Goal: Check status: Check status

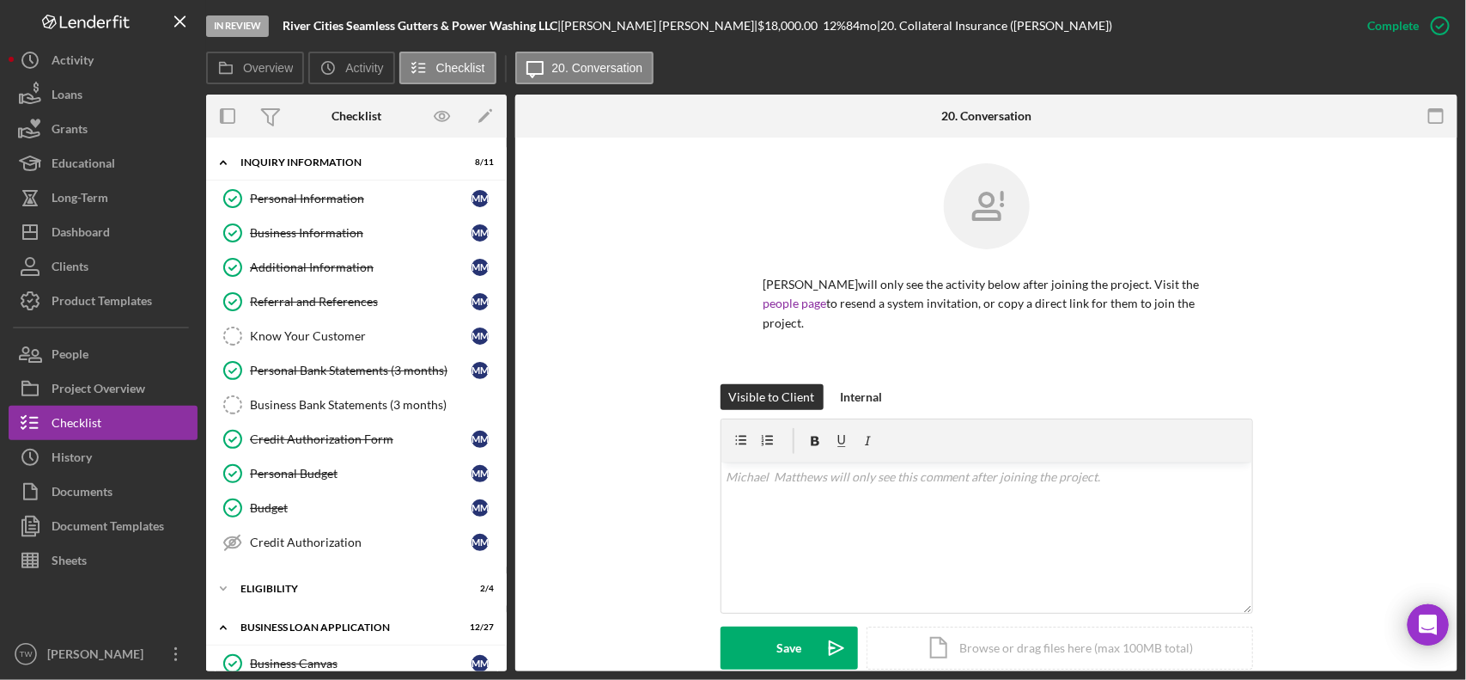
scroll to position [322, 0]
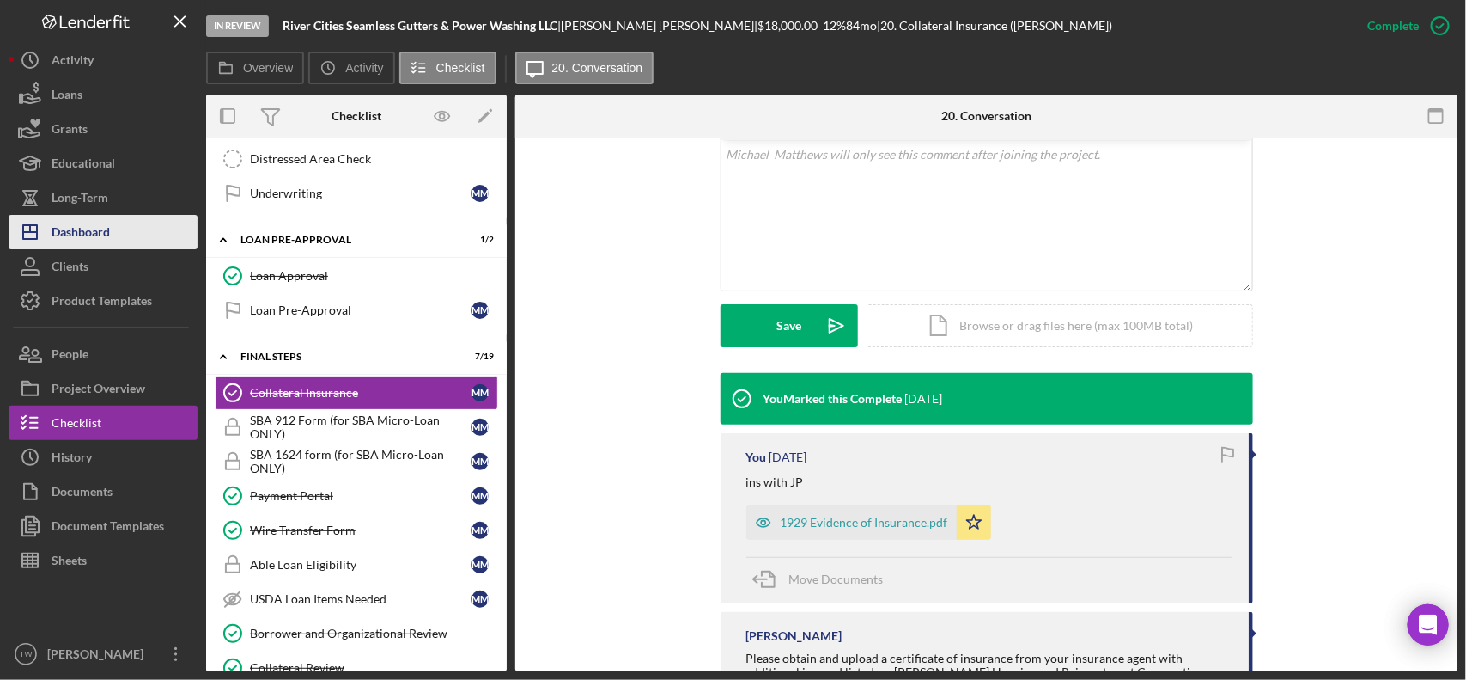
click at [100, 226] on div "Dashboard" at bounding box center [81, 234] width 58 height 39
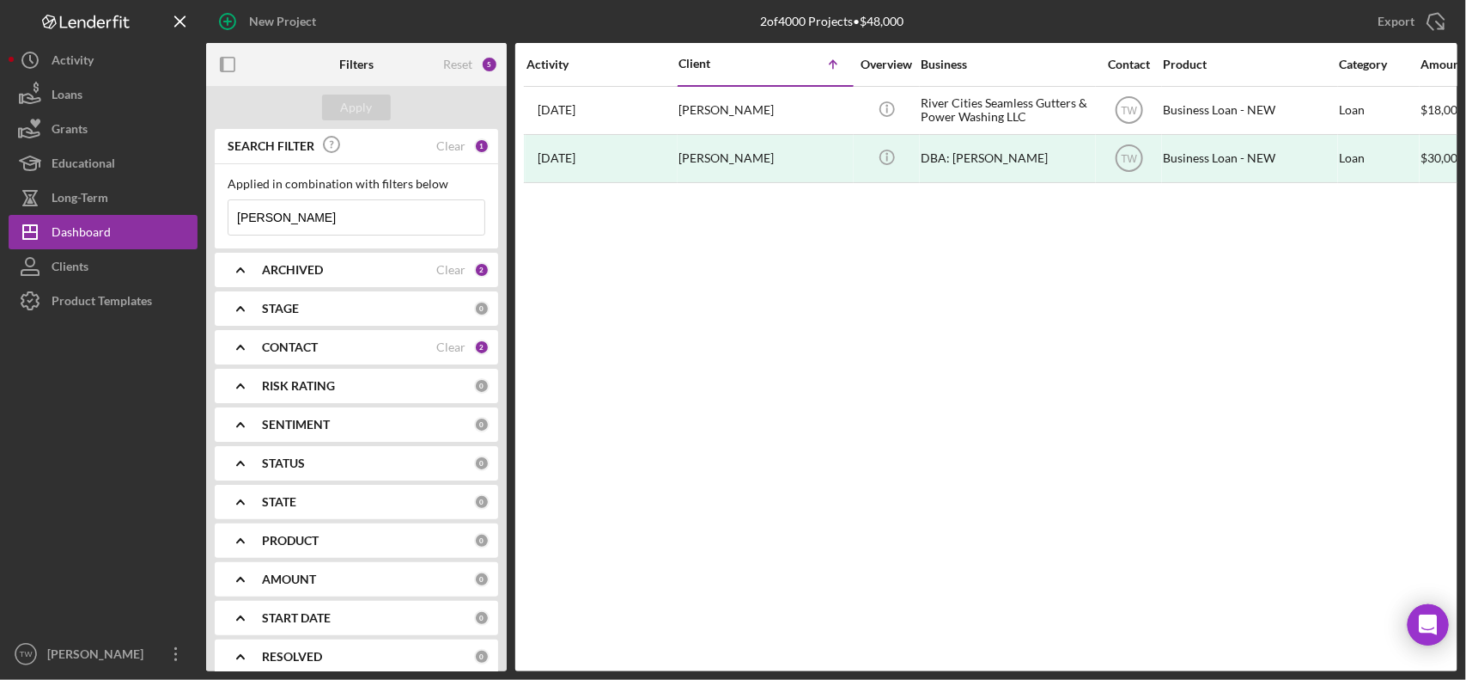
drag, startPoint x: 329, startPoint y: 216, endPoint x: 350, endPoint y: 211, distance: 21.1
click at [329, 215] on input "[PERSON_NAME]" at bounding box center [357, 217] width 256 height 34
click at [352, 209] on input "[PERSON_NAME]" at bounding box center [357, 217] width 256 height 34
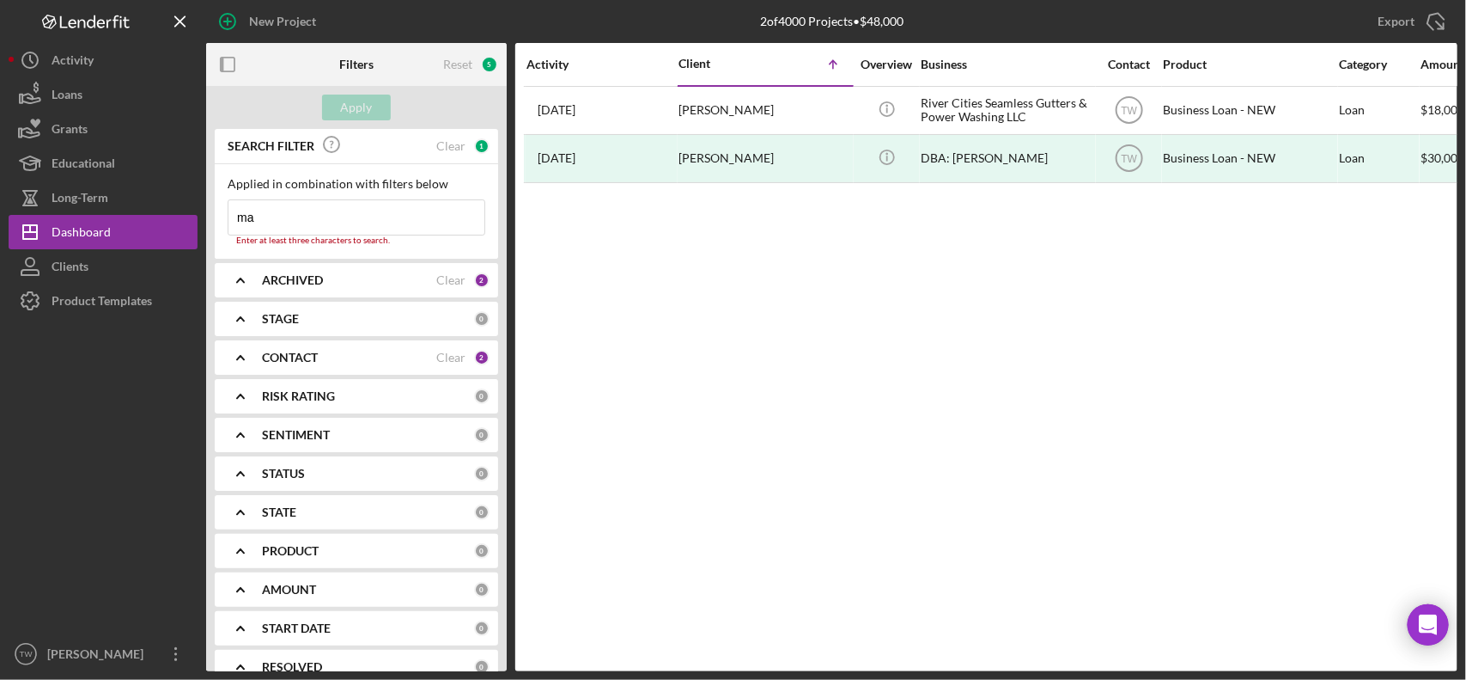
type input "m"
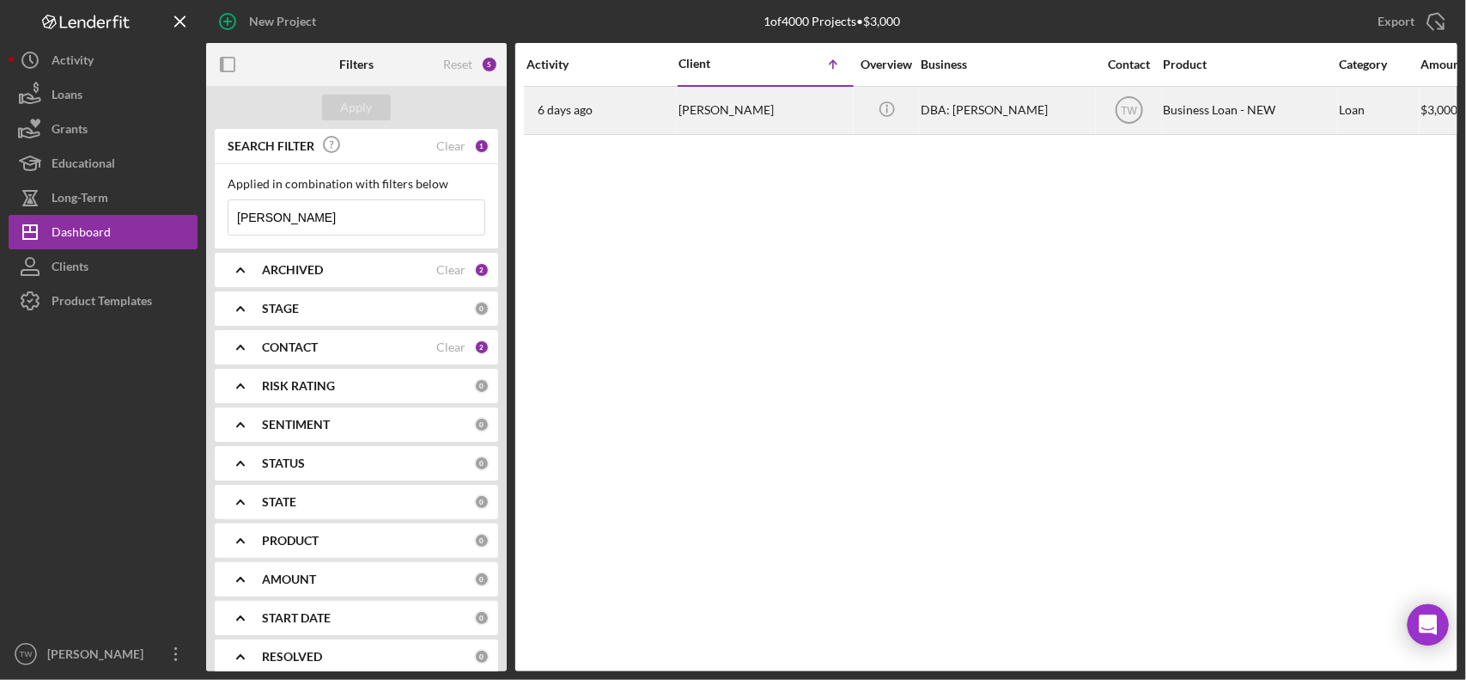
type input "[PERSON_NAME]"
click at [706, 117] on div "[PERSON_NAME]" at bounding box center [765, 111] width 172 height 46
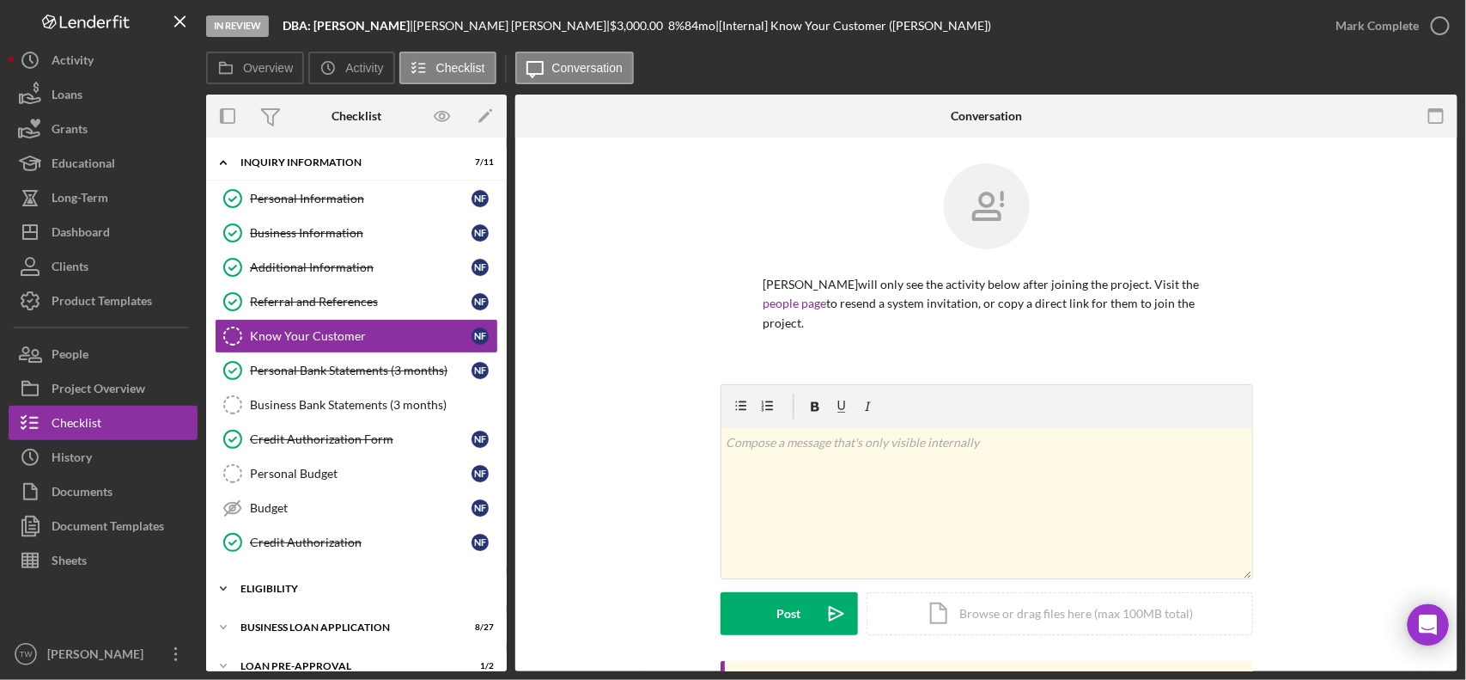
click at [307, 590] on div "ELIGIBILITY" at bounding box center [363, 588] width 245 height 10
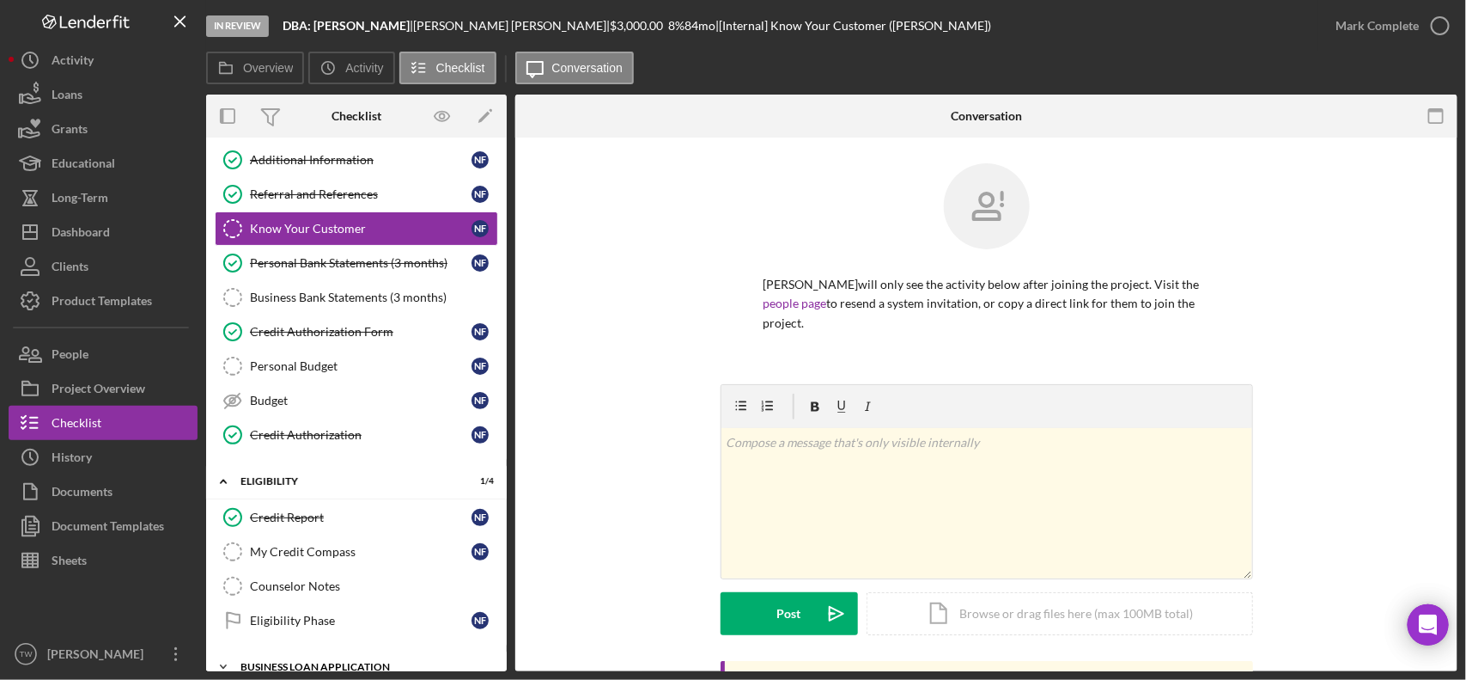
scroll to position [215, 0]
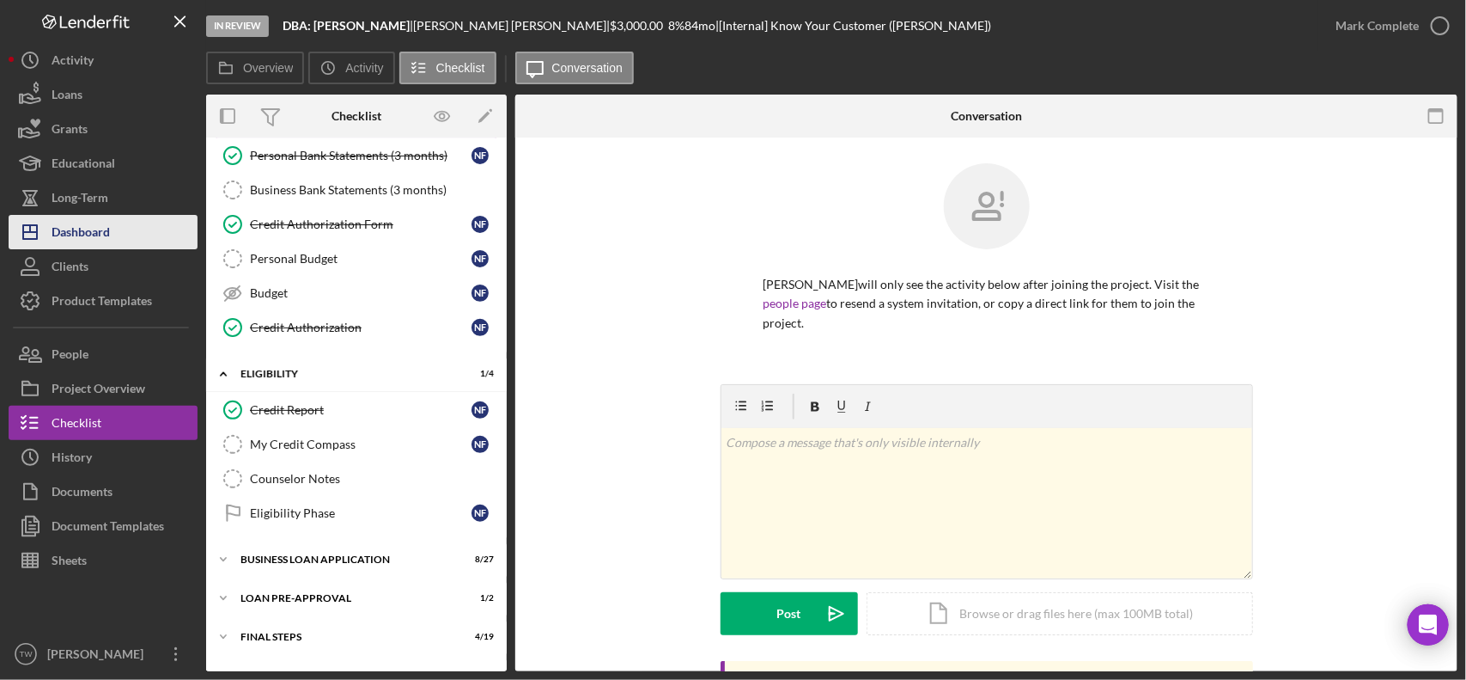
click at [84, 222] on div "Dashboard" at bounding box center [81, 234] width 58 height 39
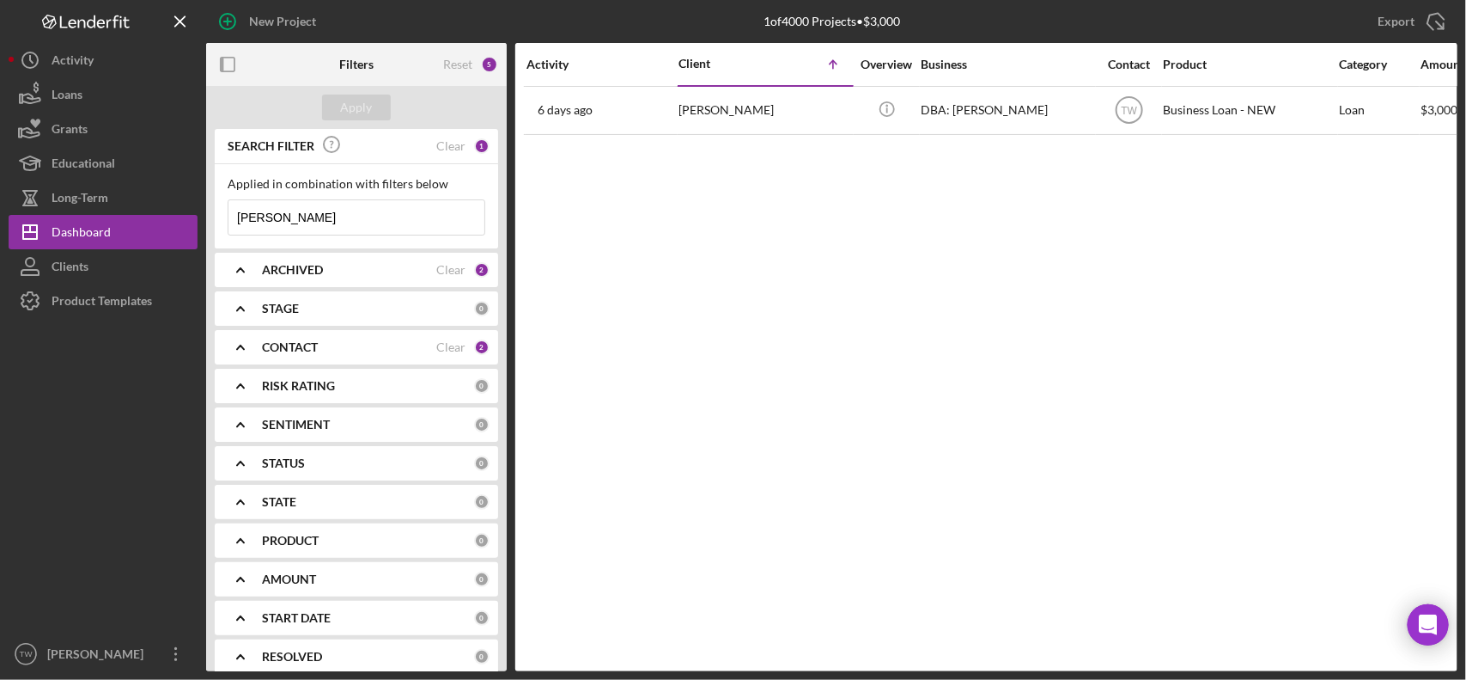
click at [277, 234] on input "[PERSON_NAME]" at bounding box center [357, 217] width 256 height 34
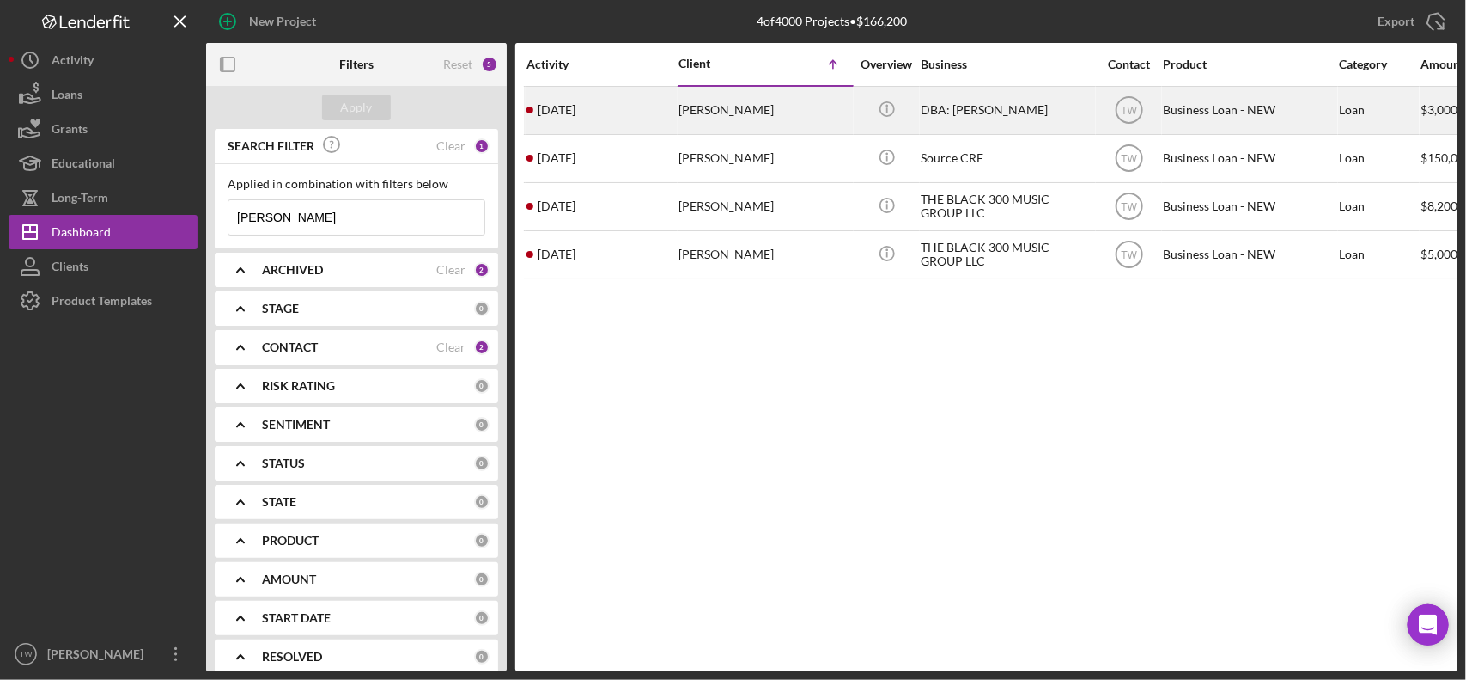
type input "[PERSON_NAME]"
click at [730, 123] on div "[PERSON_NAME]" at bounding box center [765, 111] width 172 height 46
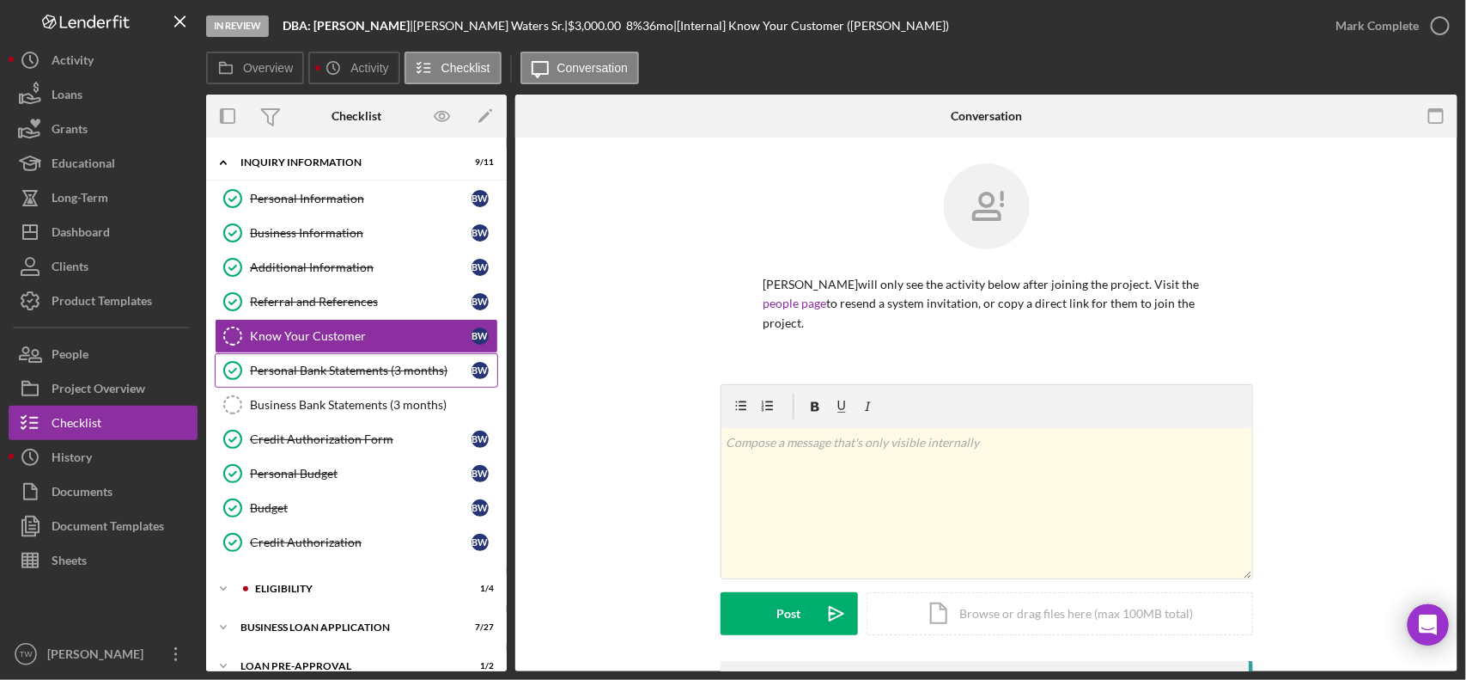
scroll to position [103, 0]
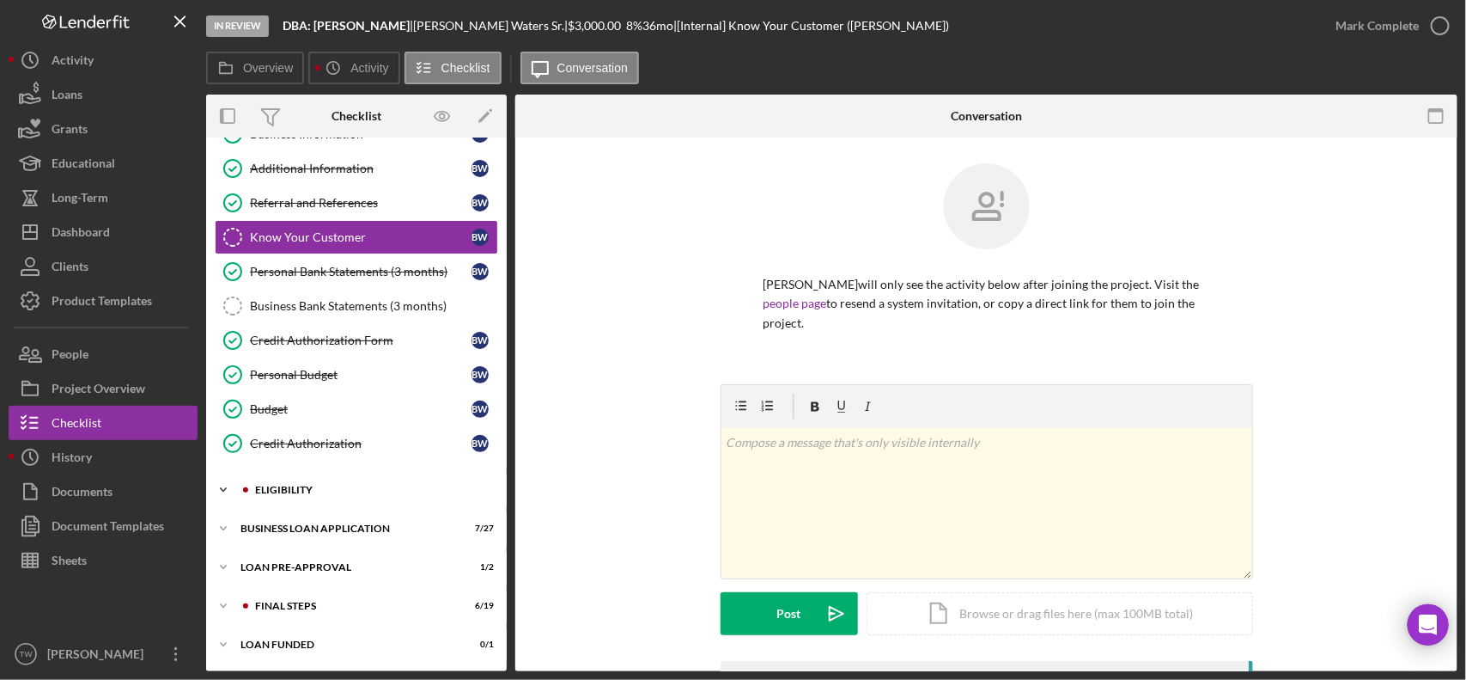
click at [340, 495] on div "ELIGIBILITY" at bounding box center [370, 490] width 230 height 10
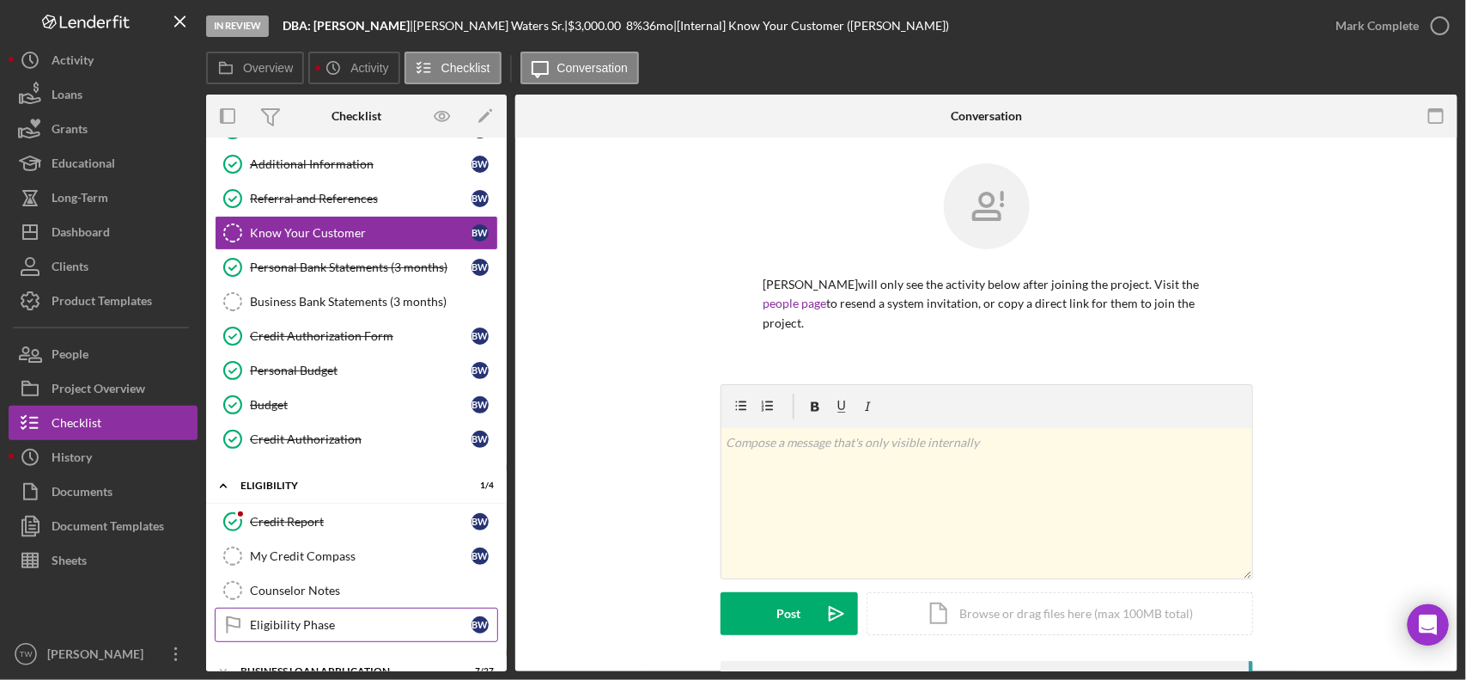
scroll to position [252, 0]
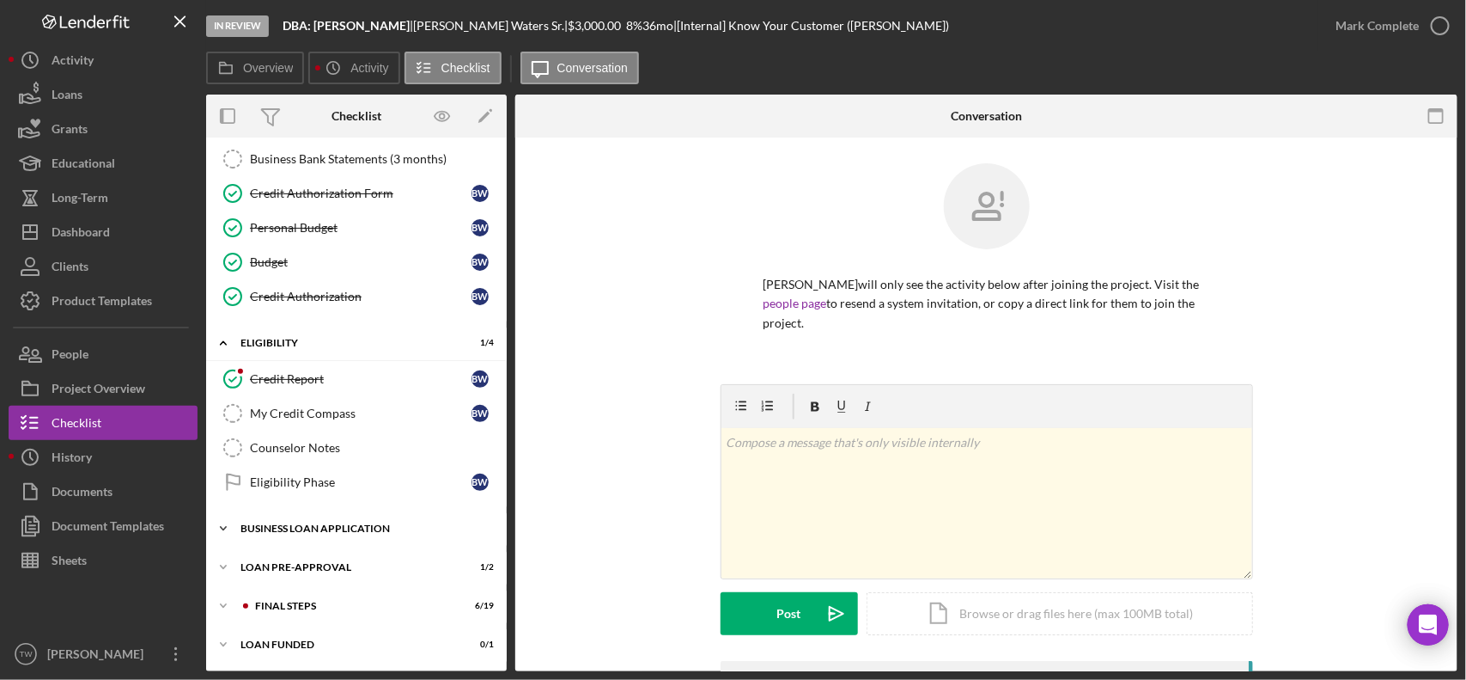
click at [350, 527] on div "BUSINESS LOAN APPLICATION" at bounding box center [363, 528] width 245 height 10
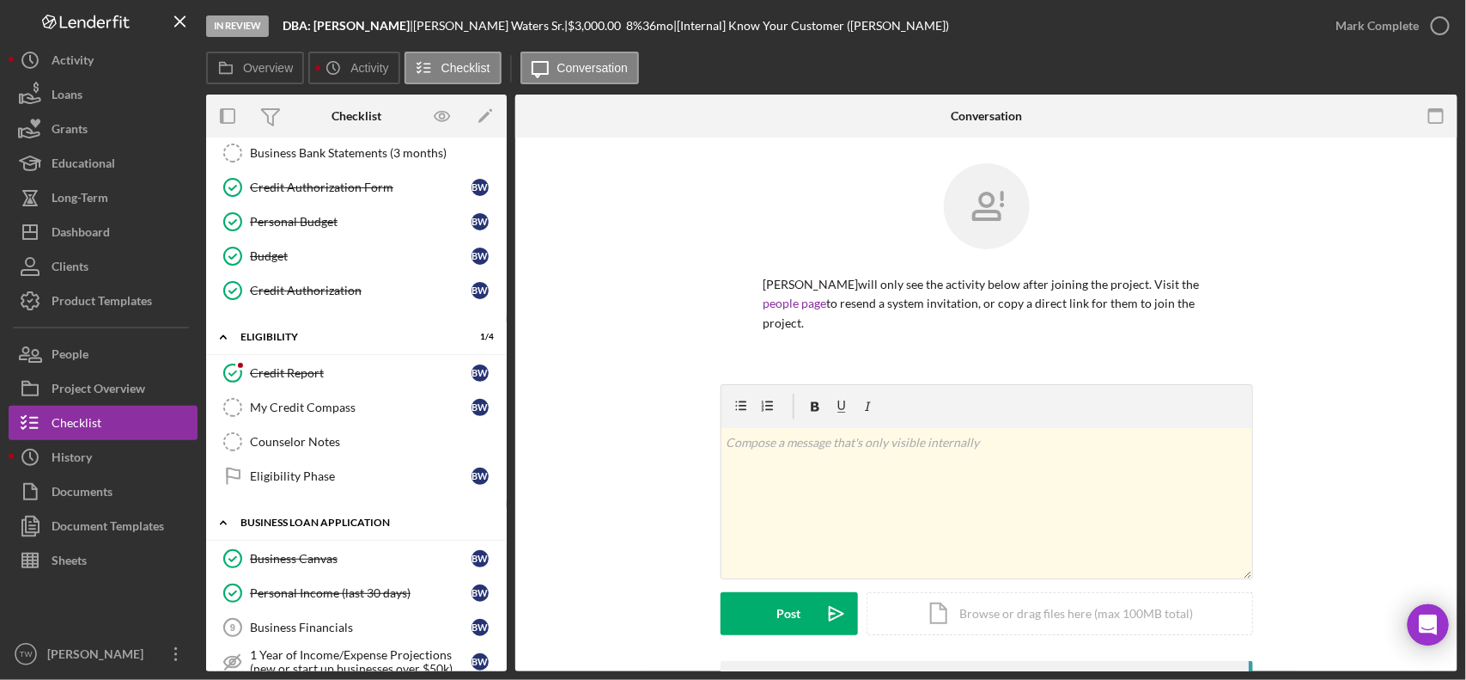
scroll to position [574, 0]
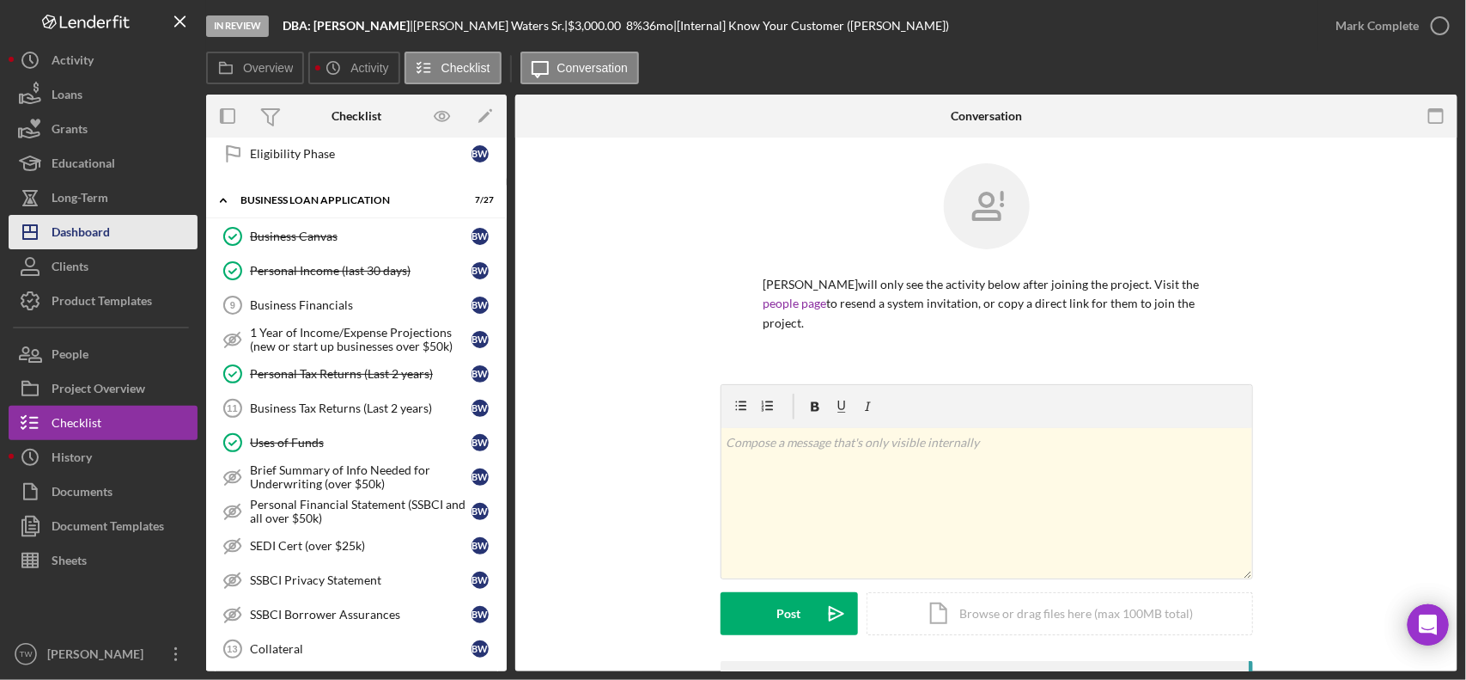
click at [134, 241] on button "Icon/Dashboard Dashboard" at bounding box center [103, 232] width 189 height 34
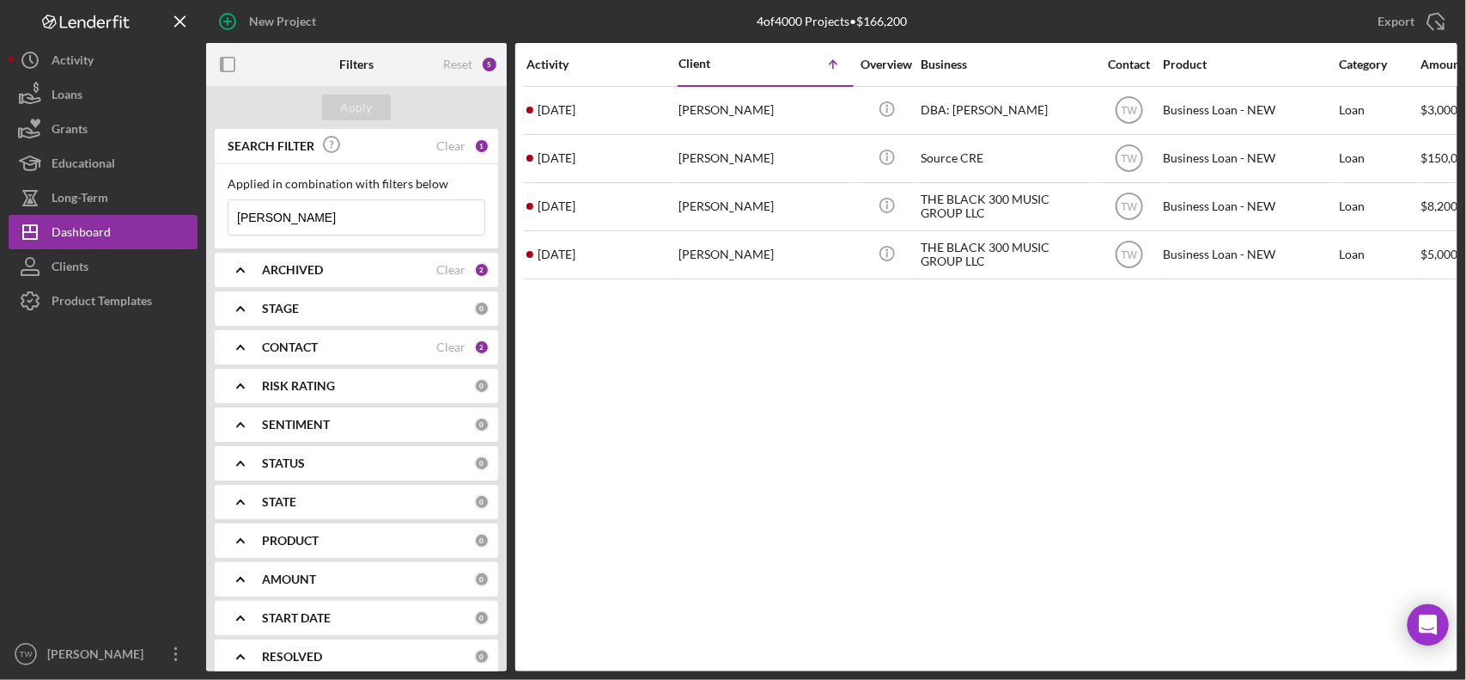
click at [335, 209] on input "[PERSON_NAME]" at bounding box center [357, 217] width 256 height 34
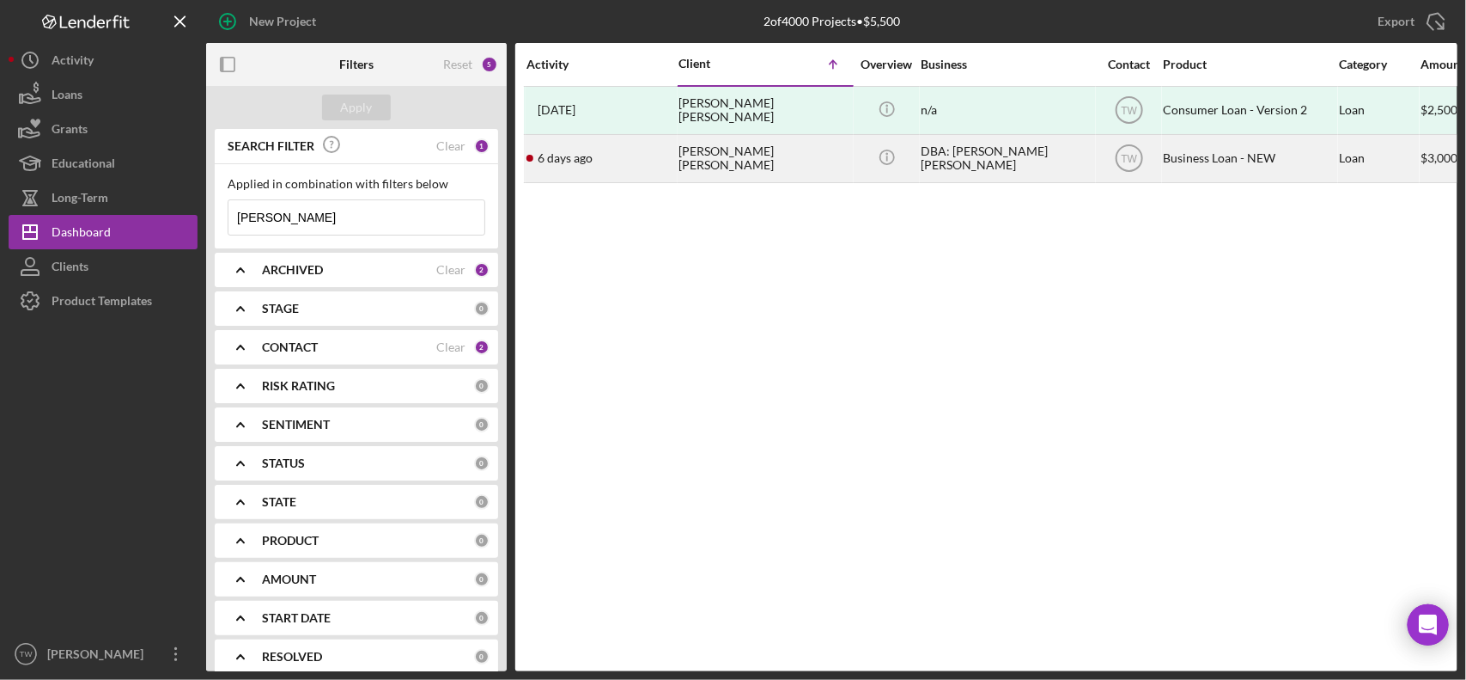
type input "[PERSON_NAME]"
click at [692, 174] on div "[PERSON_NAME] [PERSON_NAME]" at bounding box center [765, 159] width 172 height 46
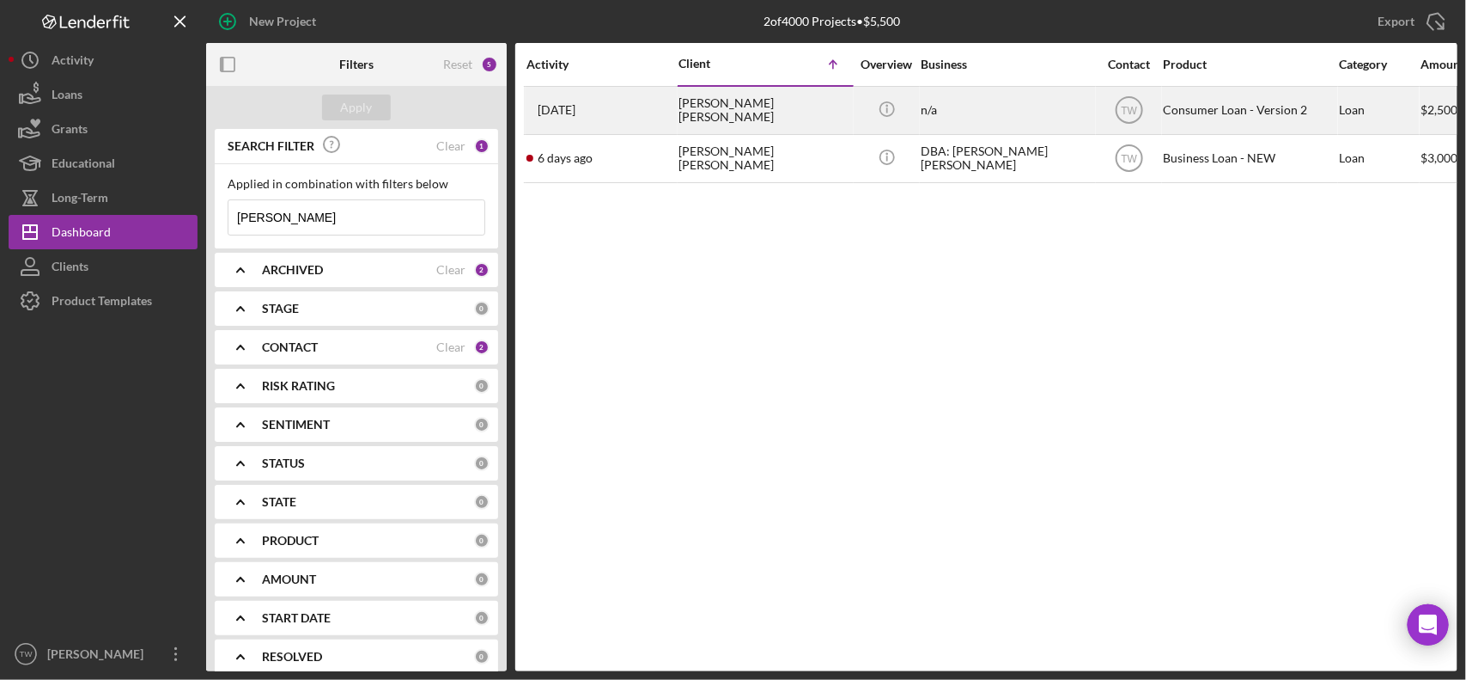
click at [726, 114] on div "[PERSON_NAME] [PERSON_NAME]" at bounding box center [765, 111] width 172 height 46
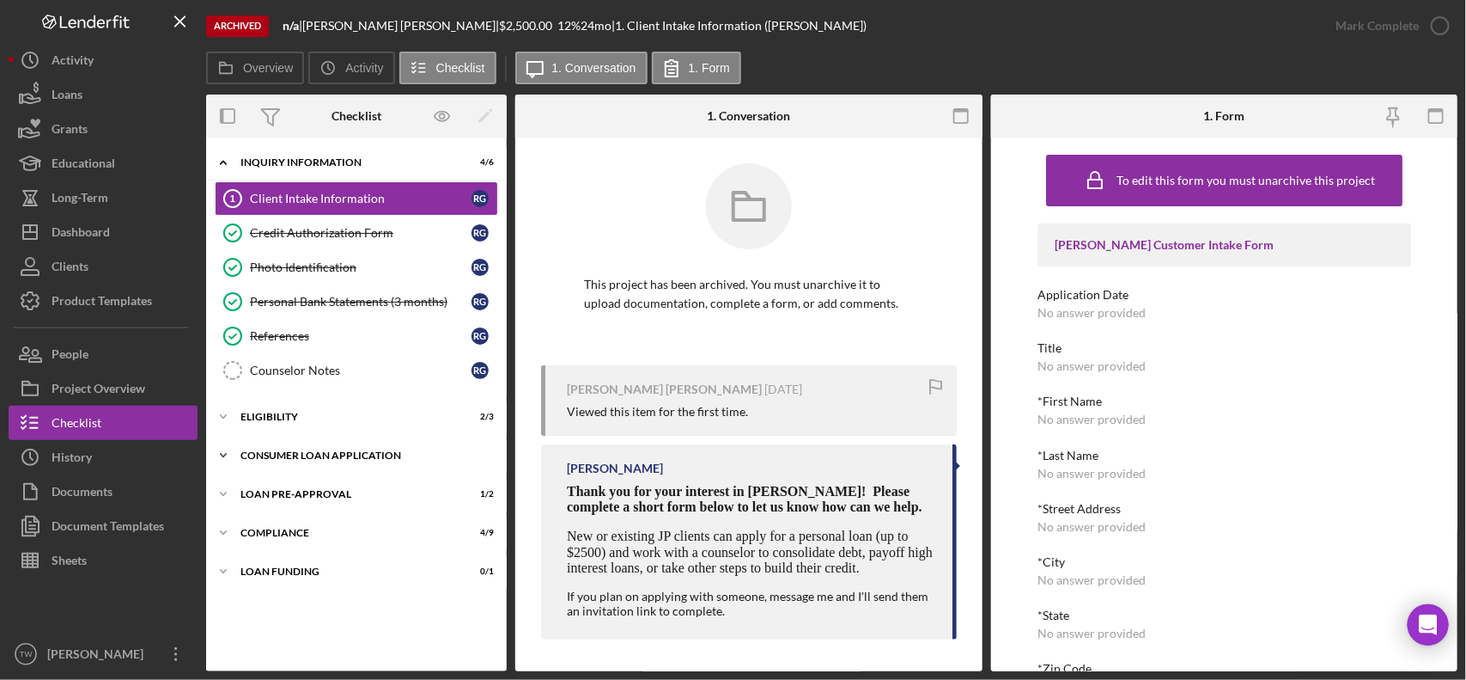
click at [332, 460] on div "Consumer Loan Application" at bounding box center [363, 455] width 245 height 10
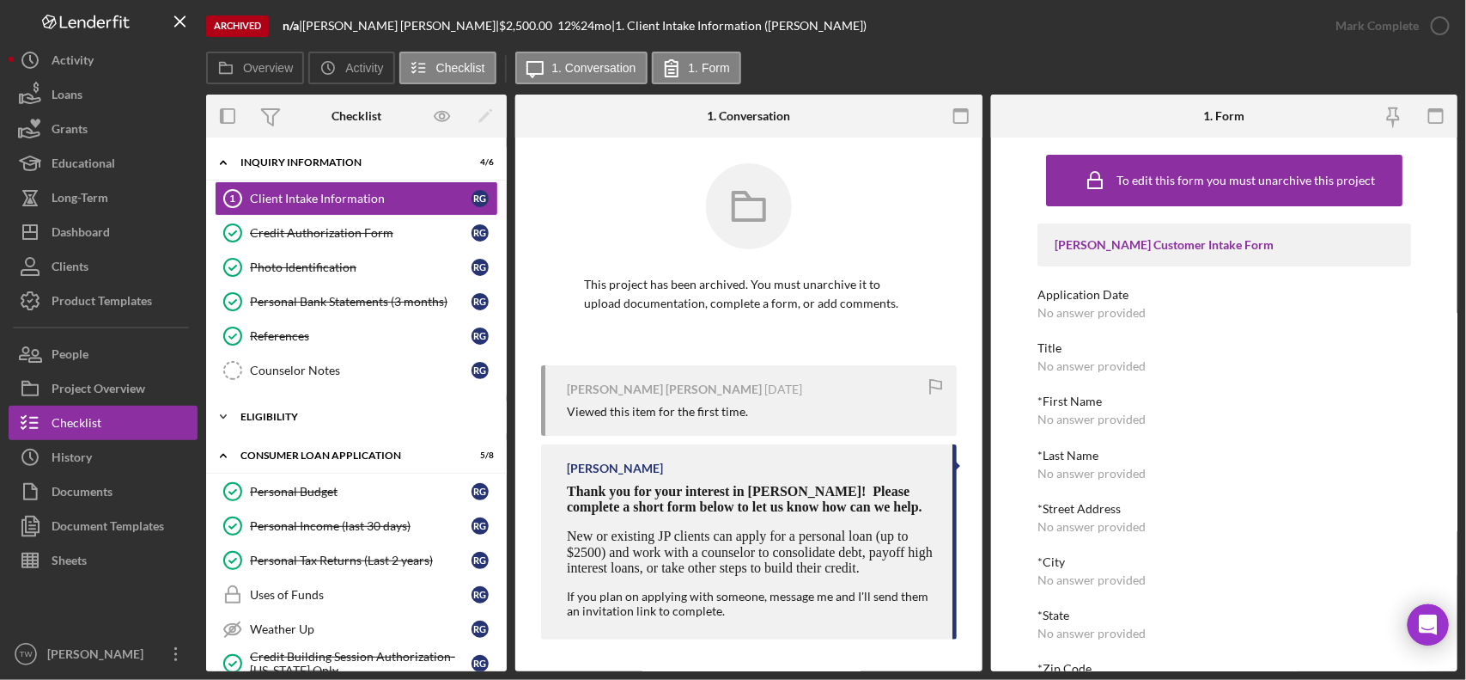
click at [328, 430] on div "Icon/Expander Eligibility 2 / 3" at bounding box center [356, 416] width 301 height 34
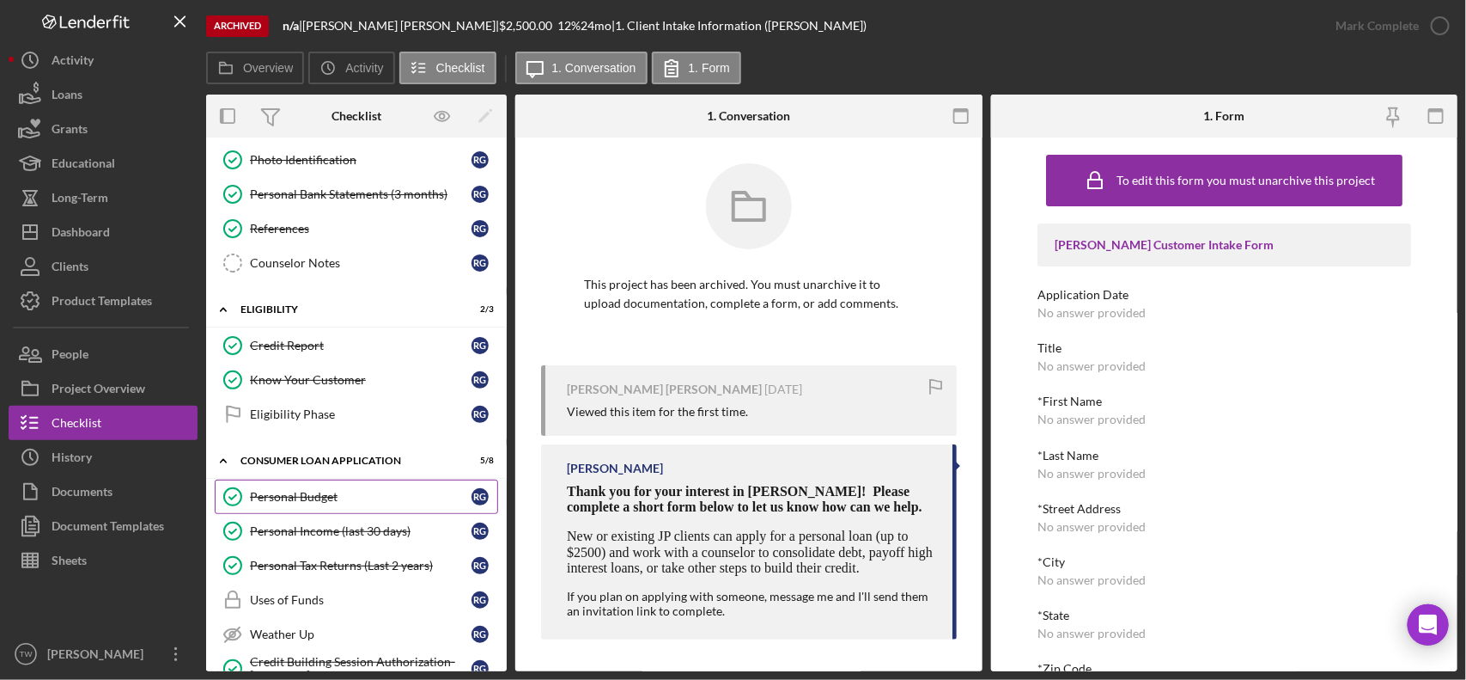
scroll to position [322, 0]
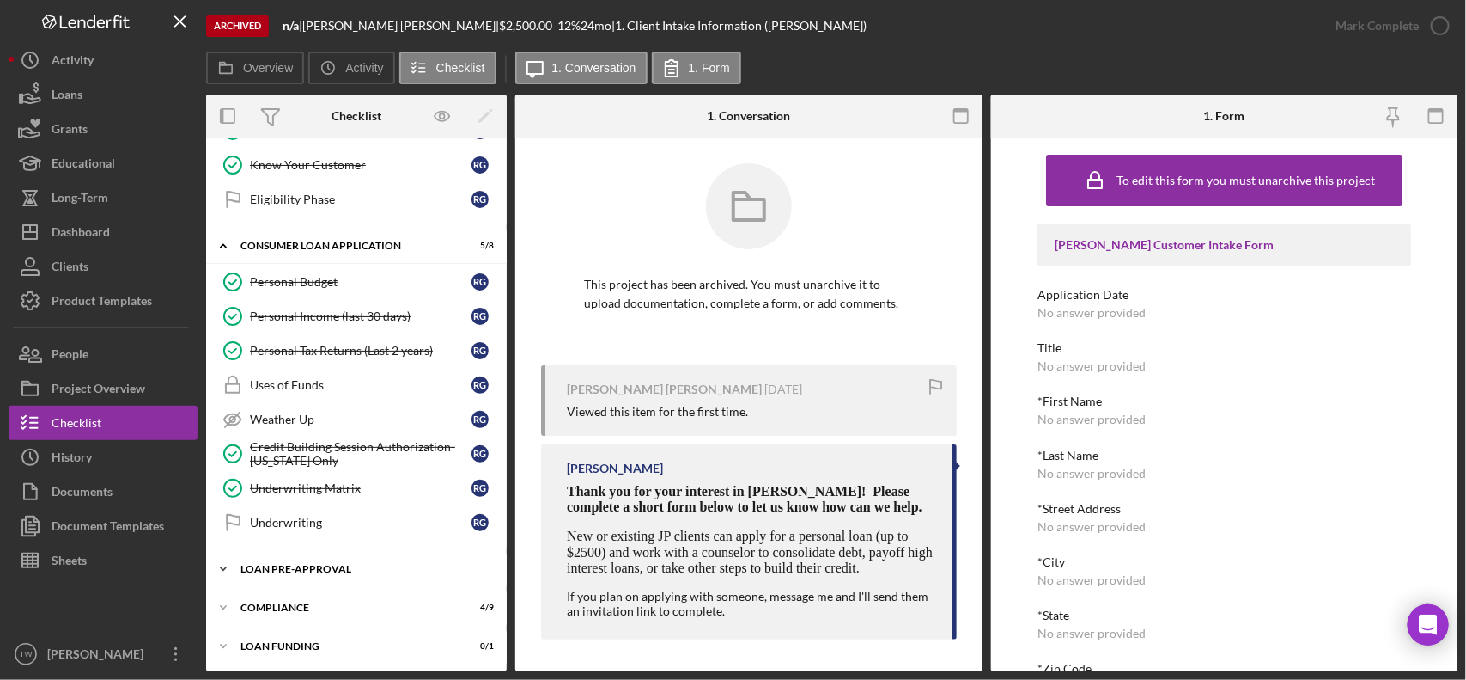
click at [325, 574] on div "Loan Pre-Approval" at bounding box center [363, 569] width 245 height 10
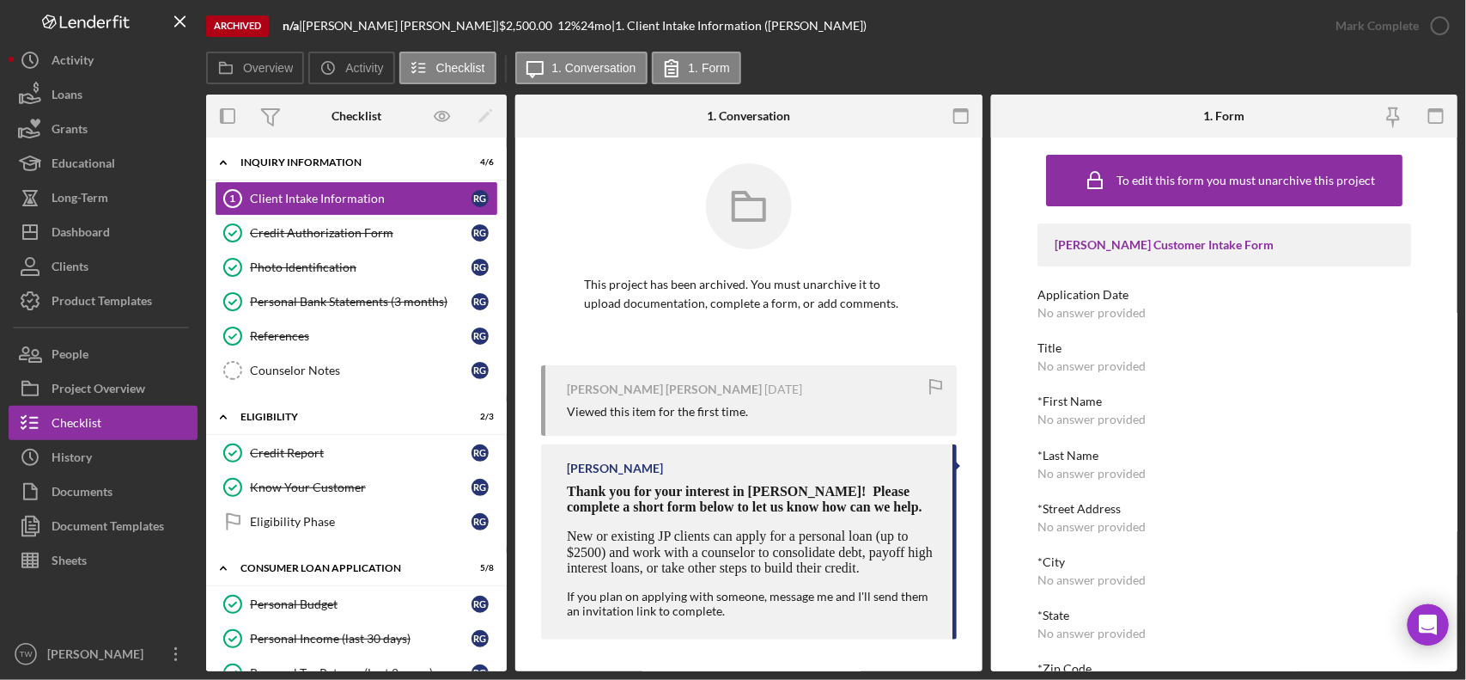
scroll to position [3, 0]
click at [118, 239] on button "Icon/Dashboard Dashboard" at bounding box center [103, 232] width 189 height 34
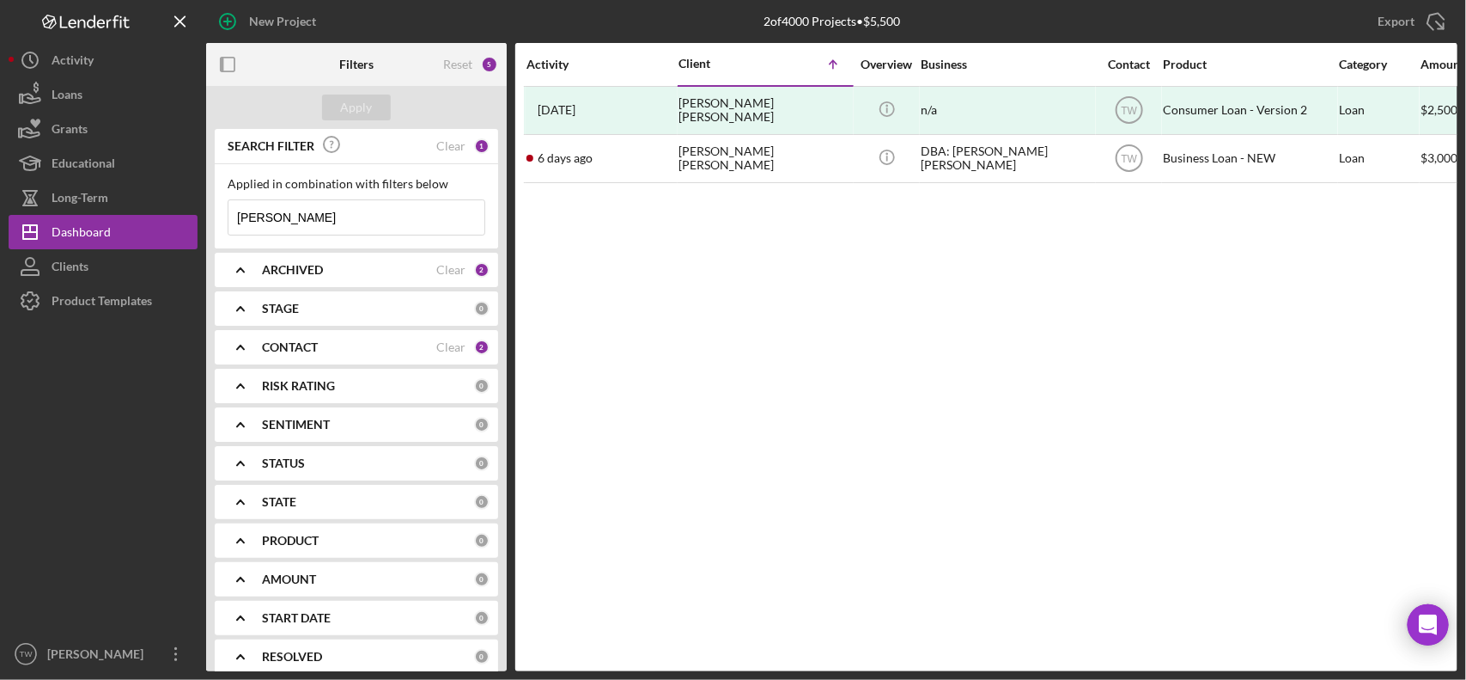
click at [294, 217] on input "[PERSON_NAME]" at bounding box center [357, 217] width 256 height 34
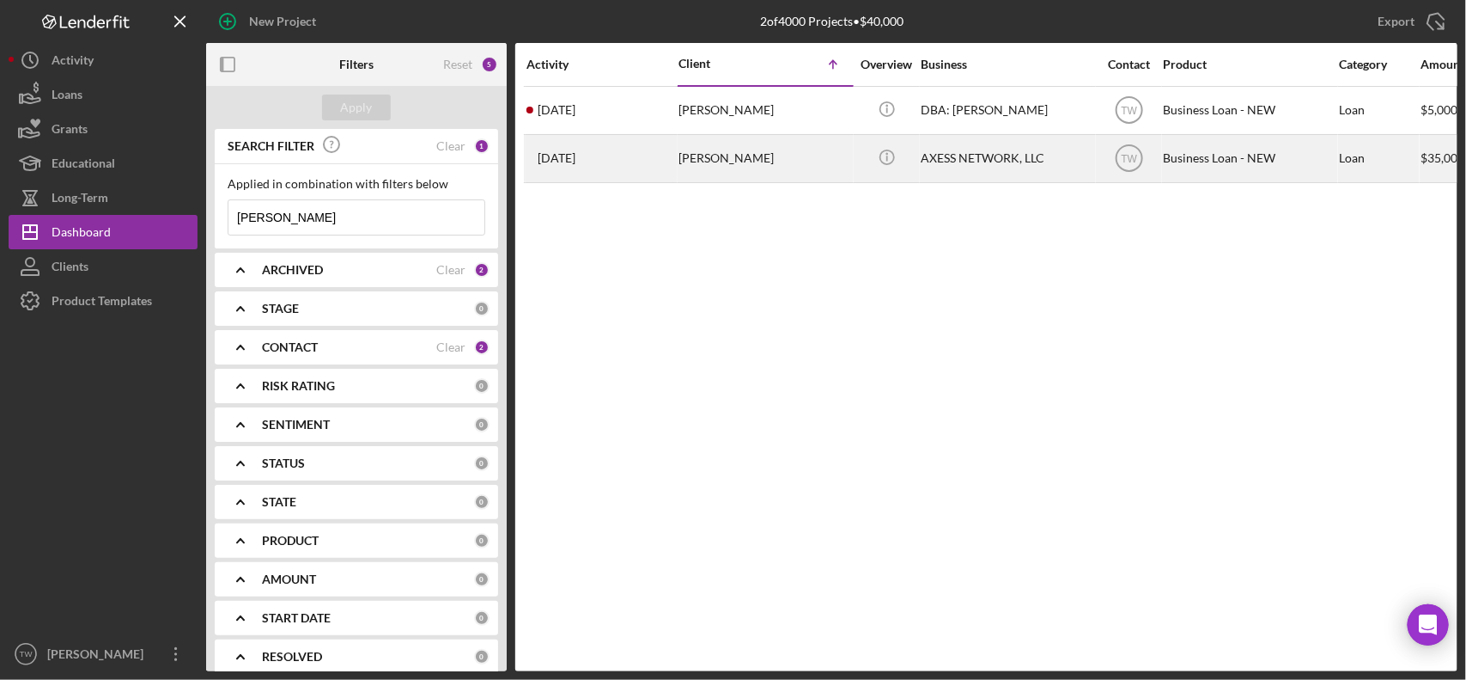
type input "[PERSON_NAME]"
click at [788, 163] on div "[PERSON_NAME]" at bounding box center [765, 159] width 172 height 46
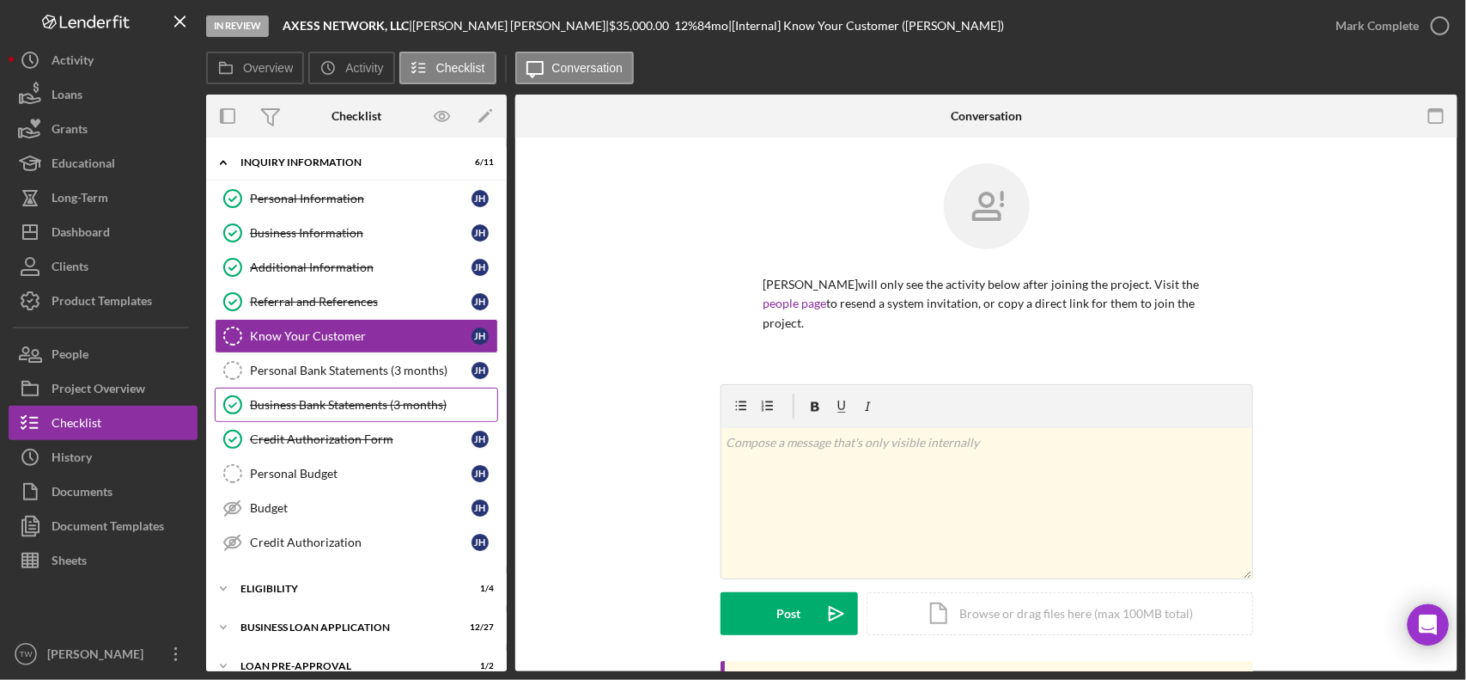
click at [350, 422] on link "Business Bank Statements (3 months) Business Bank Statements (3 months)" at bounding box center [356, 404] width 283 height 34
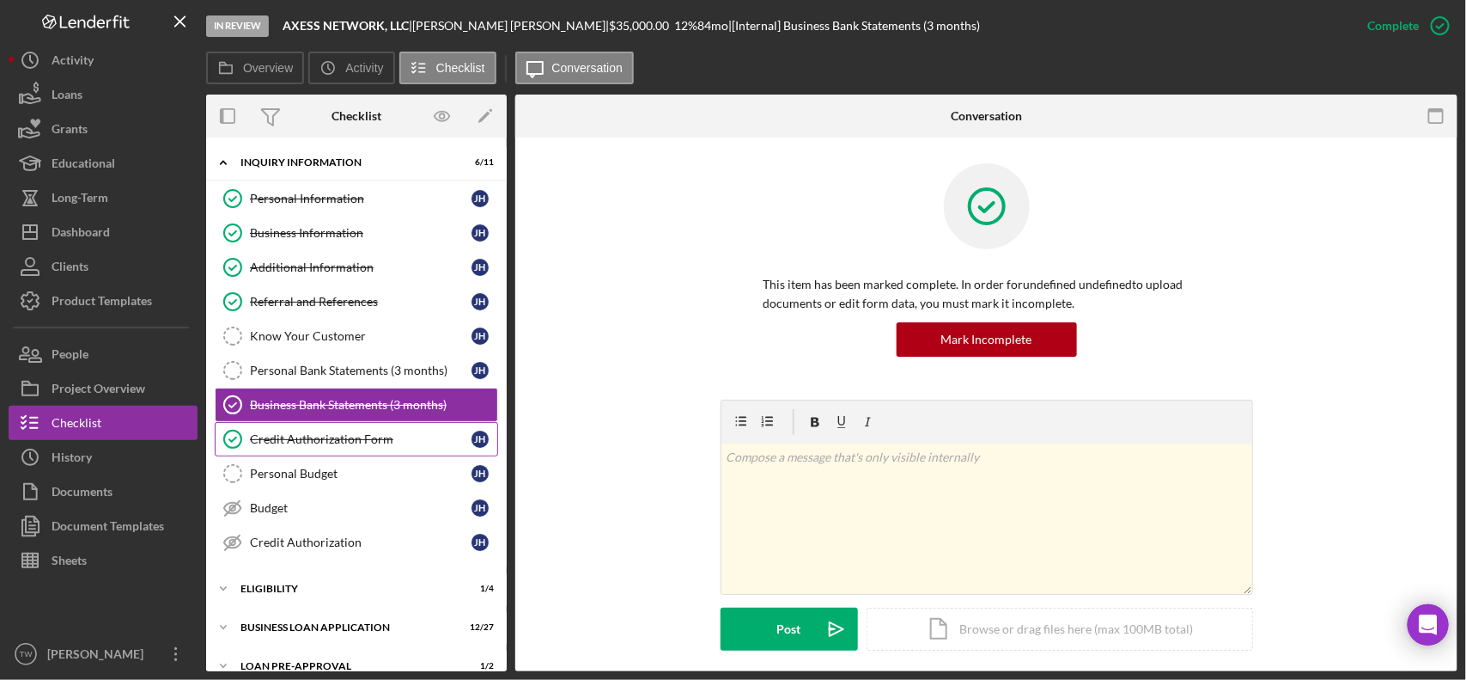
click at [357, 436] on div "Credit Authorization Form" at bounding box center [361, 439] width 222 height 14
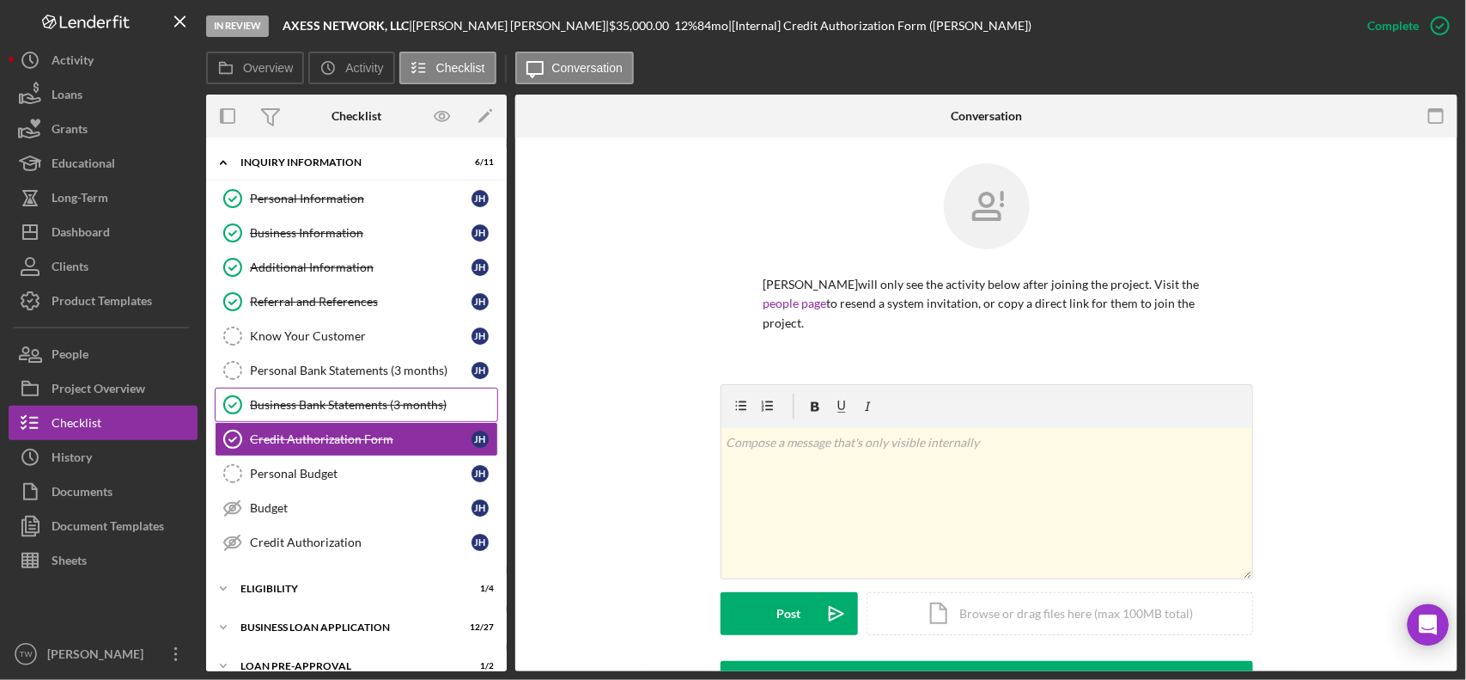
click at [357, 411] on div "Business Bank Statements (3 months)" at bounding box center [373, 405] width 247 height 14
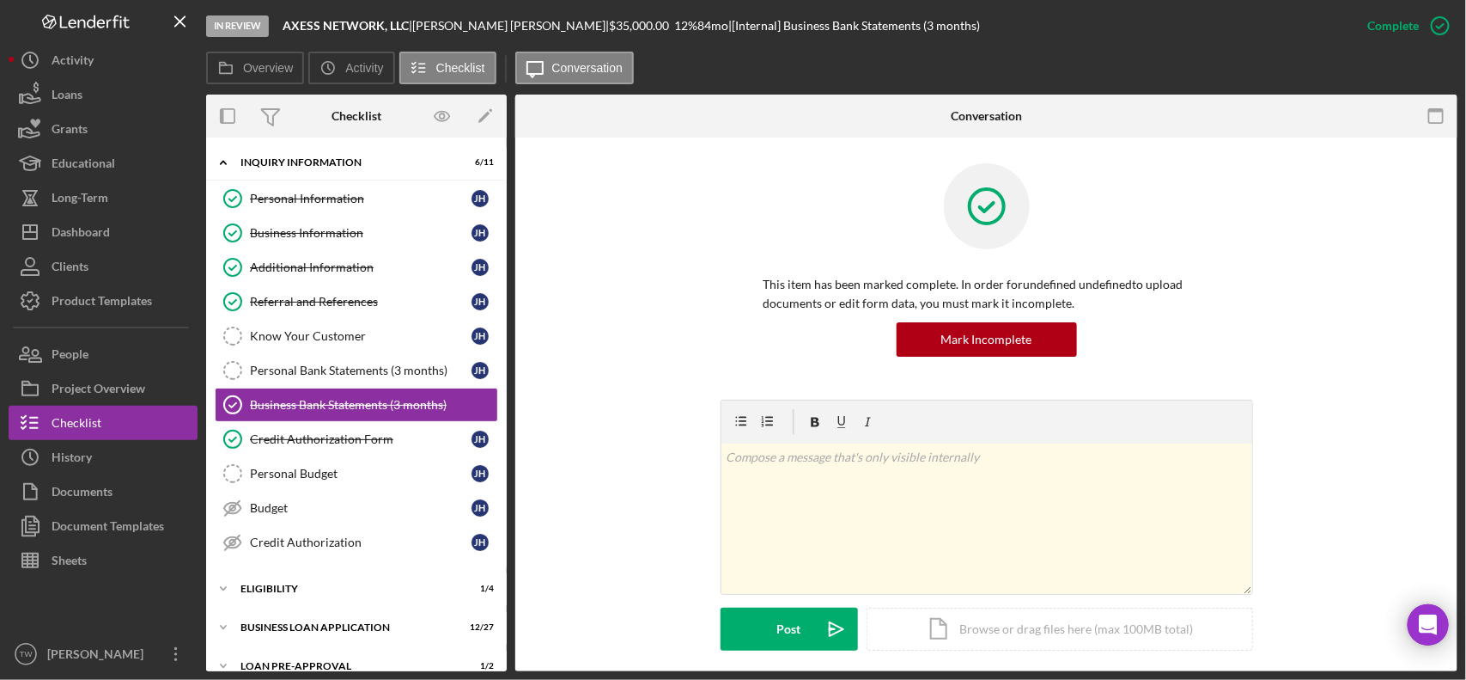
scroll to position [405, 0]
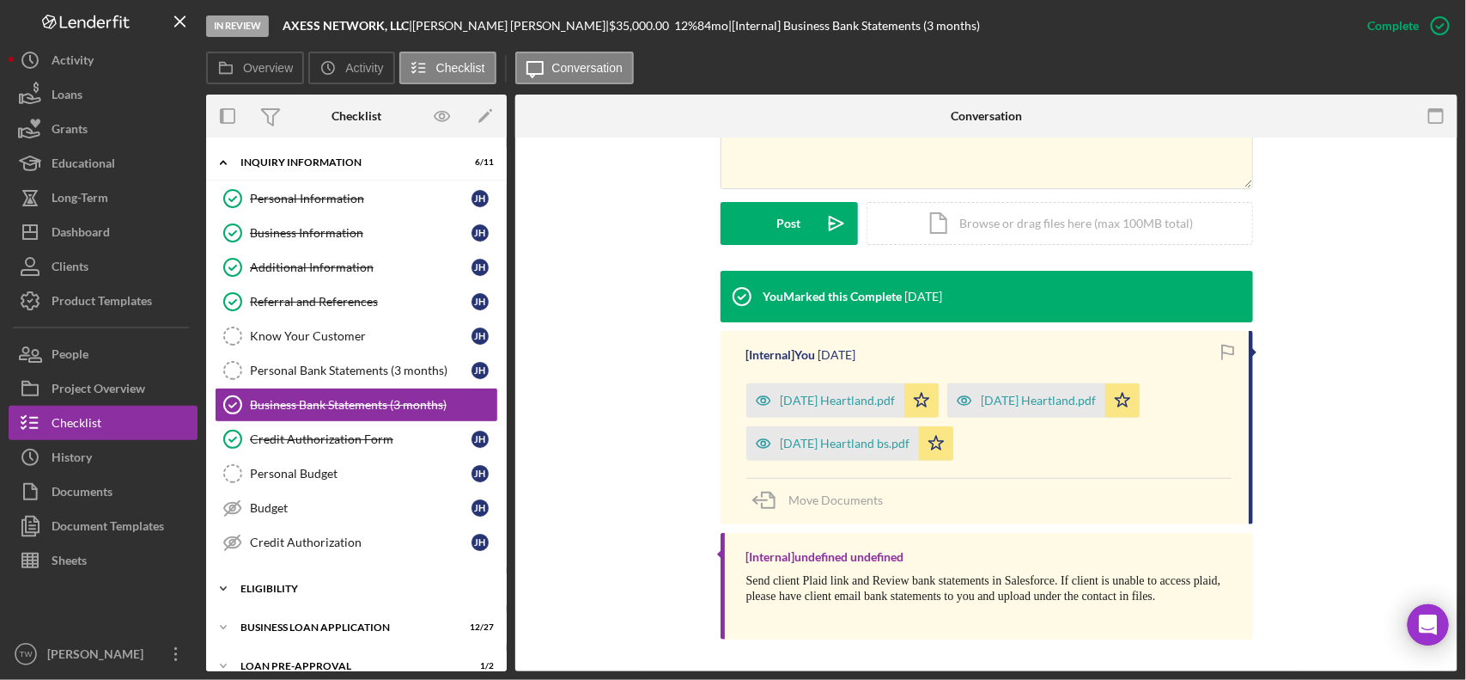
click at [305, 582] on div "Icon/Expander ELIGIBILITY 1 / 4" at bounding box center [356, 588] width 301 height 34
click at [311, 624] on div "Credit Report" at bounding box center [361, 625] width 222 height 14
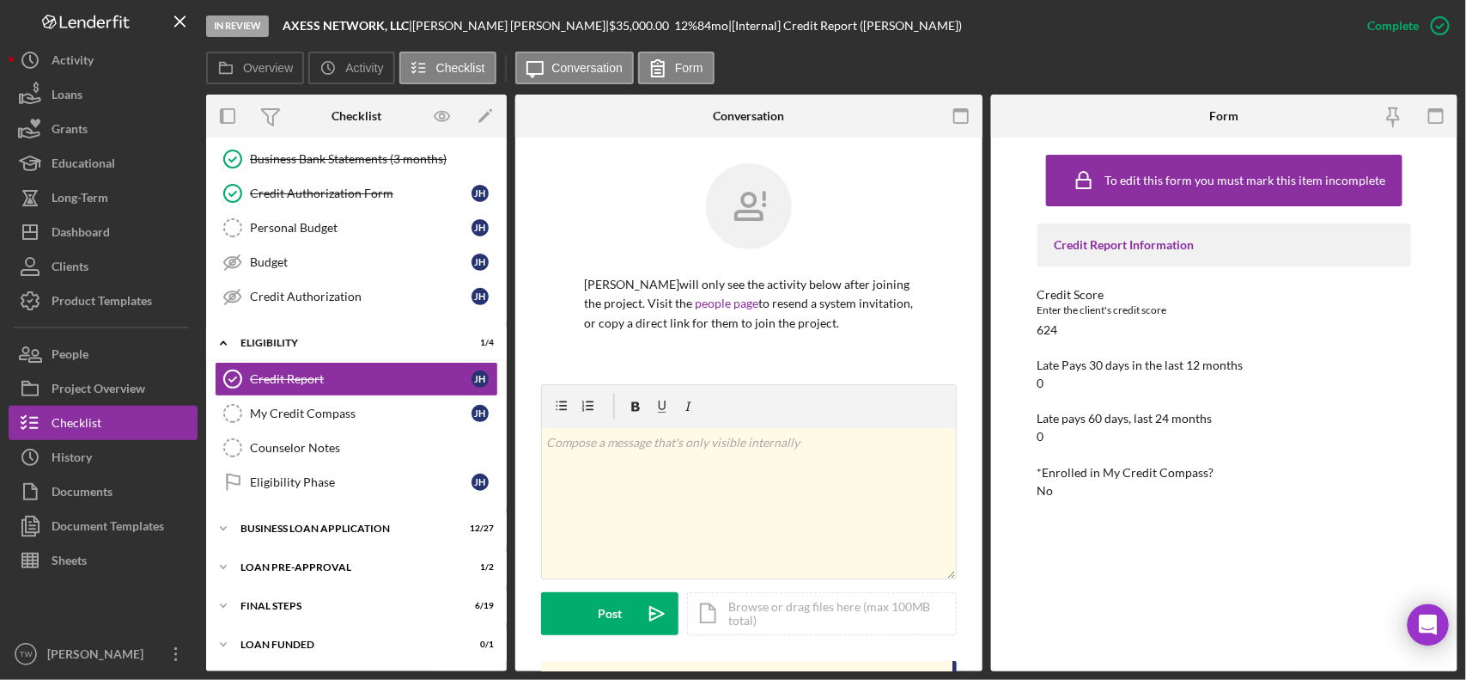
scroll to position [430, 0]
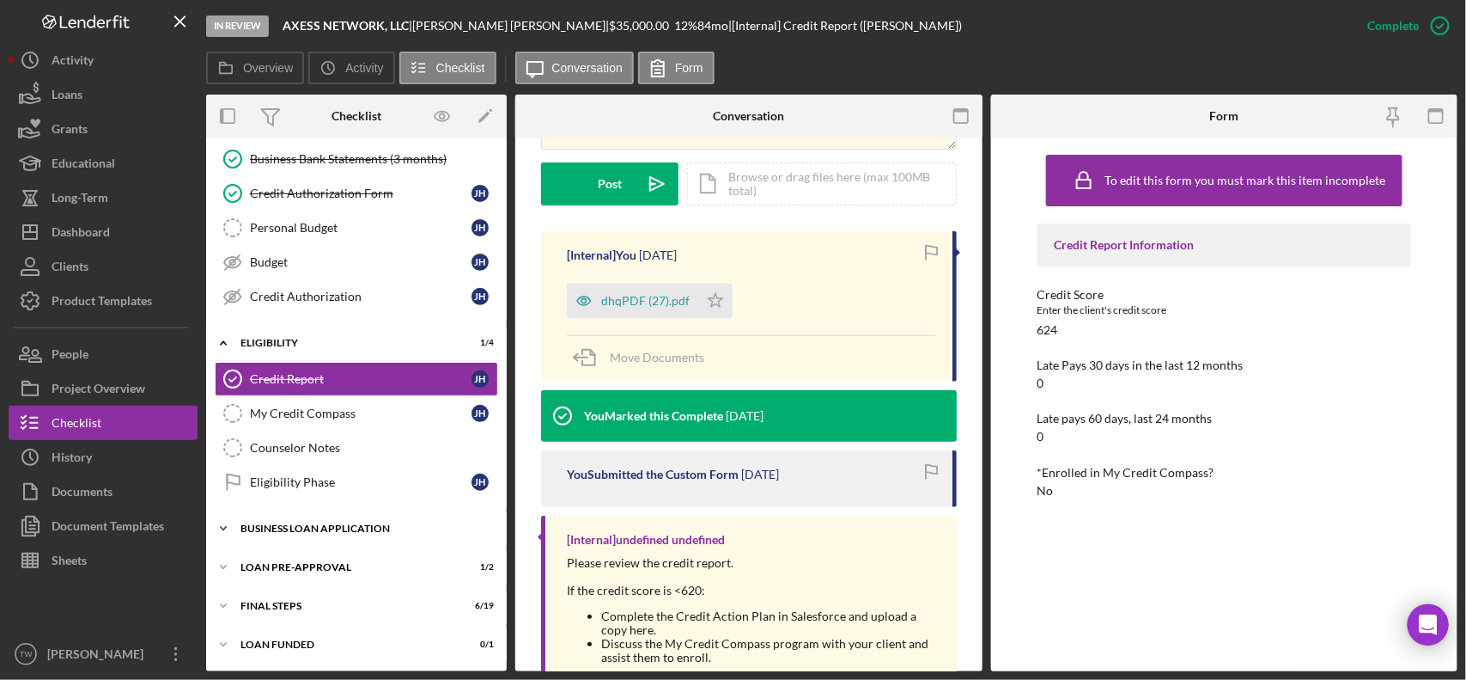
click at [314, 527] on div "BUSINESS LOAN APPLICATION" at bounding box center [363, 528] width 245 height 10
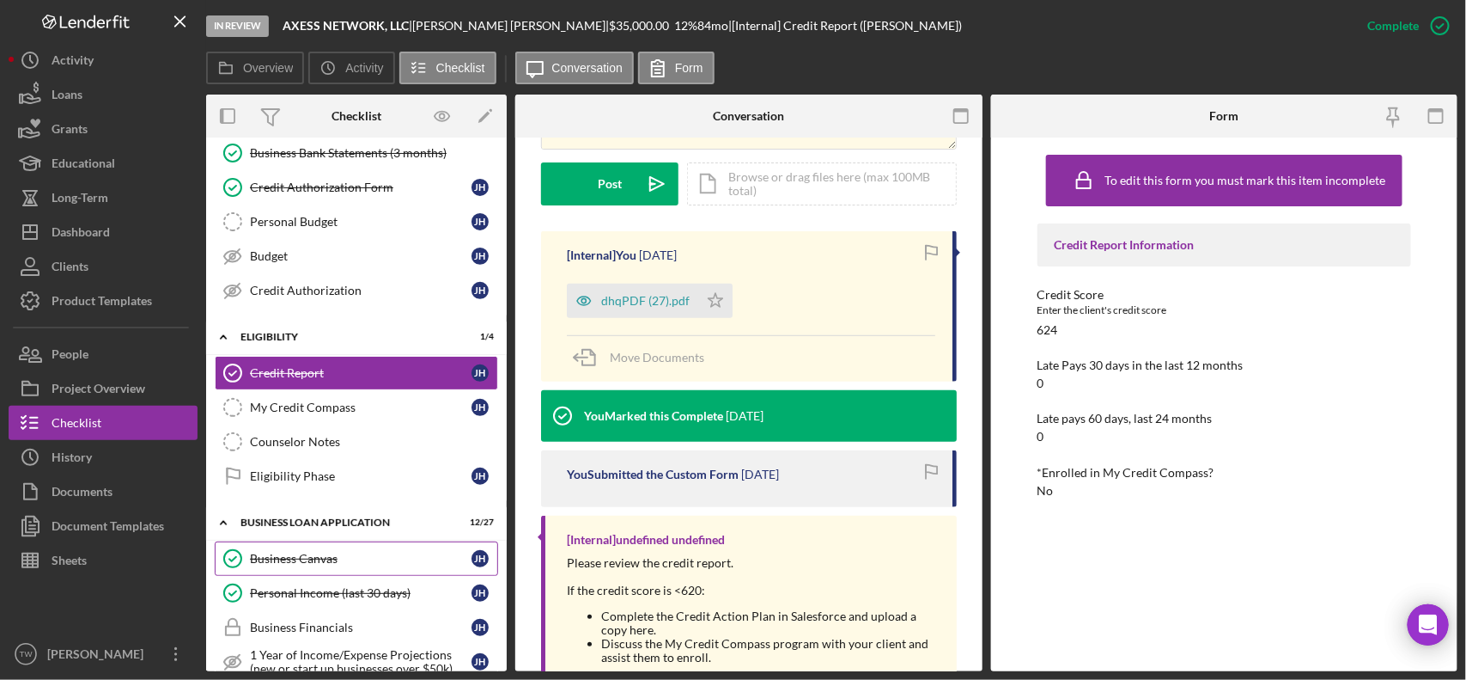
click at [308, 559] on div "Business Canvas" at bounding box center [361, 559] width 222 height 14
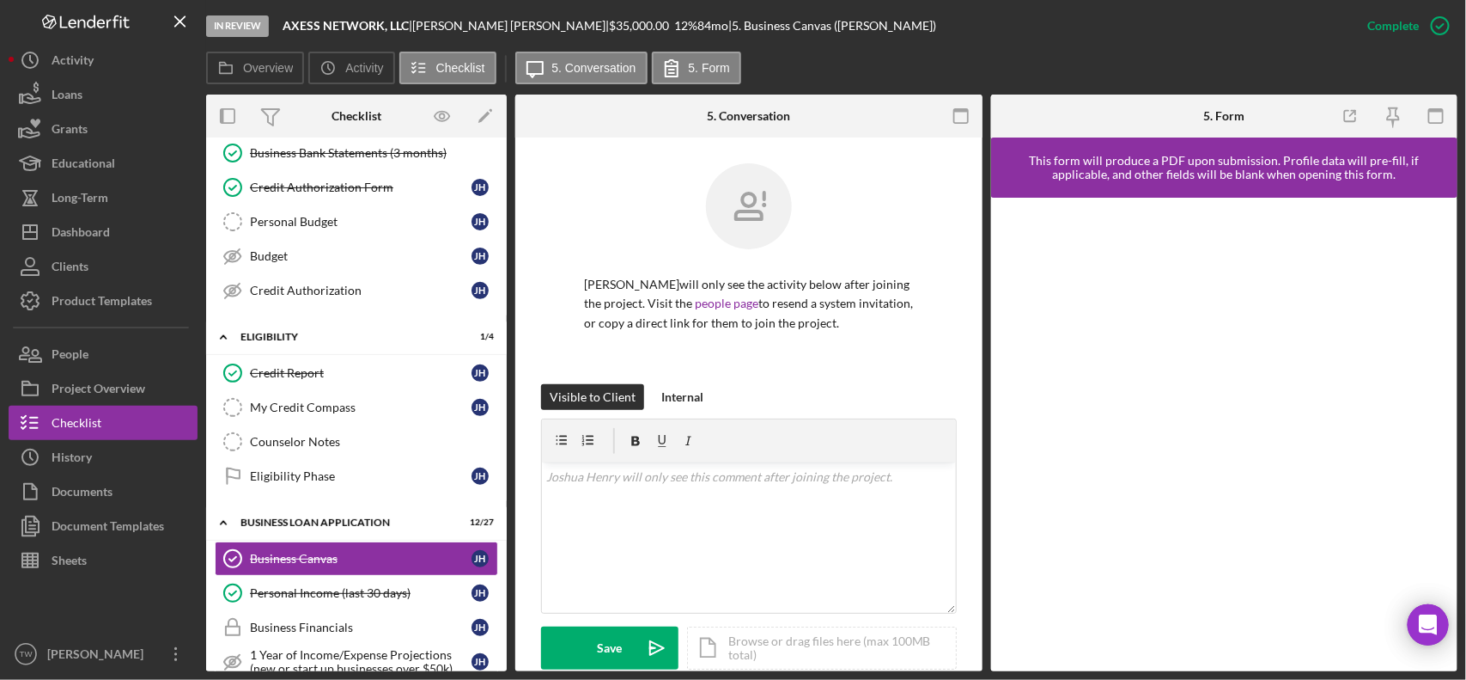
scroll to position [478, 0]
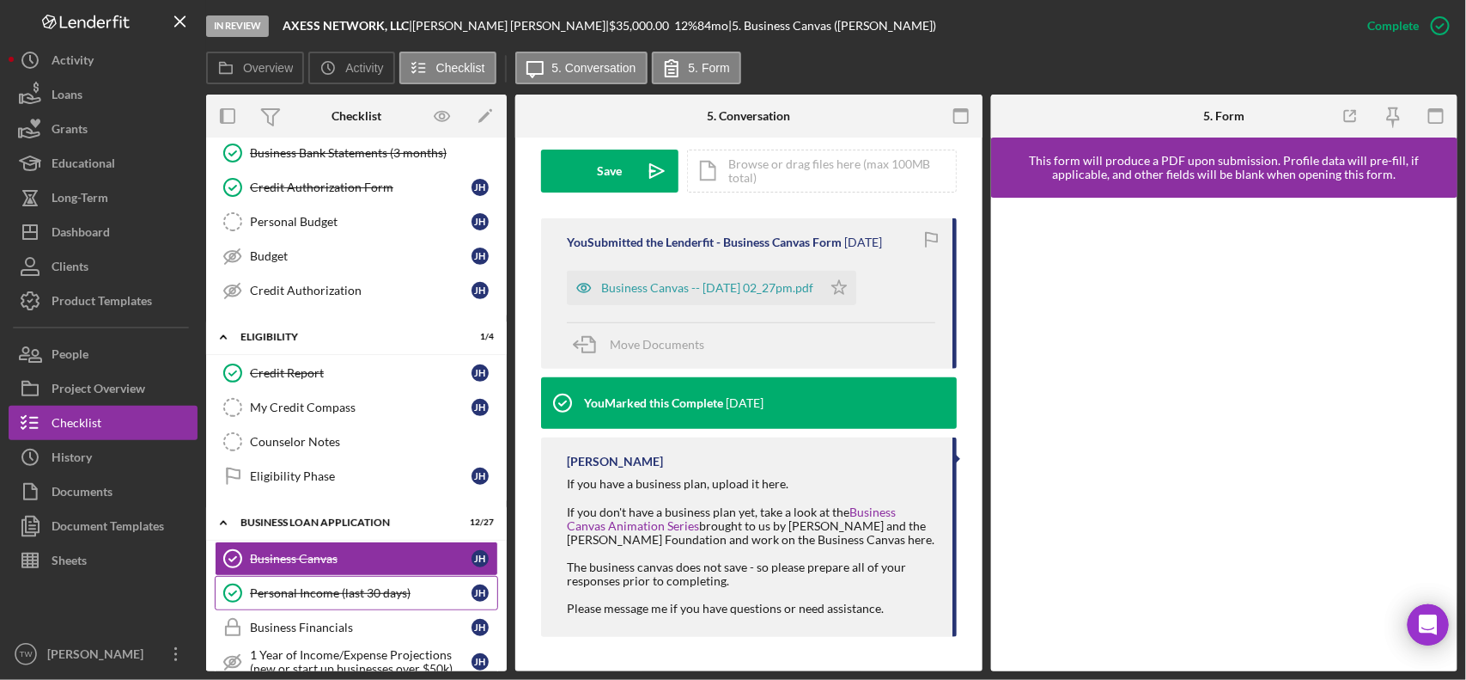
click at [363, 595] on div "Personal Income (last 30 days)" at bounding box center [361, 593] width 222 height 14
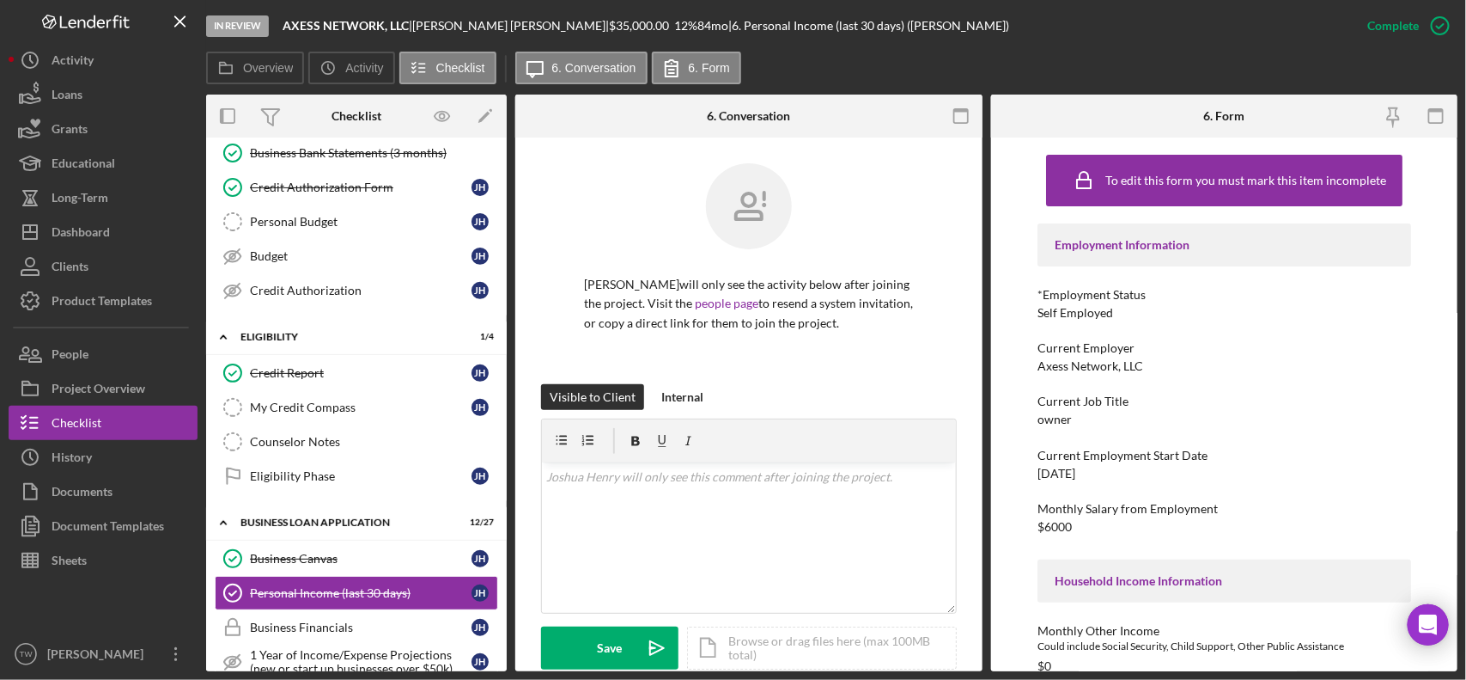
scroll to position [537, 0]
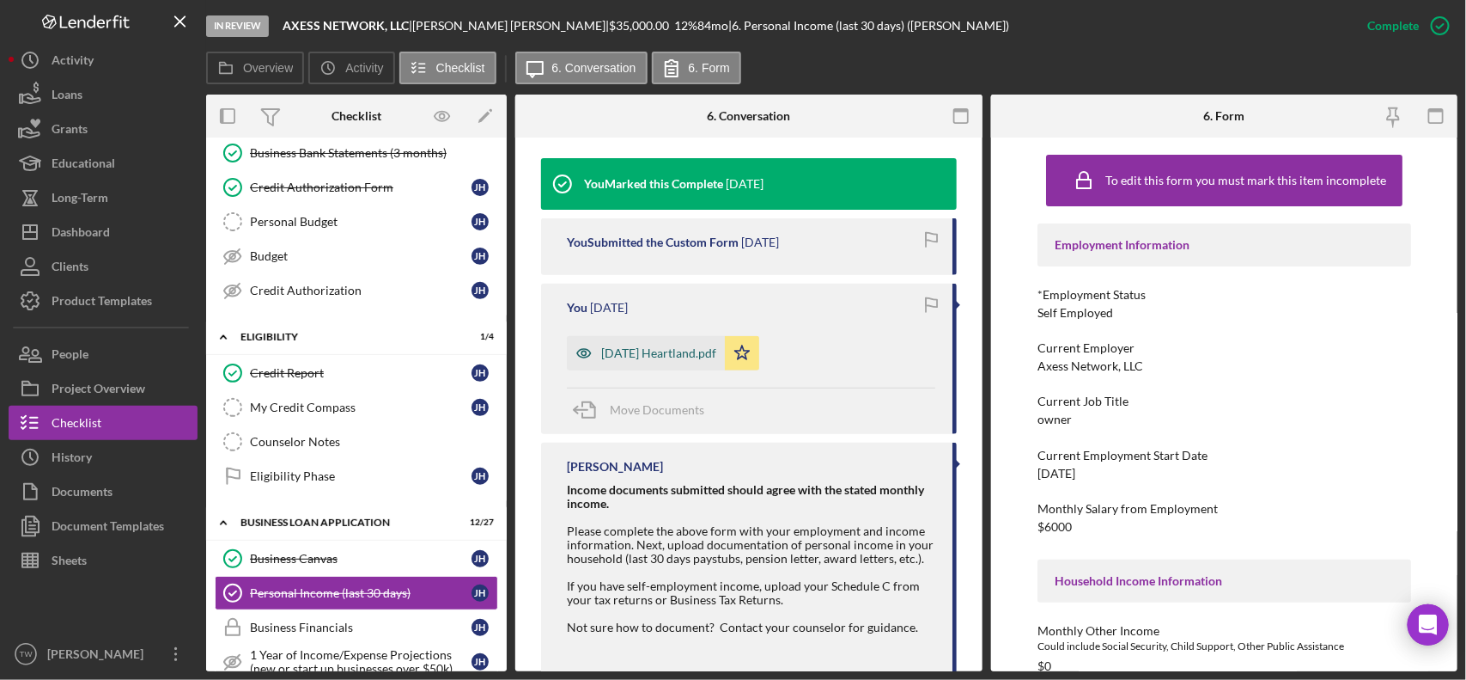
click at [673, 358] on div "[DATE] Heartland.pdf" at bounding box center [658, 353] width 115 height 14
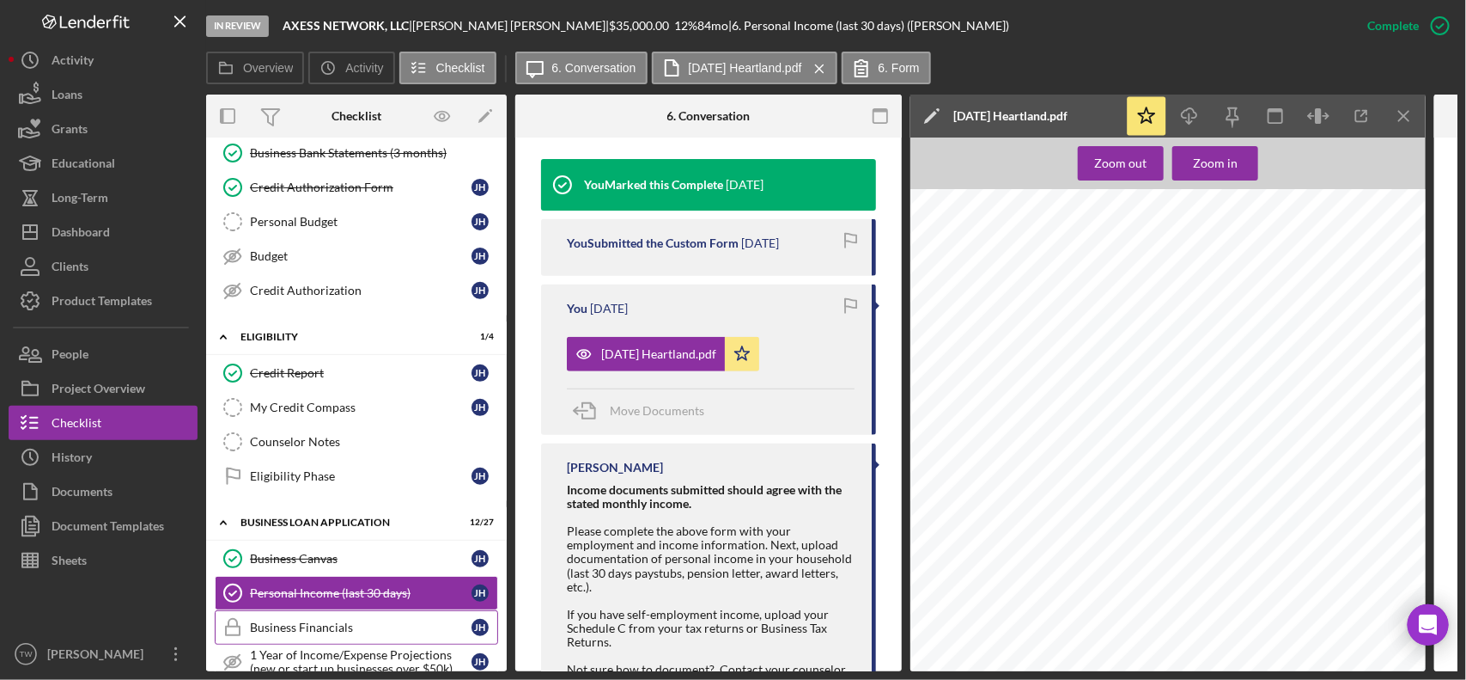
scroll to position [466, 0]
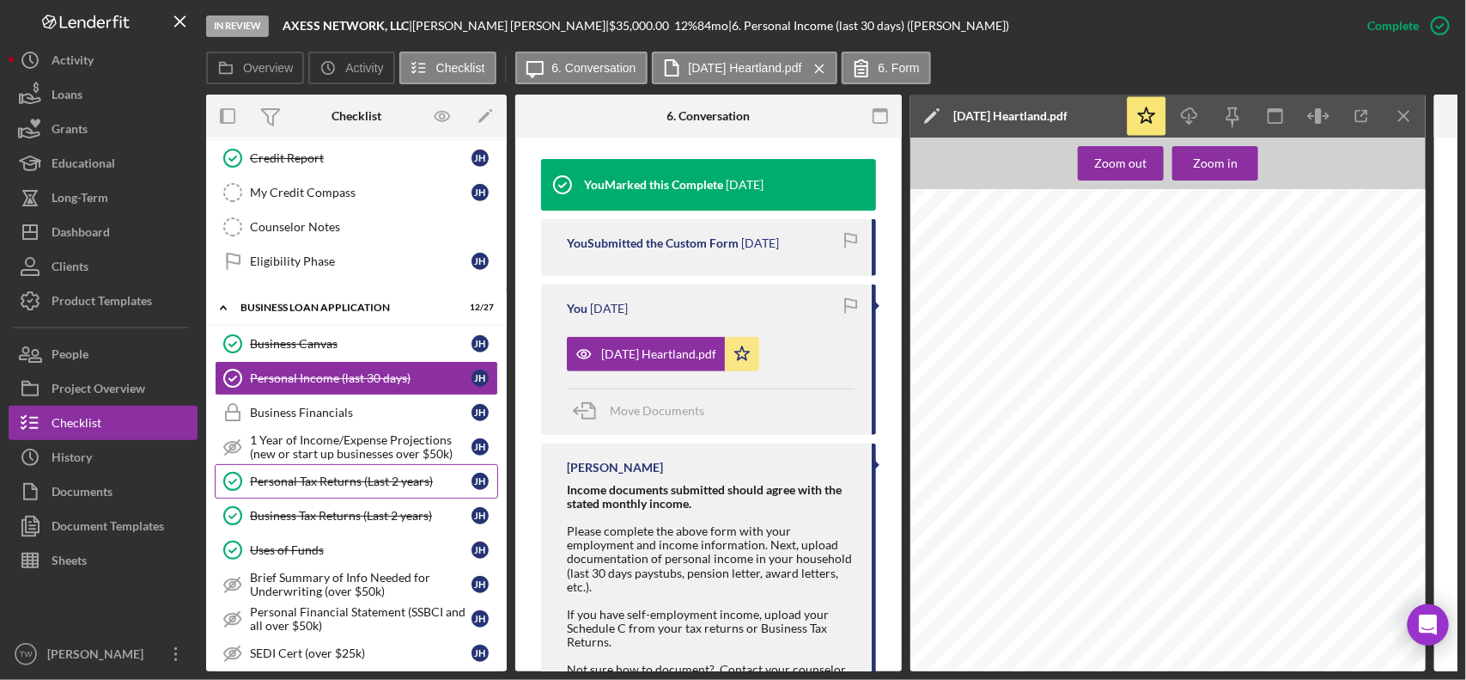
click at [322, 486] on div "Personal Tax Returns (Last 2 years)" at bounding box center [361, 481] width 222 height 14
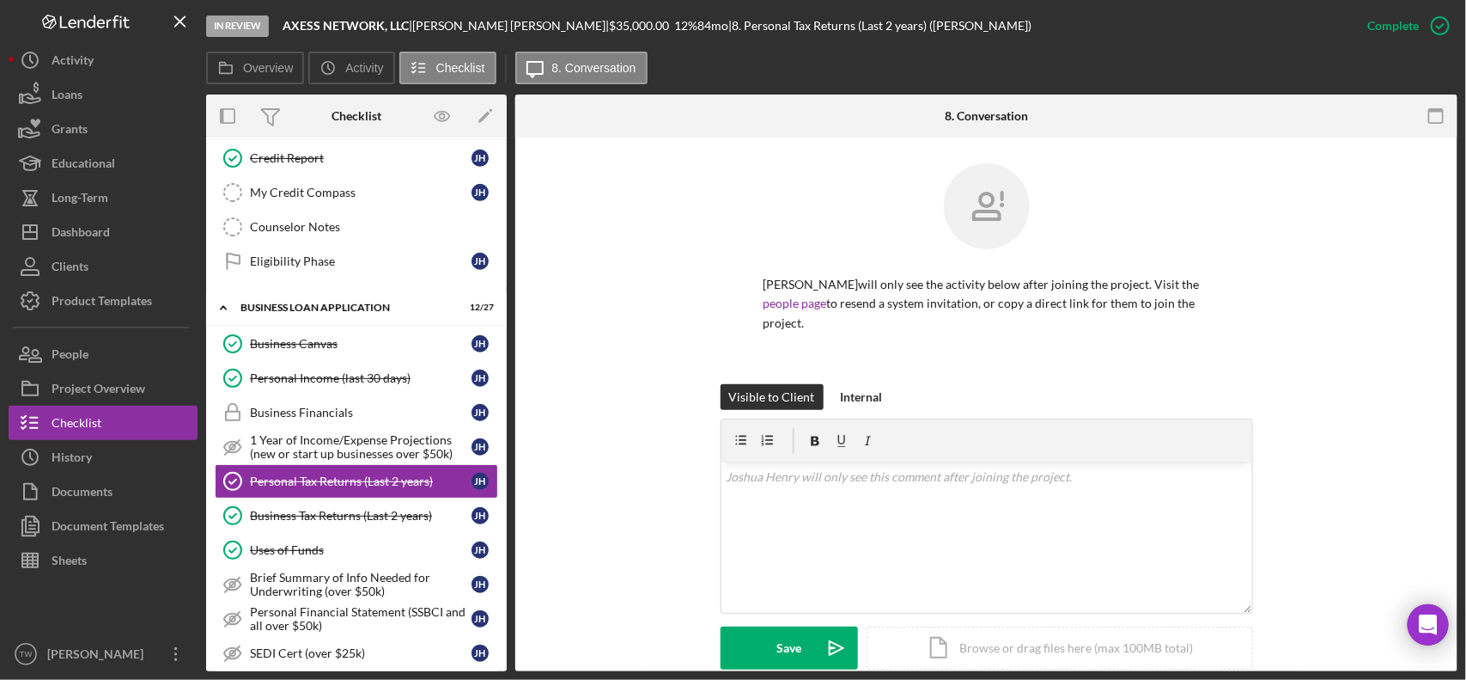
scroll to position [430, 0]
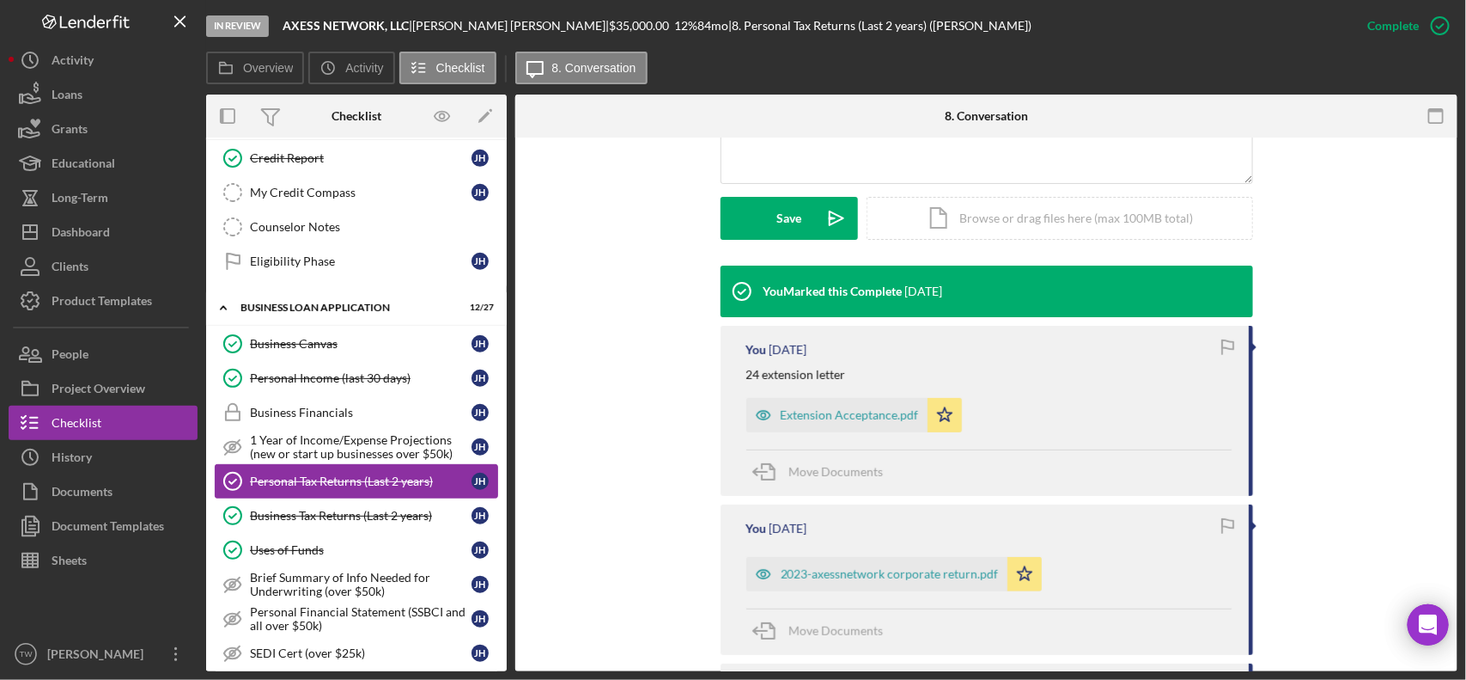
click at [370, 498] on link "Personal Tax Returns (Last 2 years) Personal Tax Returns (Last 2 years) [PERSON…" at bounding box center [356, 481] width 283 height 34
click at [368, 518] on div "Business Tax Returns (Last 2 years)" at bounding box center [361, 516] width 222 height 14
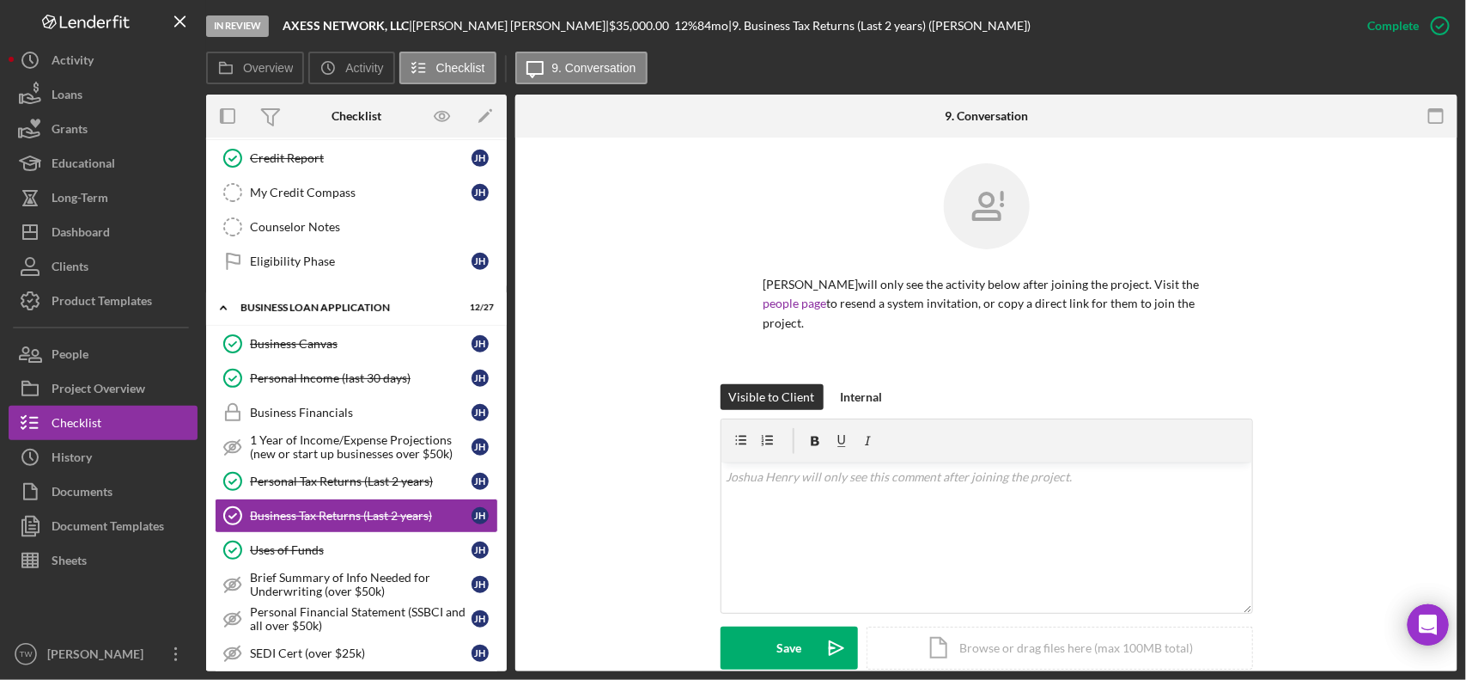
scroll to position [362, 0]
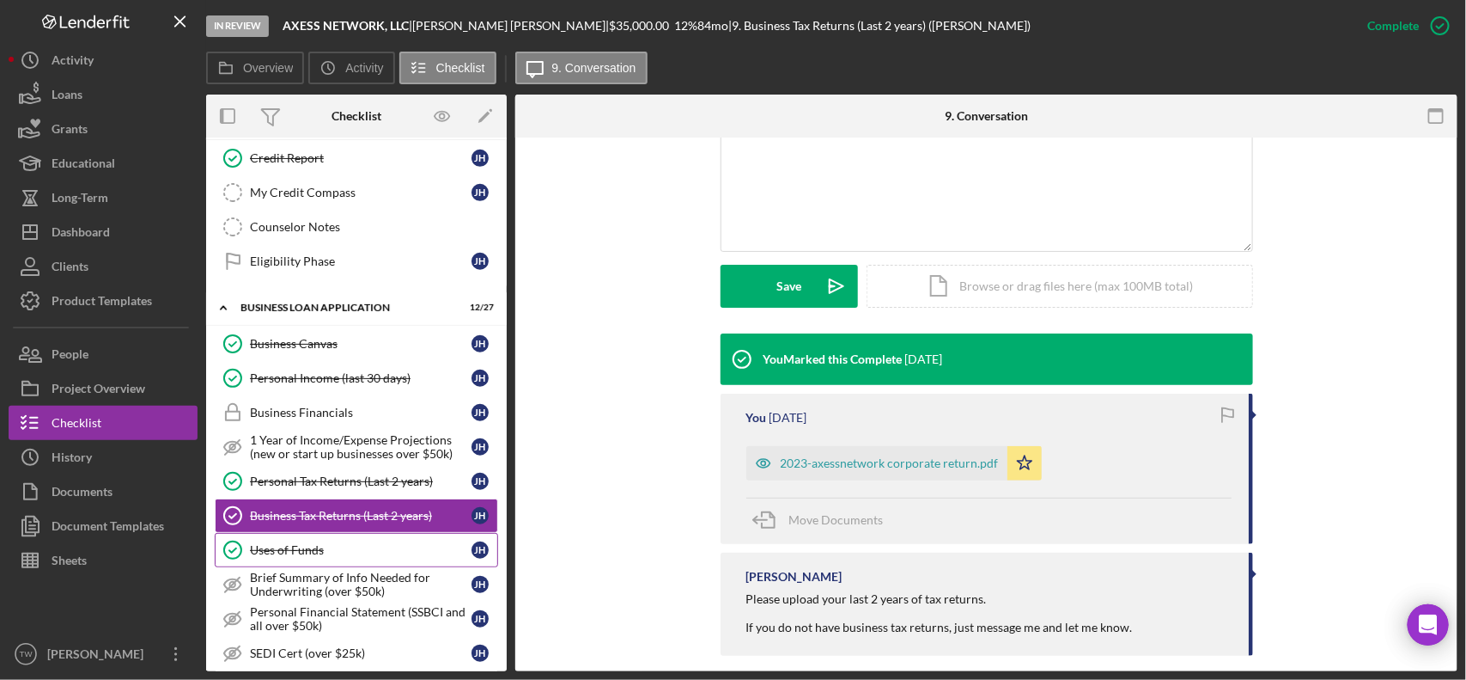
click at [309, 557] on div "Uses of Funds" at bounding box center [361, 550] width 222 height 14
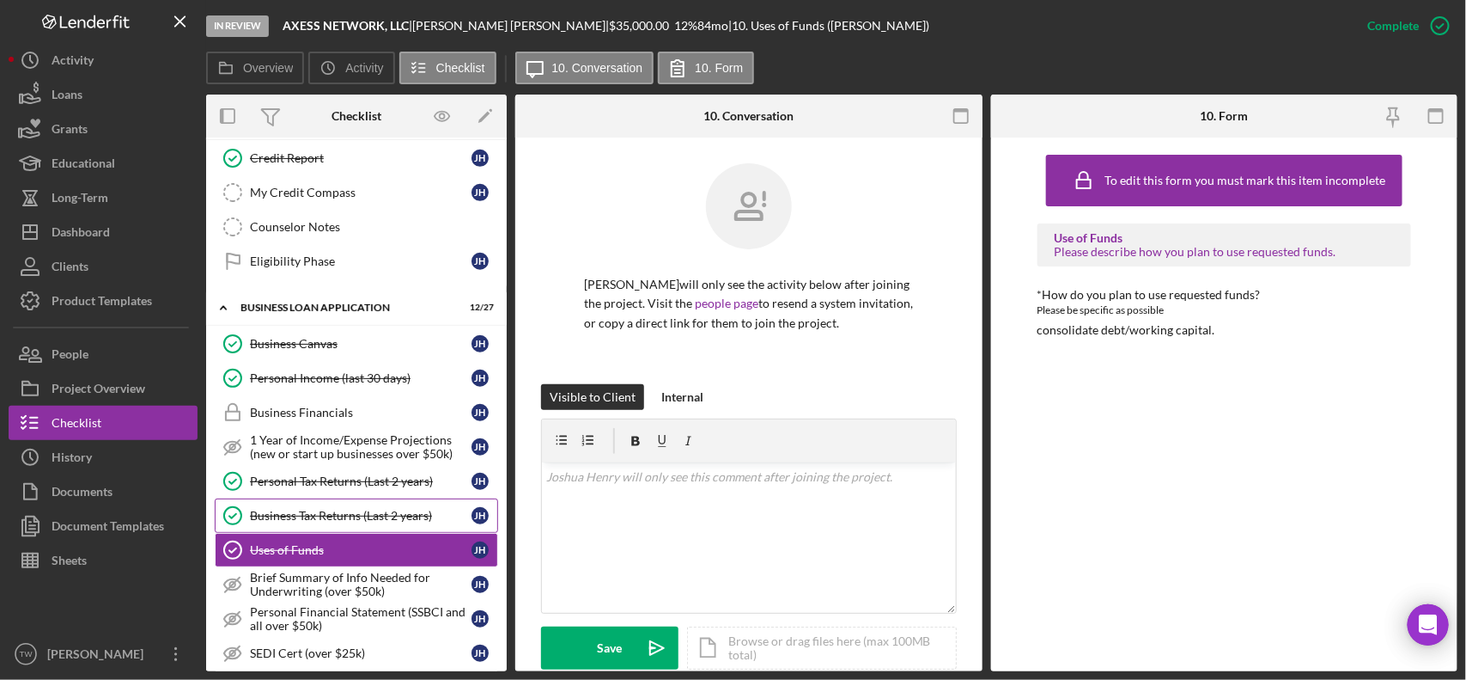
click at [337, 522] on div "Business Tax Returns (Last 2 years)" at bounding box center [361, 516] width 222 height 14
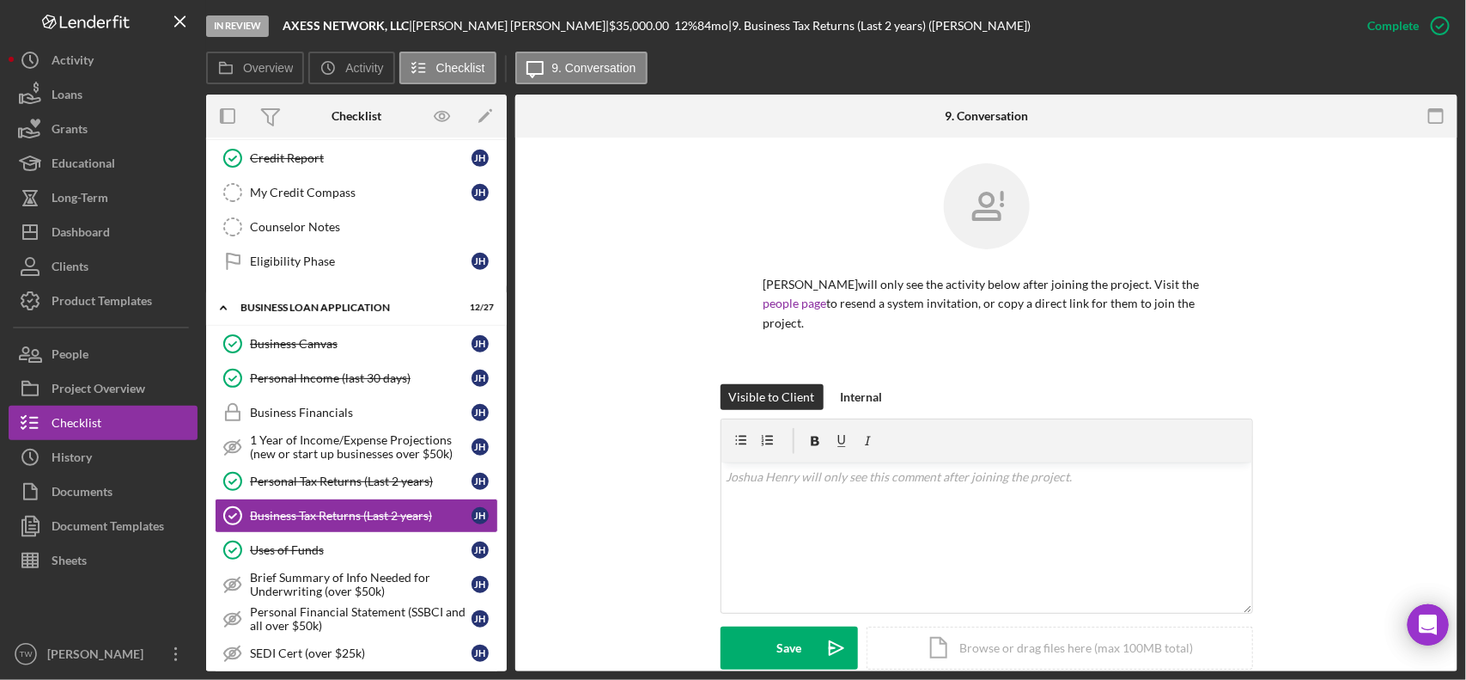
scroll to position [362, 0]
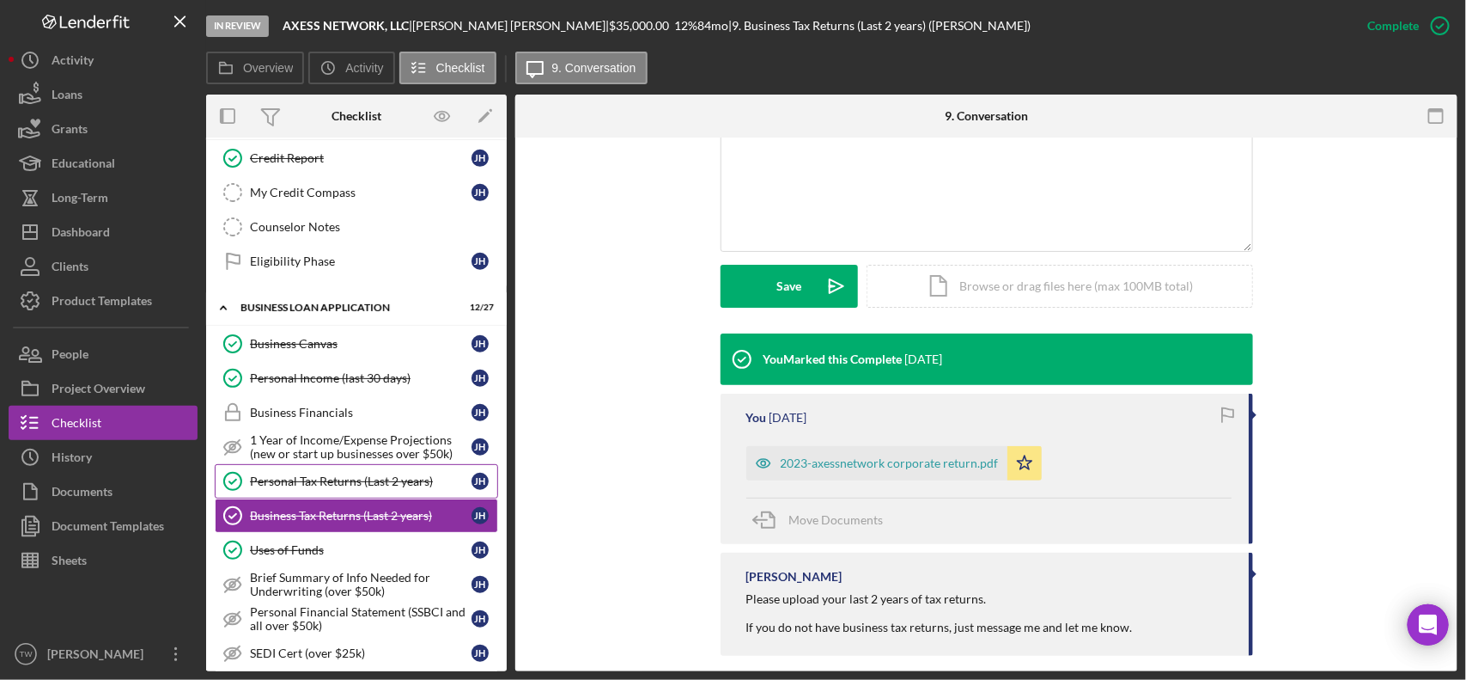
click at [357, 483] on div "Personal Tax Returns (Last 2 years)" at bounding box center [361, 481] width 222 height 14
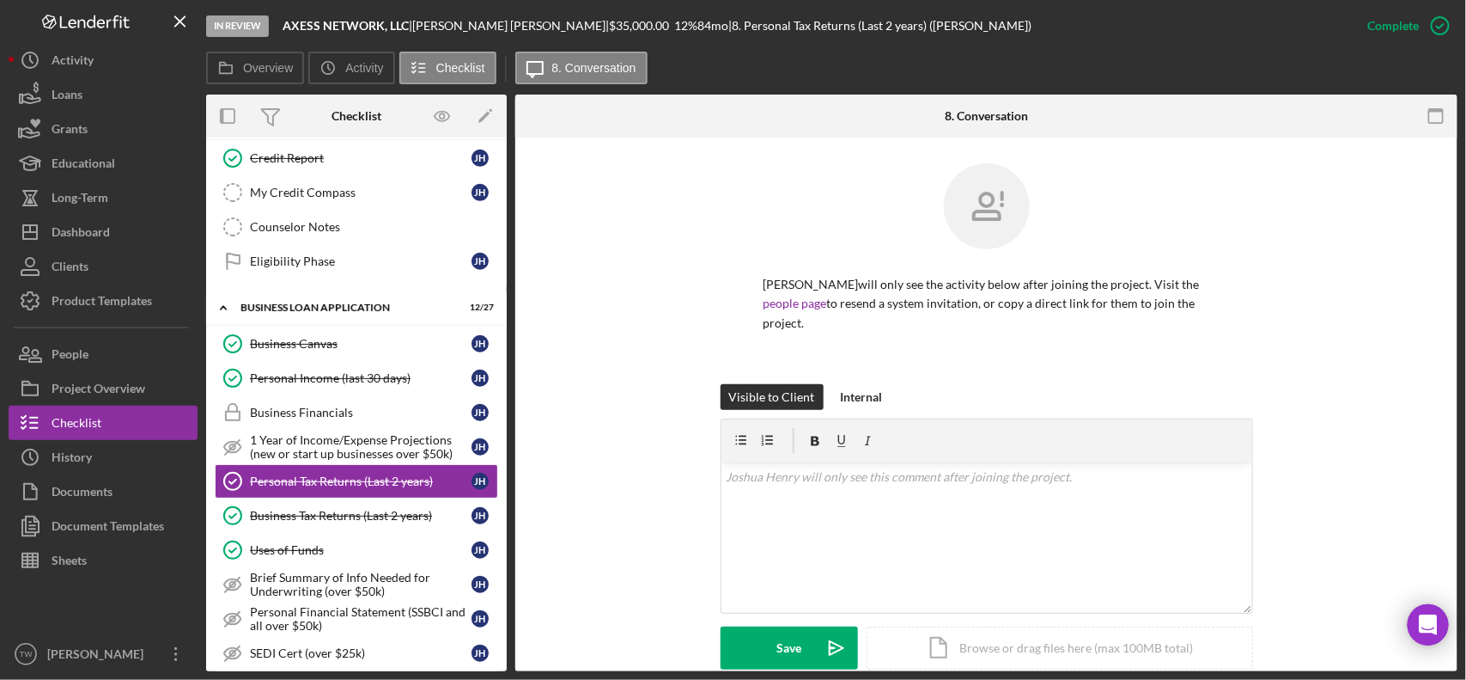
scroll to position [430, 0]
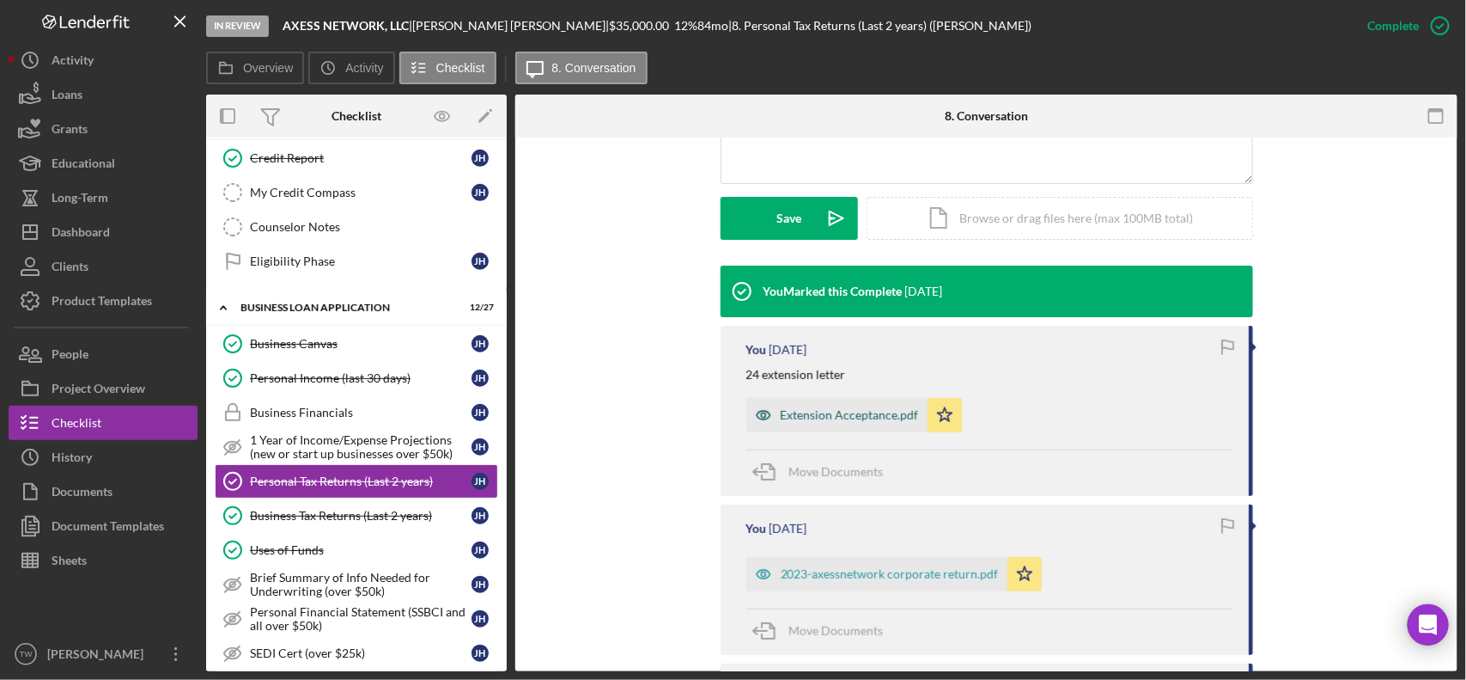
click at [859, 408] on div "Extension Acceptance.pdf" at bounding box center [850, 415] width 138 height 14
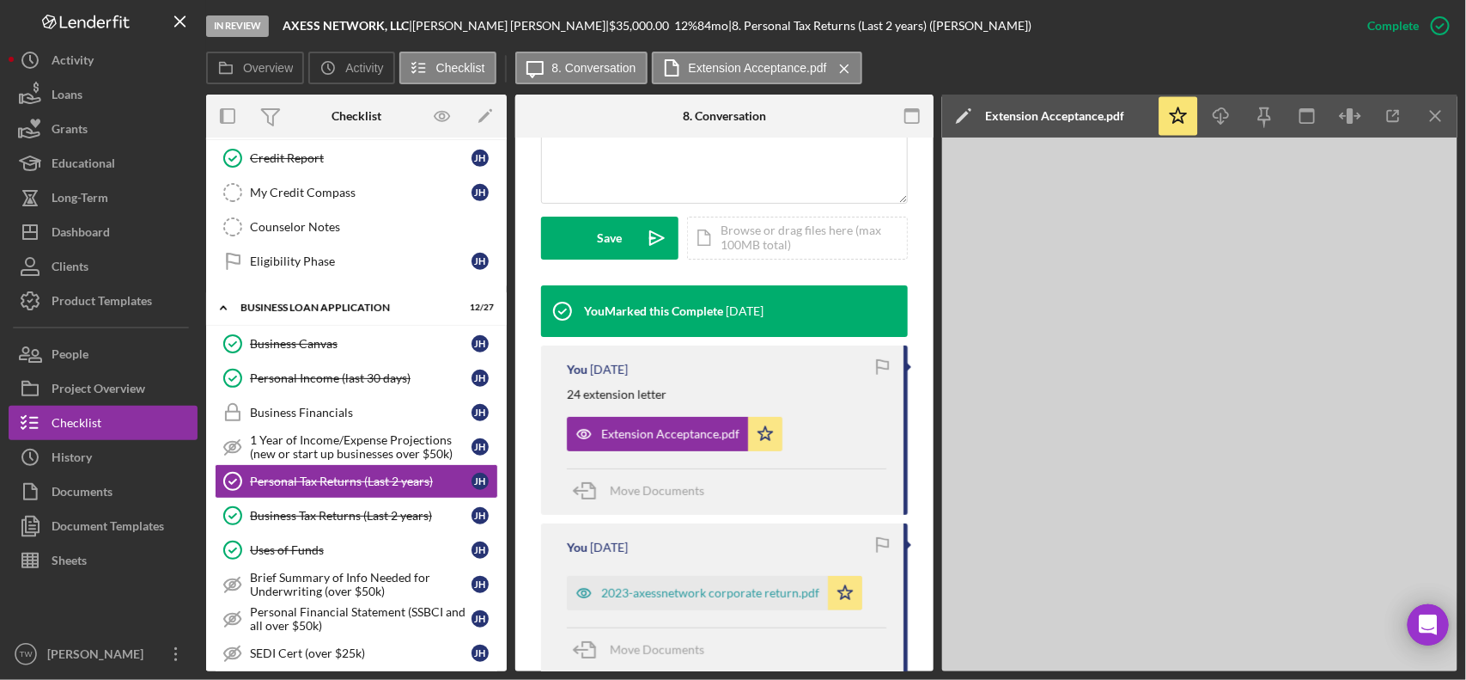
scroll to position [468, 0]
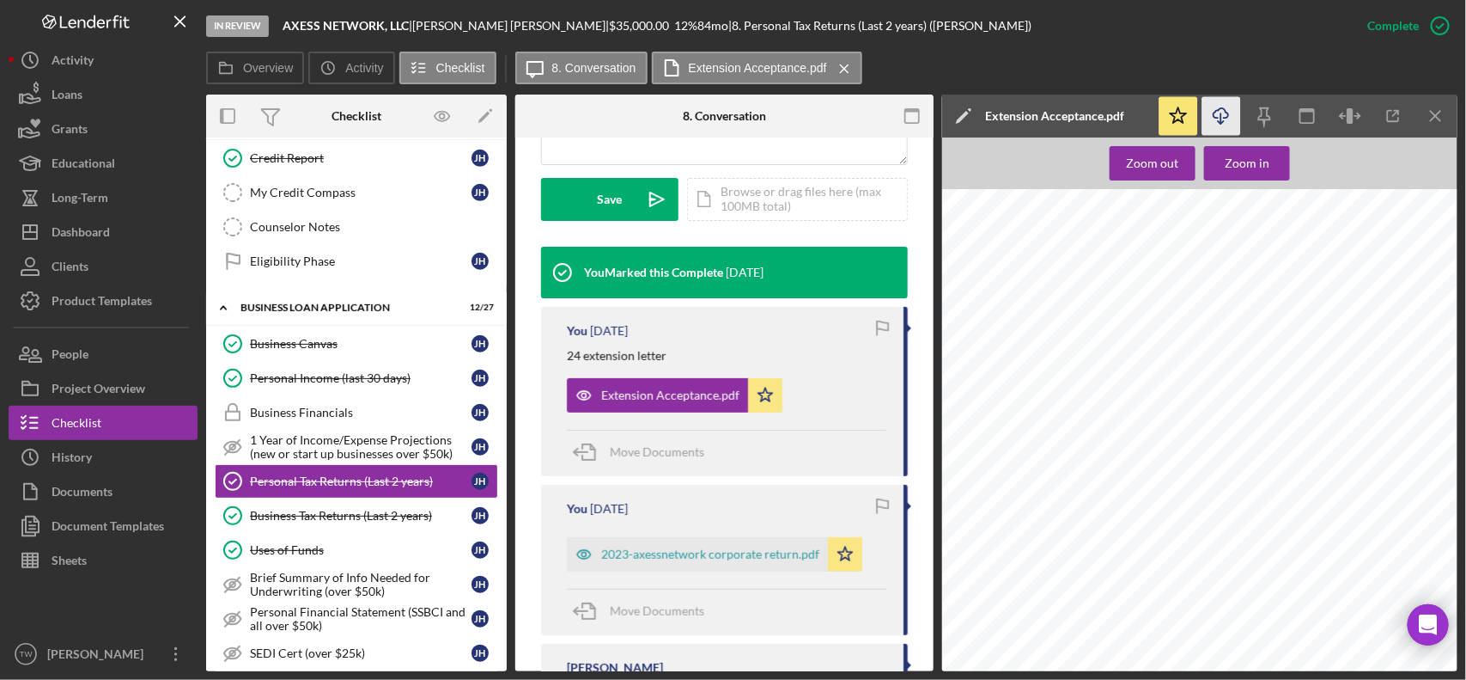
click at [1222, 112] on icon "Icon/Download" at bounding box center [1222, 116] width 39 height 39
click at [368, 520] on div "Business Tax Returns (Last 2 years)" at bounding box center [361, 516] width 222 height 14
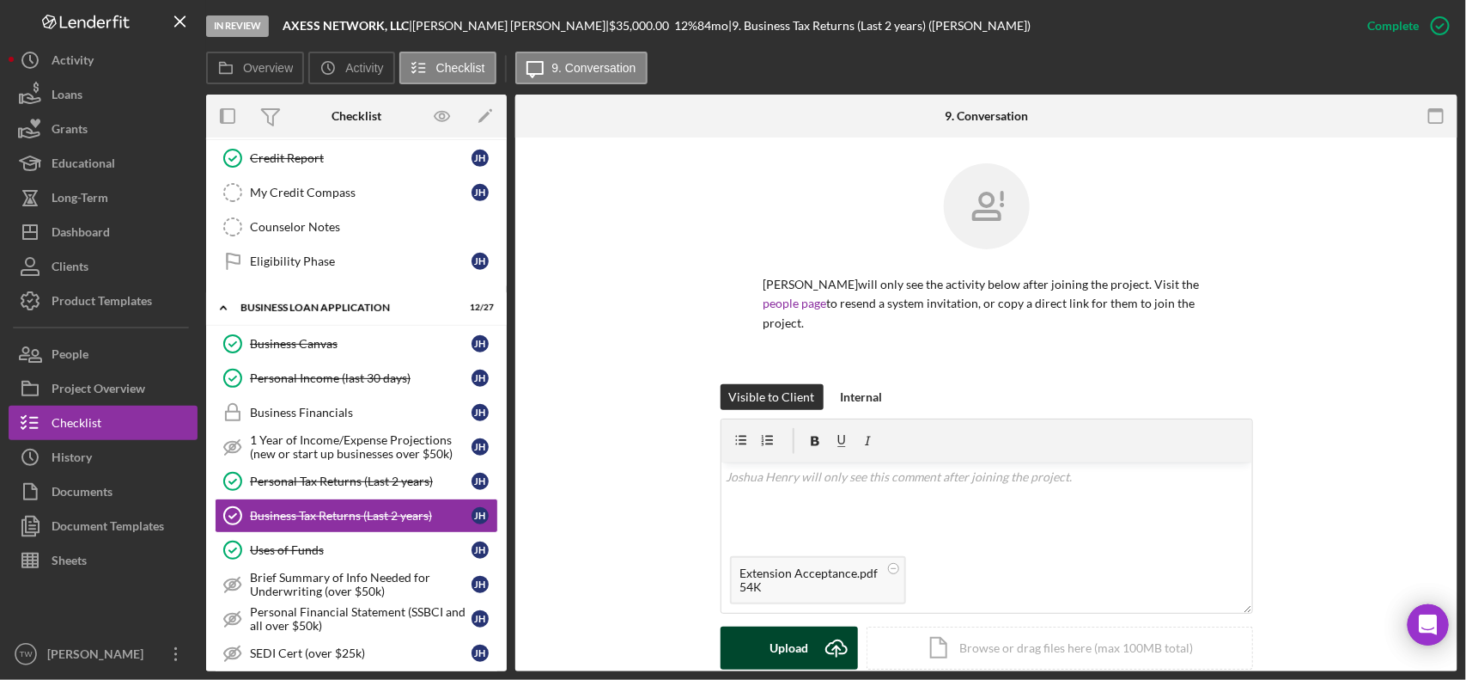
click at [765, 637] on button "Upload Icon/Upload" at bounding box center [789, 647] width 137 height 43
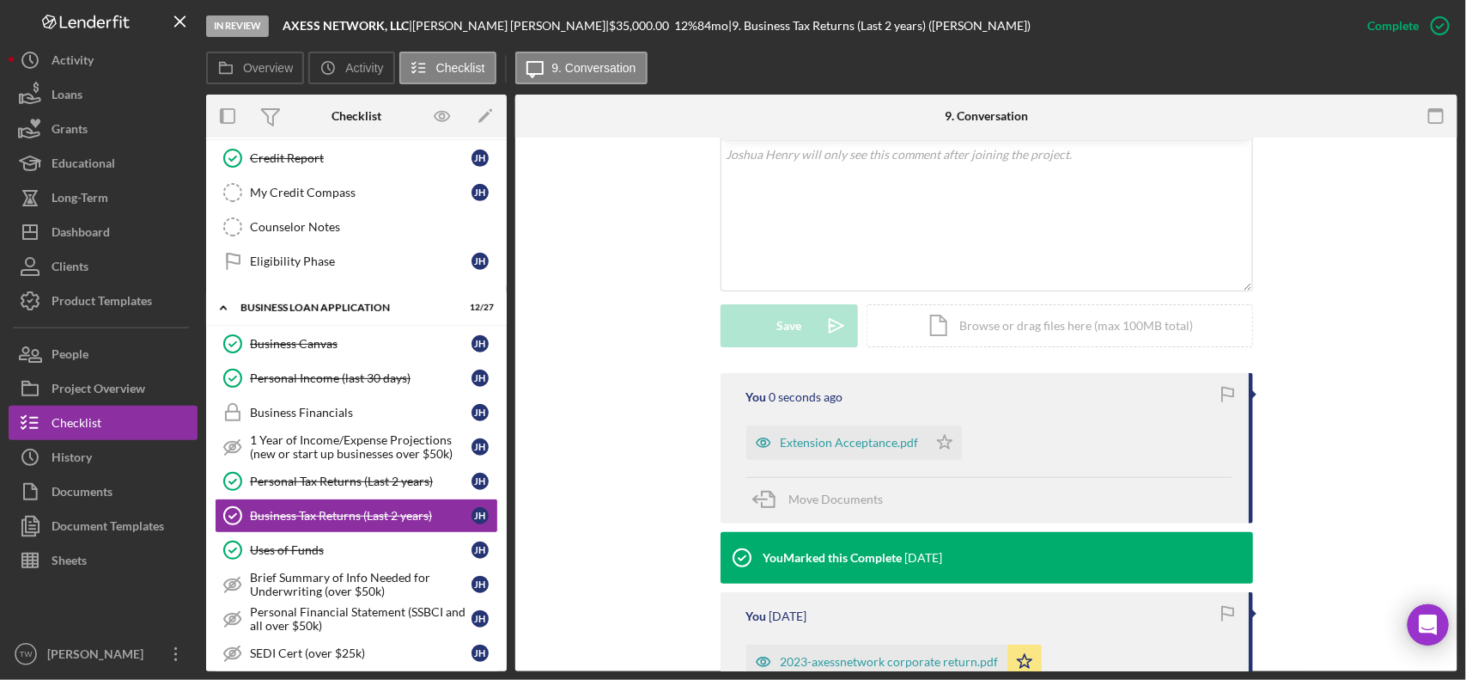
scroll to position [430, 0]
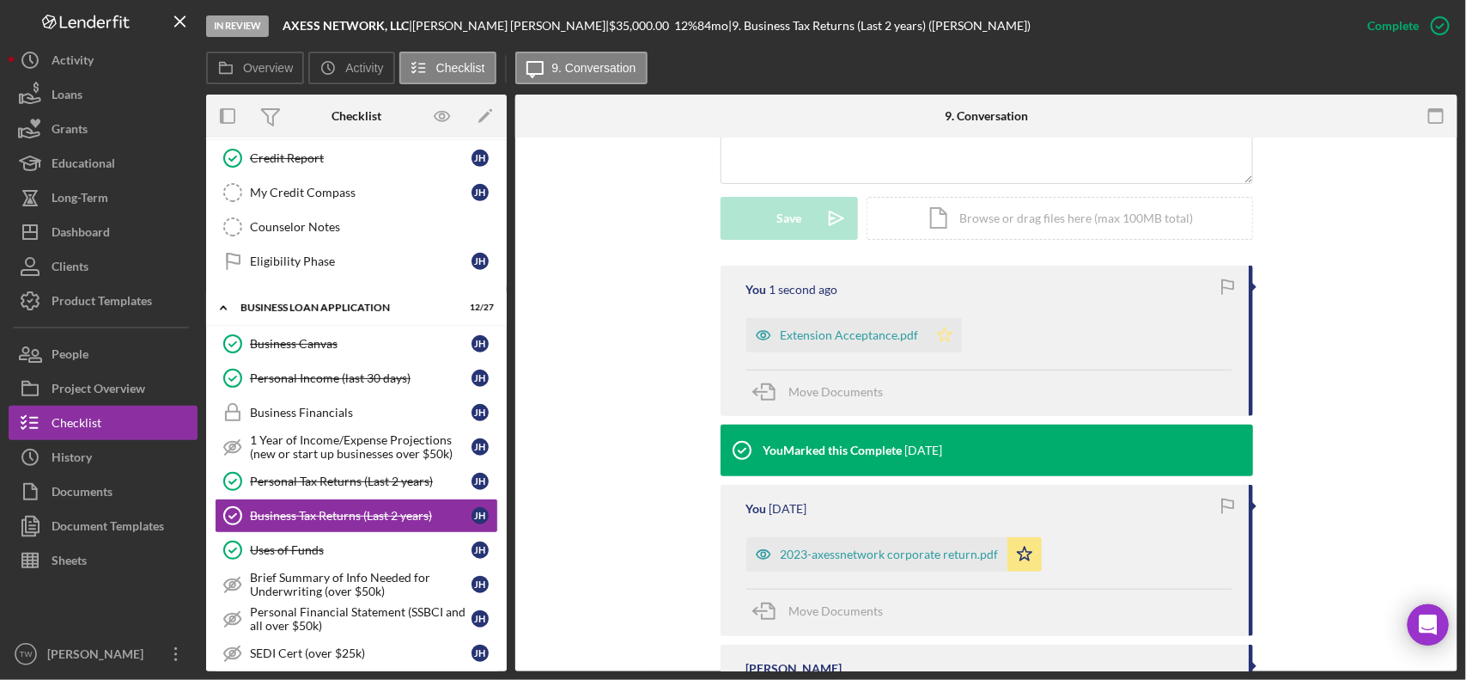
click at [950, 331] on icon "Icon/Star" at bounding box center [945, 335] width 34 height 34
click at [276, 545] on link "Uses of Funds Uses of Funds [PERSON_NAME]" at bounding box center [356, 550] width 283 height 34
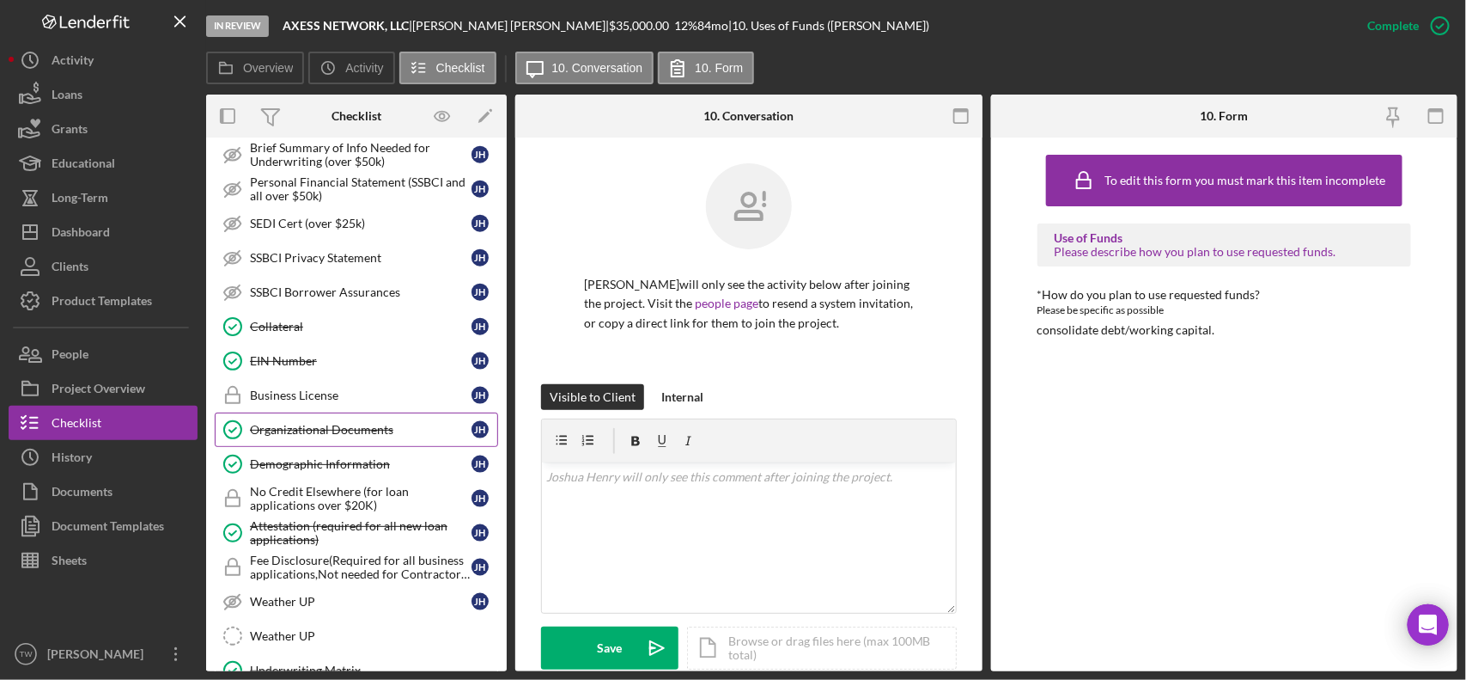
scroll to position [789, 0]
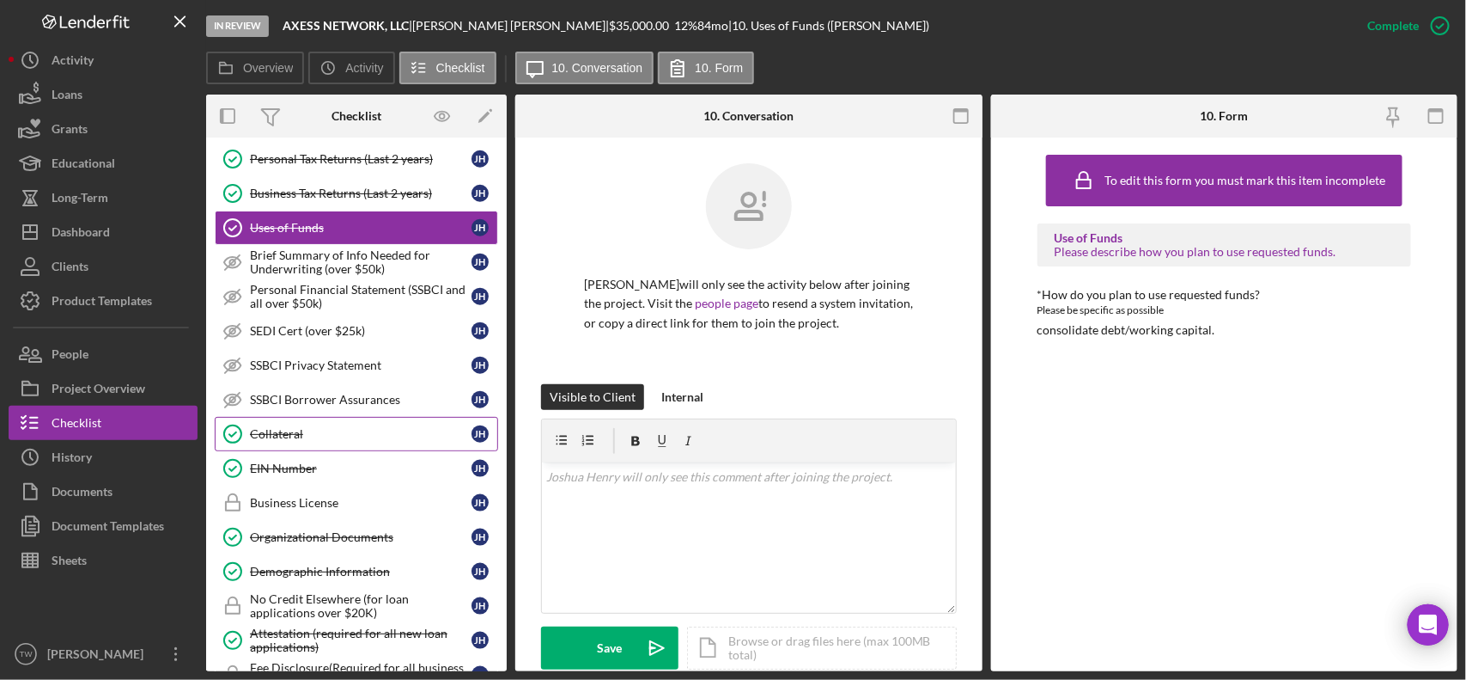
click at [307, 438] on div "Collateral" at bounding box center [361, 434] width 222 height 14
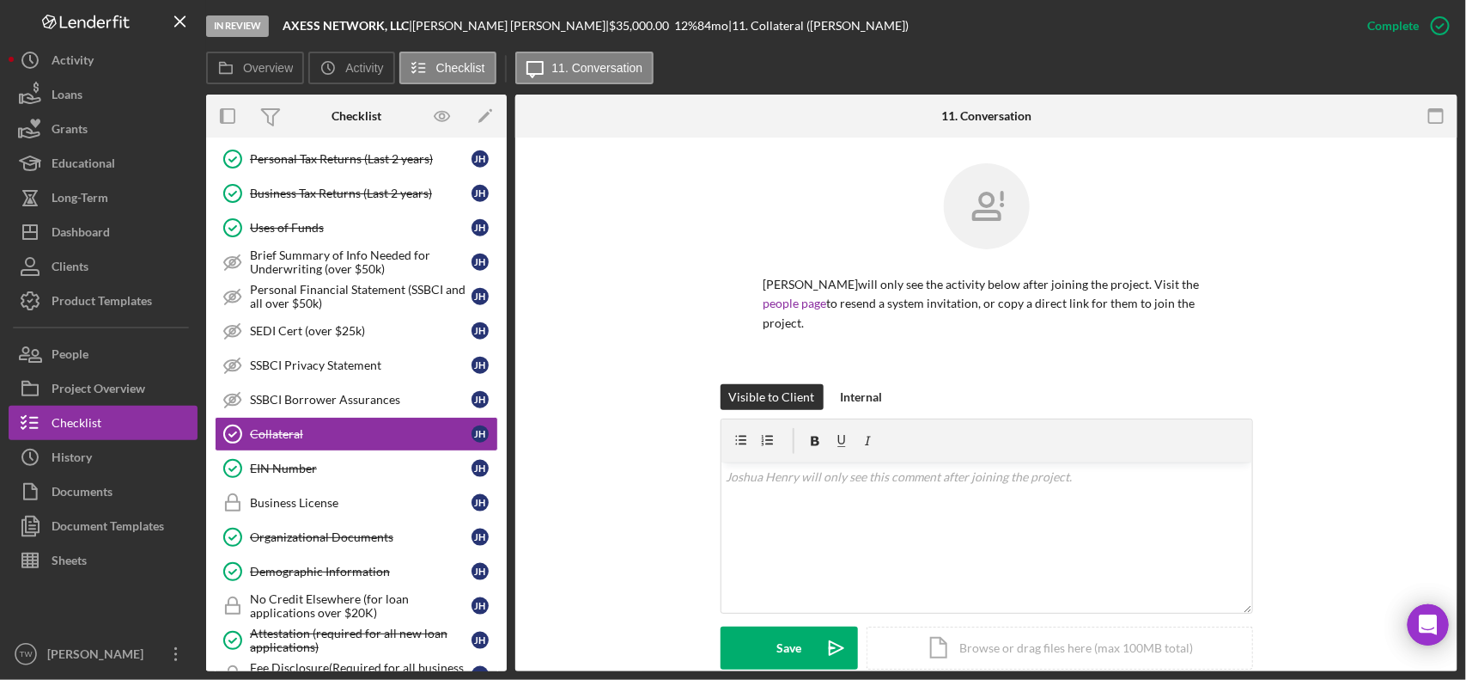
scroll to position [404, 0]
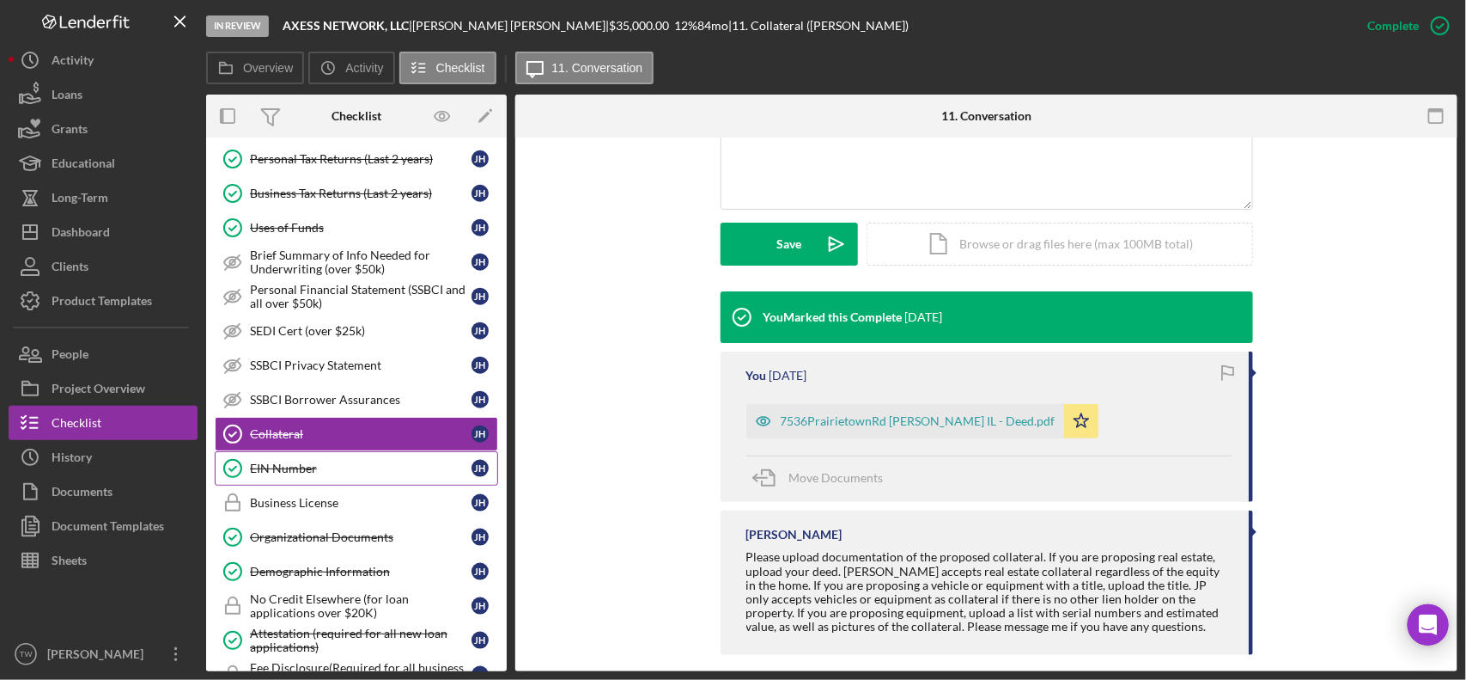
click at [306, 475] on div "EIN Number" at bounding box center [361, 468] width 222 height 14
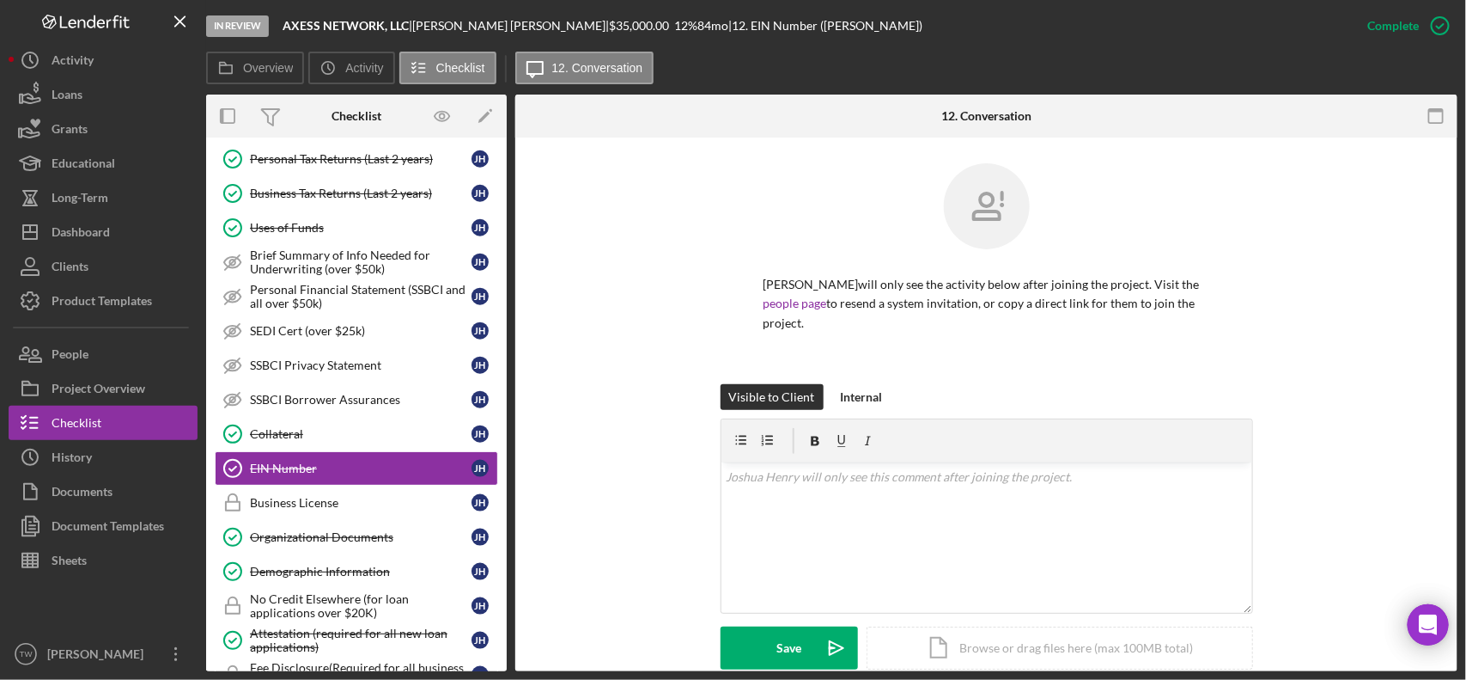
scroll to position [322, 0]
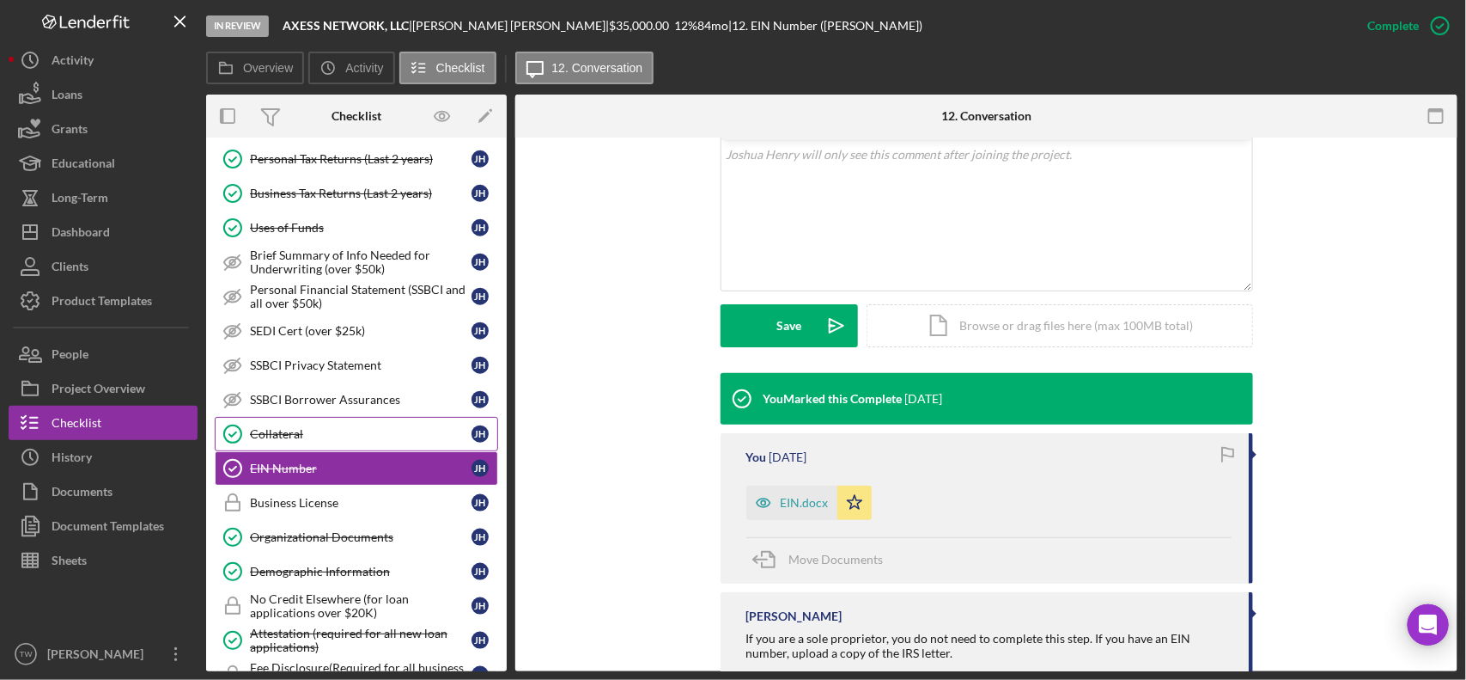
click at [322, 436] on link "Collateral Collateral [PERSON_NAME]" at bounding box center [356, 434] width 283 height 34
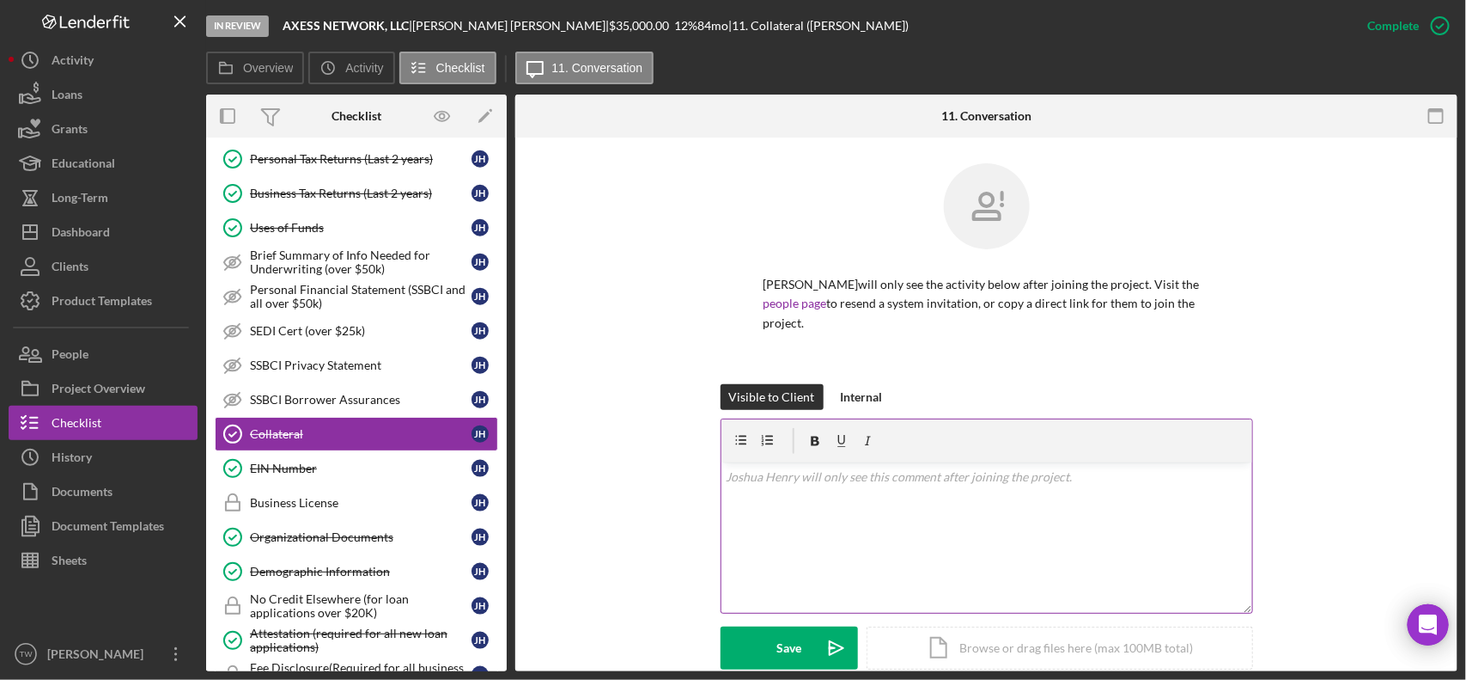
scroll to position [404, 0]
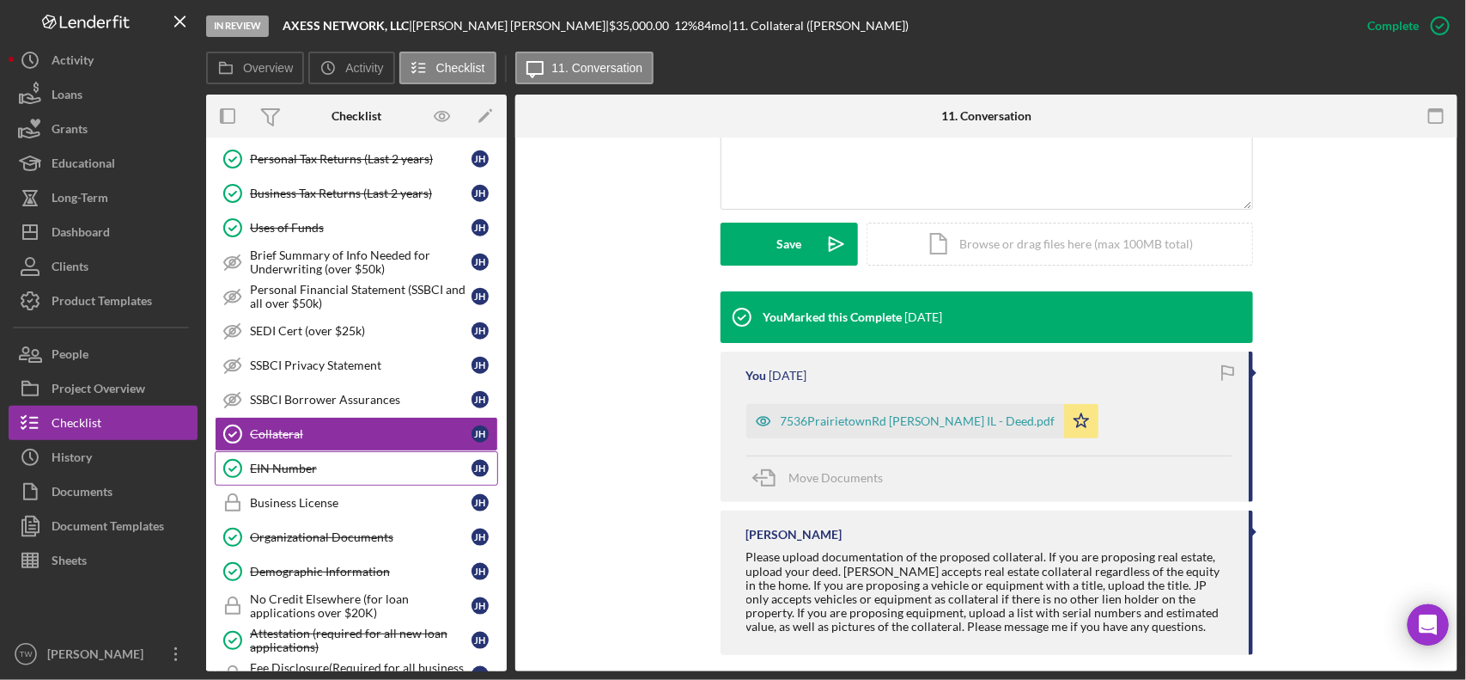
click at [310, 475] on div "EIN Number" at bounding box center [361, 468] width 222 height 14
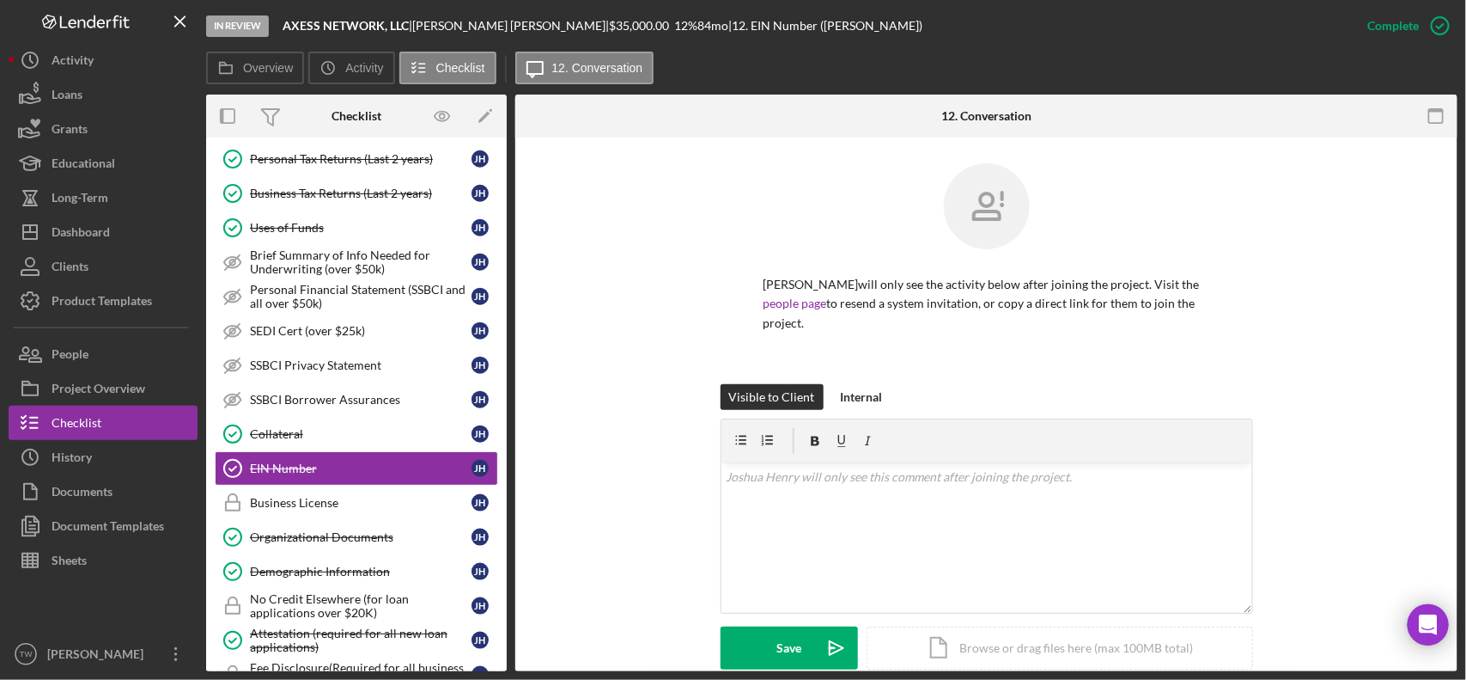
scroll to position [322, 0]
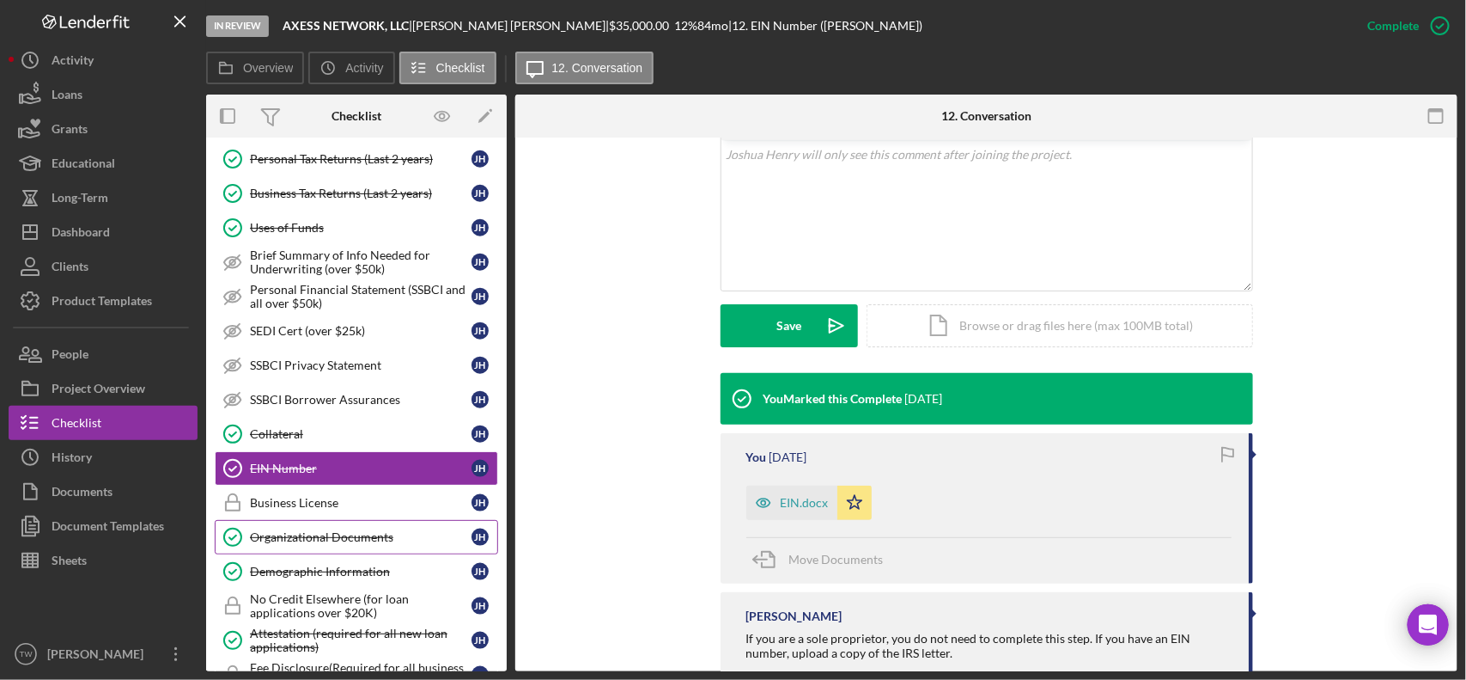
click at [388, 554] on link "Organizational Documents Organizational Documents [PERSON_NAME]" at bounding box center [356, 537] width 283 height 34
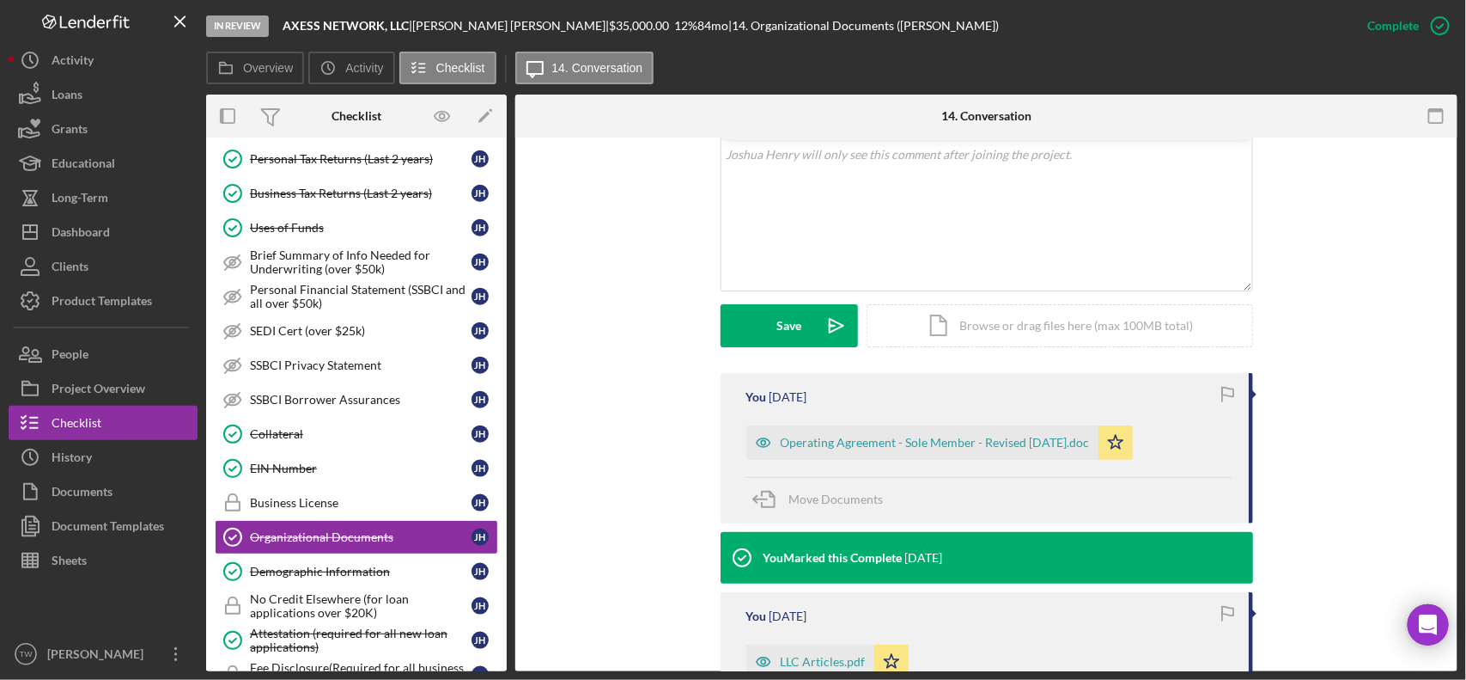
scroll to position [537, 0]
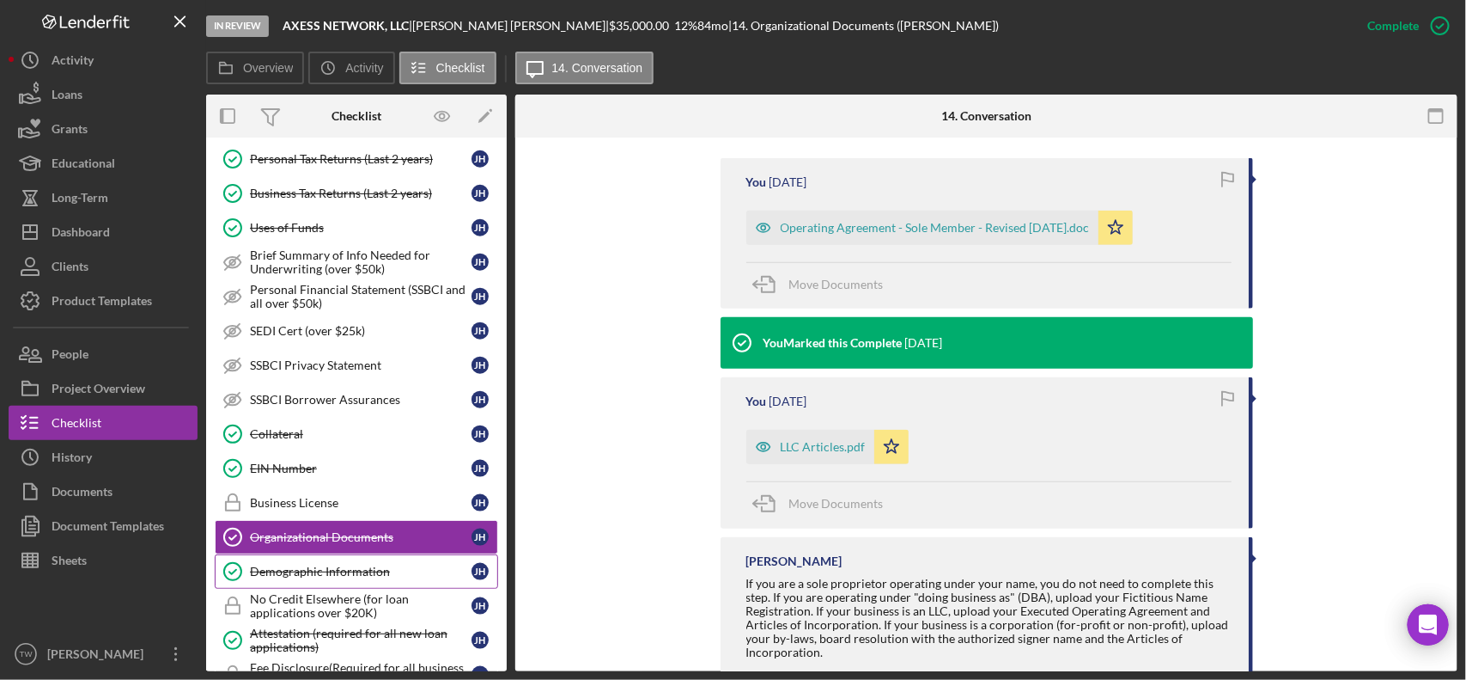
click at [296, 578] on div "Demographic Information" at bounding box center [361, 571] width 222 height 14
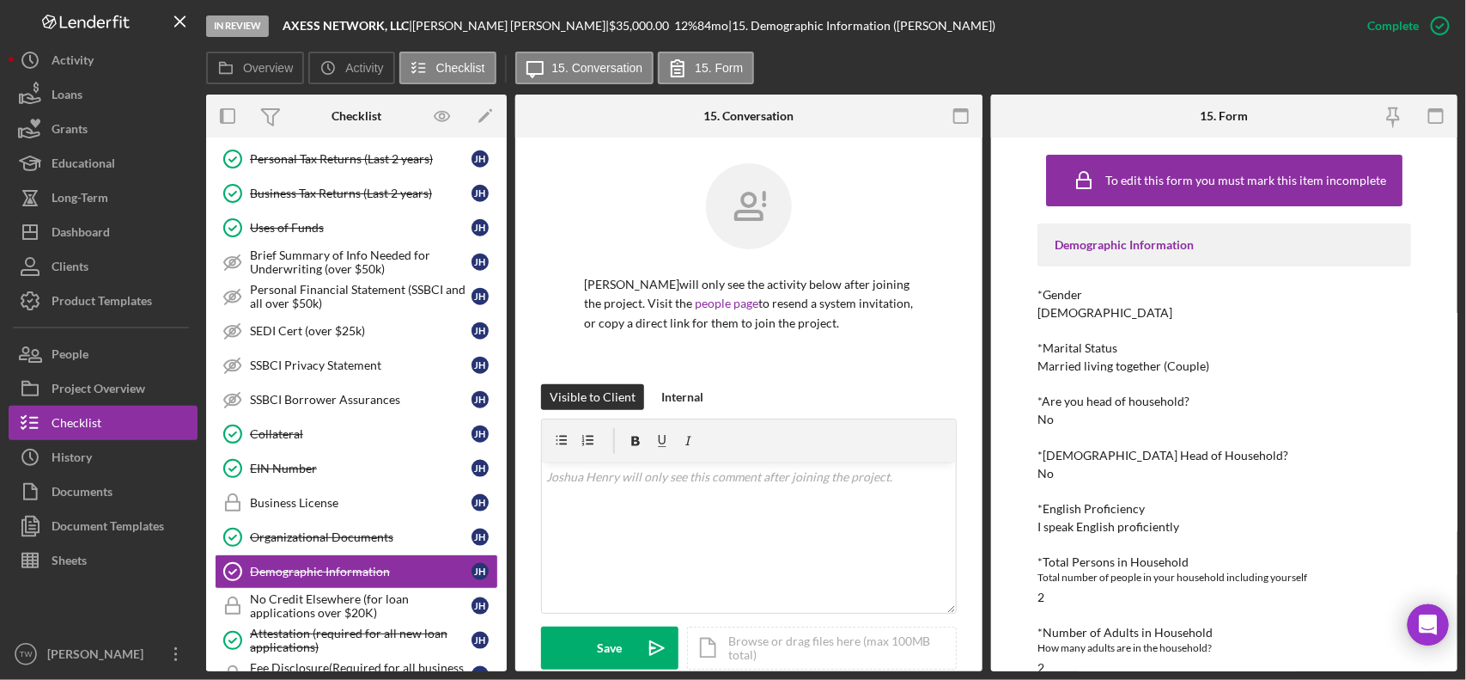
scroll to position [1200, 0]
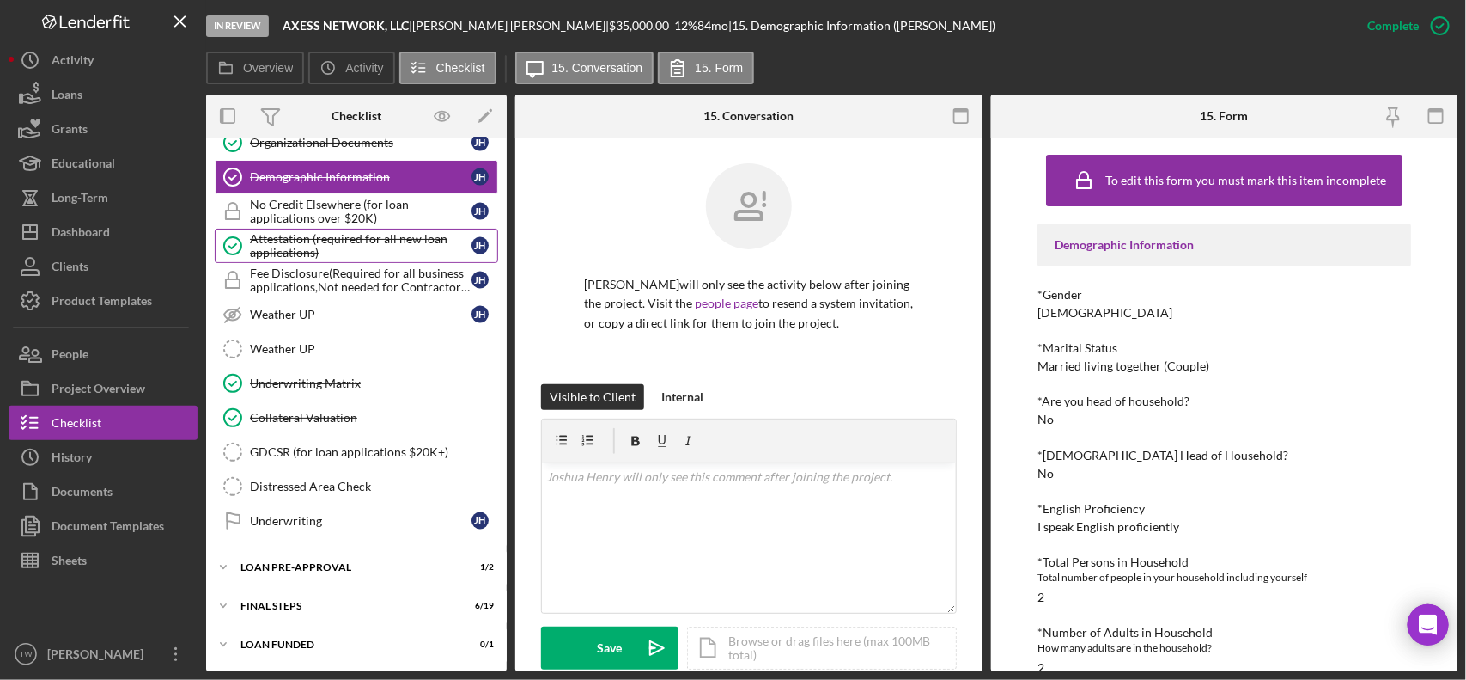
click at [348, 251] on div "Attestation (required for all new loan applications)" at bounding box center [361, 245] width 222 height 27
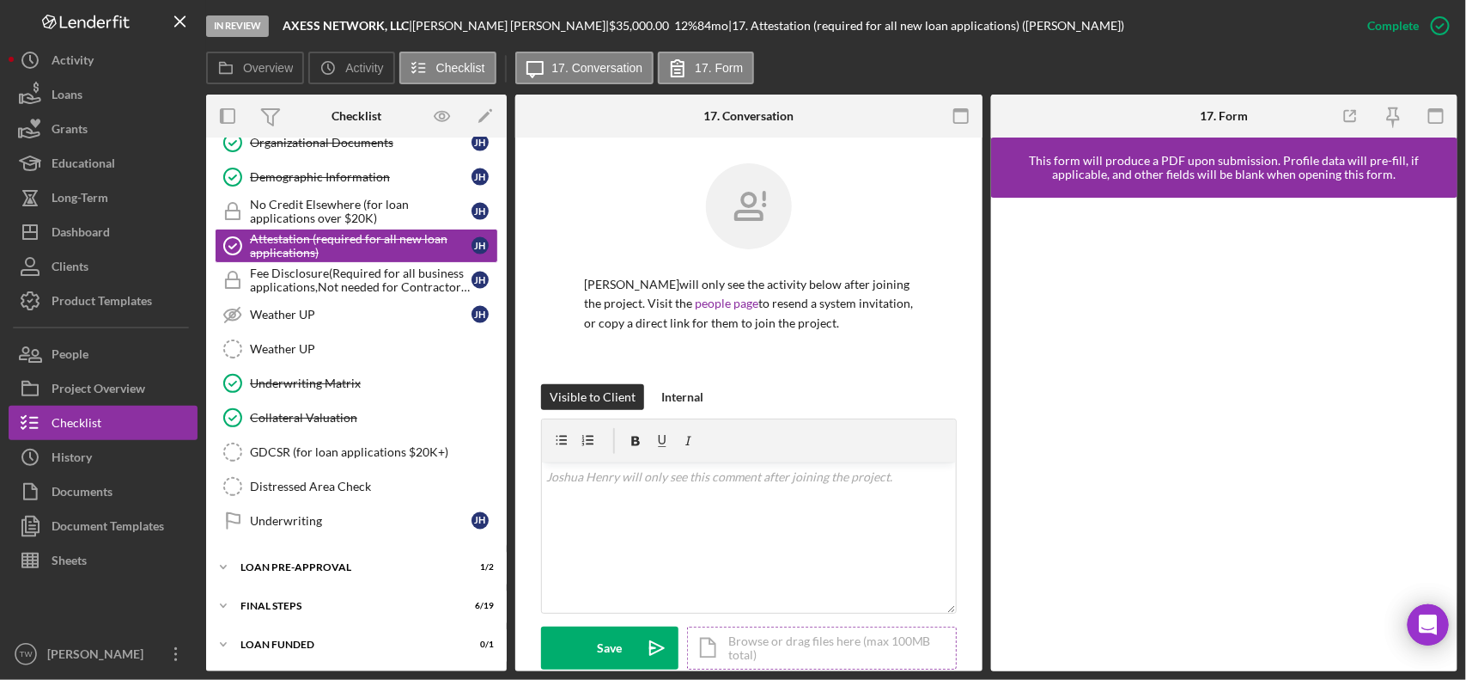
scroll to position [322, 0]
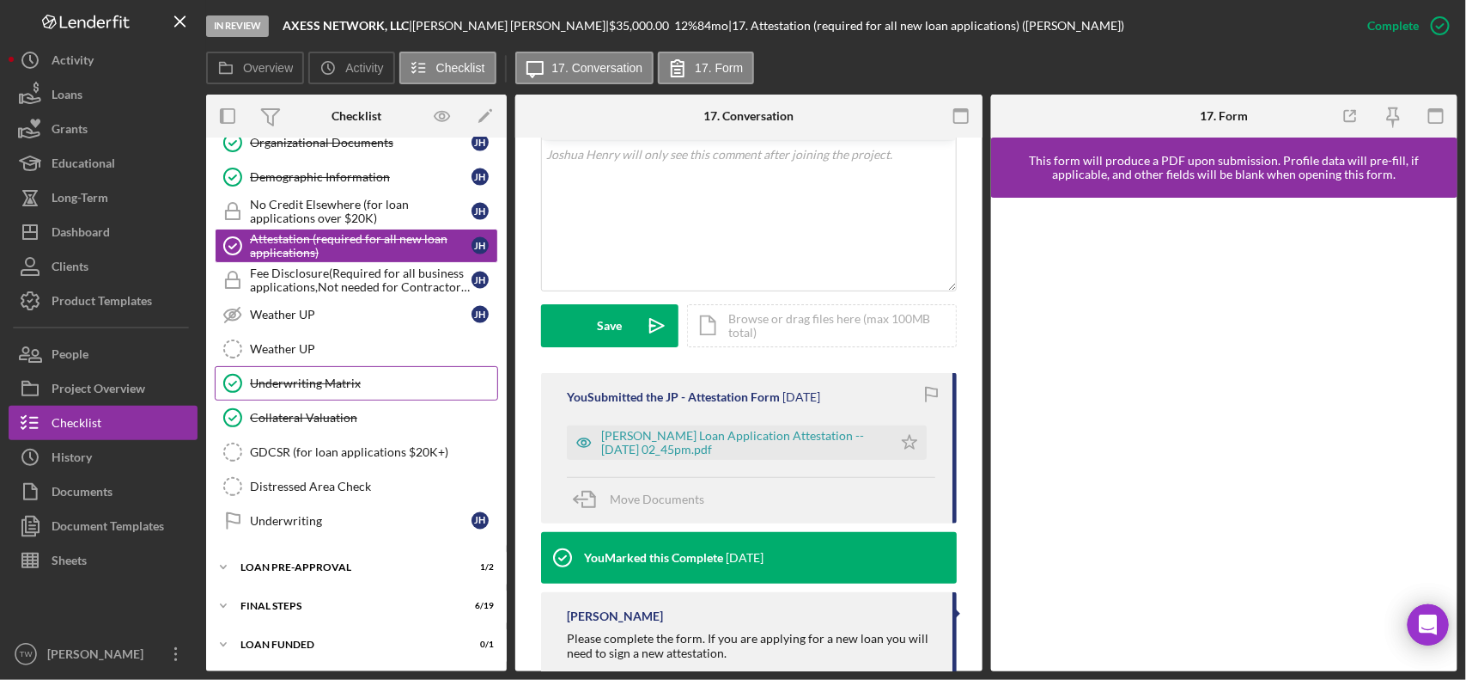
click at [401, 393] on link "Underwriting Matrix Underwriting Matrix" at bounding box center [356, 383] width 283 height 34
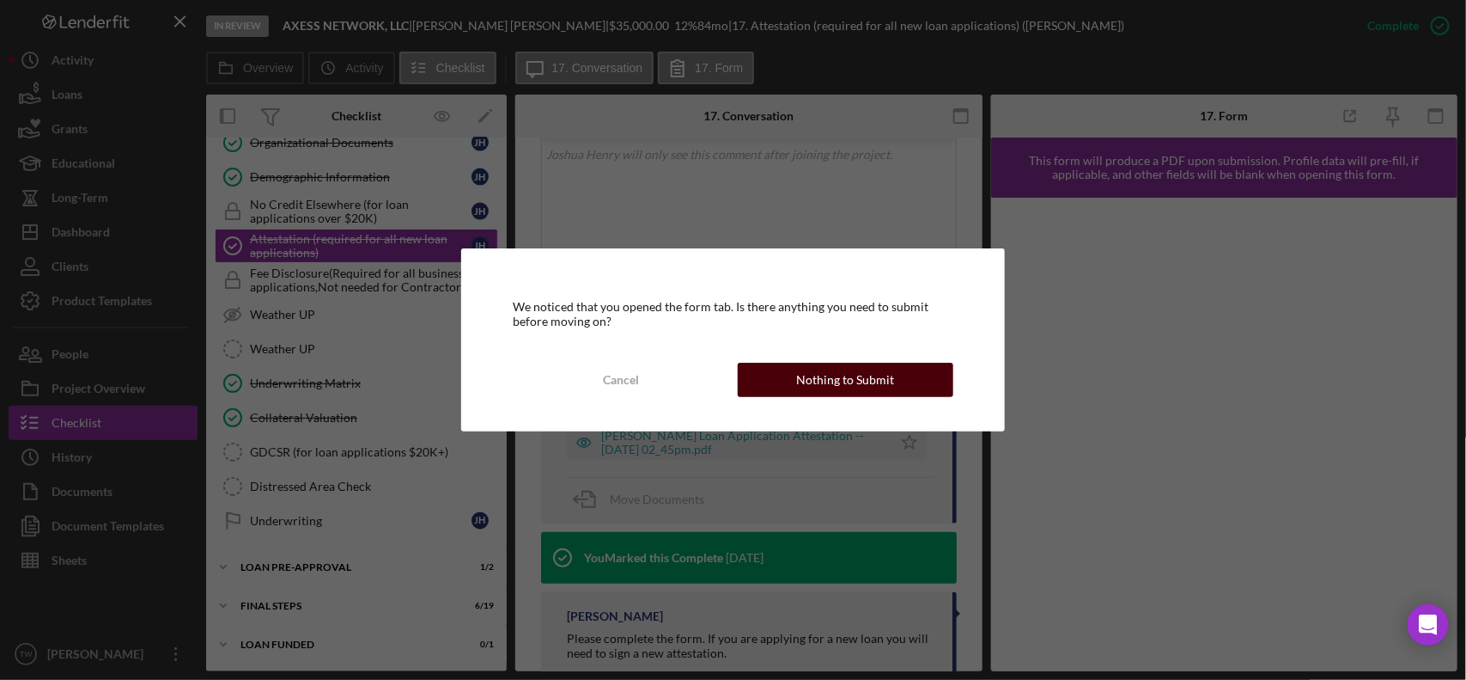
click at [896, 382] on button "Nothing to Submit" at bounding box center [846, 380] width 216 height 34
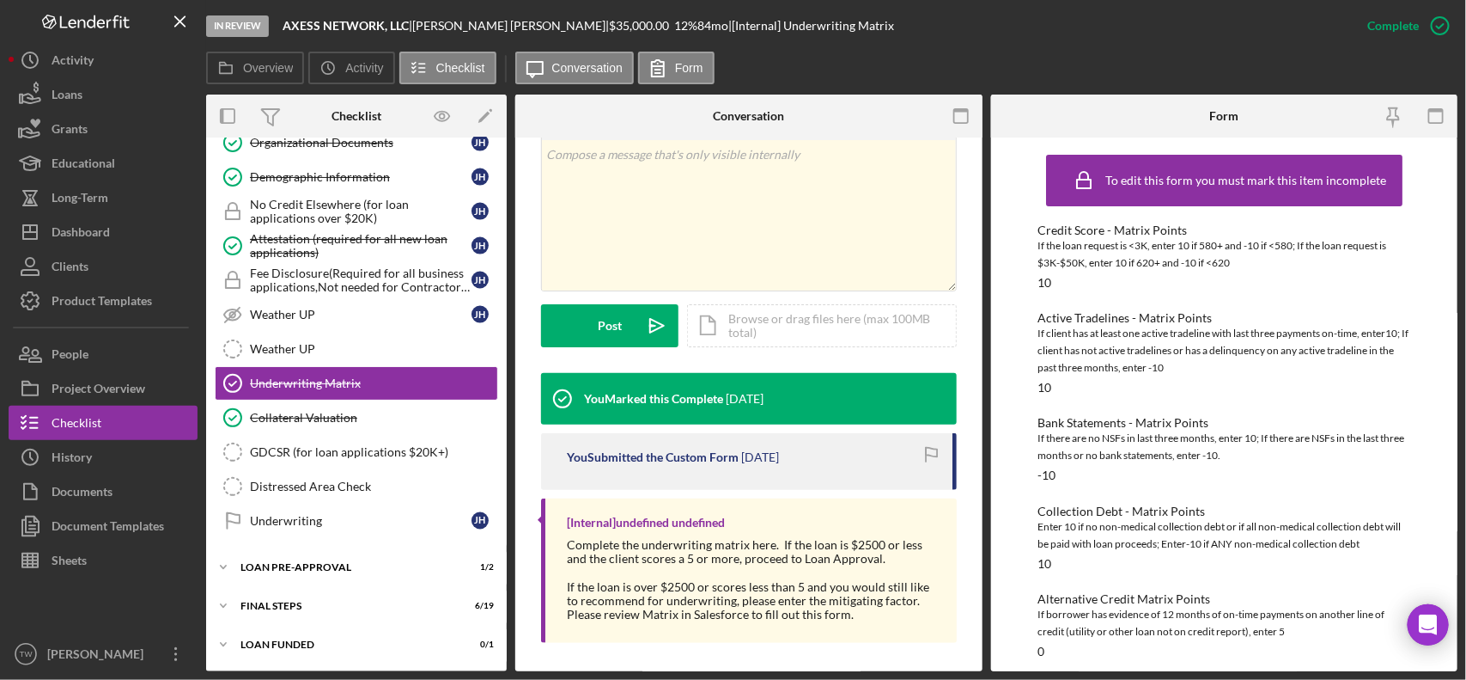
scroll to position [328, 0]
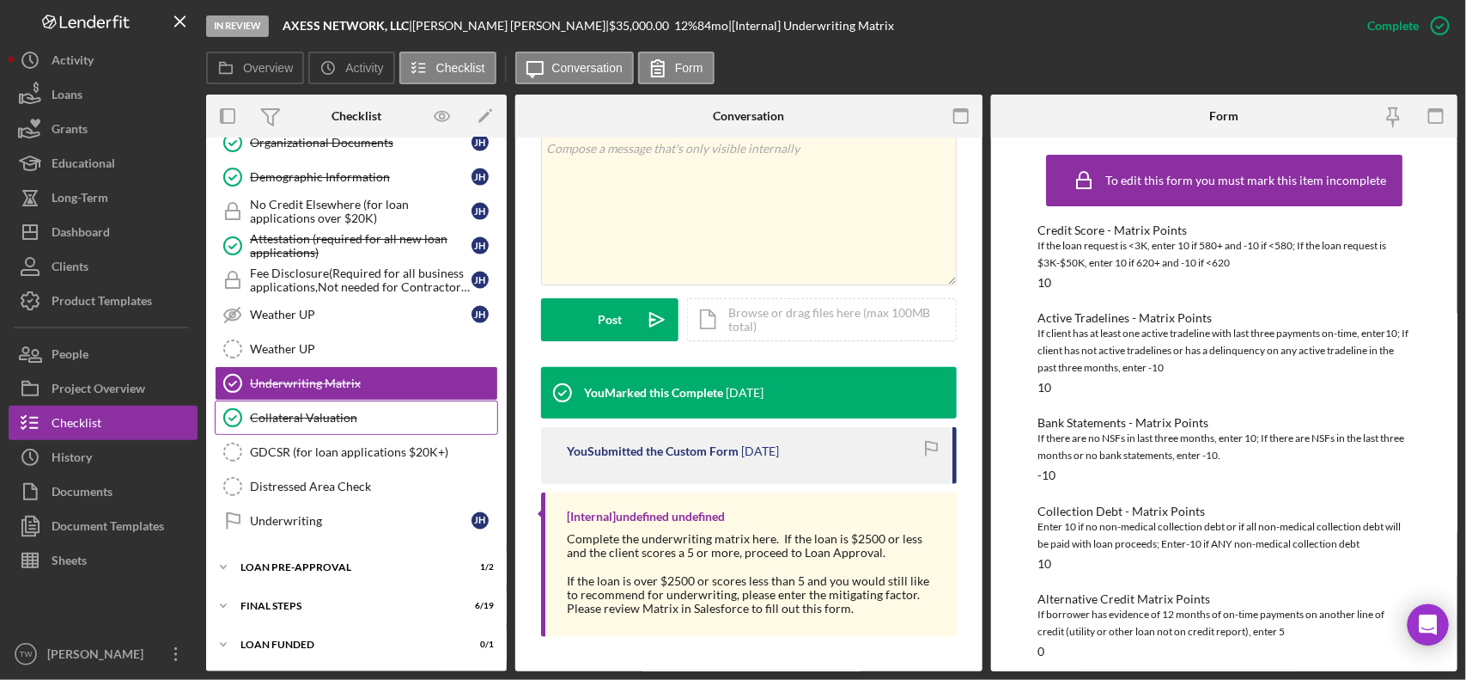
click at [346, 404] on link "Collateral Valuation Collateral Valuation" at bounding box center [356, 417] width 283 height 34
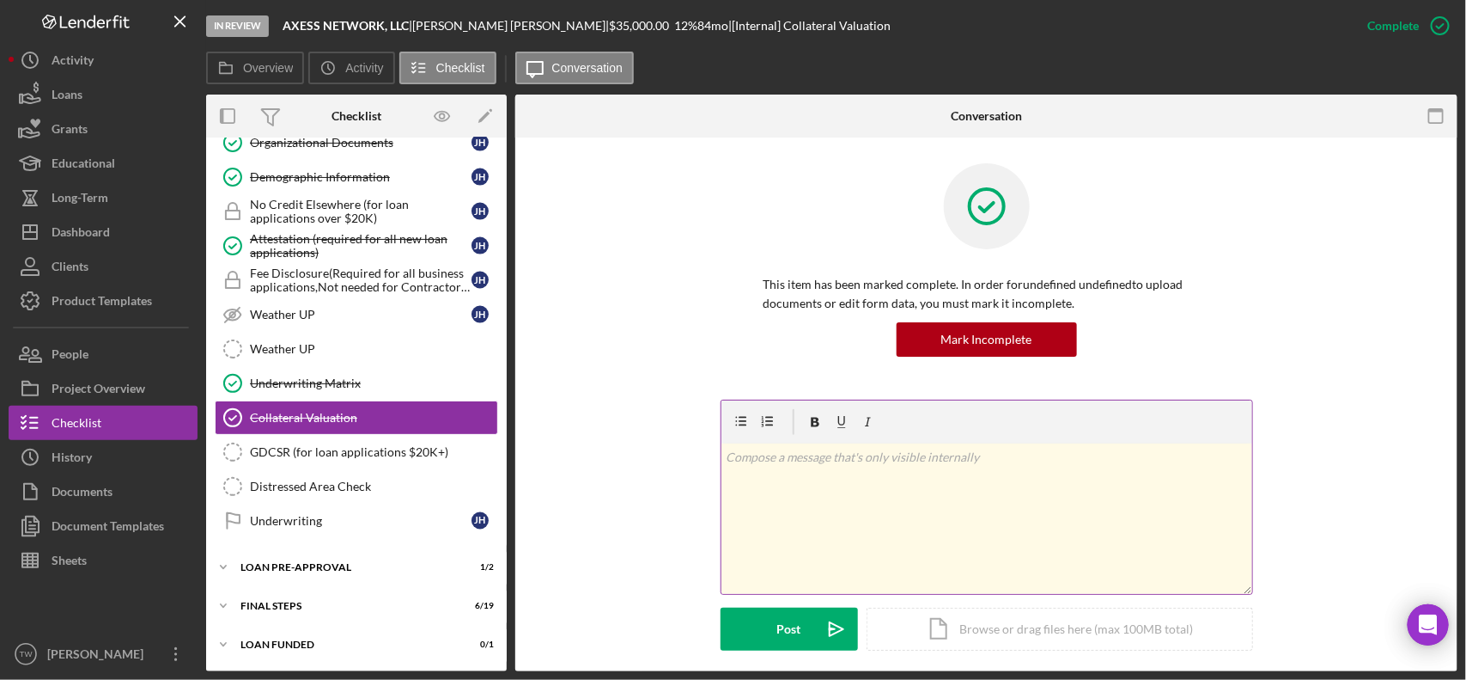
scroll to position [375, 0]
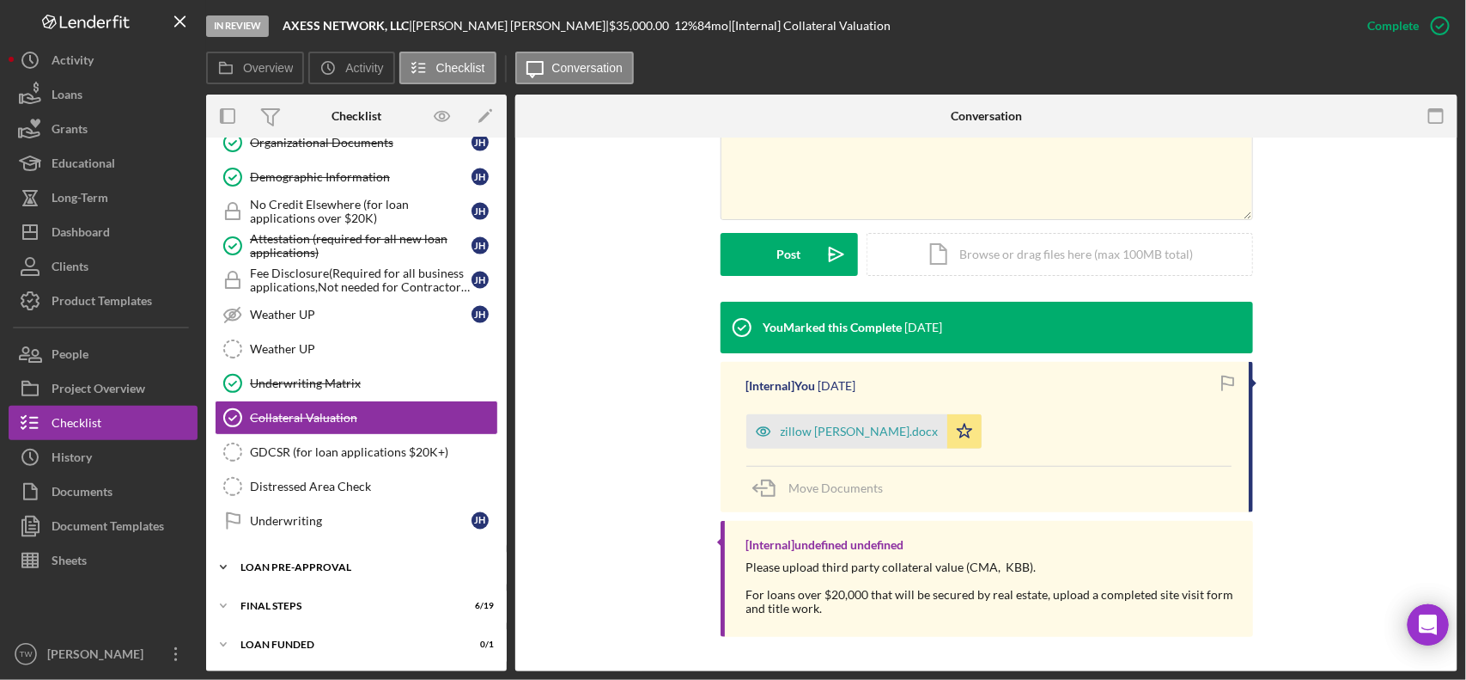
click at [353, 561] on div "Icon/Expander LOAN PRE-APPROVAL 1 / 2" at bounding box center [356, 567] width 301 height 34
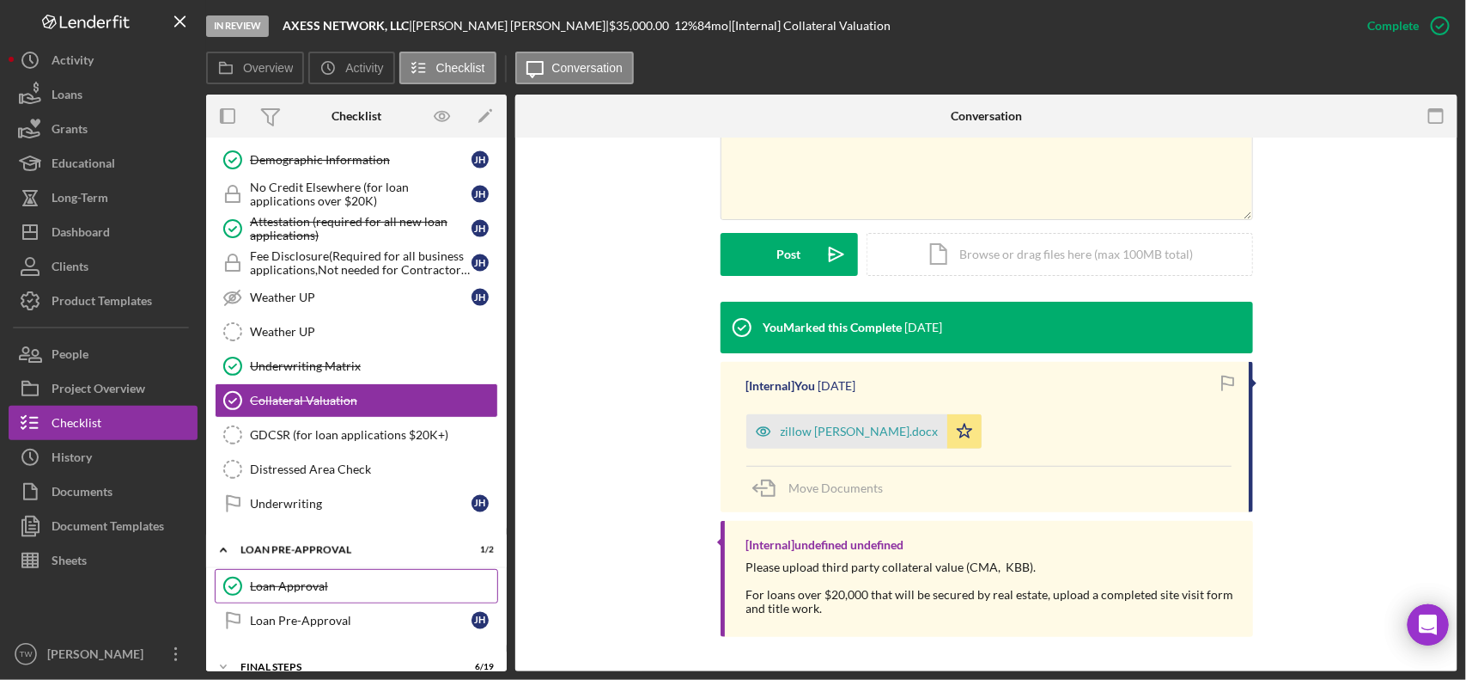
click at [341, 593] on div "Loan Approval" at bounding box center [373, 586] width 247 height 14
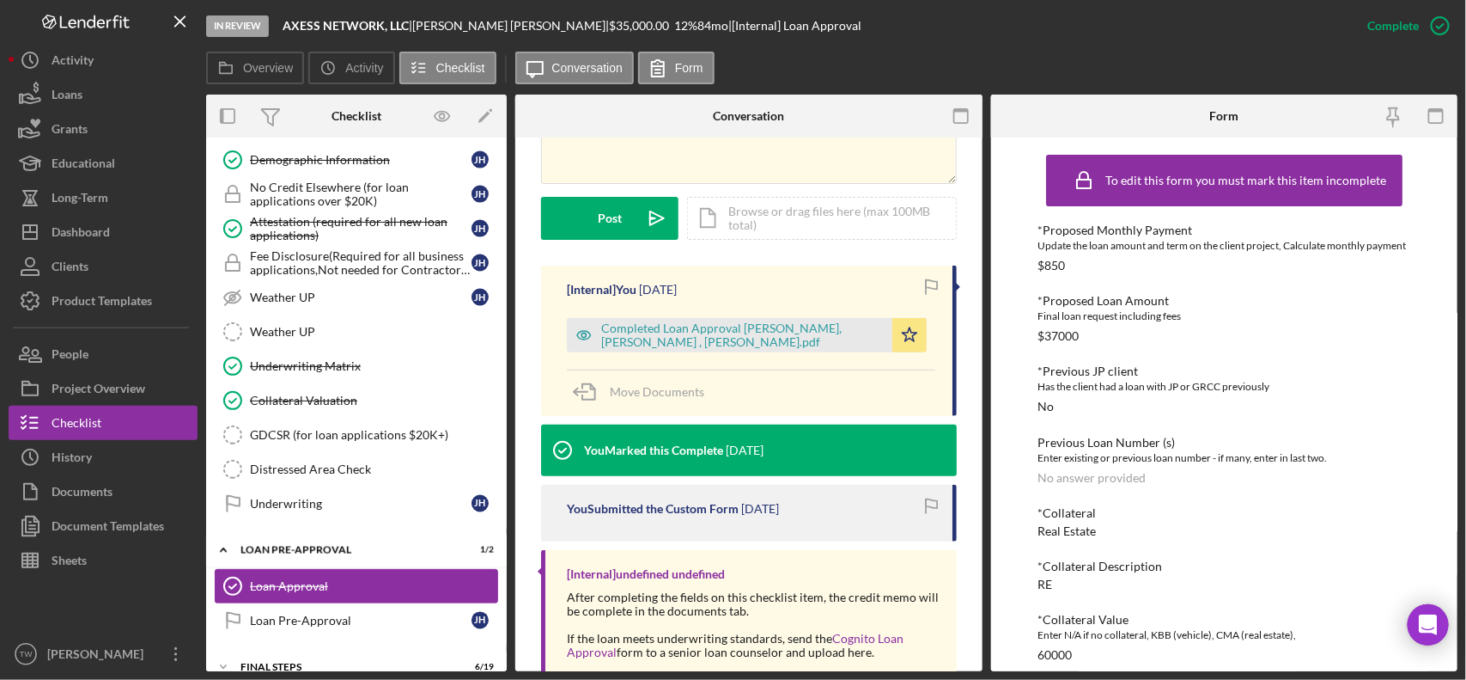
scroll to position [1280, 0]
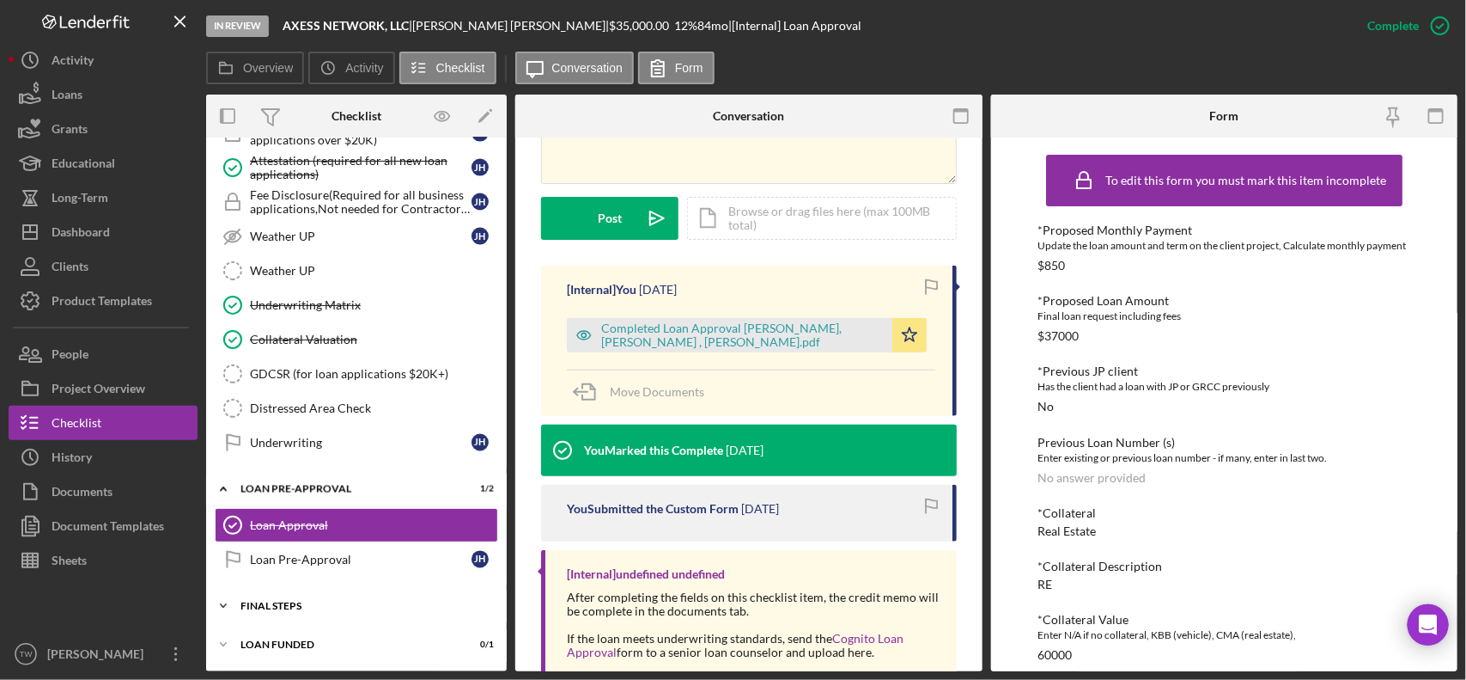
click at [272, 599] on div "Icon/Expander FINAL STEPS 6 / 19" at bounding box center [356, 605] width 301 height 34
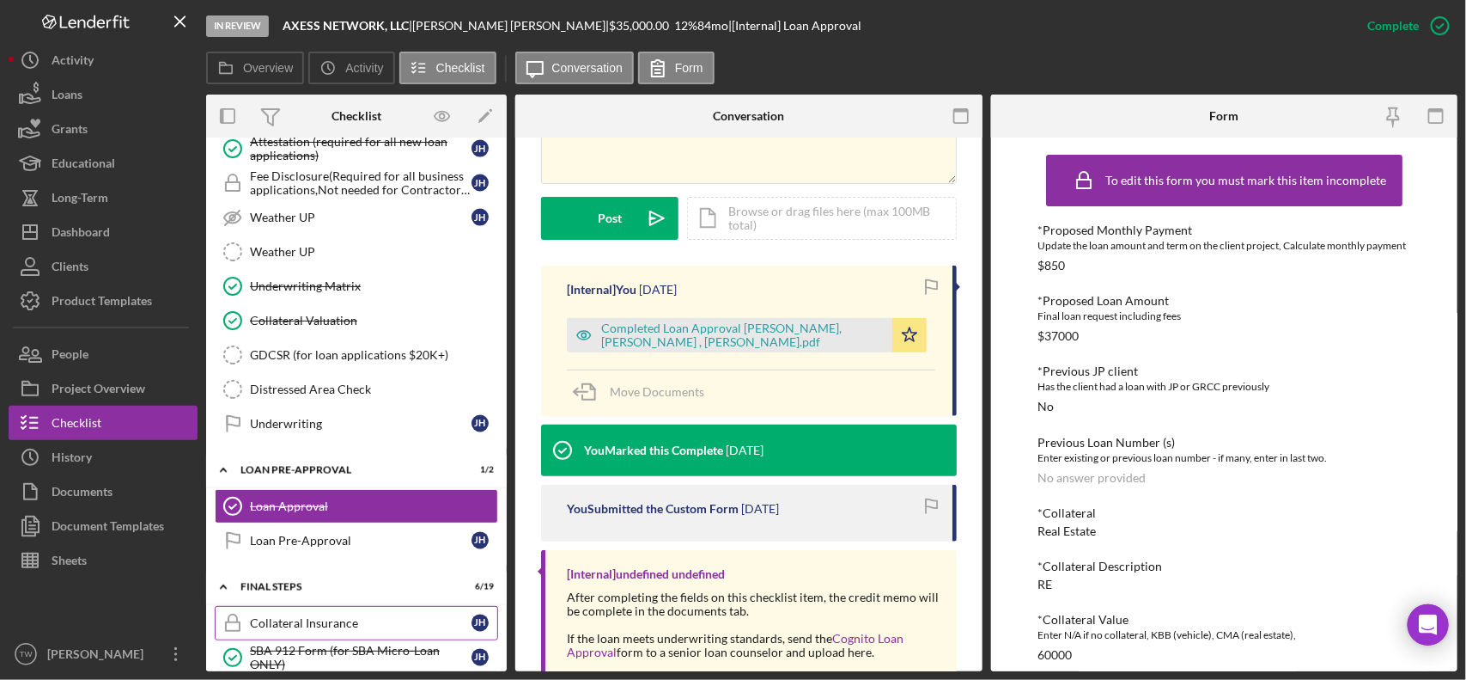
click at [271, 631] on link "Collateral Insurance Collateral Insurance [PERSON_NAME]" at bounding box center [356, 623] width 283 height 34
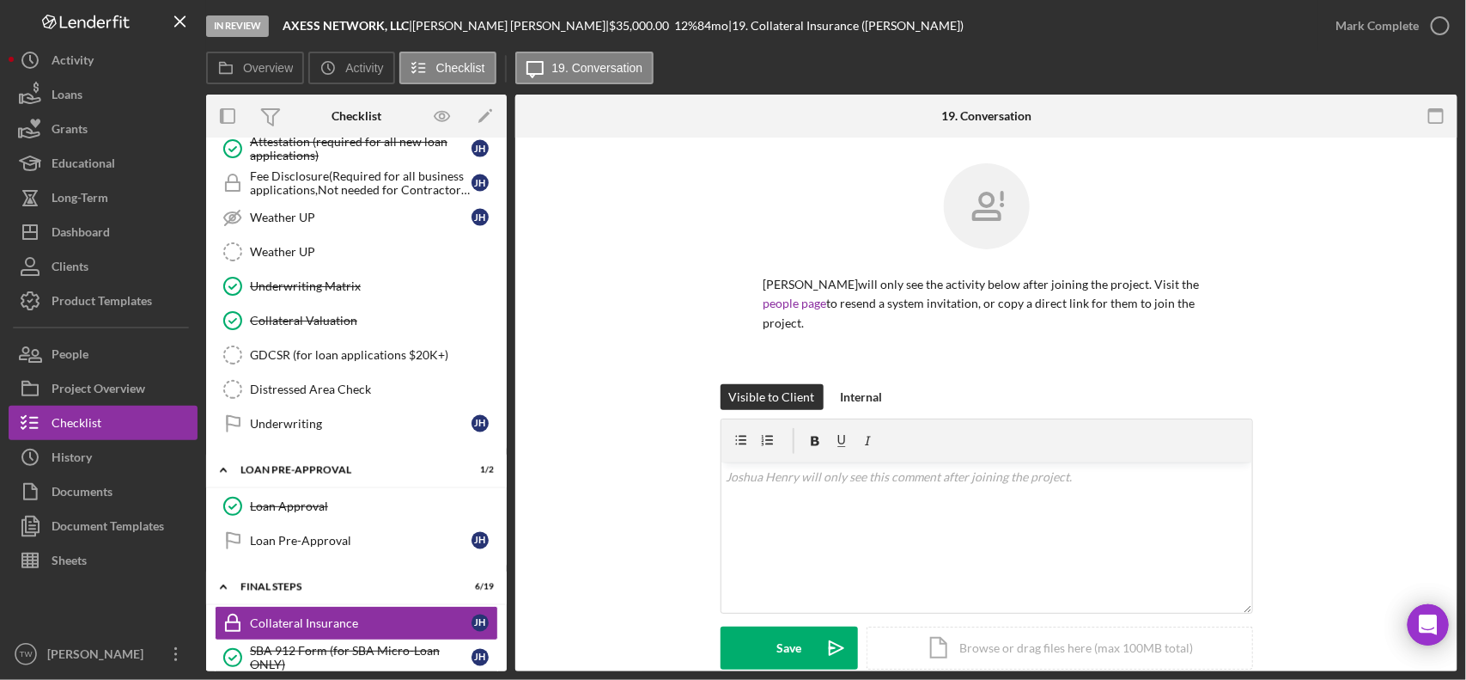
scroll to position [1602, 0]
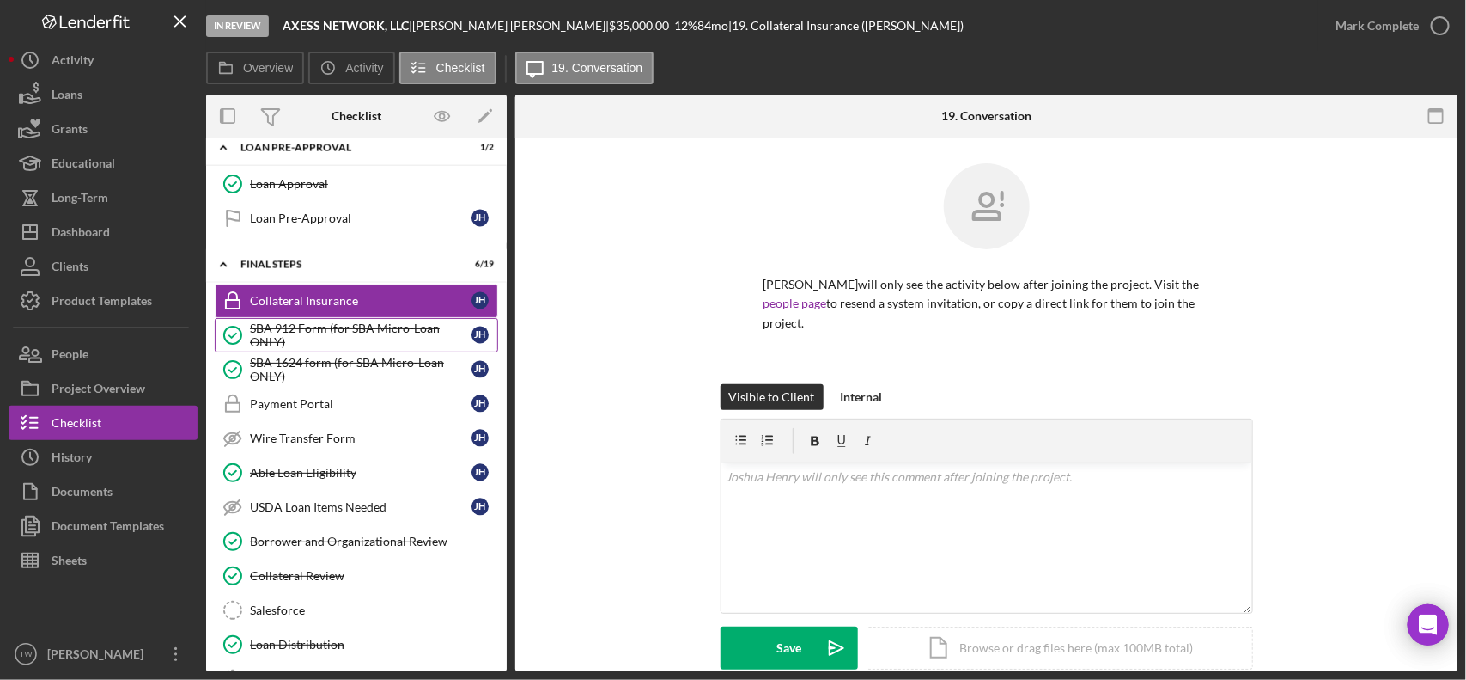
click at [337, 349] on div "SBA 912 Form (for SBA Micro-Loan ONLY)" at bounding box center [361, 334] width 222 height 27
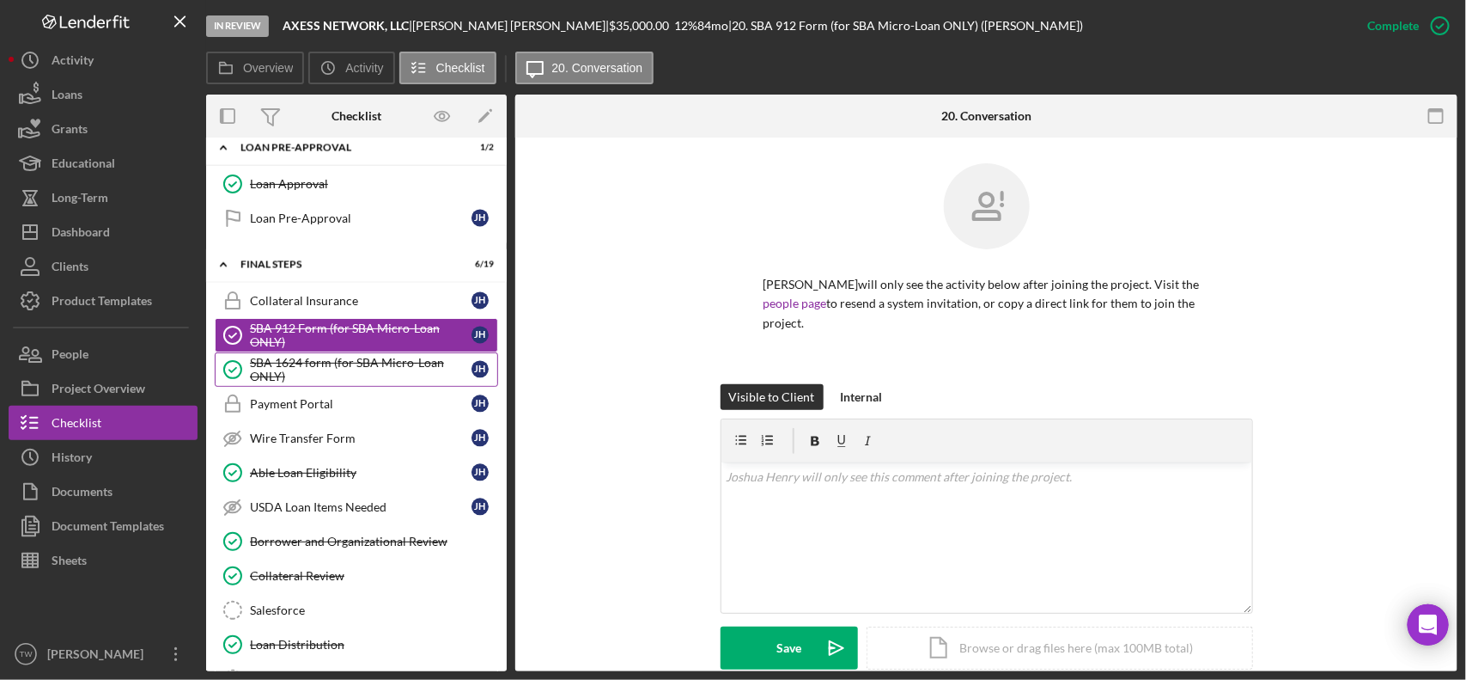
click at [328, 381] on div "SBA 1624 form (for SBA Micro-Loan ONLY)" at bounding box center [361, 369] width 222 height 27
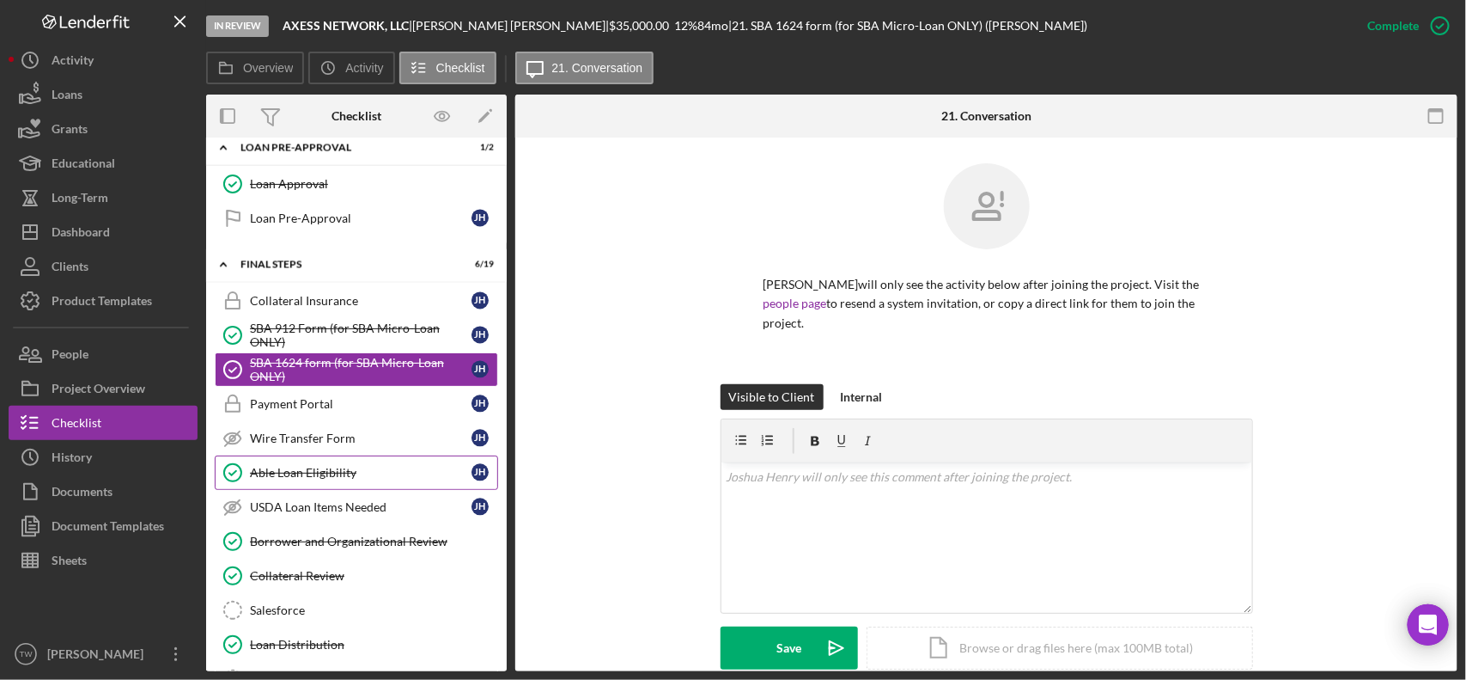
click at [305, 479] on div "Able Loan Eligibility" at bounding box center [361, 473] width 222 height 14
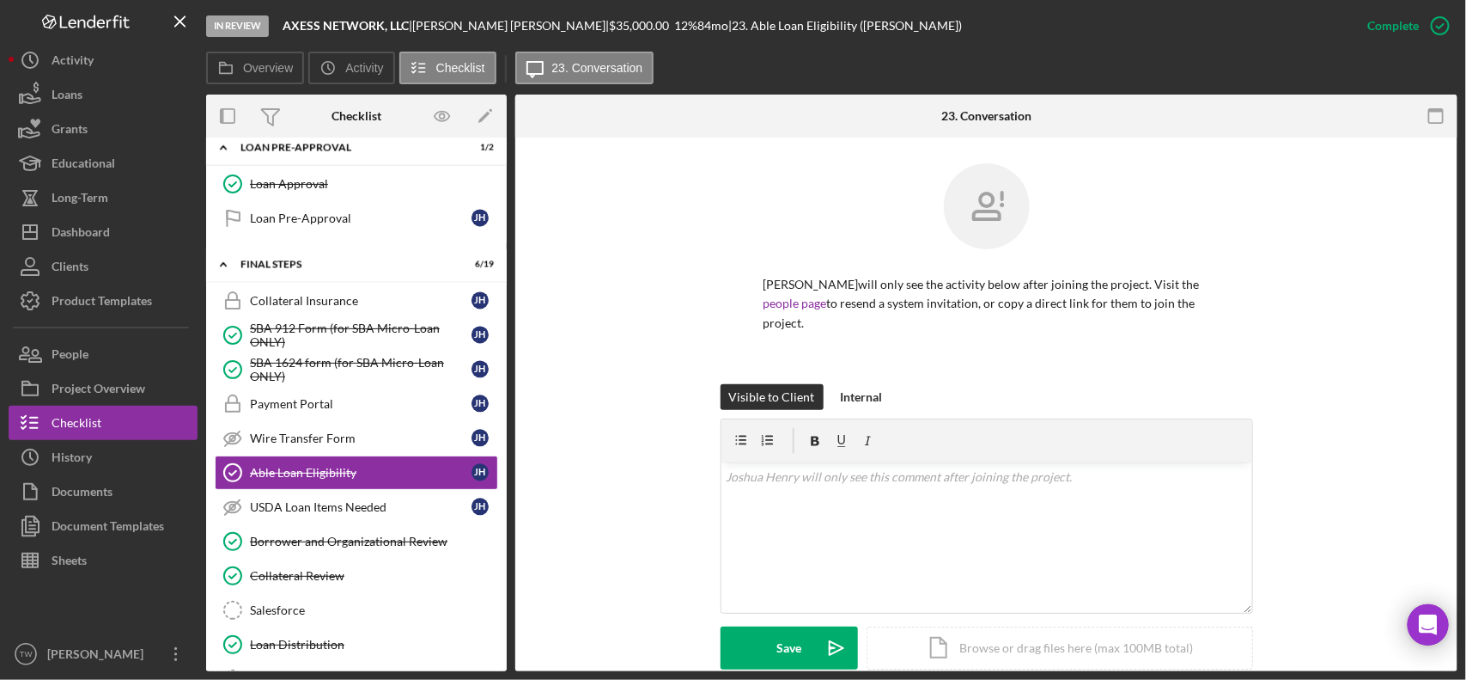
scroll to position [392, 0]
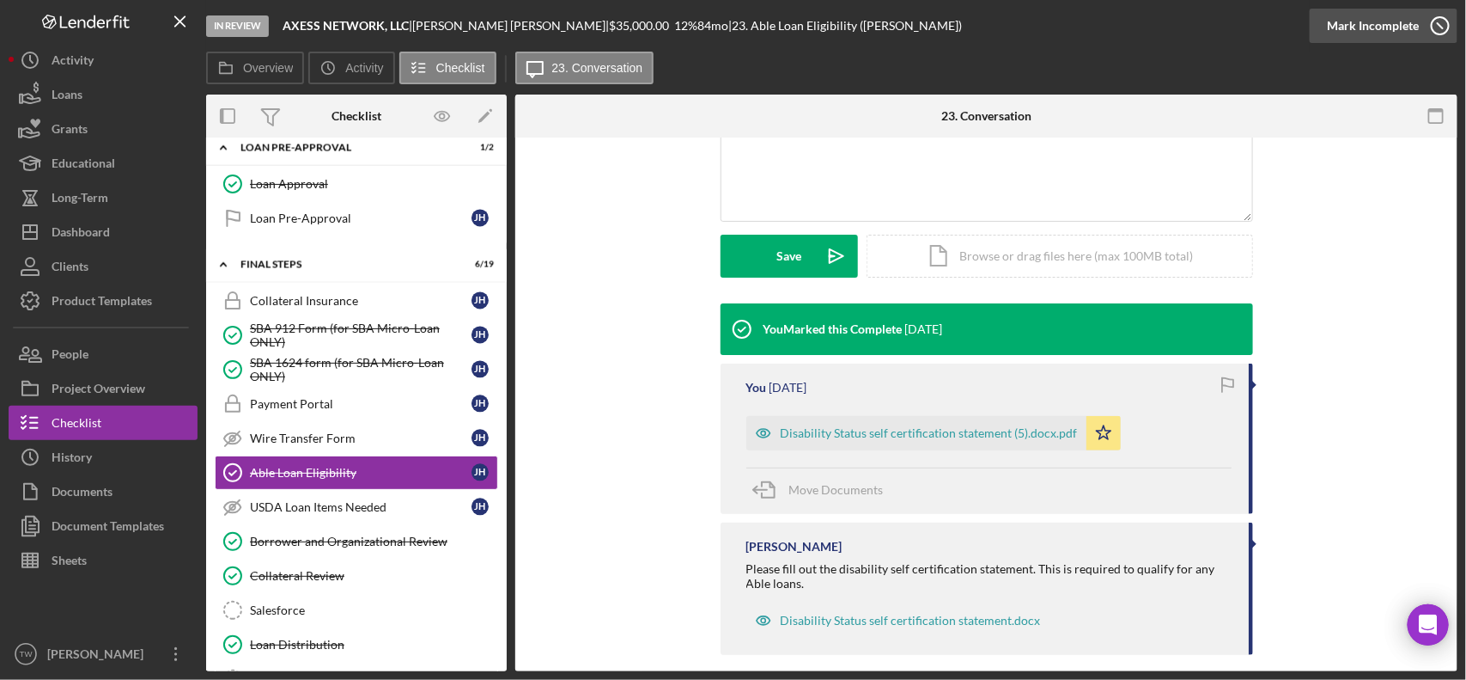
click at [1401, 23] on div "Mark Incomplete" at bounding box center [1373, 26] width 92 height 34
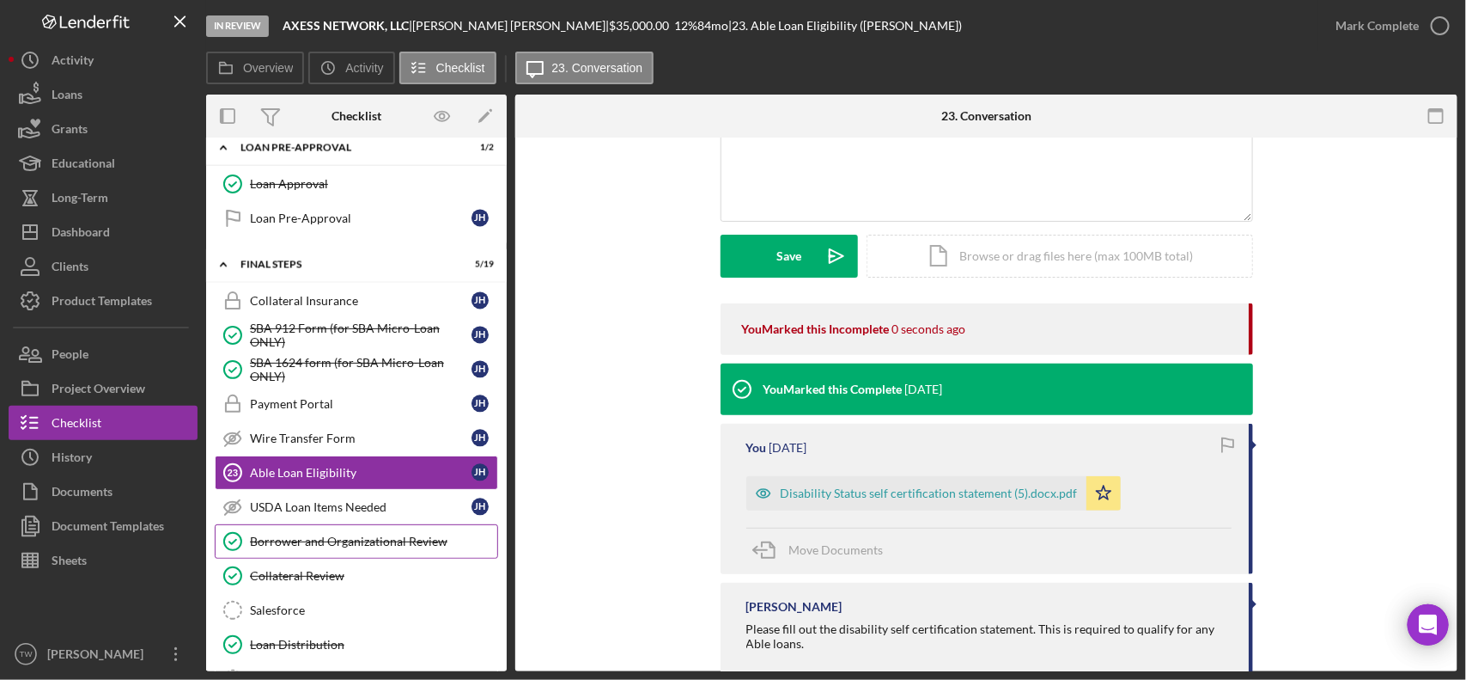
click at [378, 558] on link "Borrower and Organizational Review Borrower and Organizational Review" at bounding box center [356, 541] width 283 height 34
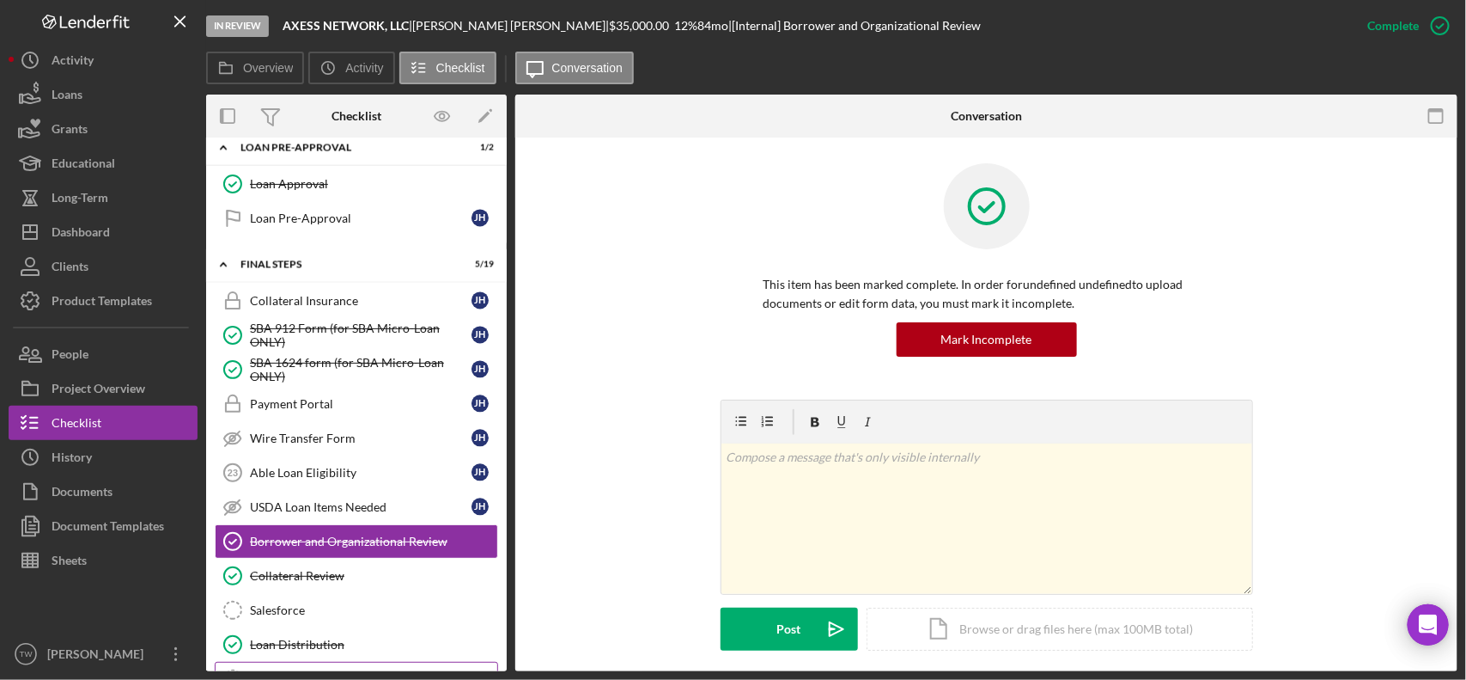
scroll to position [1817, 0]
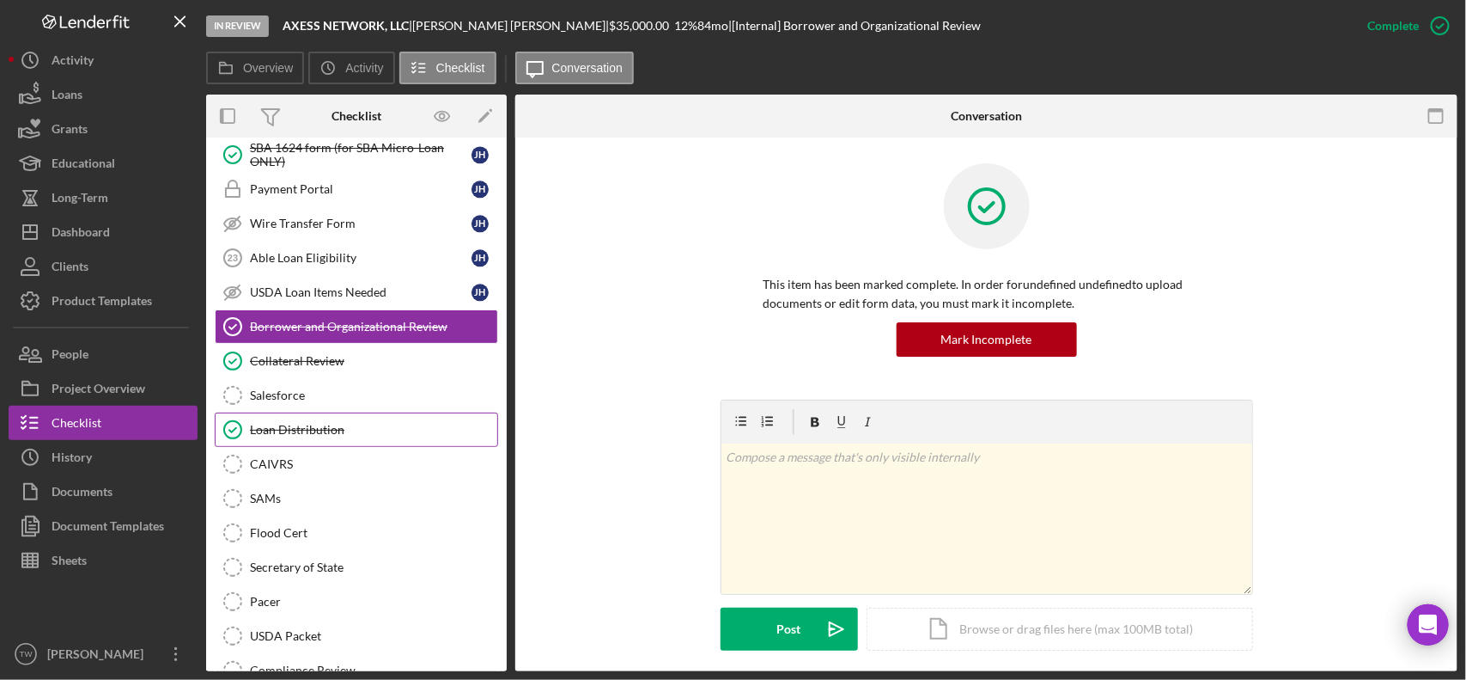
click at [345, 447] on link "Loan Distribution Loan Distribution" at bounding box center [356, 429] width 283 height 34
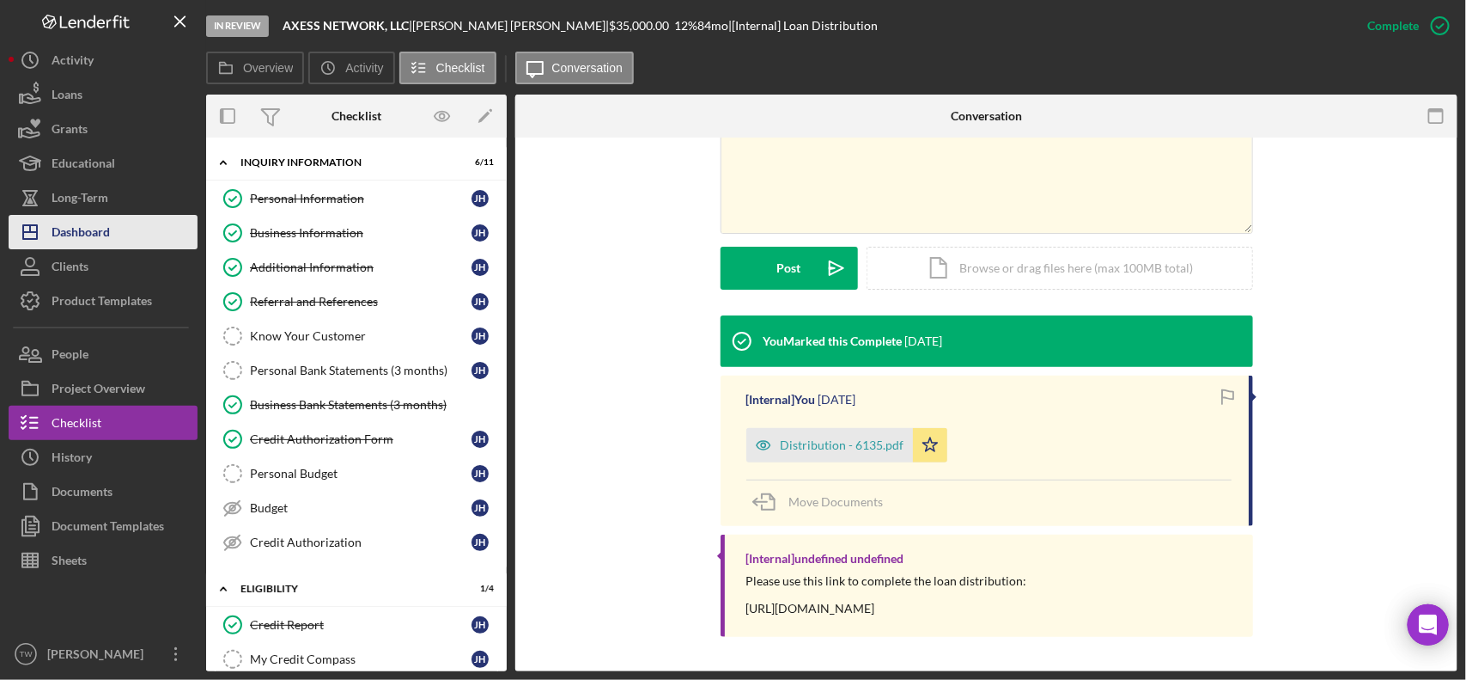
click at [134, 243] on button "Icon/Dashboard Dashboard" at bounding box center [103, 232] width 189 height 34
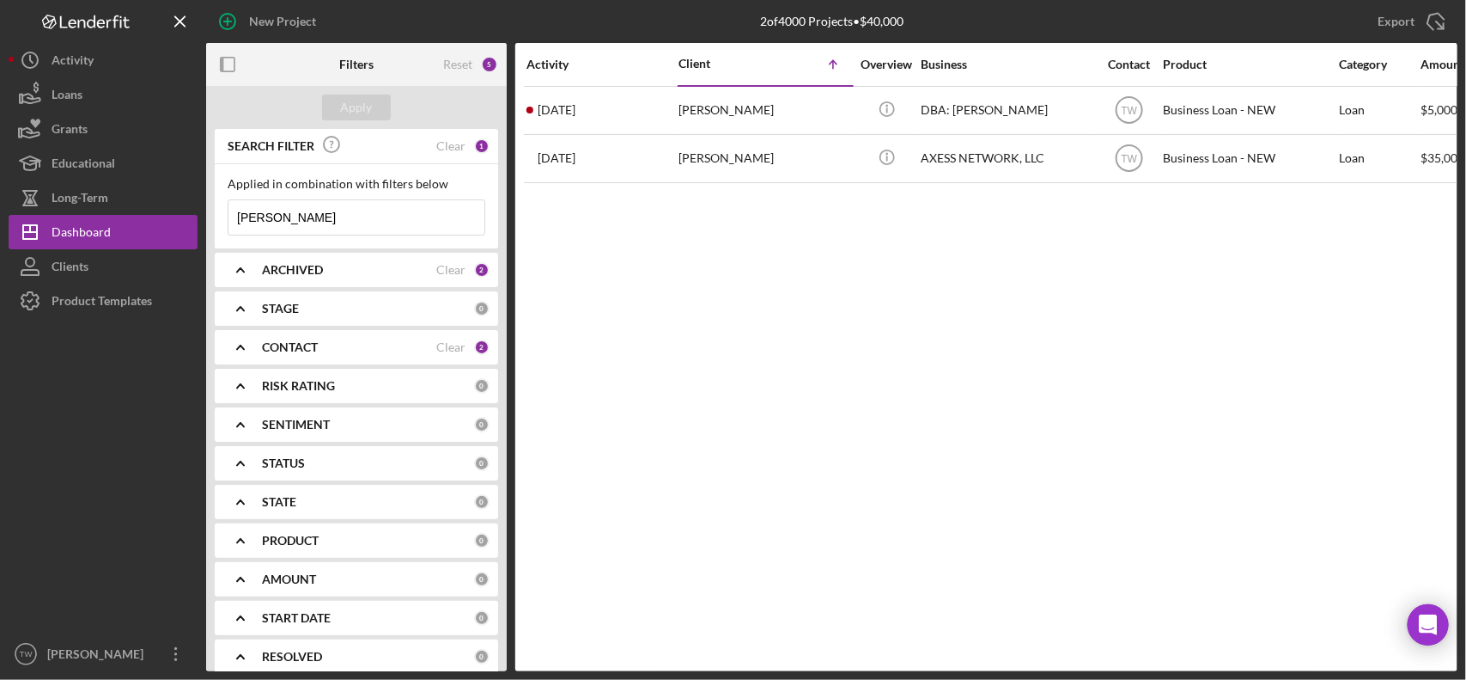
click at [331, 212] on input "[PERSON_NAME]" at bounding box center [357, 217] width 256 height 34
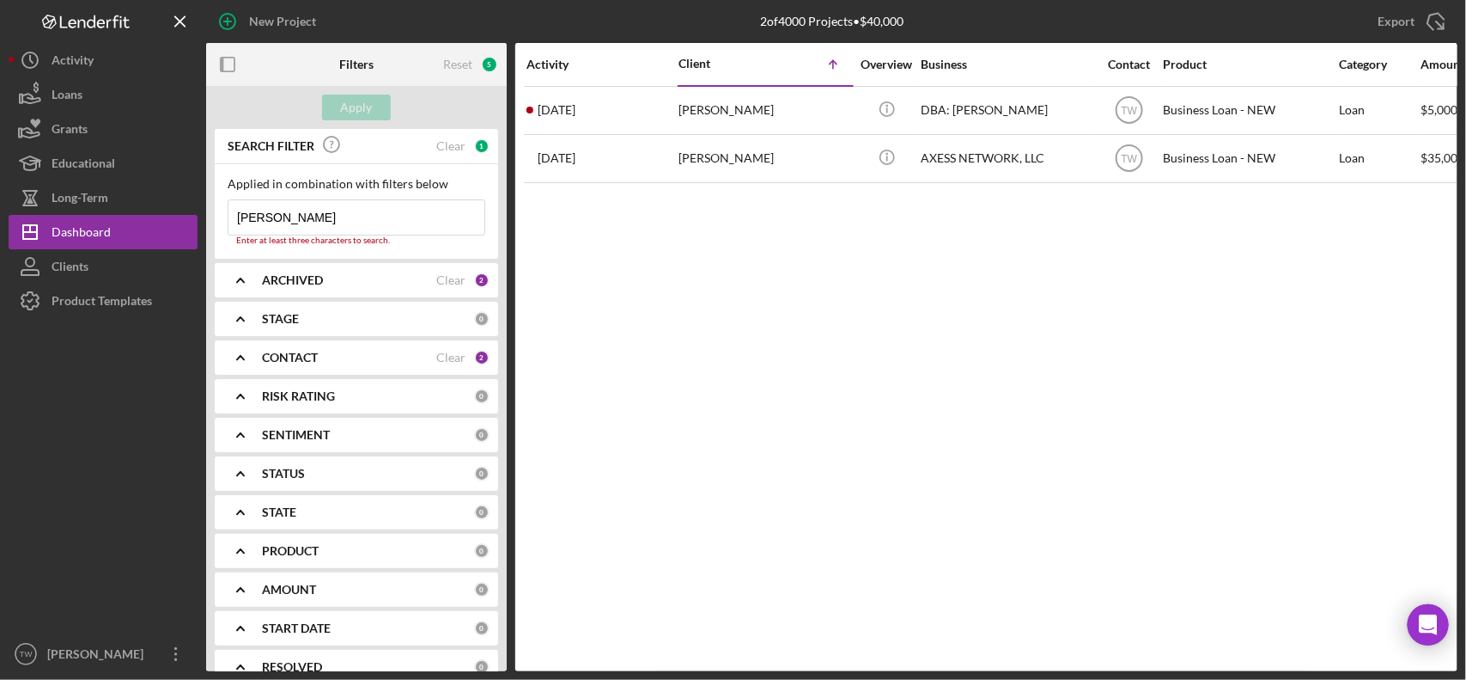
type input "[PERSON_NAME]"
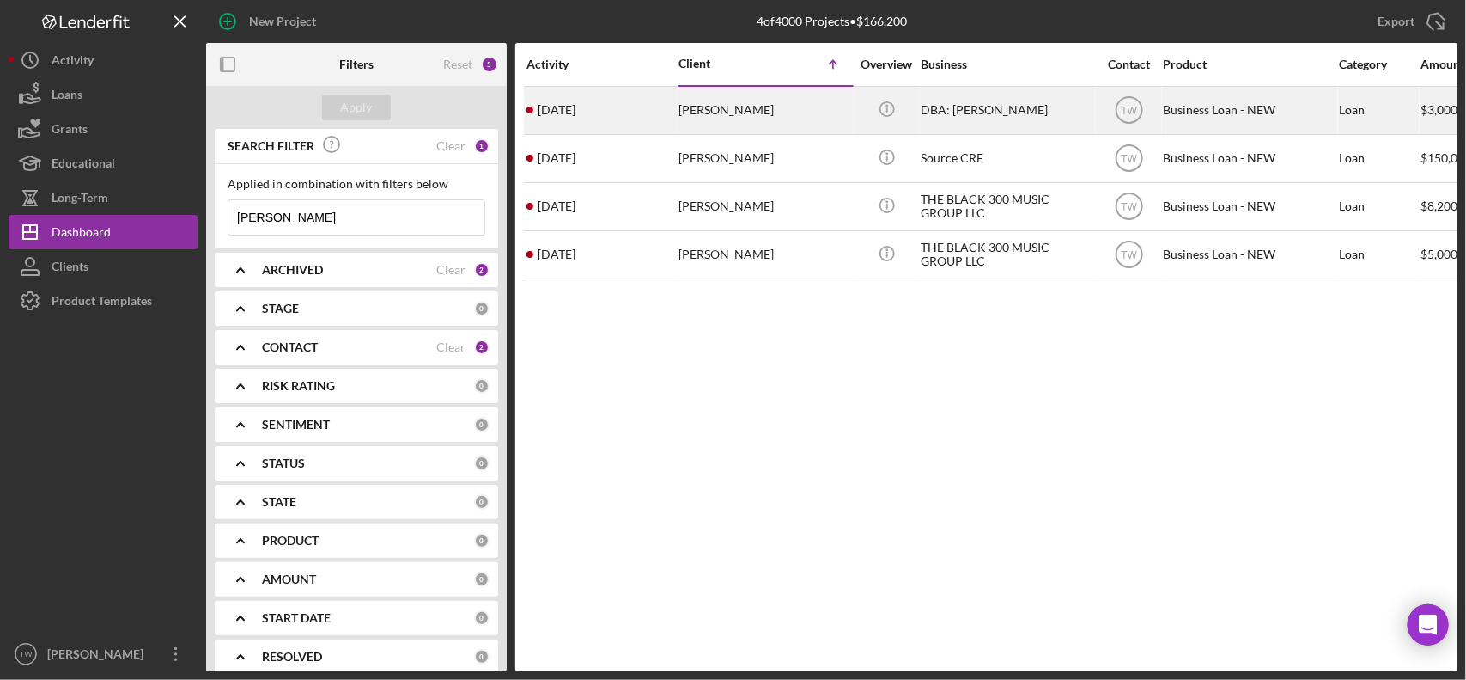
click at [651, 119] on div "[DATE] [PERSON_NAME]" at bounding box center [602, 111] width 150 height 46
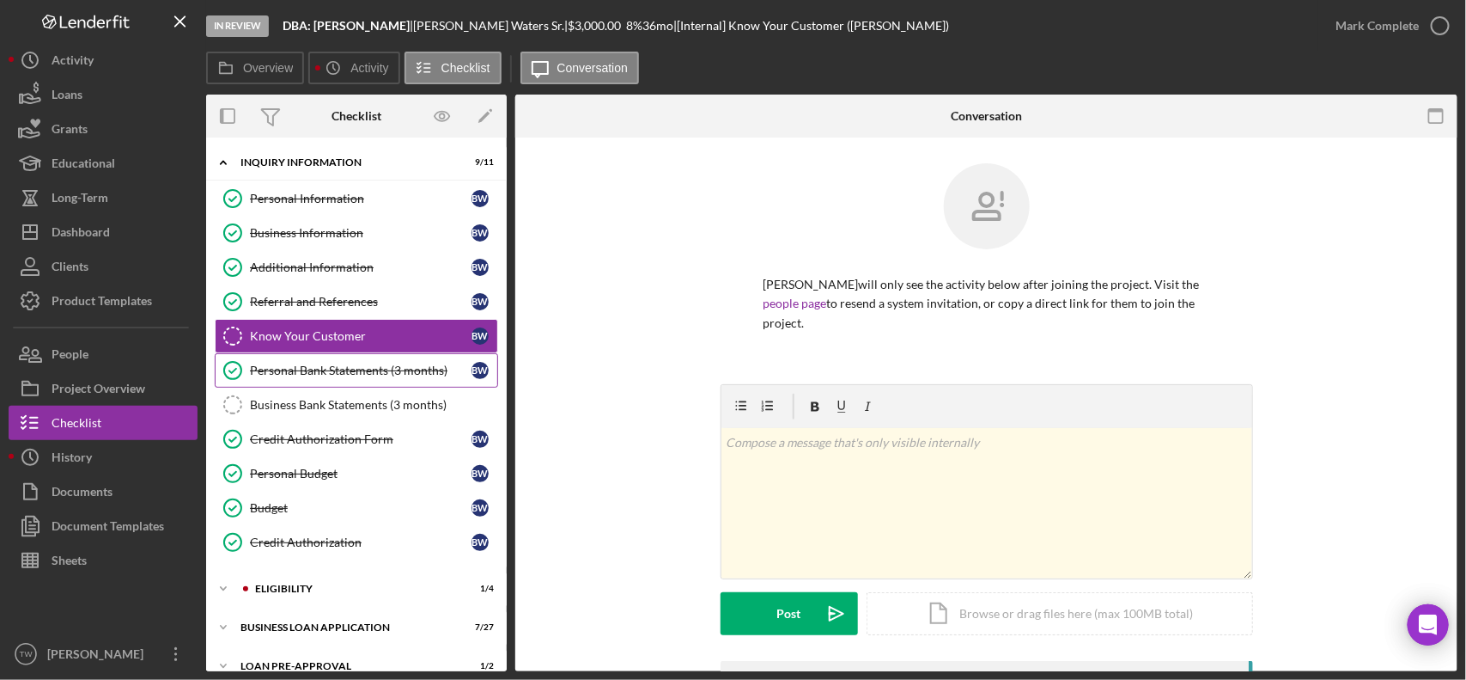
click at [422, 367] on div "Personal Bank Statements (3 months)" at bounding box center [361, 370] width 222 height 14
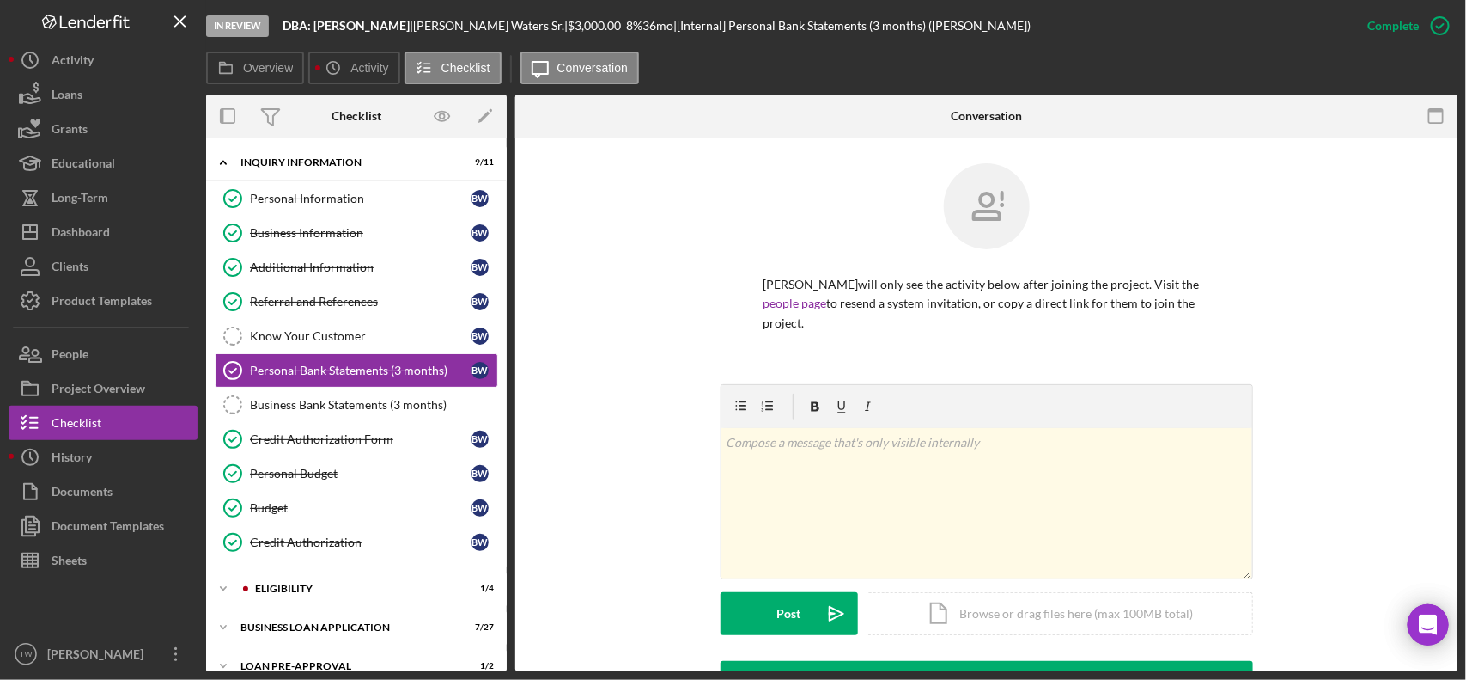
scroll to position [333, 0]
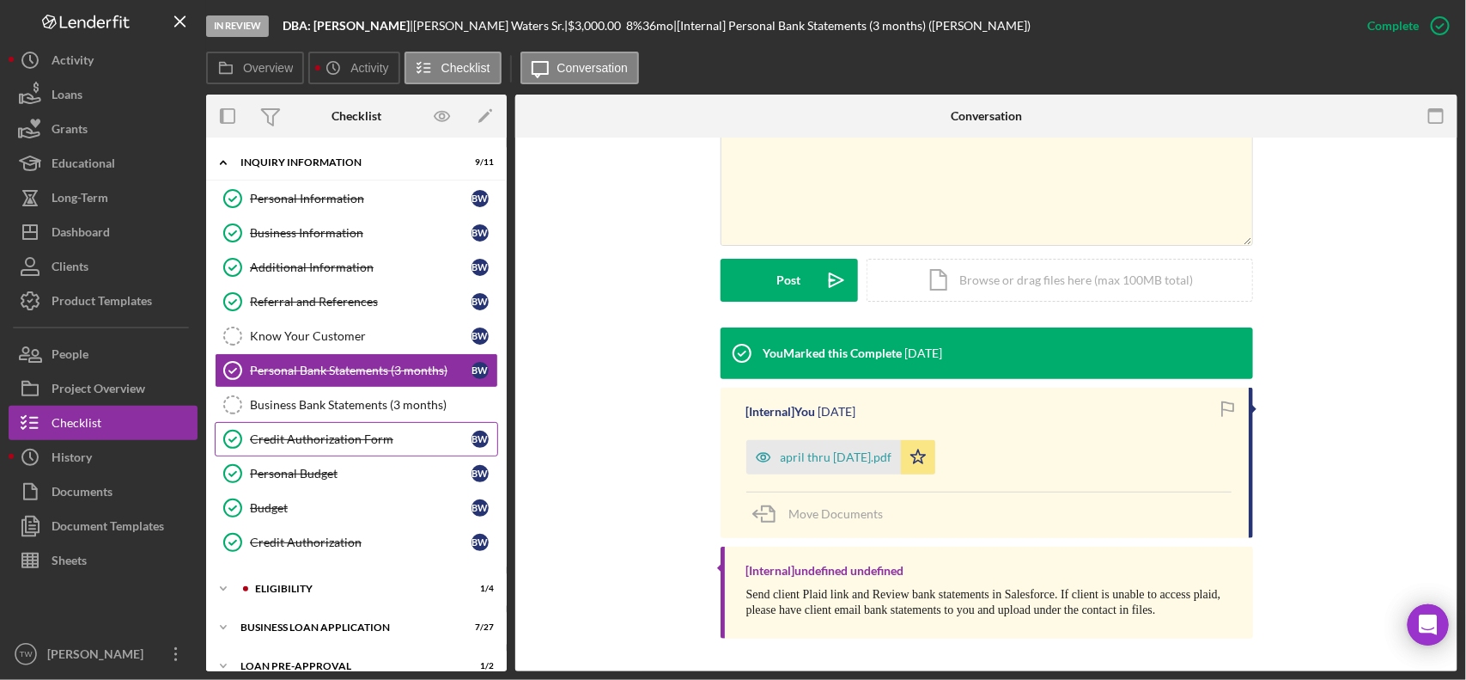
click at [378, 452] on link "Credit Authorization Form Credit Authorization Form B W" at bounding box center [356, 439] width 283 height 34
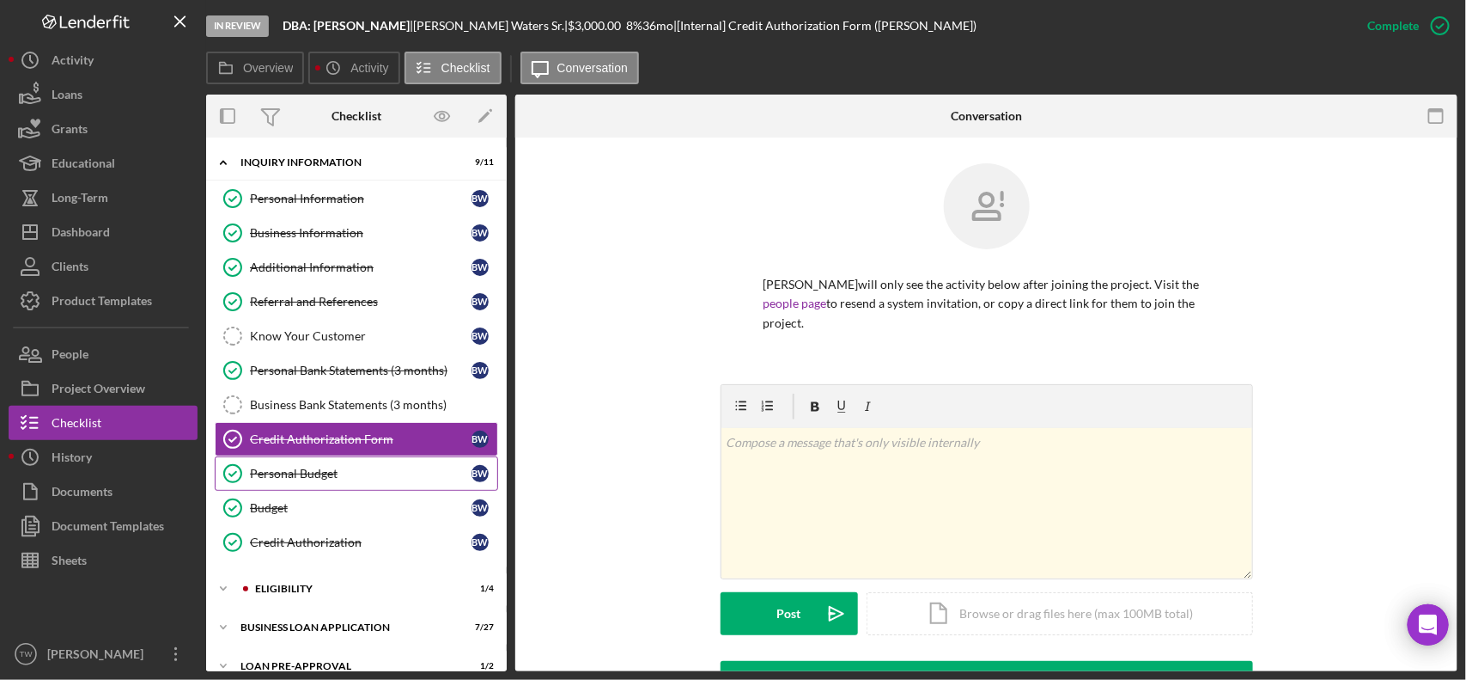
click at [350, 472] on div "Personal Budget" at bounding box center [361, 473] width 222 height 14
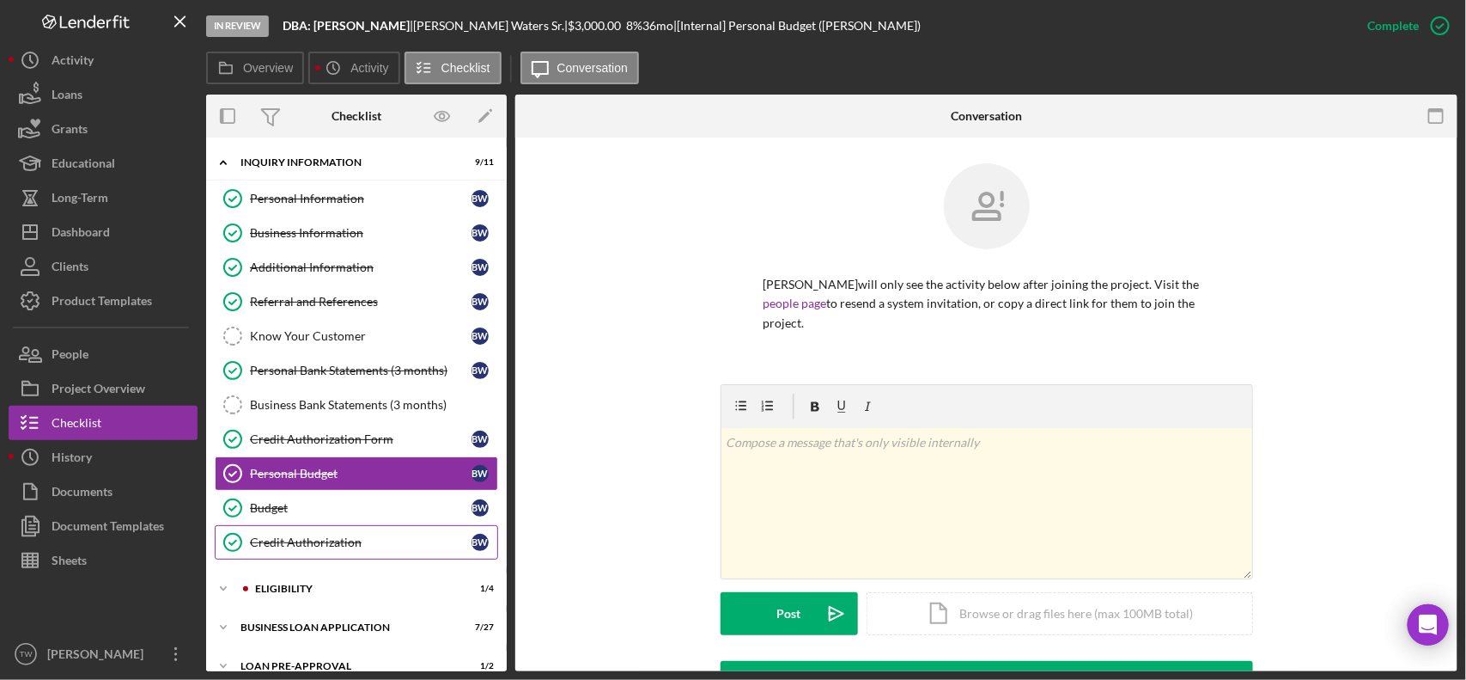
scroll to position [103, 0]
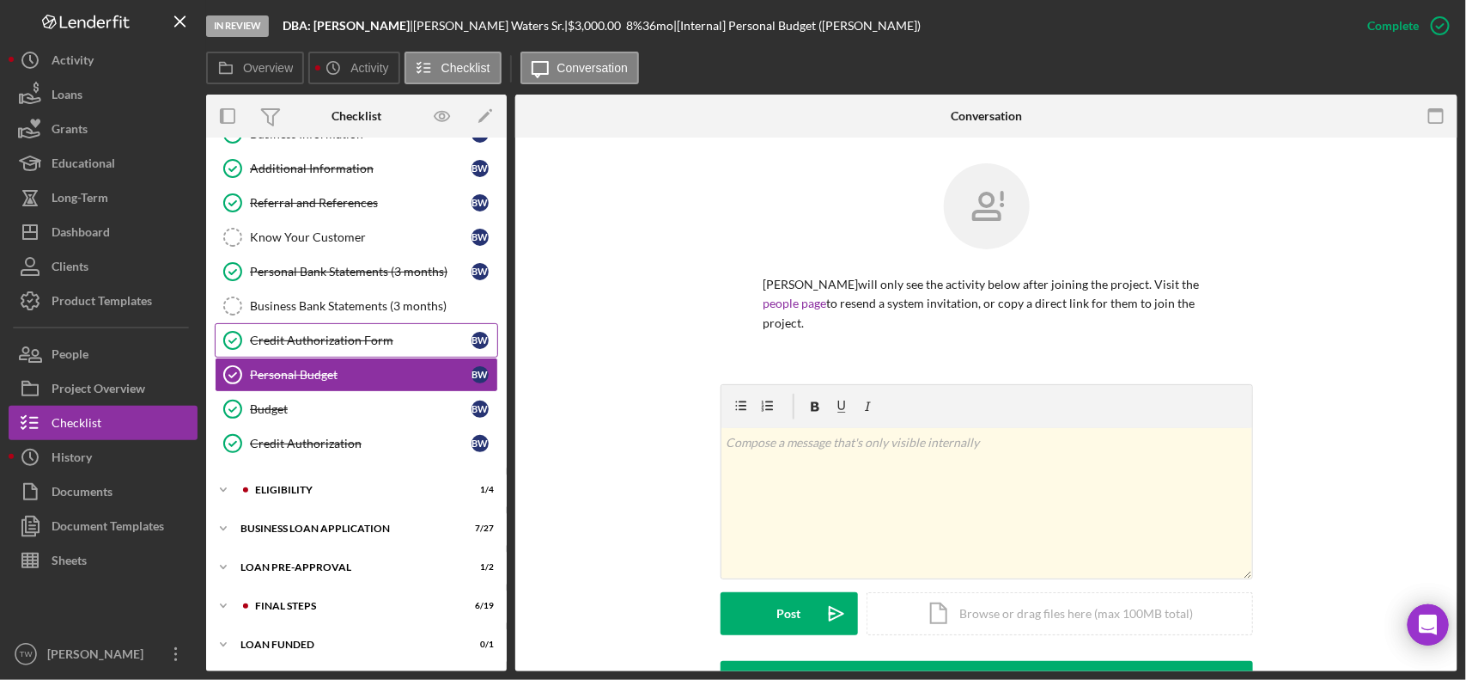
click at [342, 353] on link "Credit Authorization Form Credit Authorization Form B W" at bounding box center [356, 340] width 283 height 34
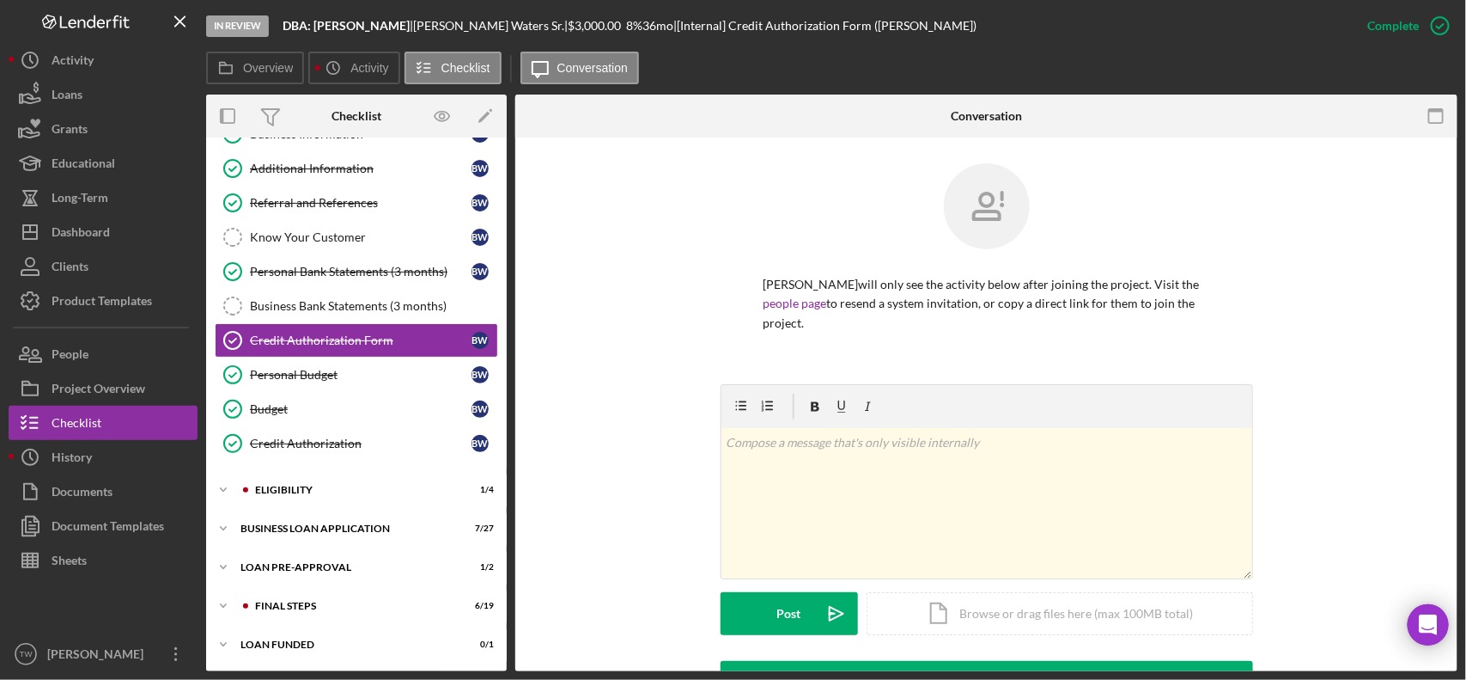
scroll to position [322, 0]
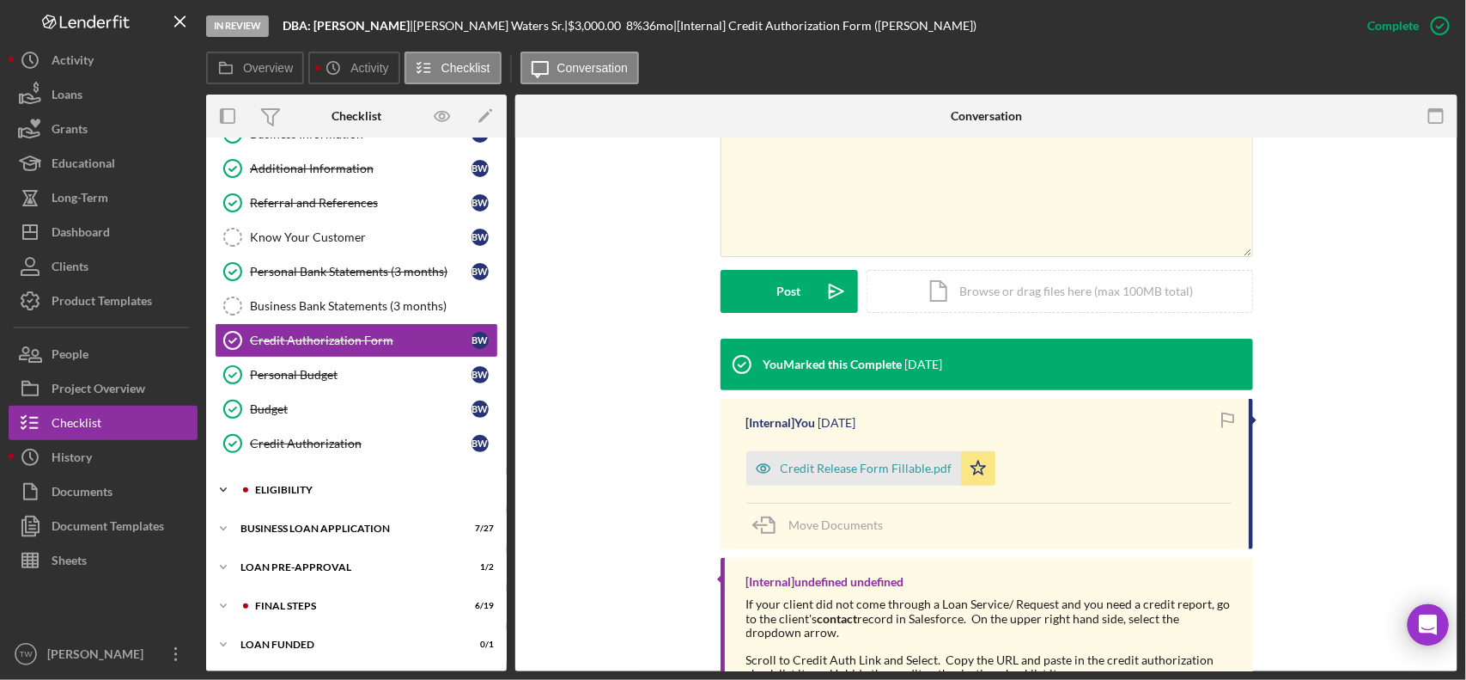
drag, startPoint x: 293, startPoint y: 481, endPoint x: 293, endPoint y: 498, distance: 17.2
click at [293, 484] on div "Icon/Expander ELIGIBILITY 1 / 4" at bounding box center [356, 489] width 301 height 34
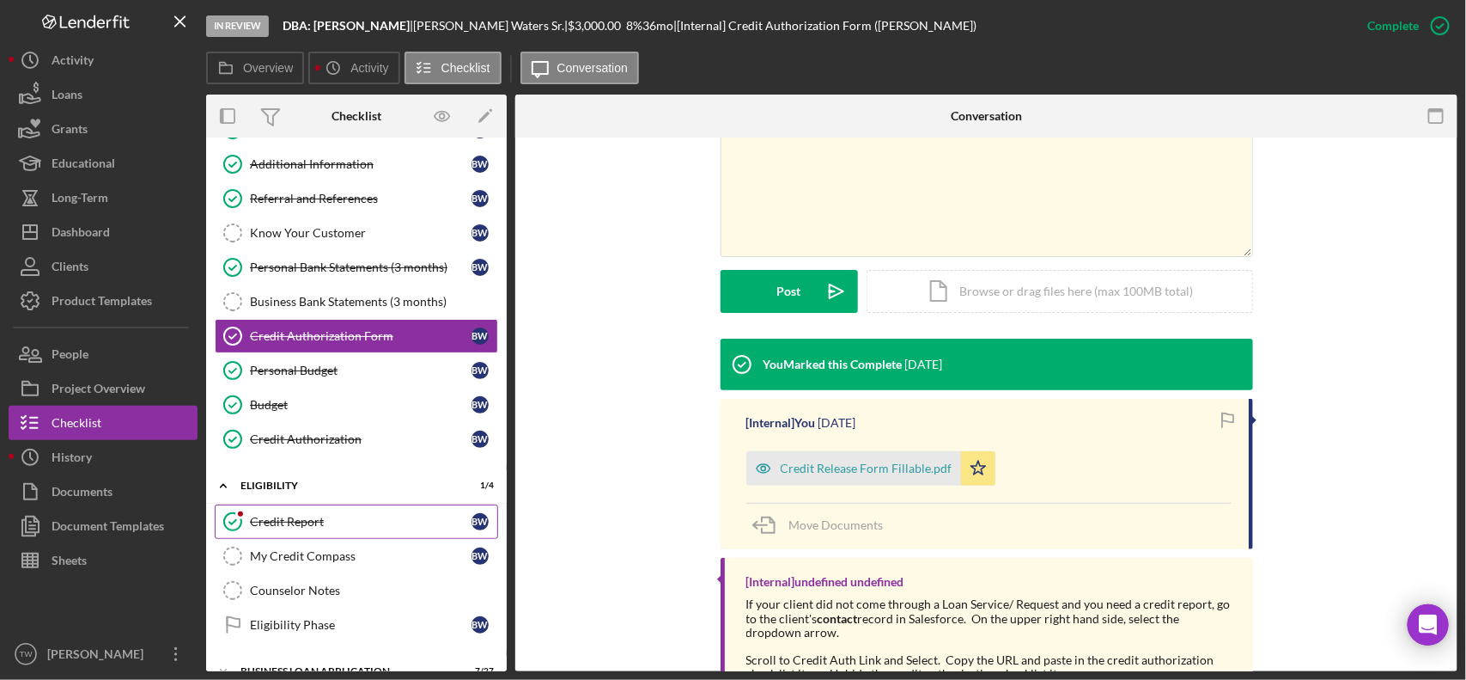
click at [314, 528] on div "Credit Report" at bounding box center [361, 522] width 222 height 14
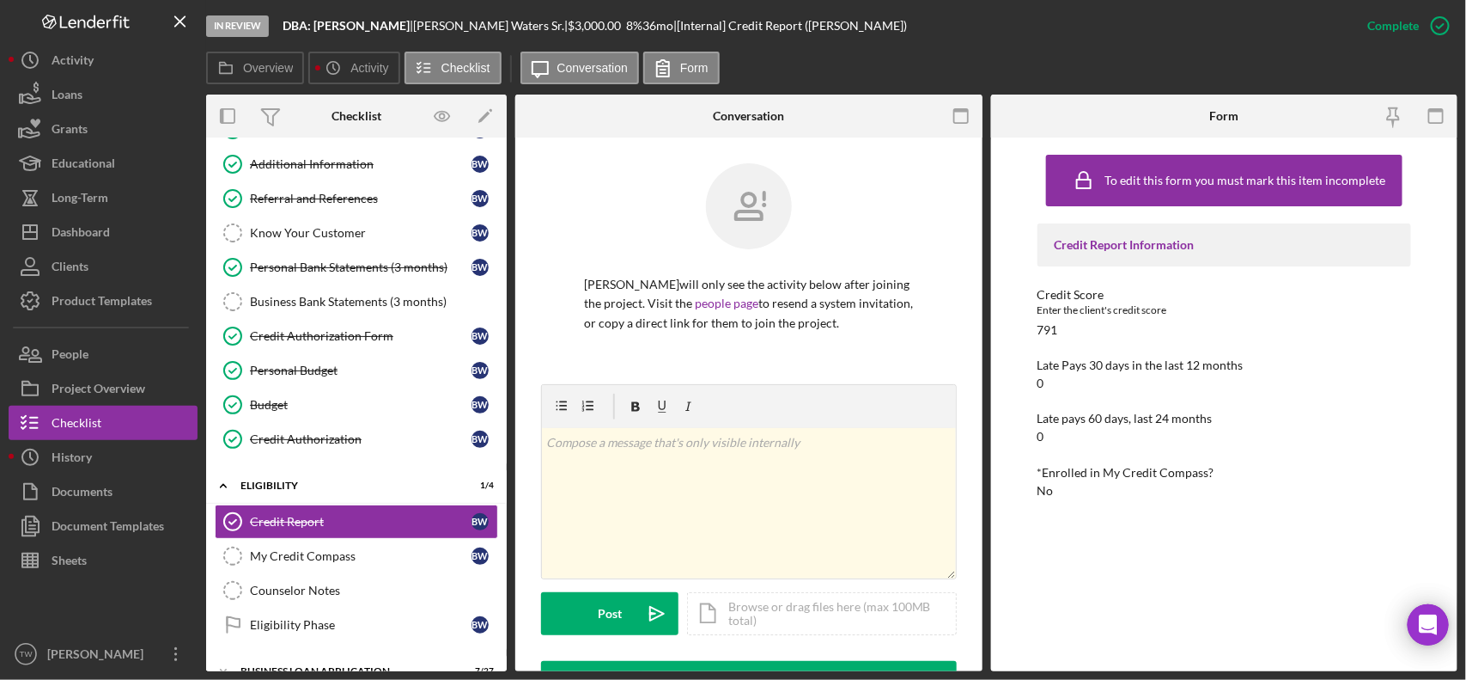
scroll to position [537, 0]
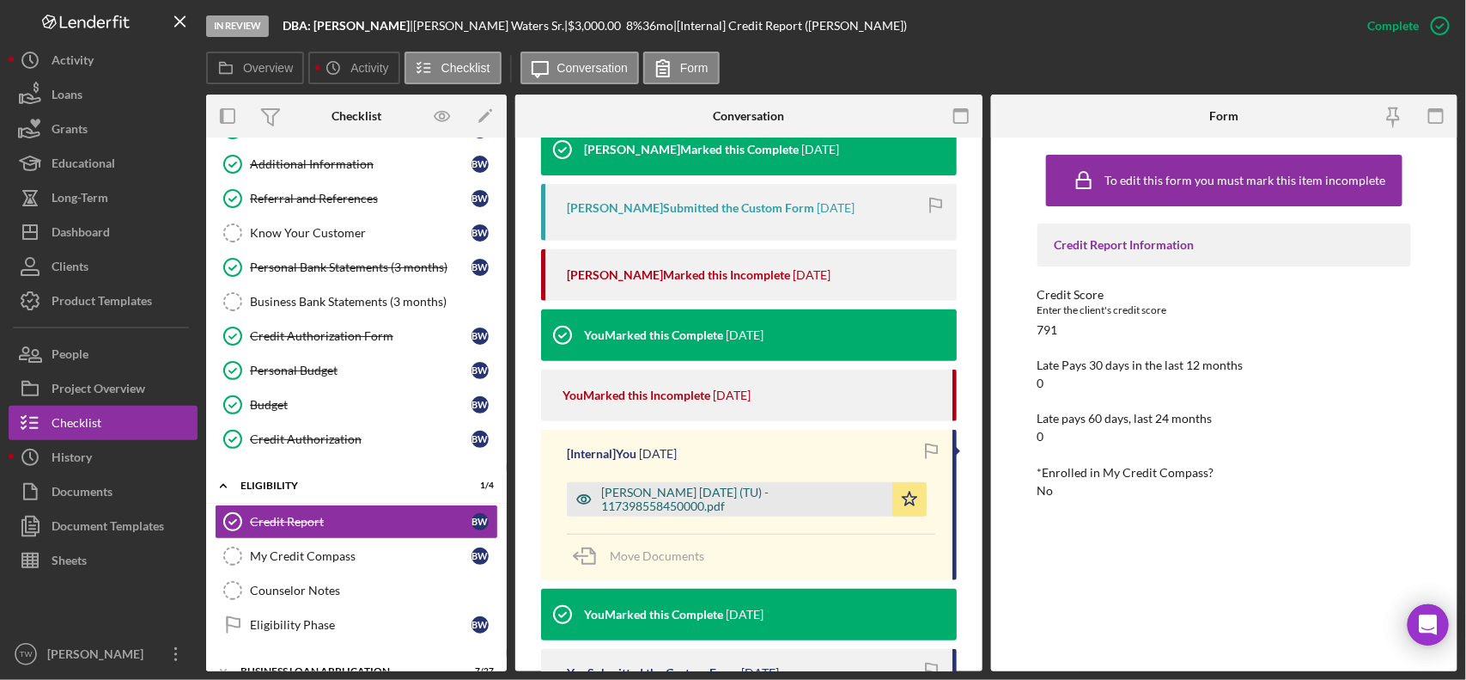
click at [754, 497] on div "[PERSON_NAME] [DATE] (TU) - 117398558450000.pdf" at bounding box center [742, 498] width 283 height 27
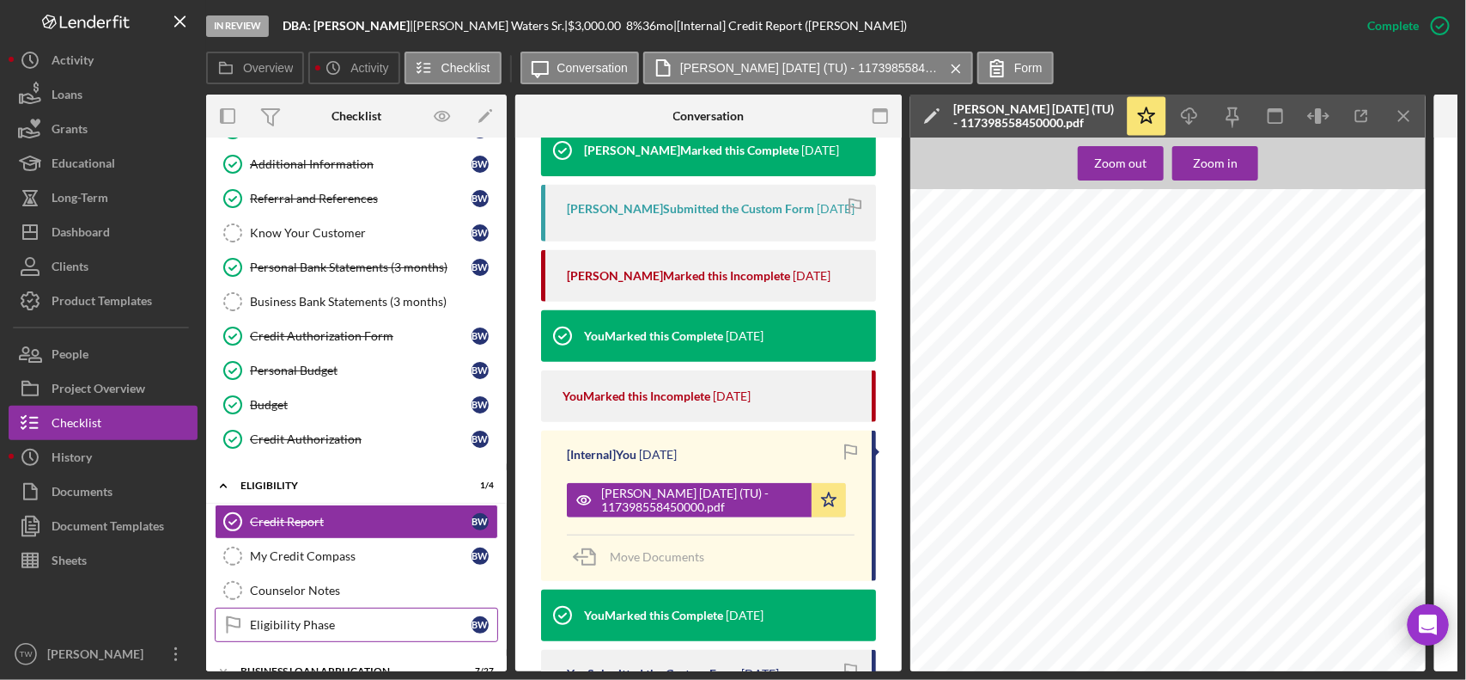
scroll to position [256, 0]
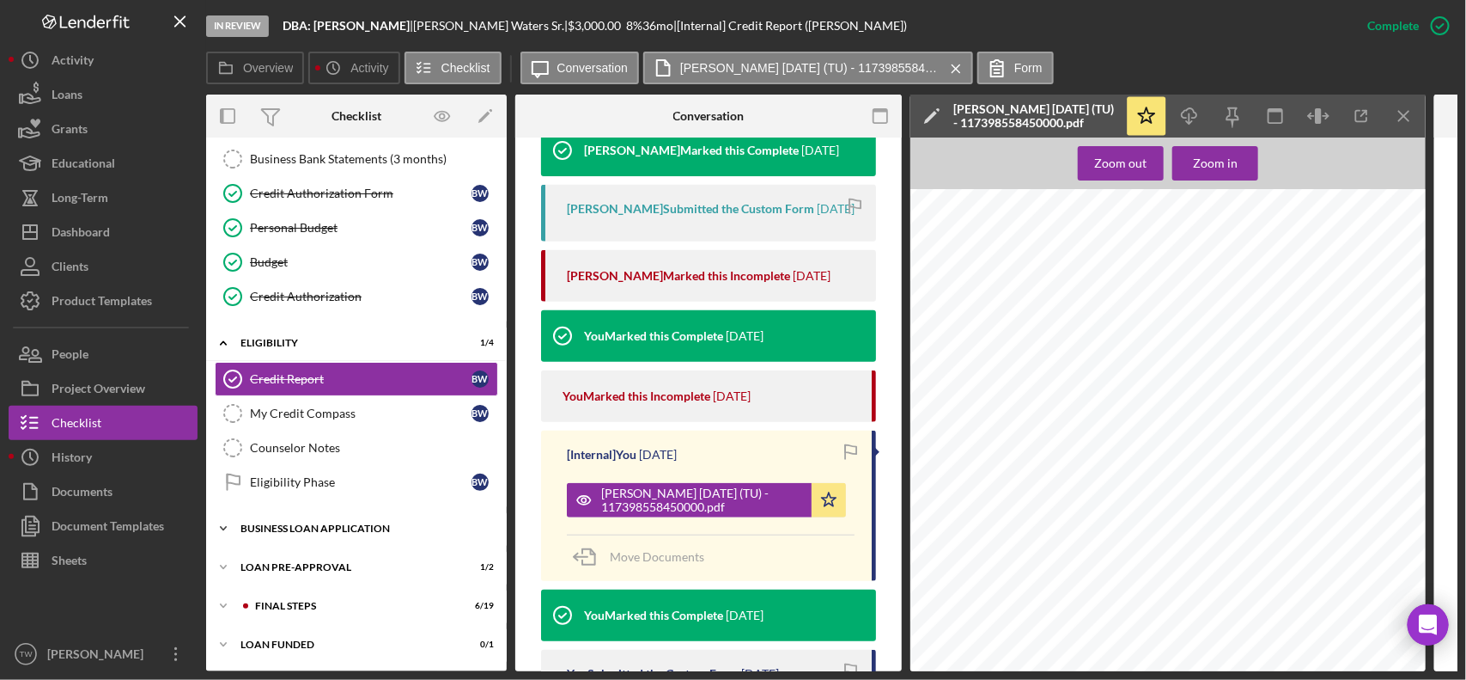
click at [295, 537] on div "Icon/Expander BUSINESS LOAN APPLICATION 7 / 27" at bounding box center [356, 528] width 301 height 34
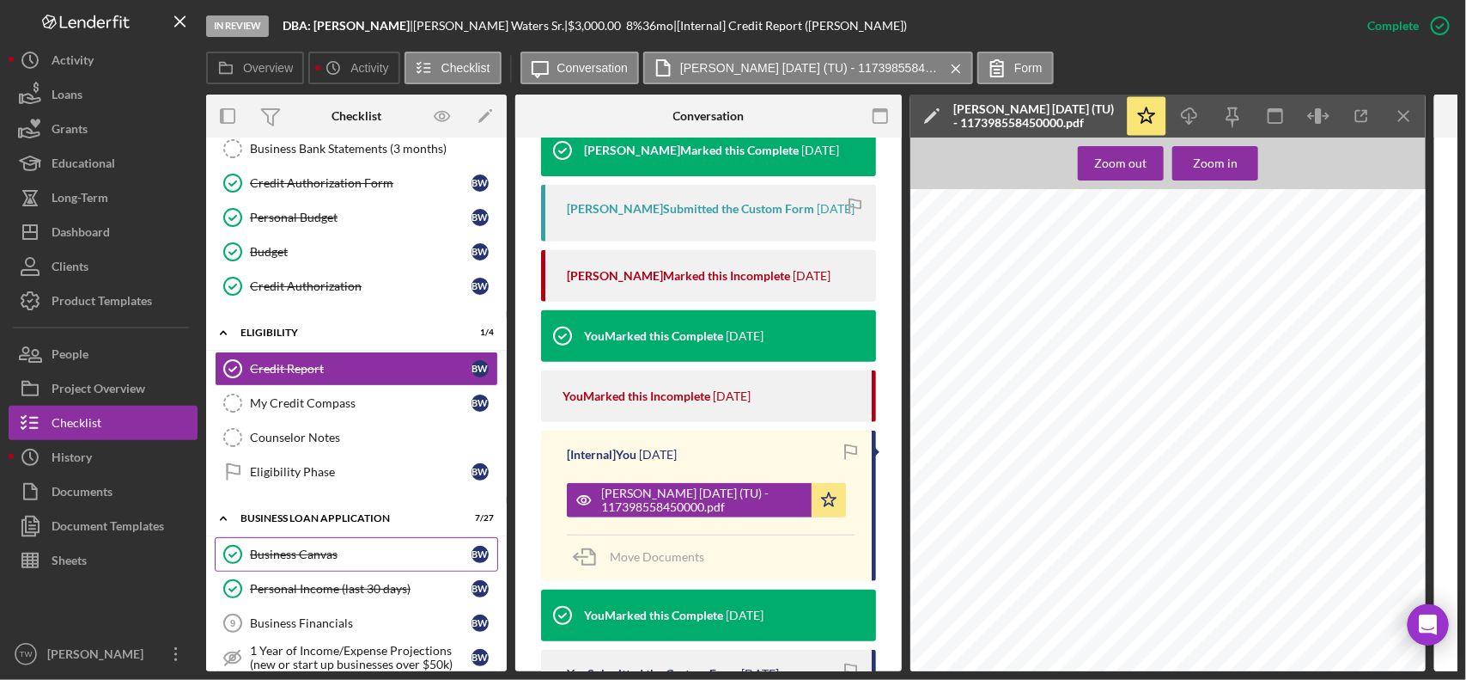
click at [296, 561] on div "Business Canvas" at bounding box center [361, 554] width 222 height 14
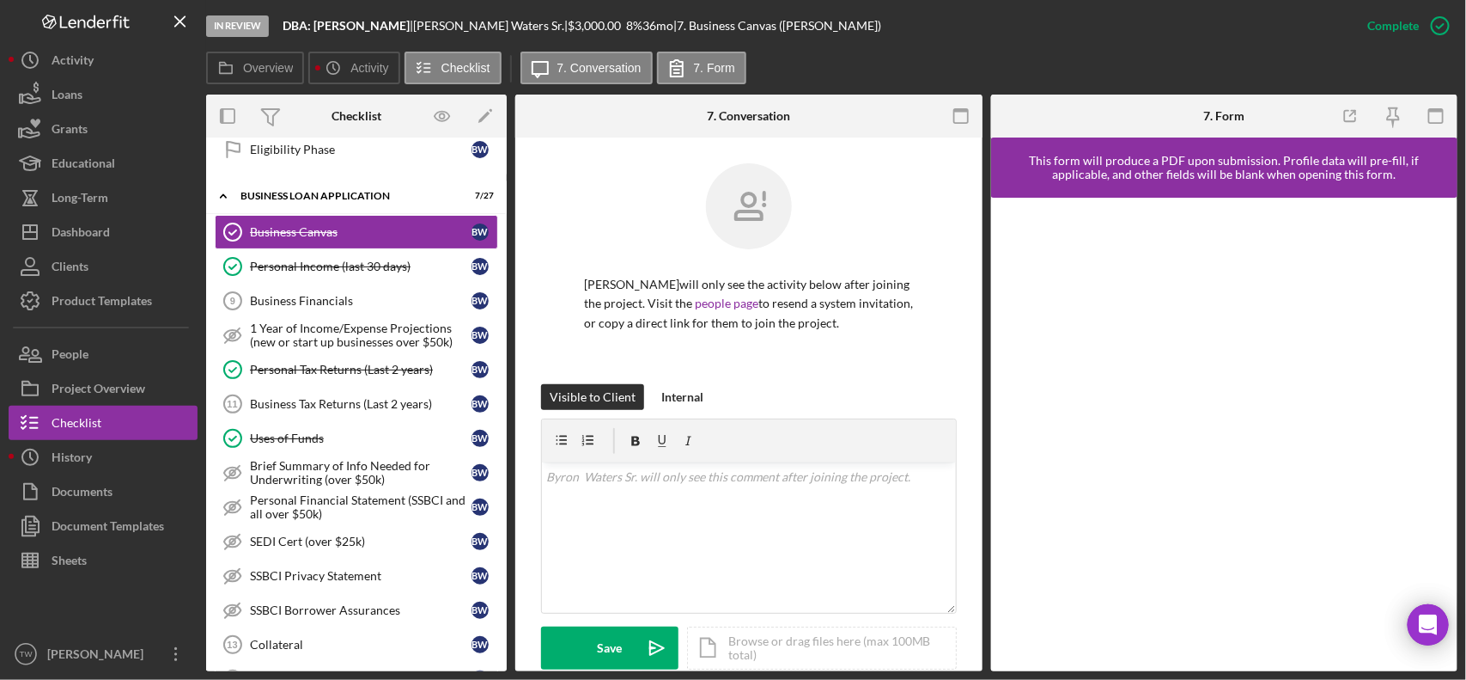
scroll to position [322, 0]
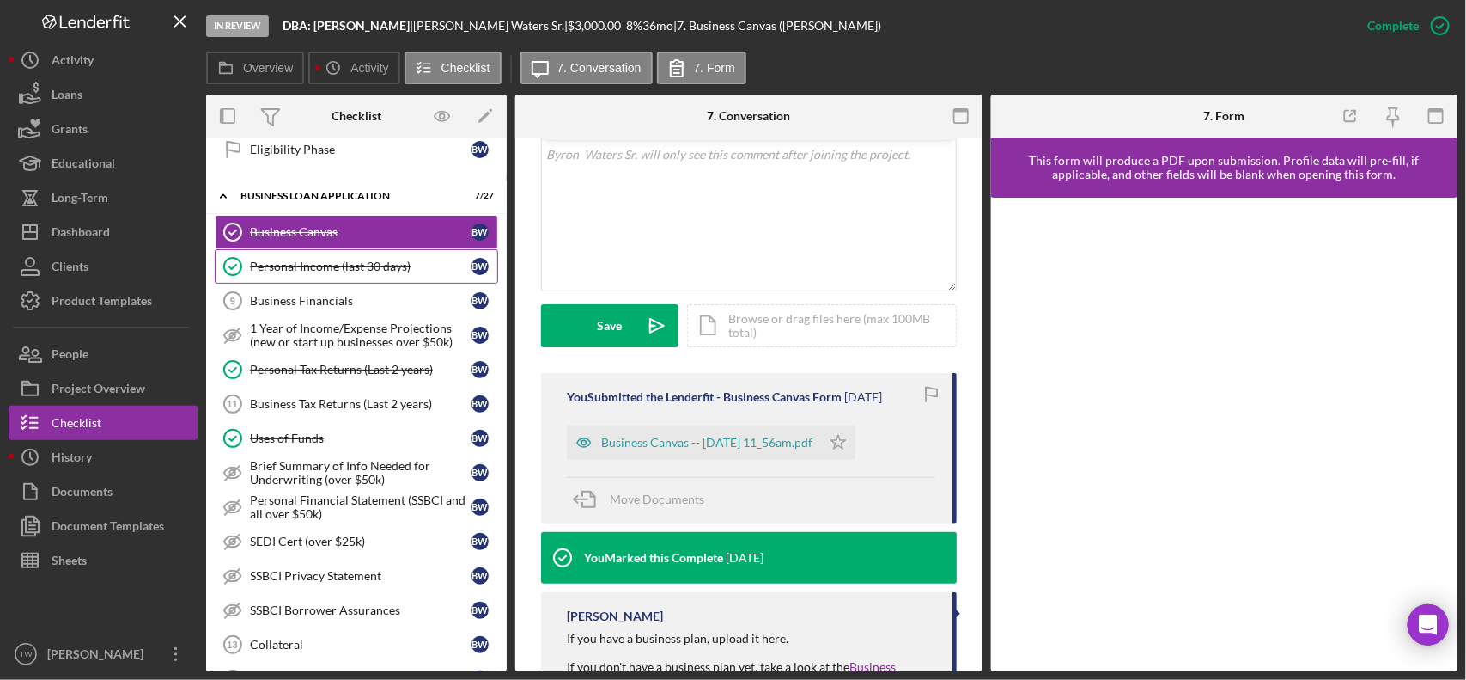
click at [308, 265] on link "Personal Income (last 30 days) Personal Income (last 30 days) B W" at bounding box center [356, 266] width 283 height 34
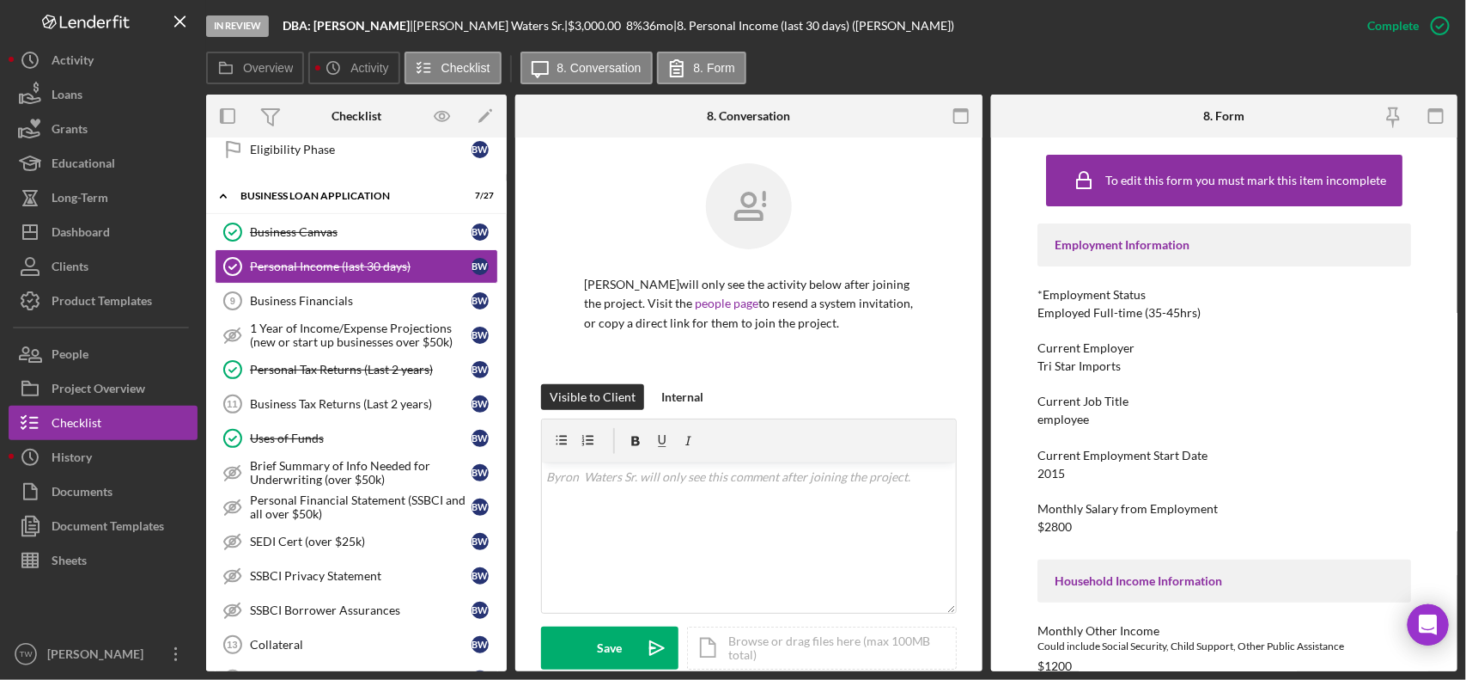
scroll to position [430, 0]
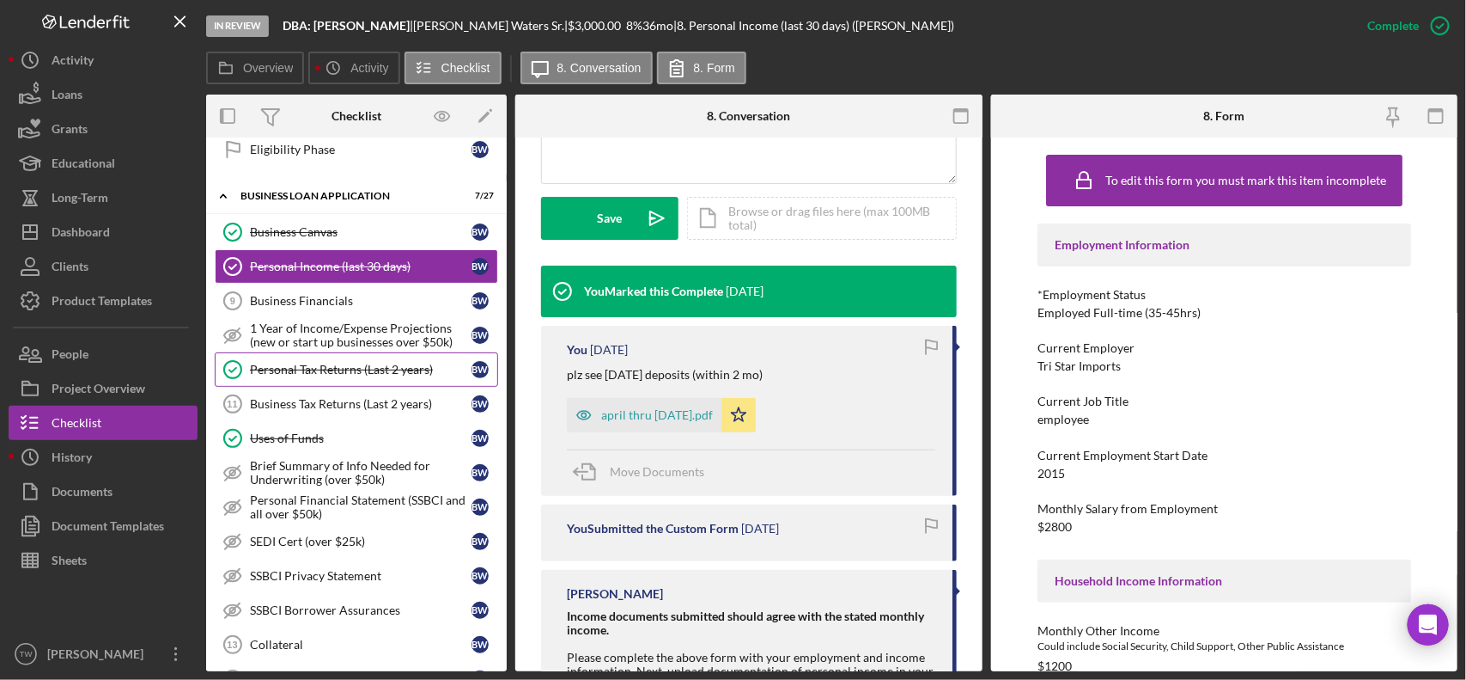
click at [320, 385] on link "Personal Tax Returns (Last 2 years) Personal Tax Returns (Last 2 years) B W" at bounding box center [356, 369] width 283 height 34
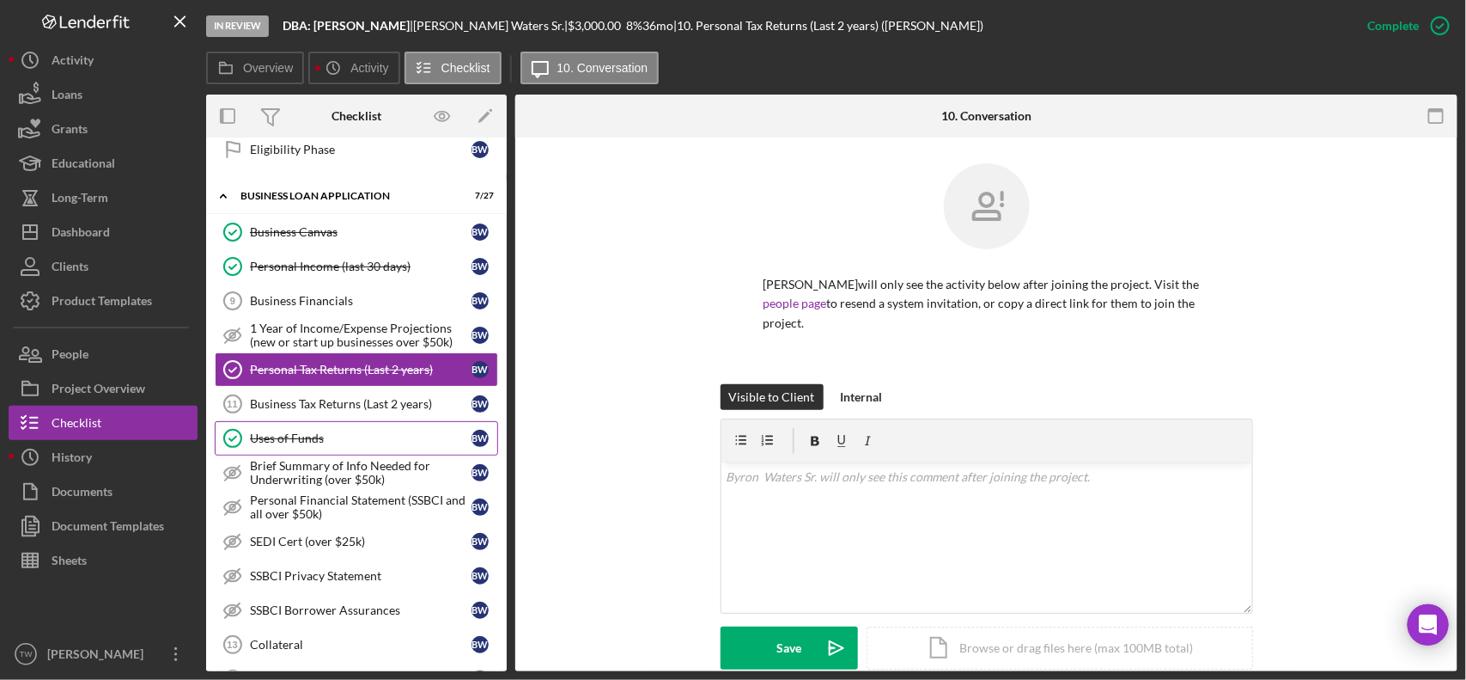
click at [318, 443] on div "Uses of Funds" at bounding box center [361, 438] width 222 height 14
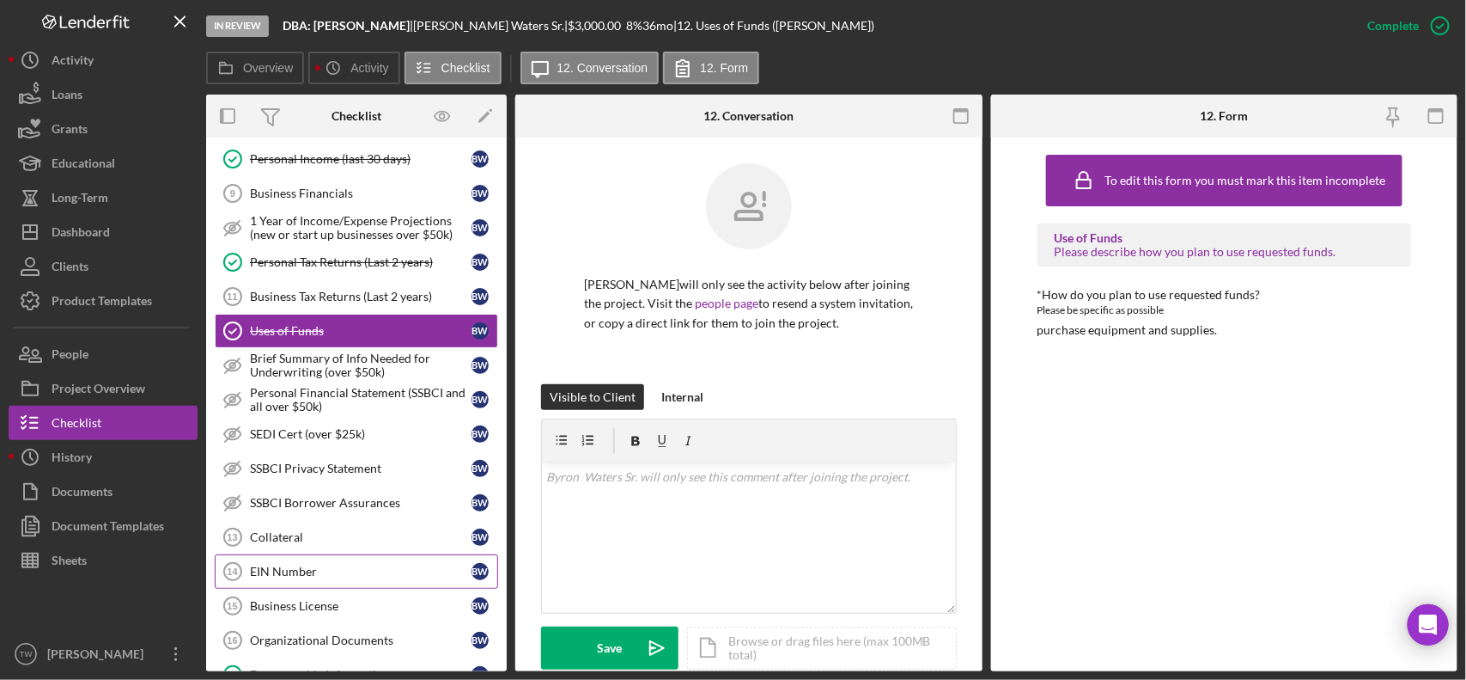
scroll to position [793, 0]
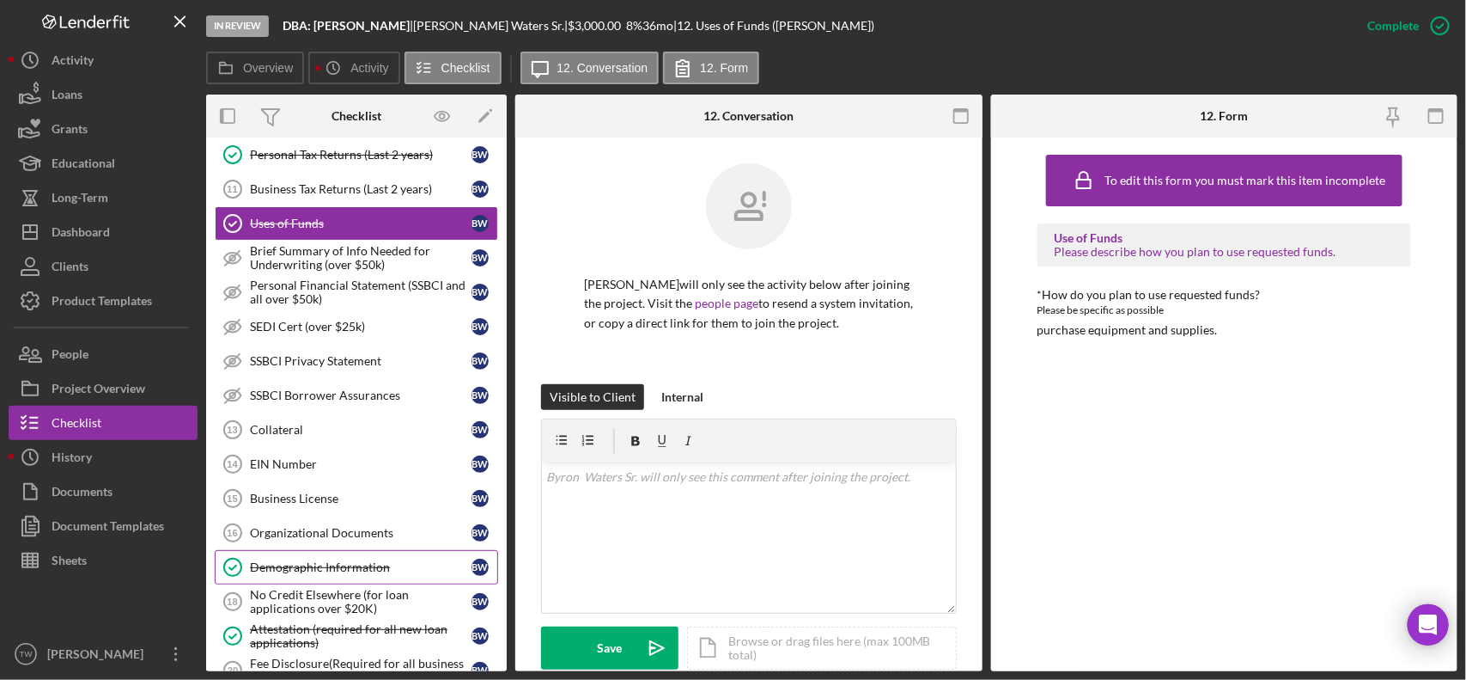
click at [310, 574] on div "Demographic Information" at bounding box center [361, 567] width 222 height 14
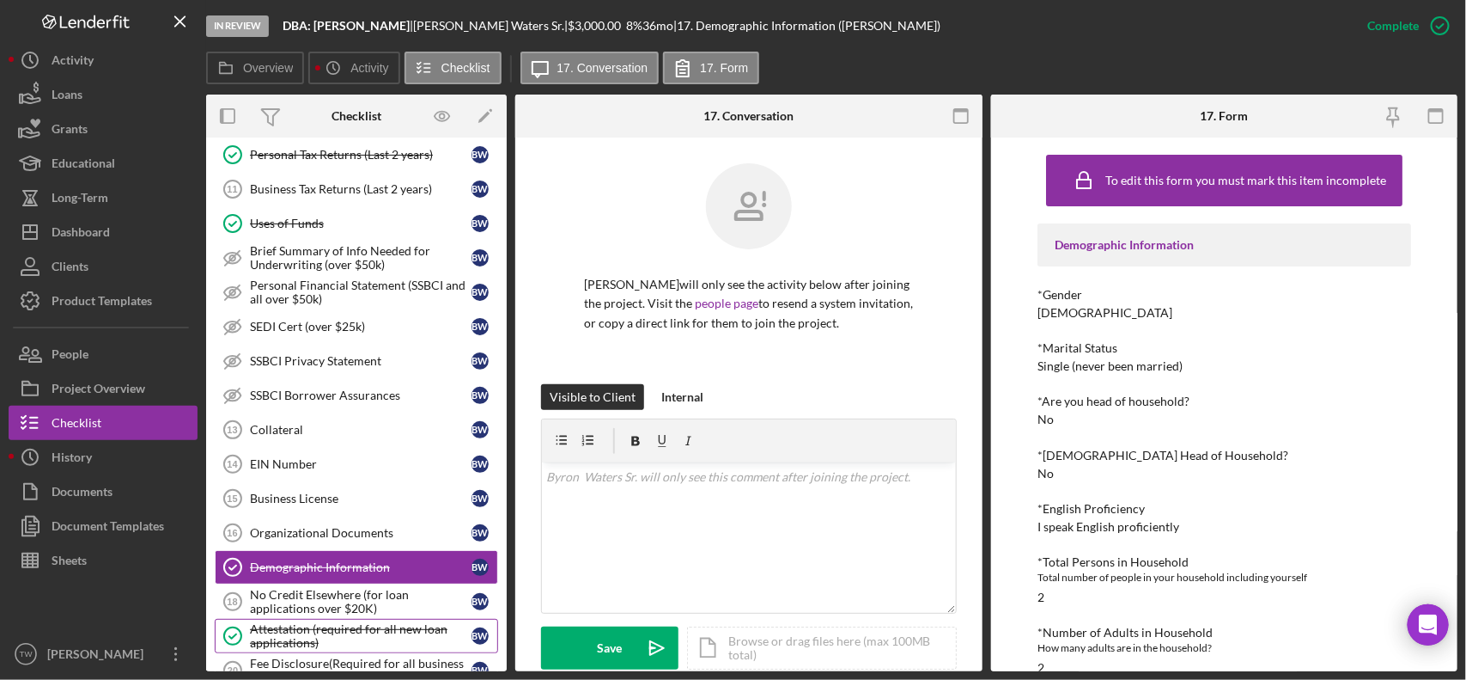
scroll to position [900, 0]
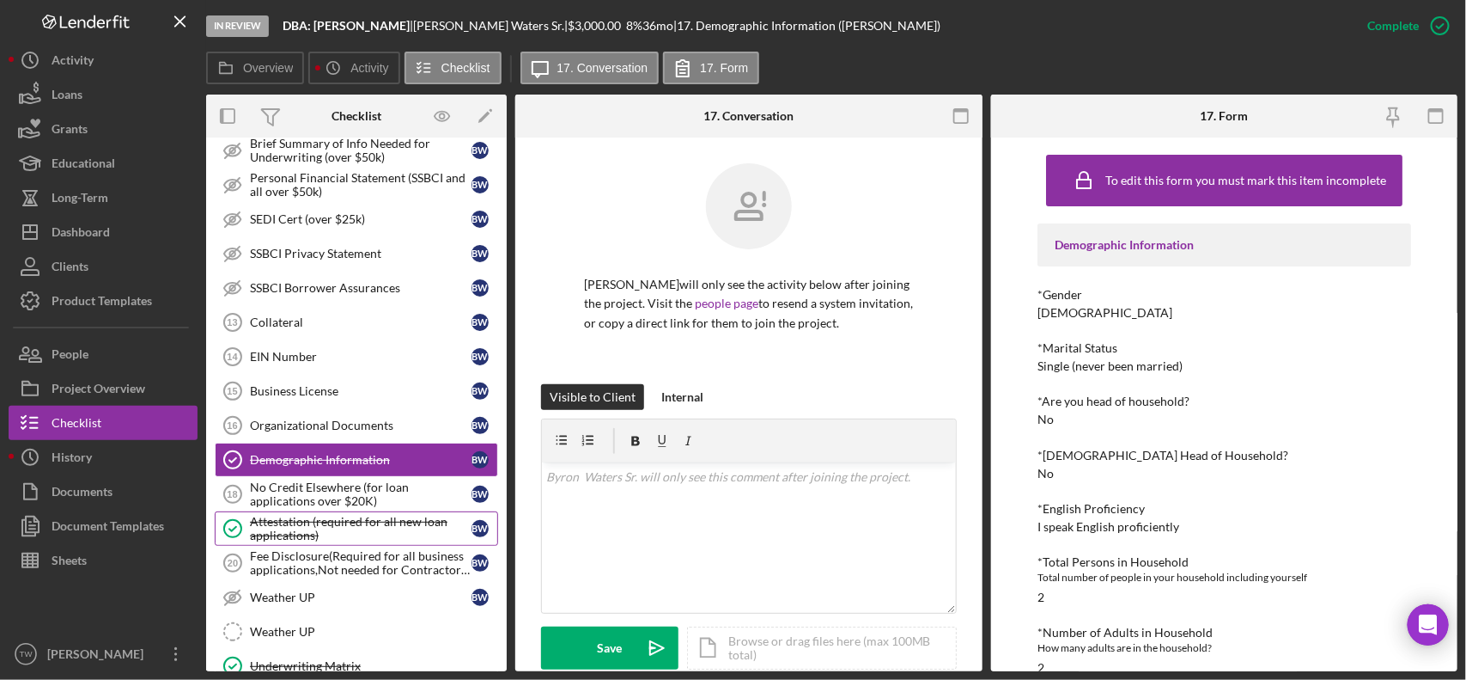
click at [303, 535] on div "Attestation (required for all new loan applications)" at bounding box center [361, 528] width 222 height 27
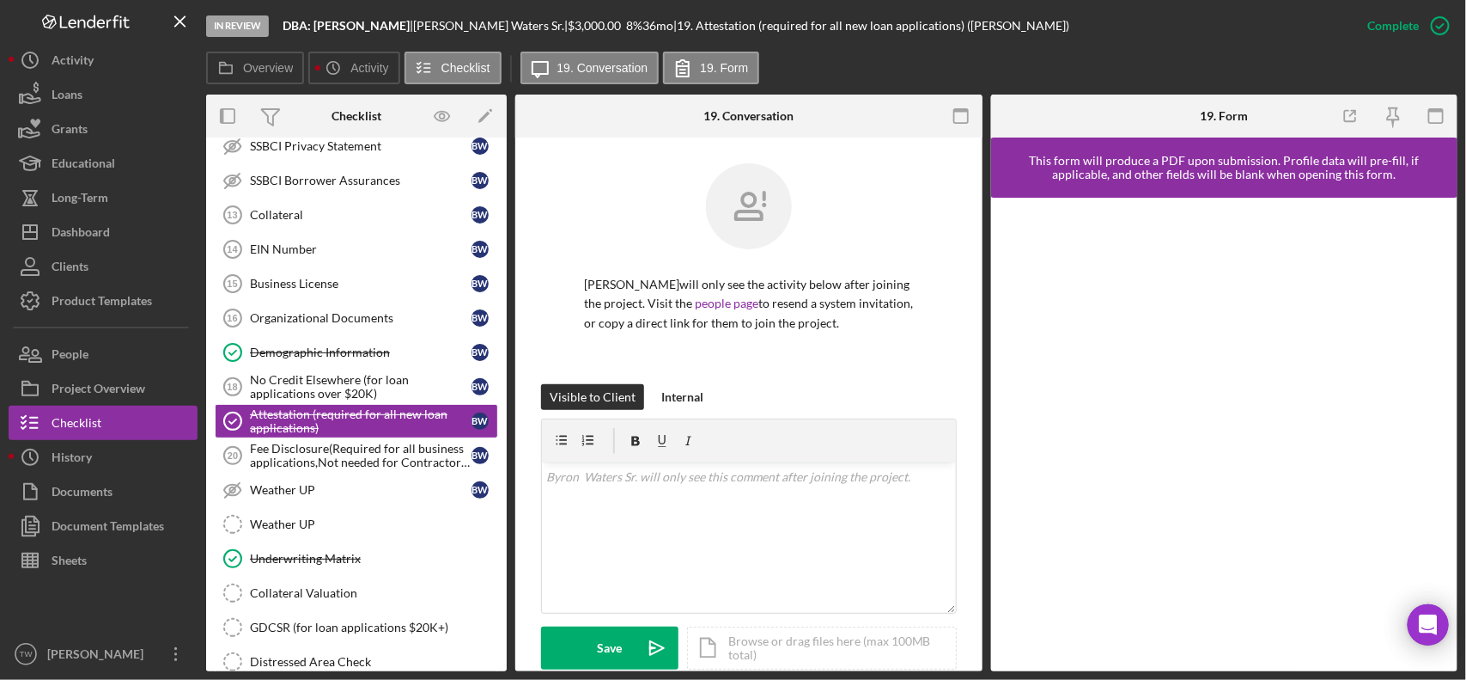
scroll to position [1200, 0]
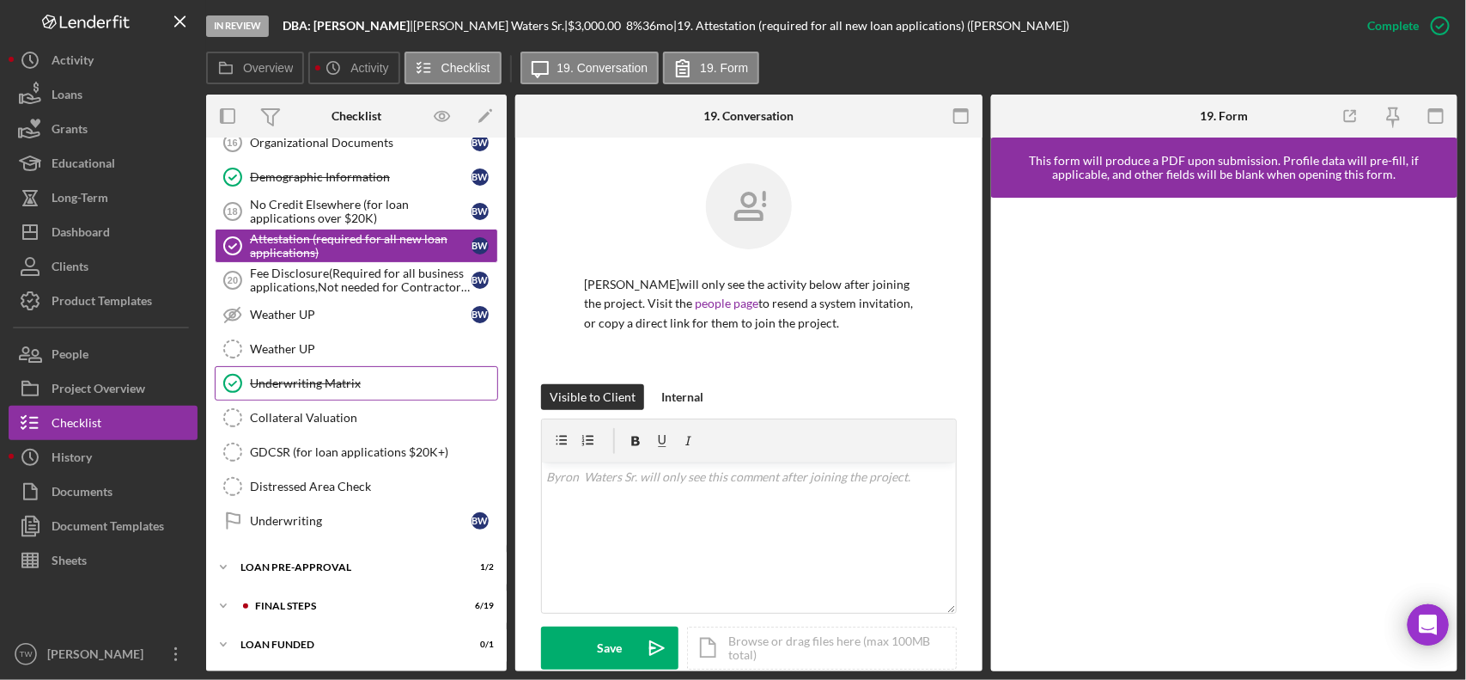
click at [349, 384] on div "Underwriting Matrix" at bounding box center [373, 383] width 247 height 14
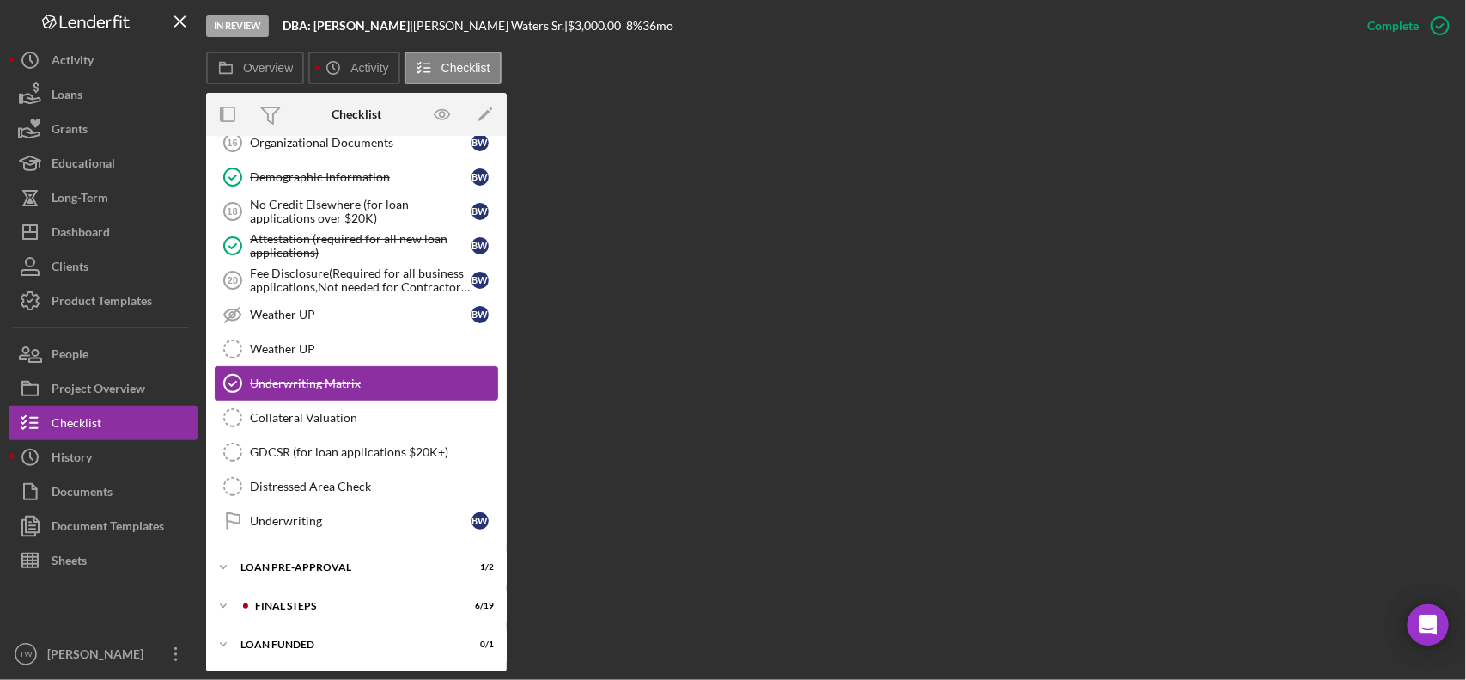
scroll to position [1200, 0]
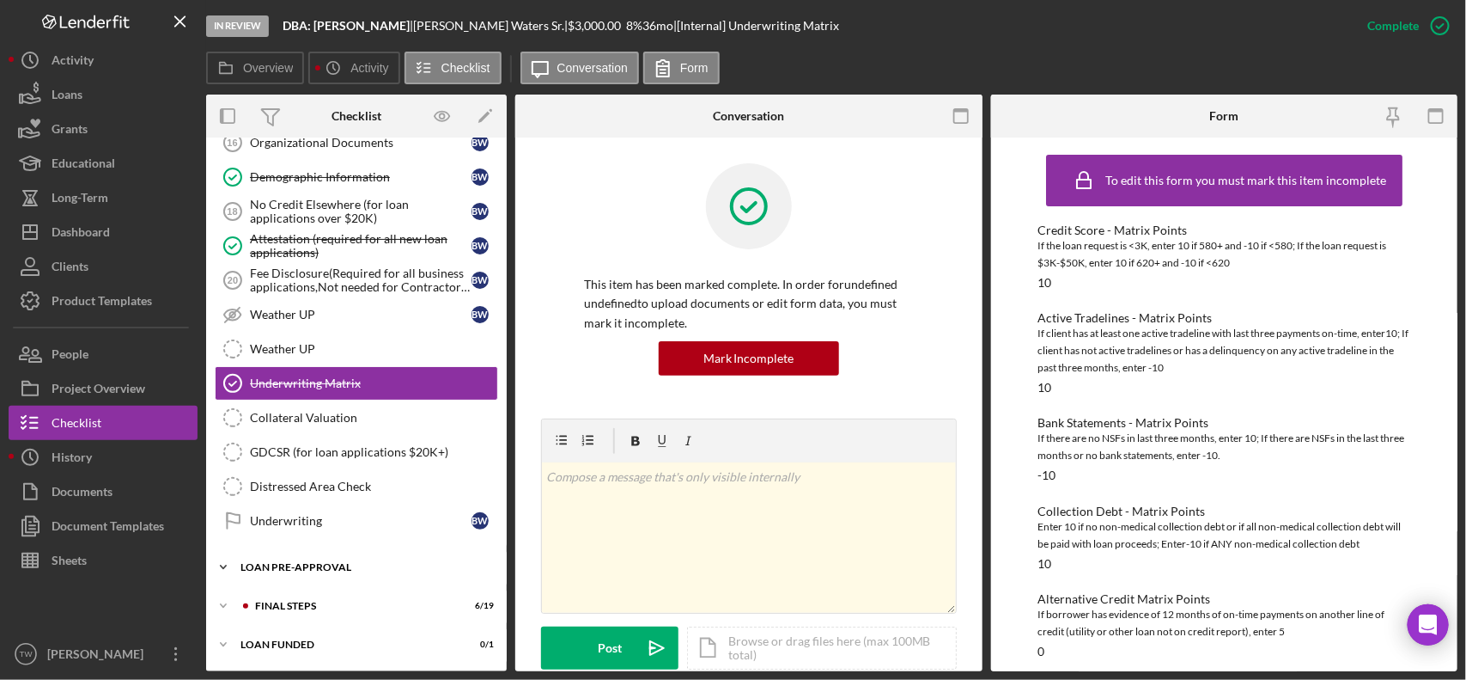
click at [302, 560] on div "Icon/Expander LOAN PRE-APPROVAL 1 / 2" at bounding box center [356, 567] width 301 height 34
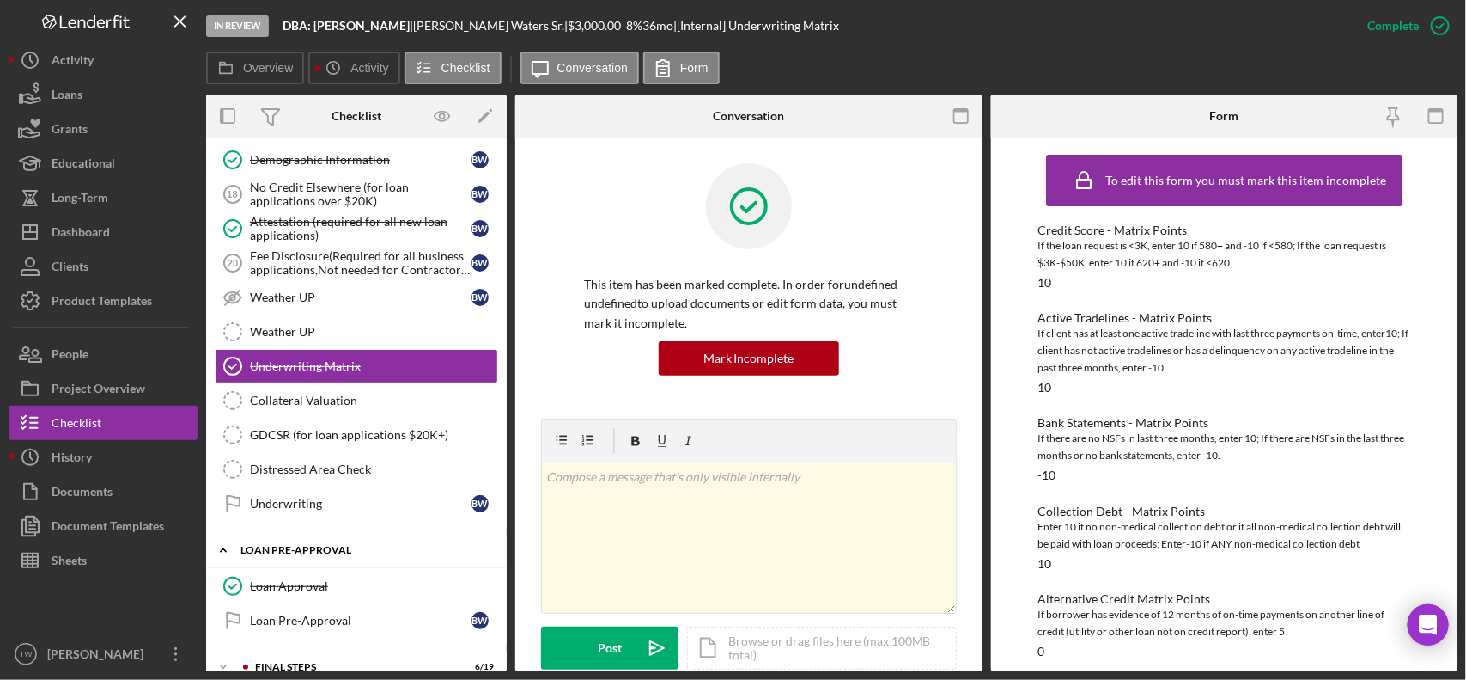
scroll to position [1280, 0]
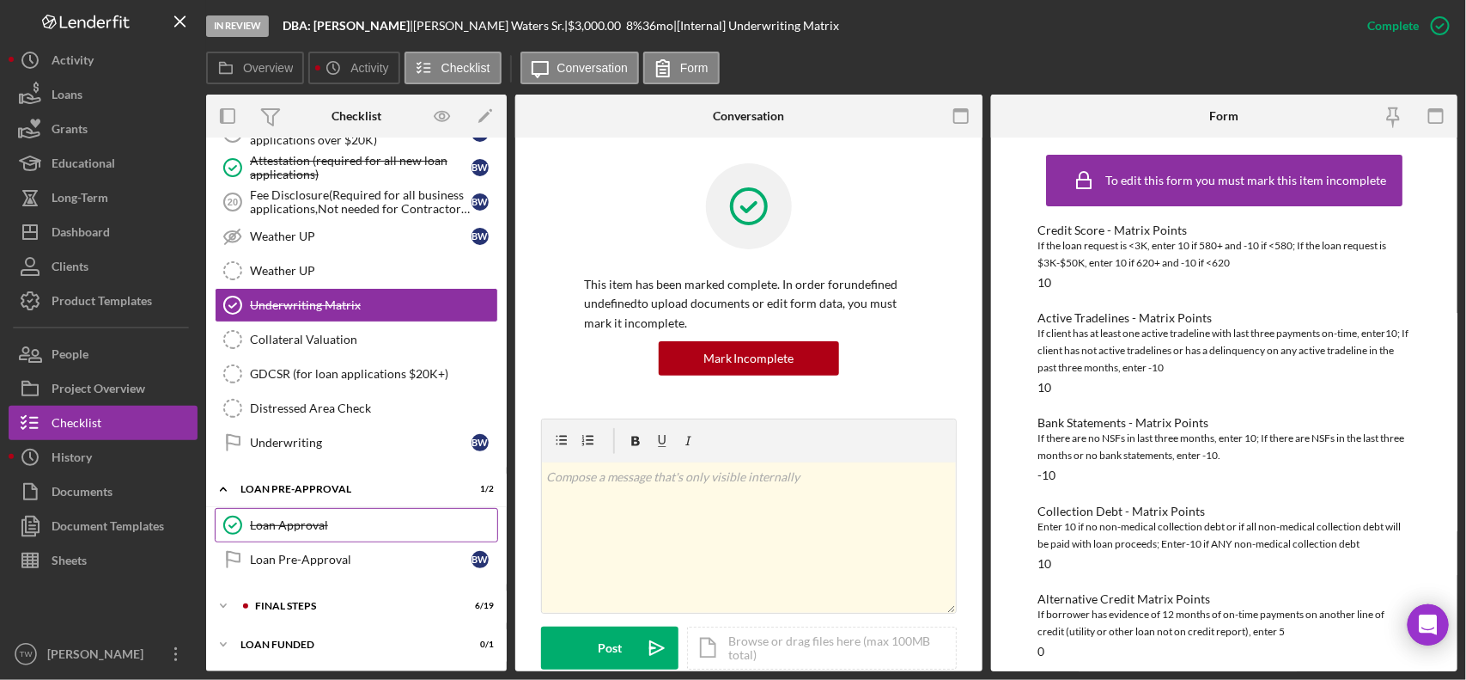
click at [314, 521] on div "Loan Approval" at bounding box center [373, 525] width 247 height 14
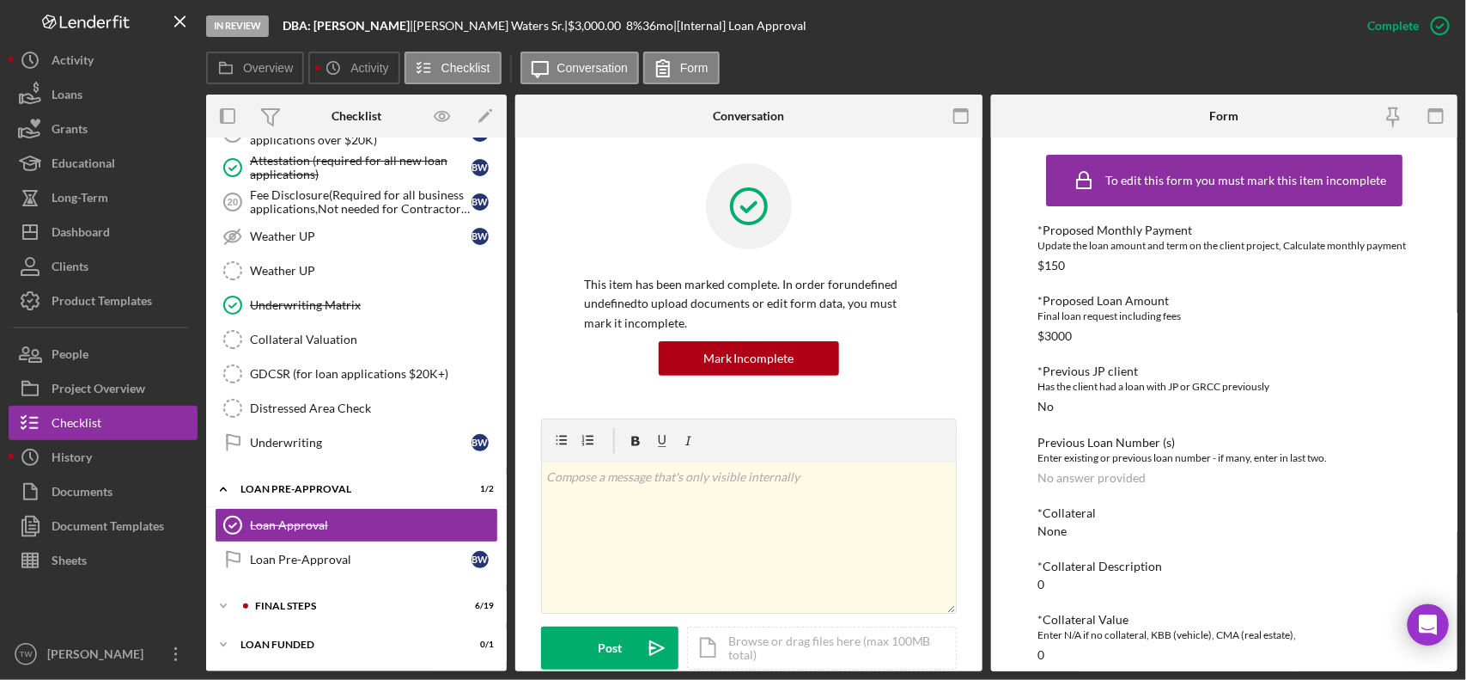
scroll to position [430, 0]
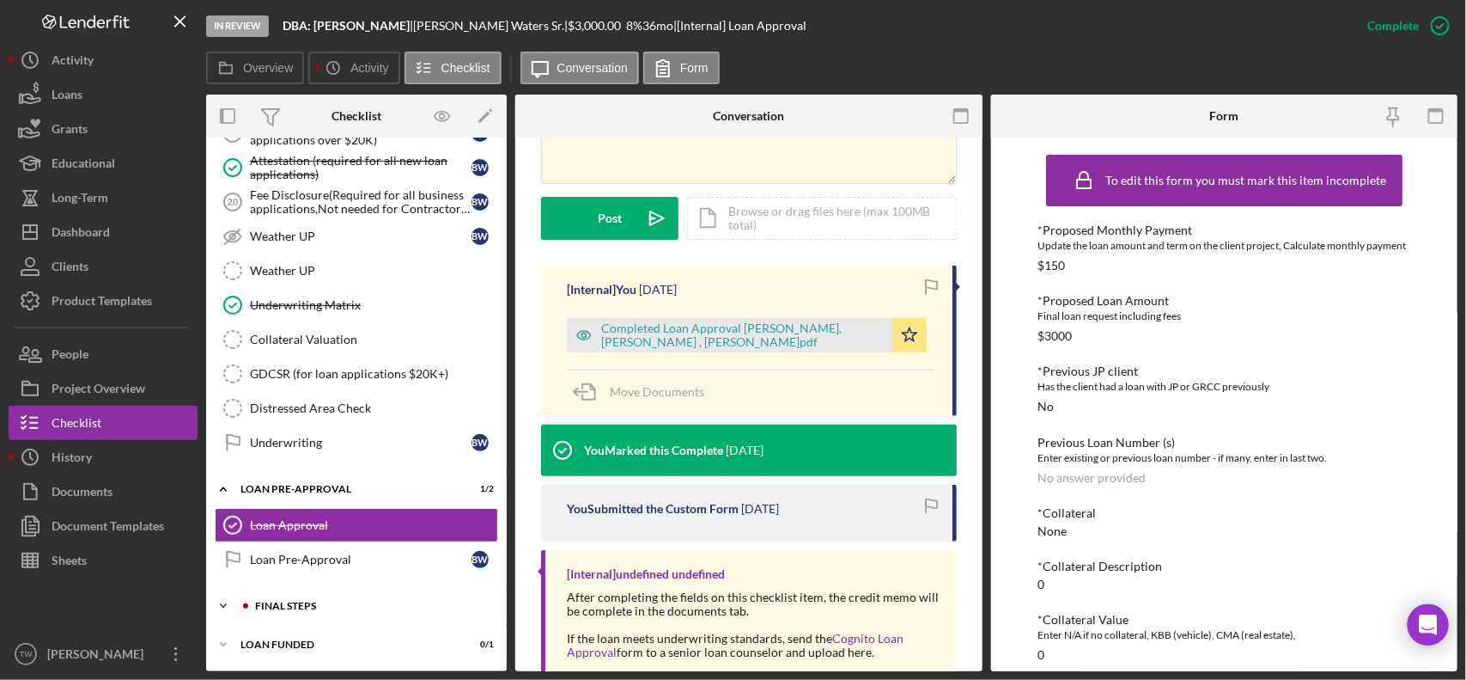
click at [279, 594] on div "Icon/Expander FINAL STEPS 6 / 19" at bounding box center [356, 605] width 301 height 34
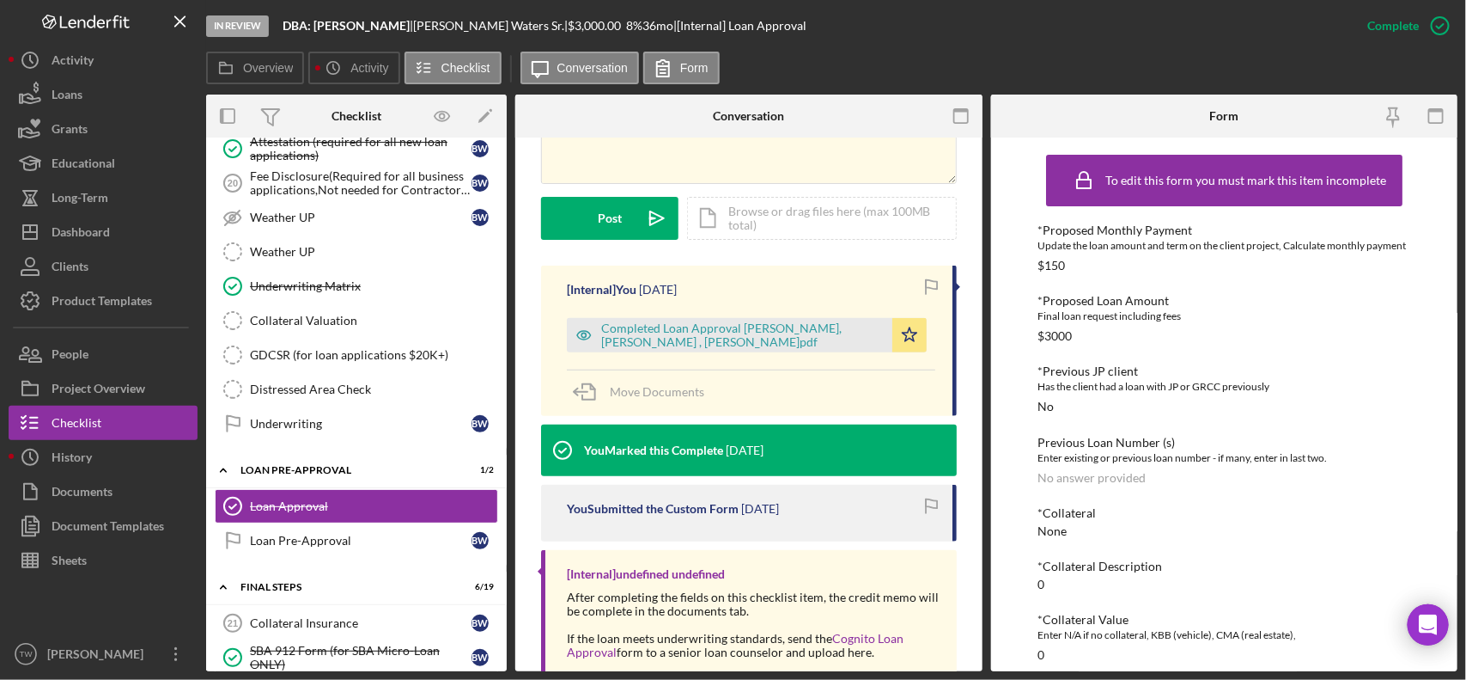
scroll to position [1495, 0]
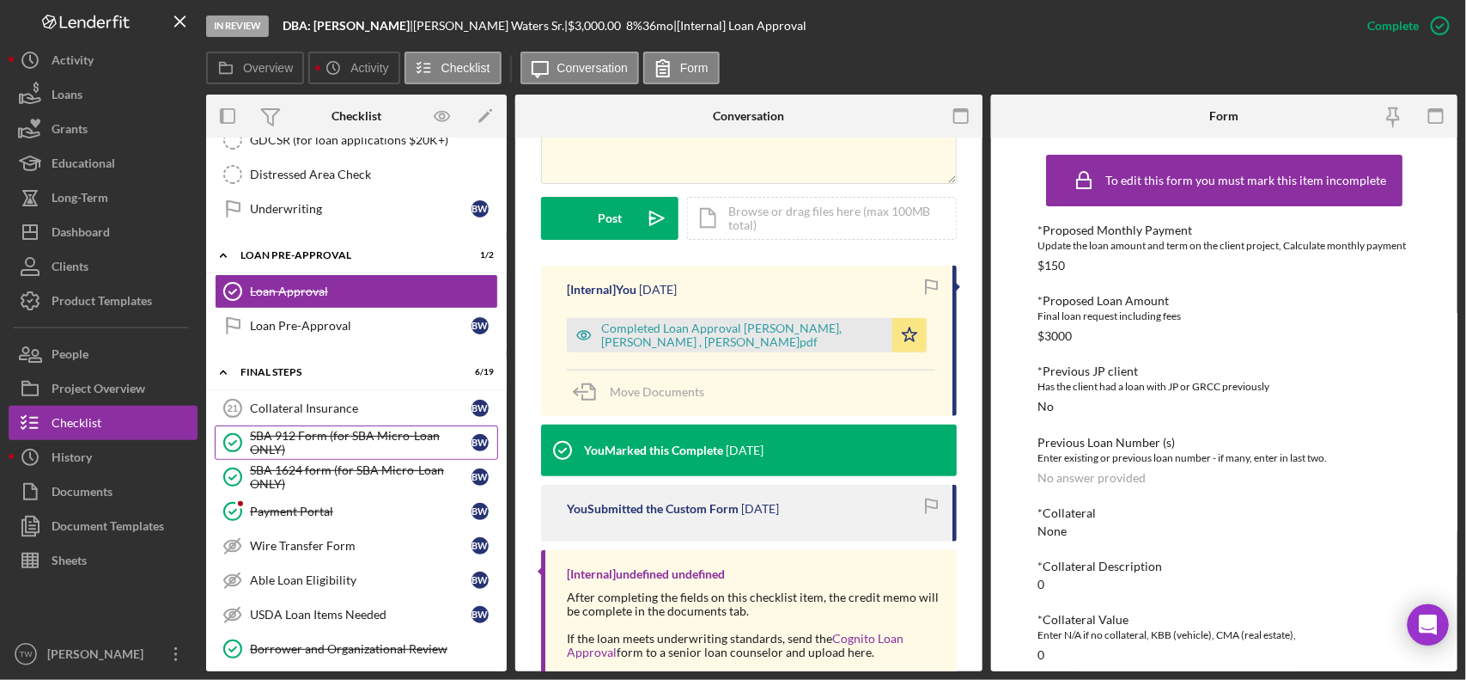
click at [322, 456] on div "SBA 912 Form (for SBA Micro-Loan ONLY)" at bounding box center [361, 442] width 222 height 27
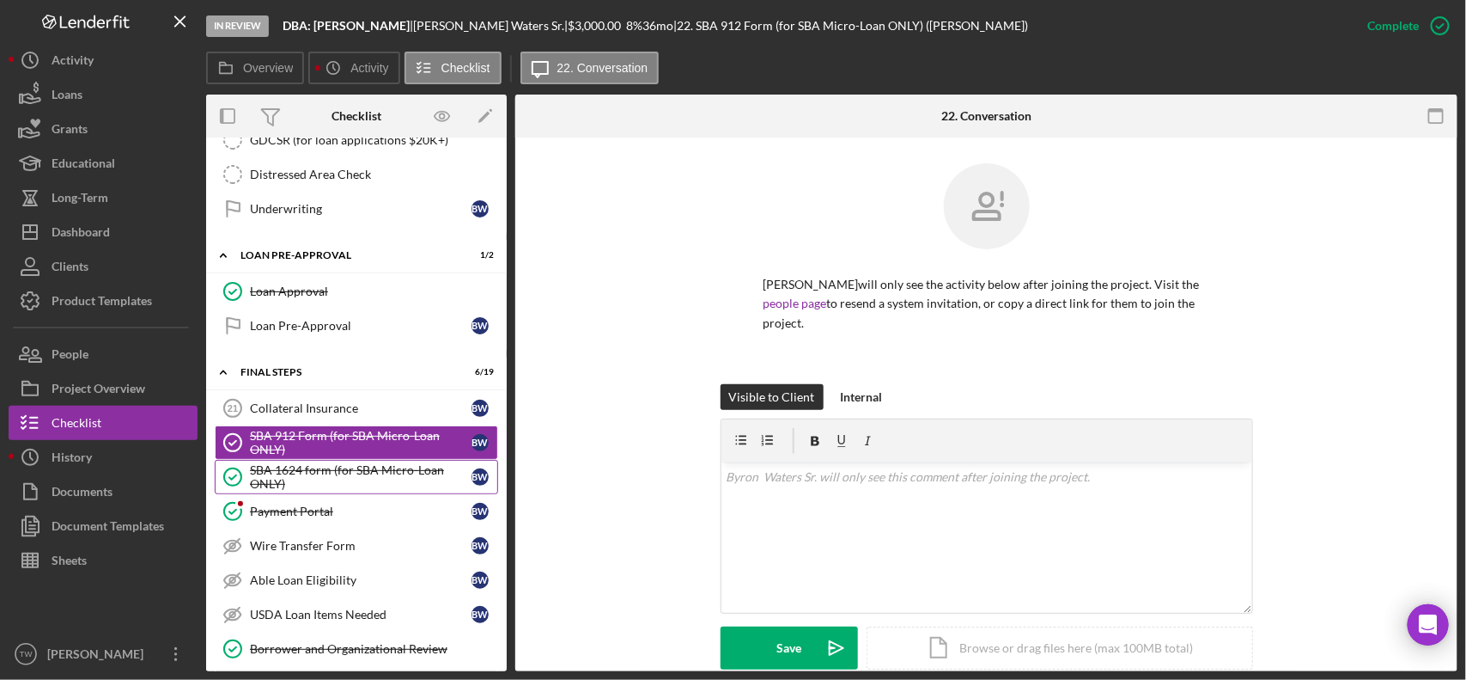
click at [308, 490] on div "SBA 1624 form (for SBA Micro-Loan ONLY)" at bounding box center [361, 476] width 222 height 27
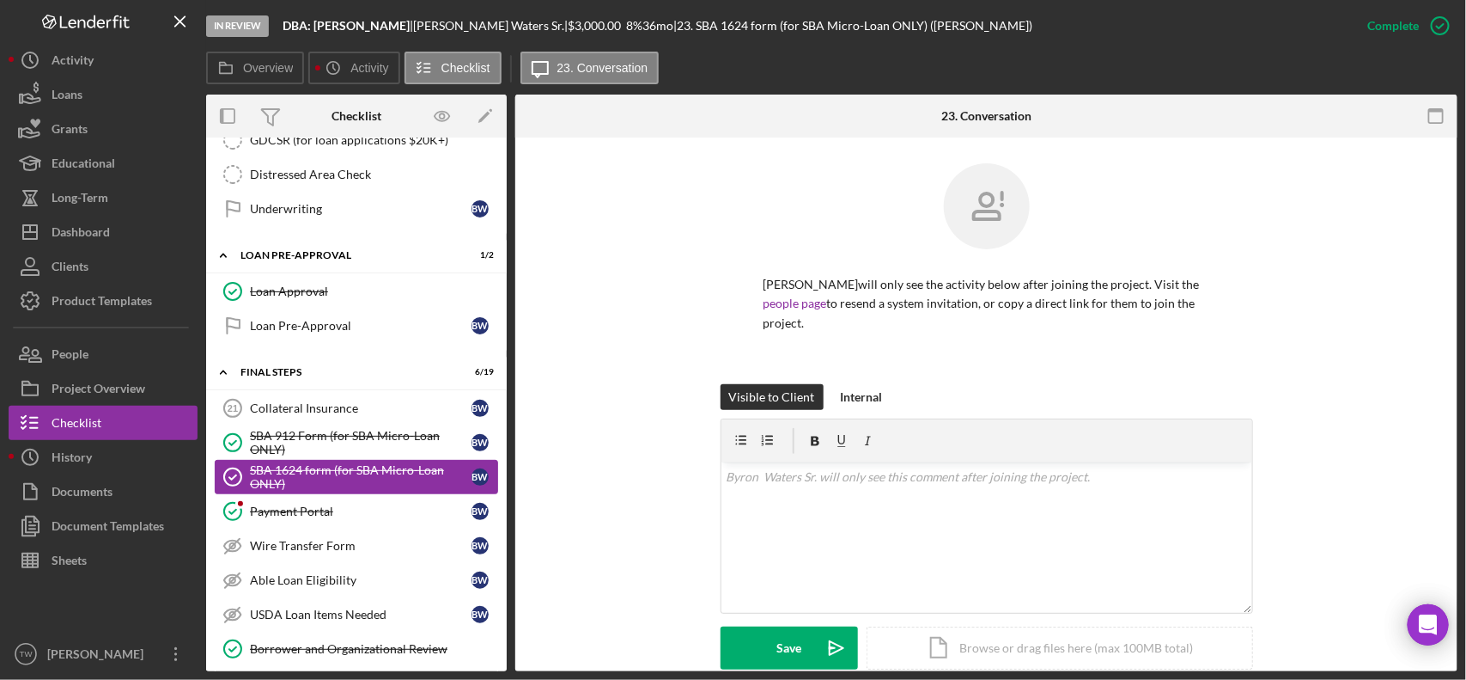
scroll to position [1710, 0]
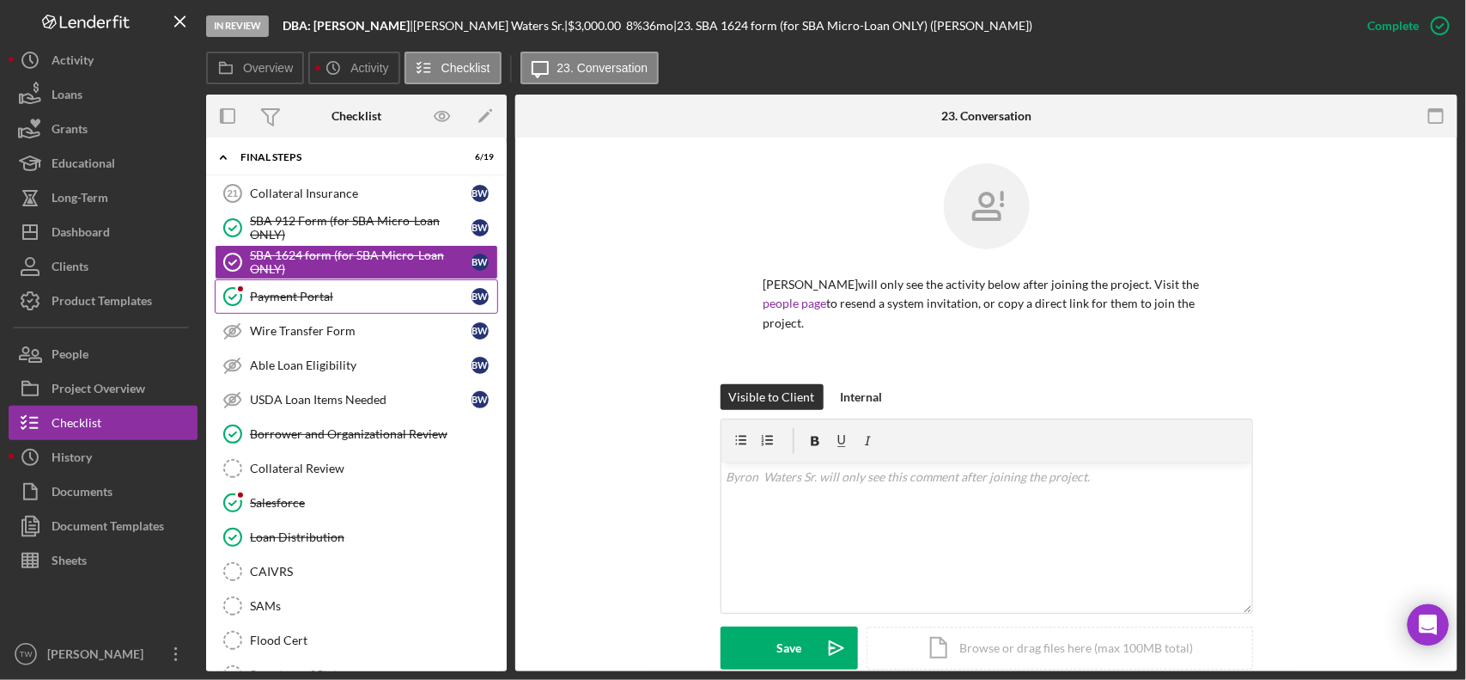
click at [325, 303] on div "Payment Portal" at bounding box center [361, 296] width 222 height 14
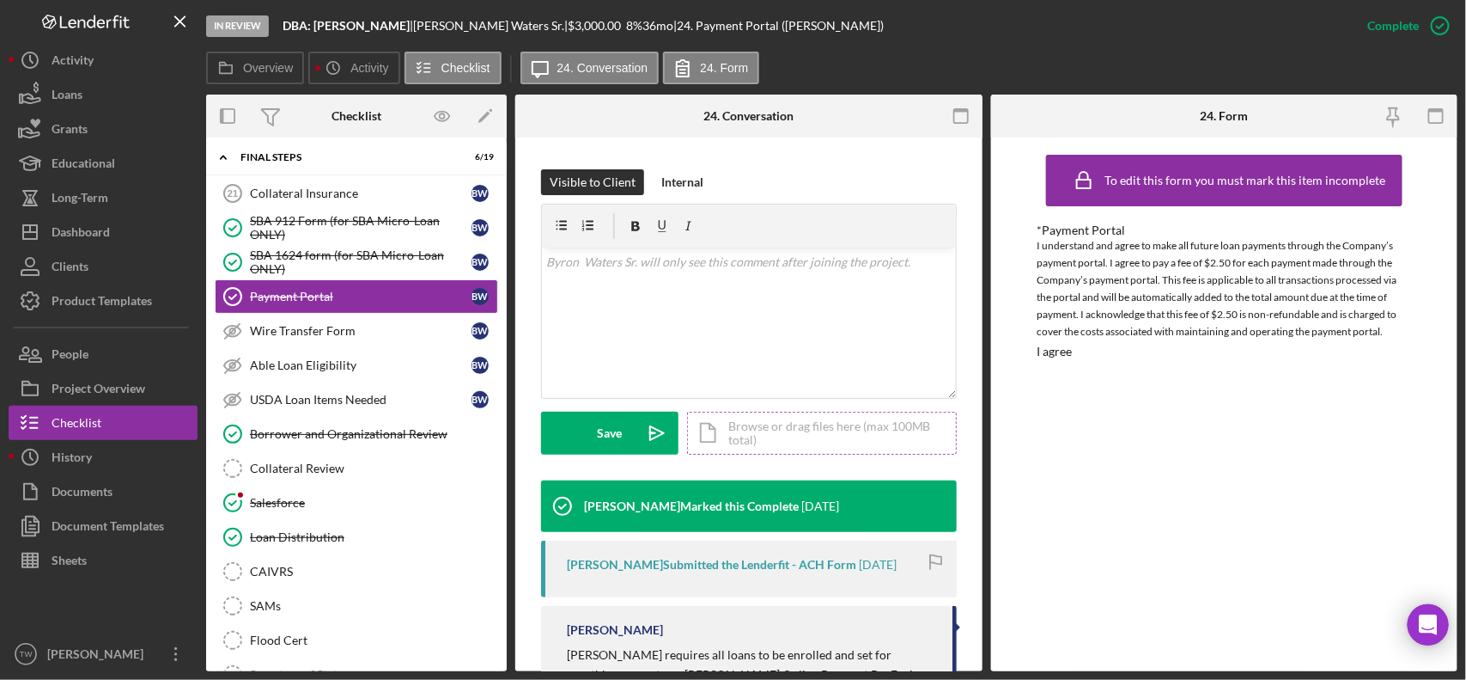
scroll to position [322, 0]
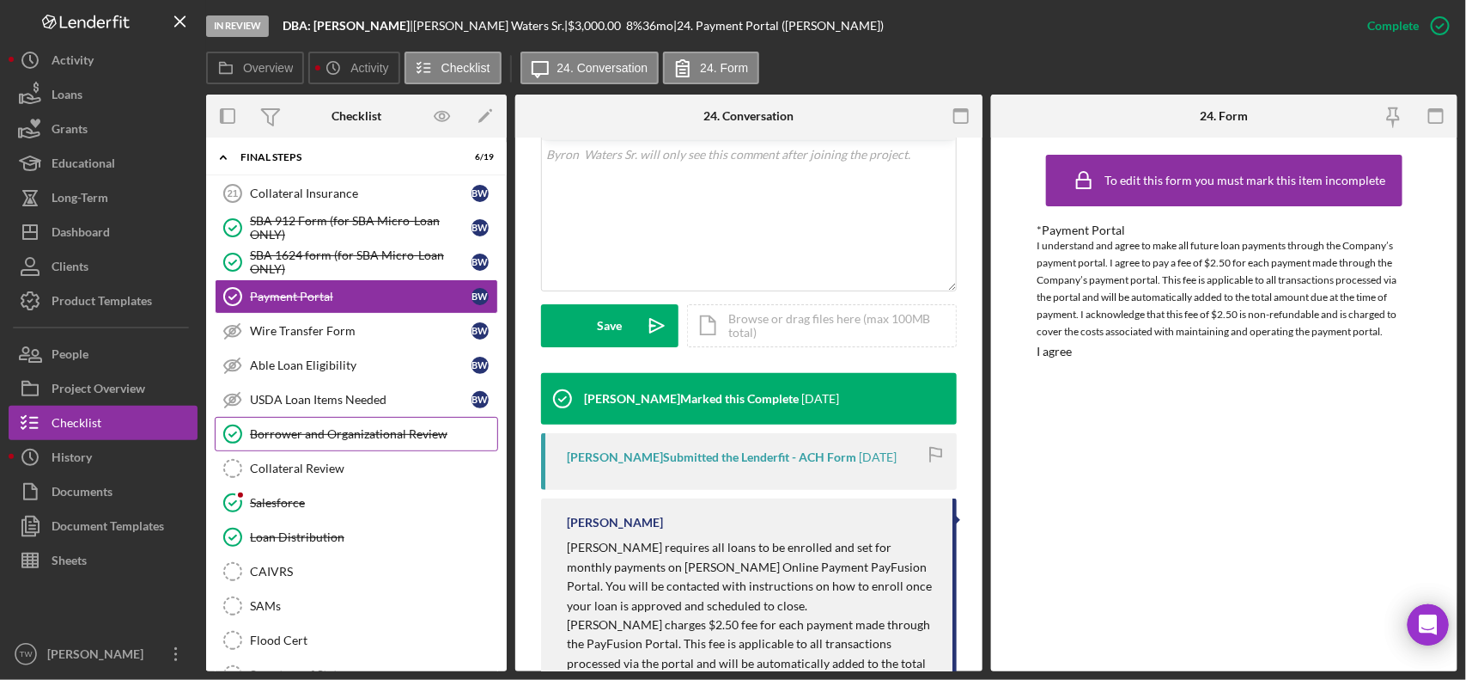
click at [299, 441] on div "Borrower and Organizational Review" at bounding box center [373, 434] width 247 height 14
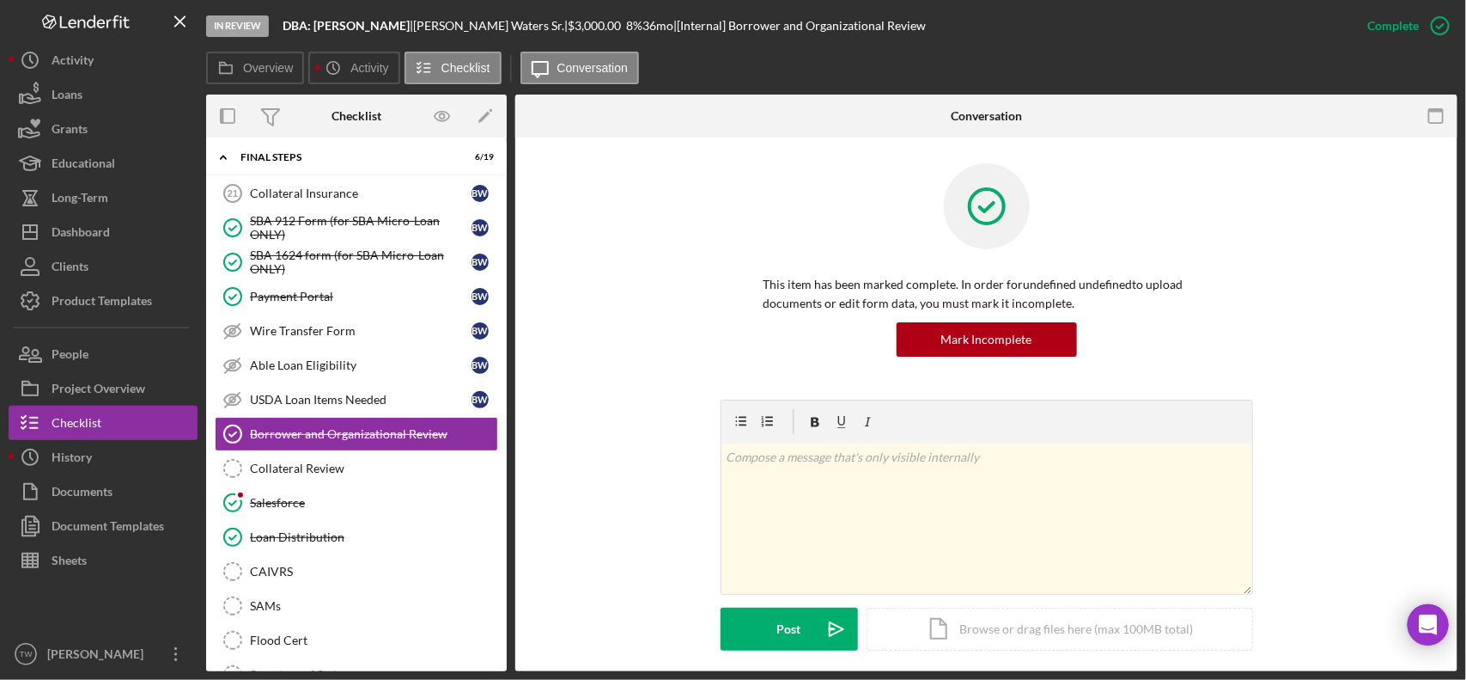
scroll to position [418, 0]
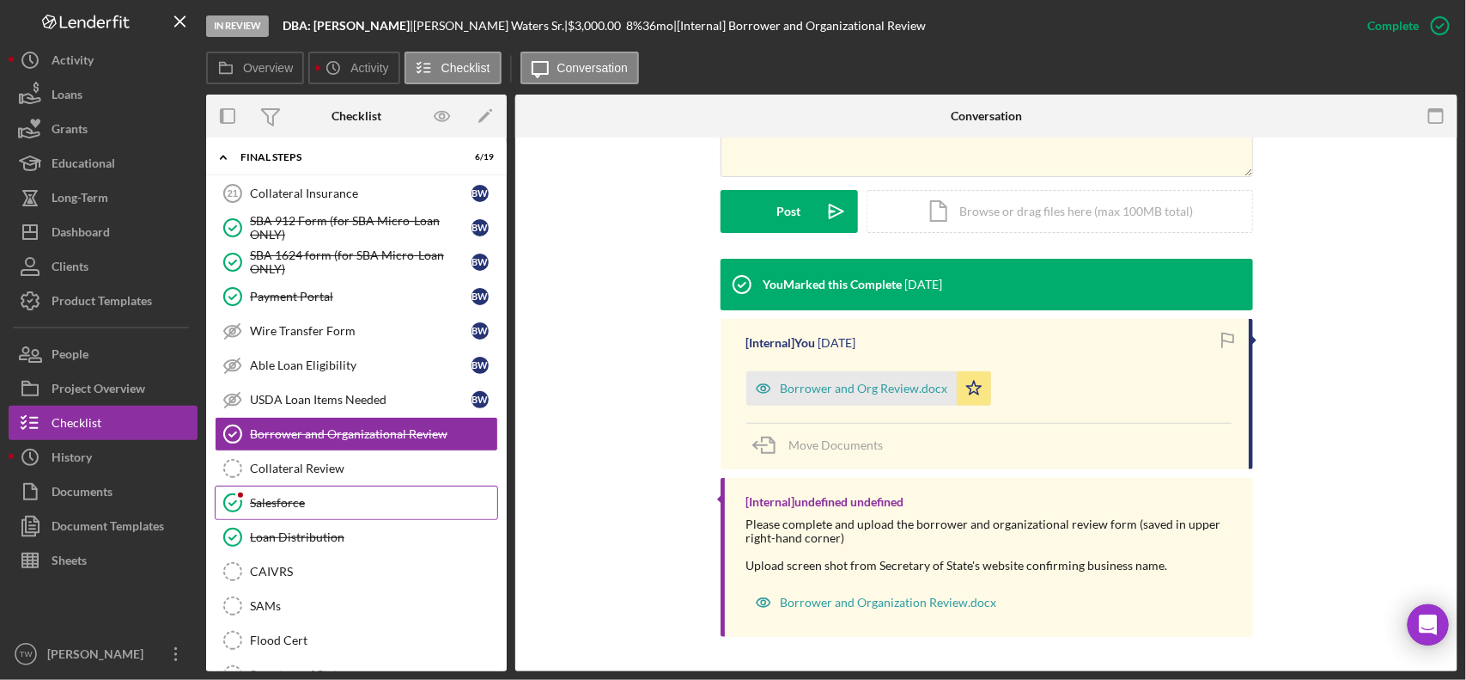
click at [298, 514] on link "Salesforce Salesforce" at bounding box center [356, 502] width 283 height 34
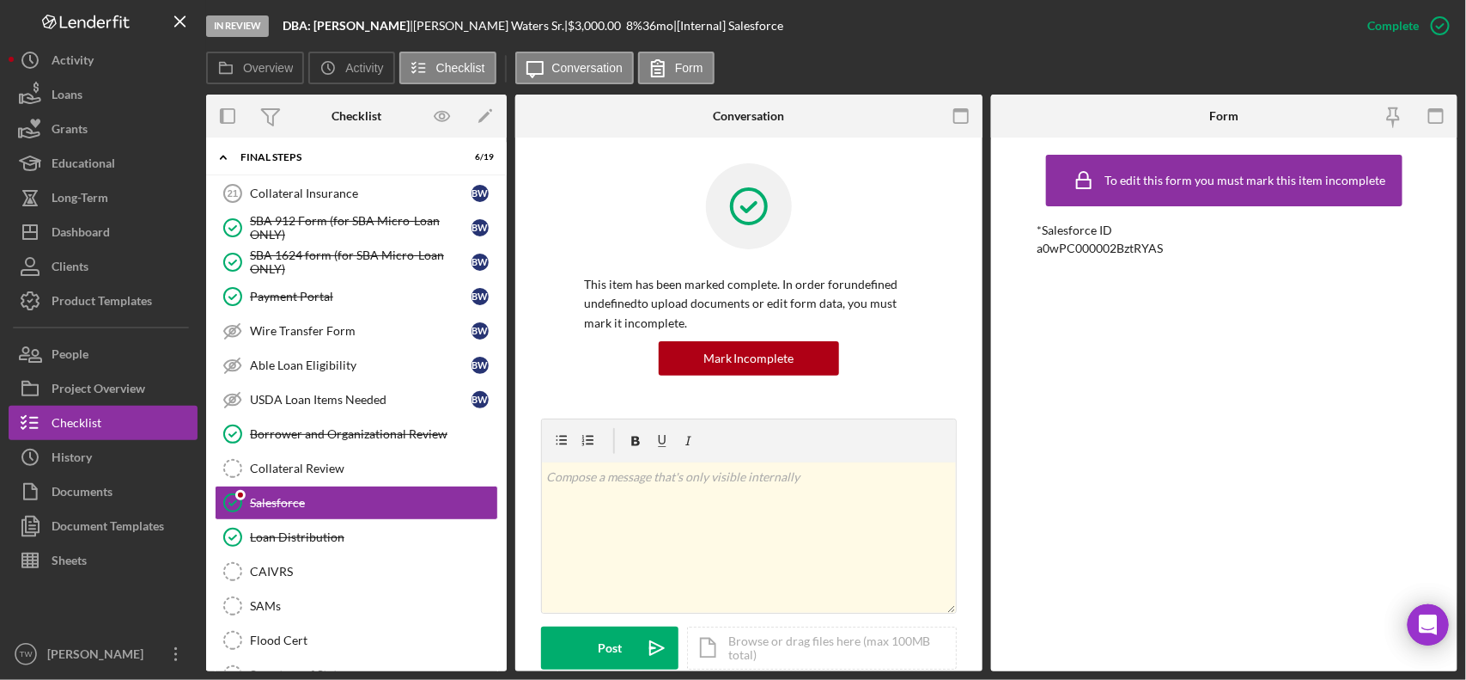
scroll to position [1951, 0]
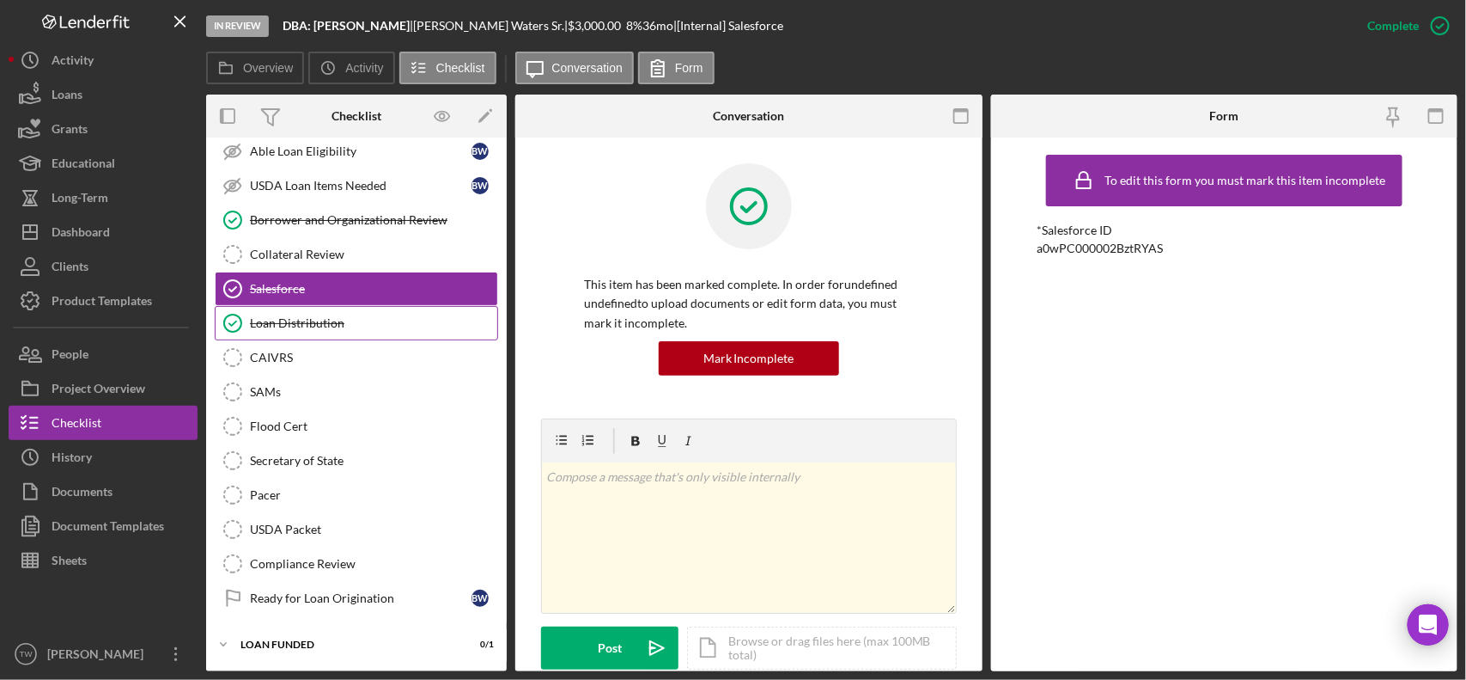
click at [272, 323] on div "Loan Distribution" at bounding box center [373, 323] width 247 height 14
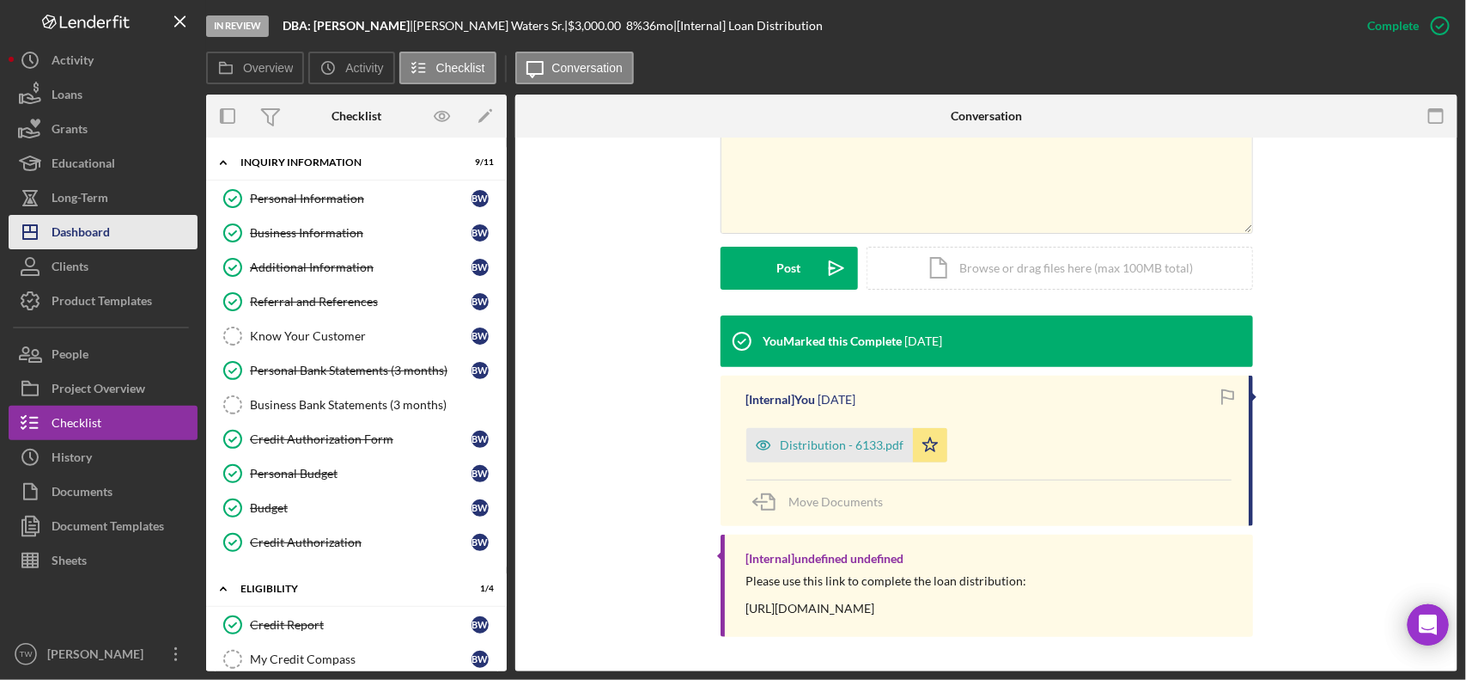
click at [116, 233] on button "Icon/Dashboard Dashboard" at bounding box center [103, 232] width 189 height 34
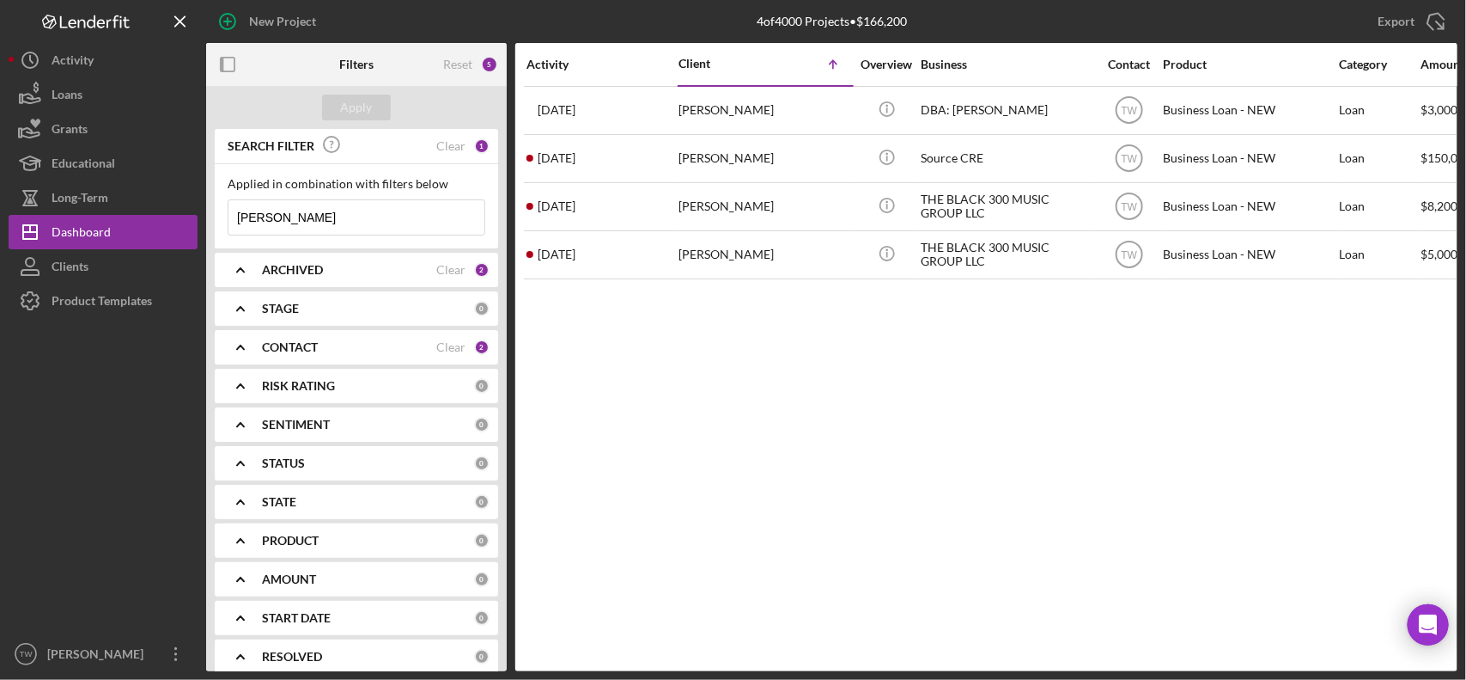
click at [299, 217] on input "[PERSON_NAME]" at bounding box center [357, 217] width 256 height 34
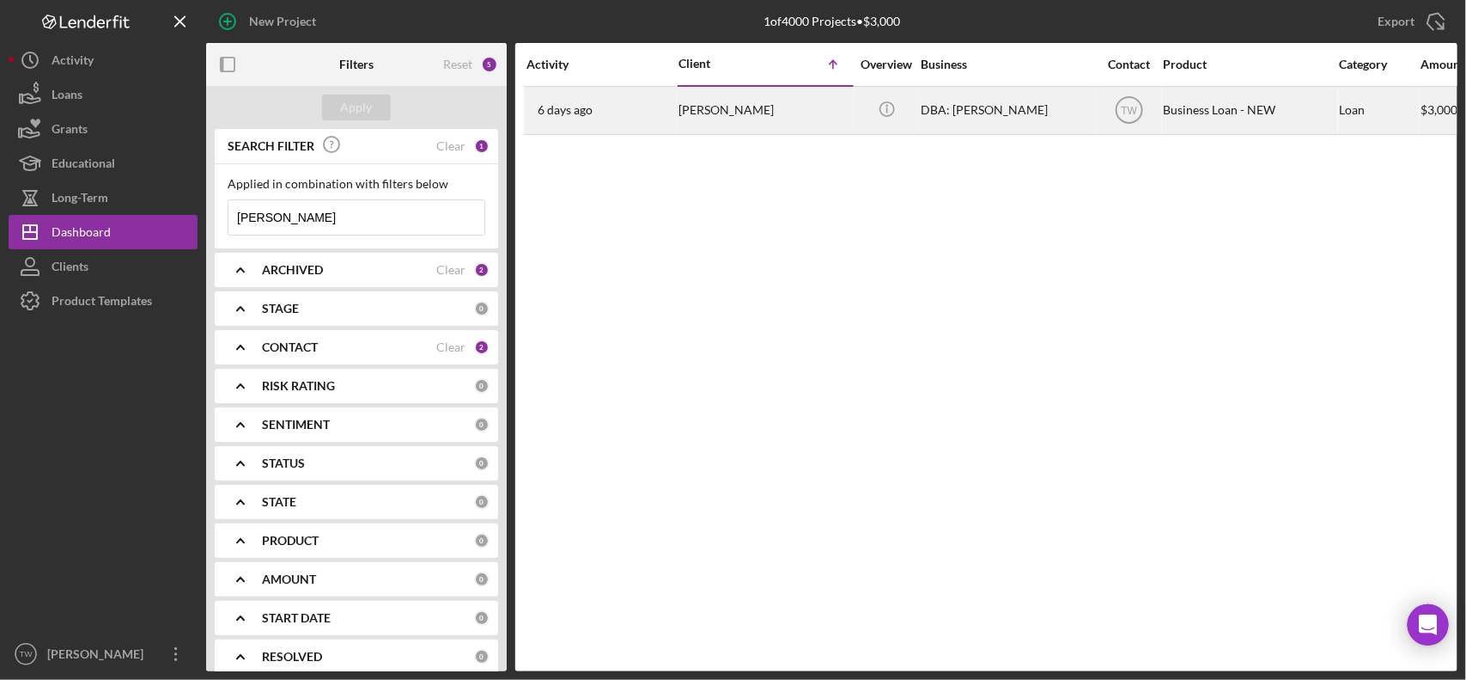
type input "[PERSON_NAME]"
click at [786, 105] on div "[PERSON_NAME]" at bounding box center [765, 111] width 172 height 46
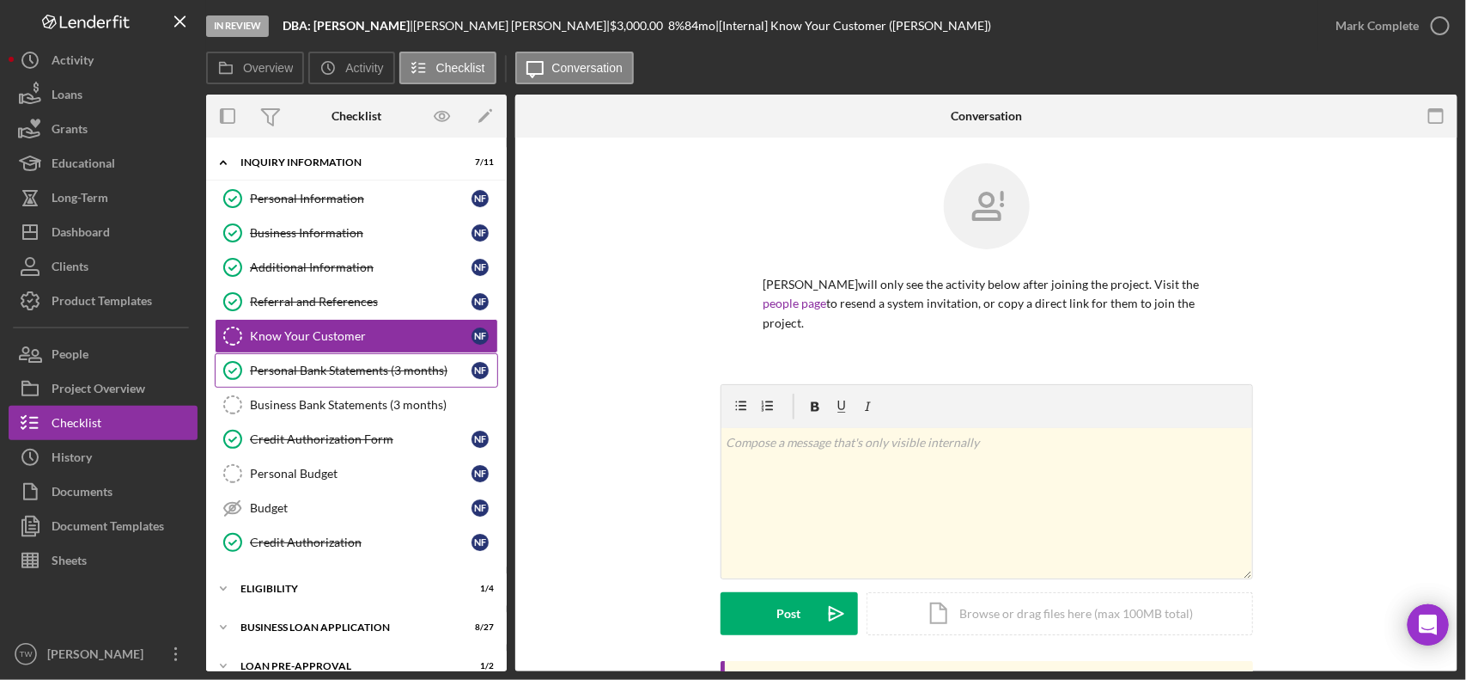
click at [322, 374] on div "Personal Bank Statements (3 months)" at bounding box center [361, 370] width 222 height 14
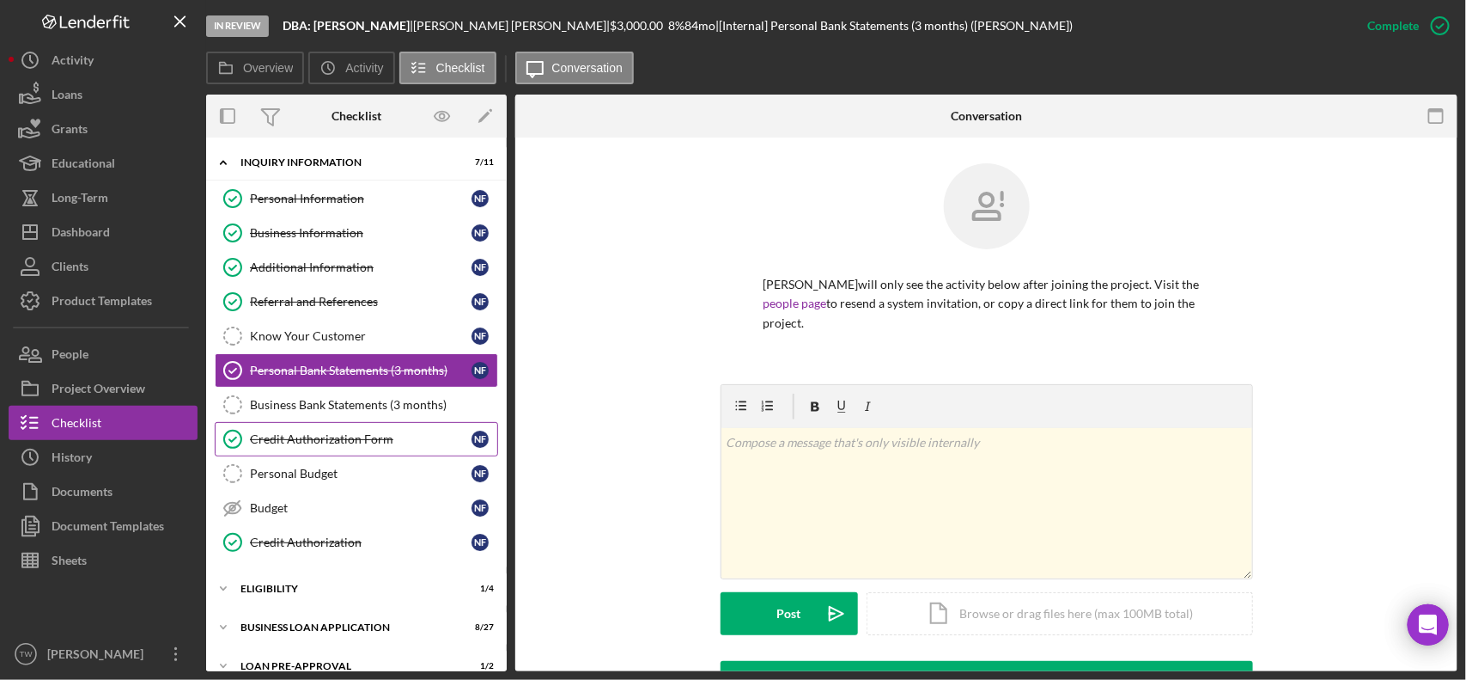
click at [306, 439] on div "Credit Authorization Form" at bounding box center [361, 439] width 222 height 14
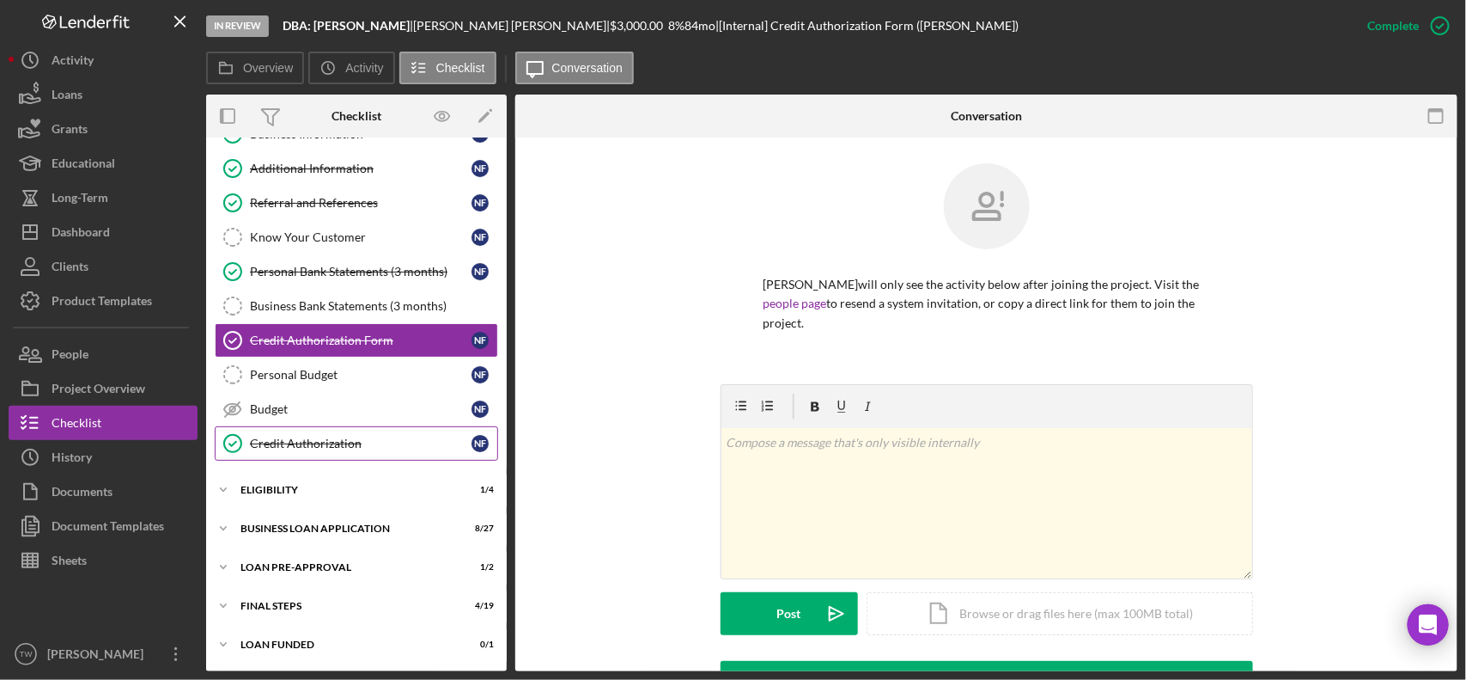
click at [298, 431] on link "Credit Authorization Credit Authorization N F" at bounding box center [356, 443] width 283 height 34
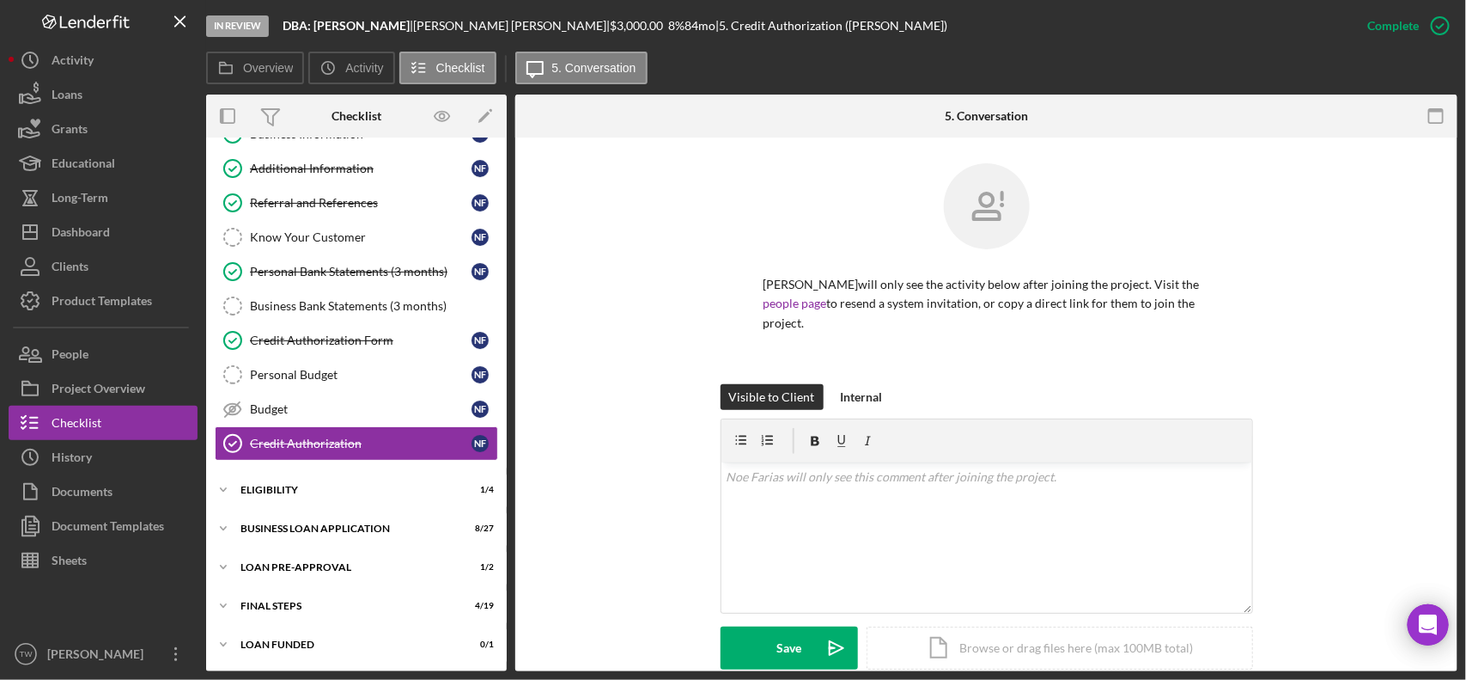
scroll to position [362, 0]
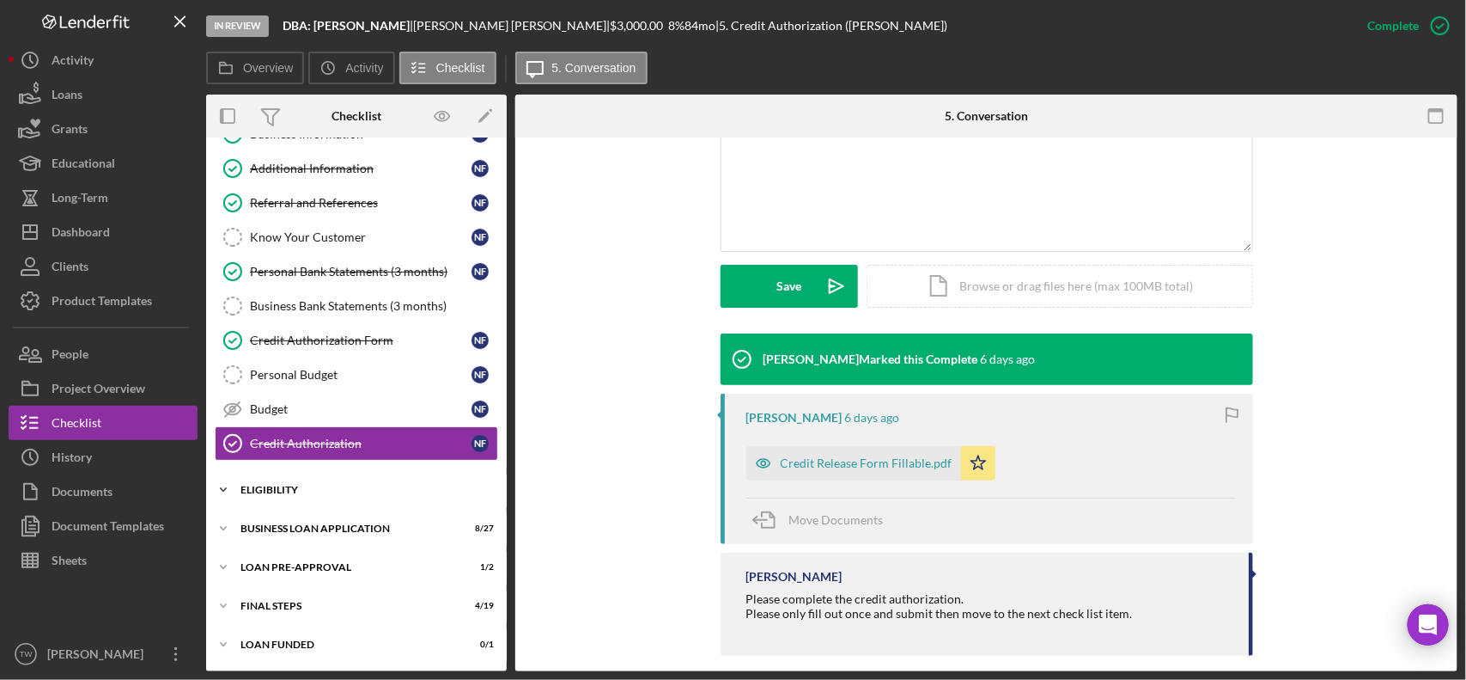
click at [363, 482] on div "Icon/Expander ELIGIBILITY 1 / 4" at bounding box center [356, 489] width 301 height 34
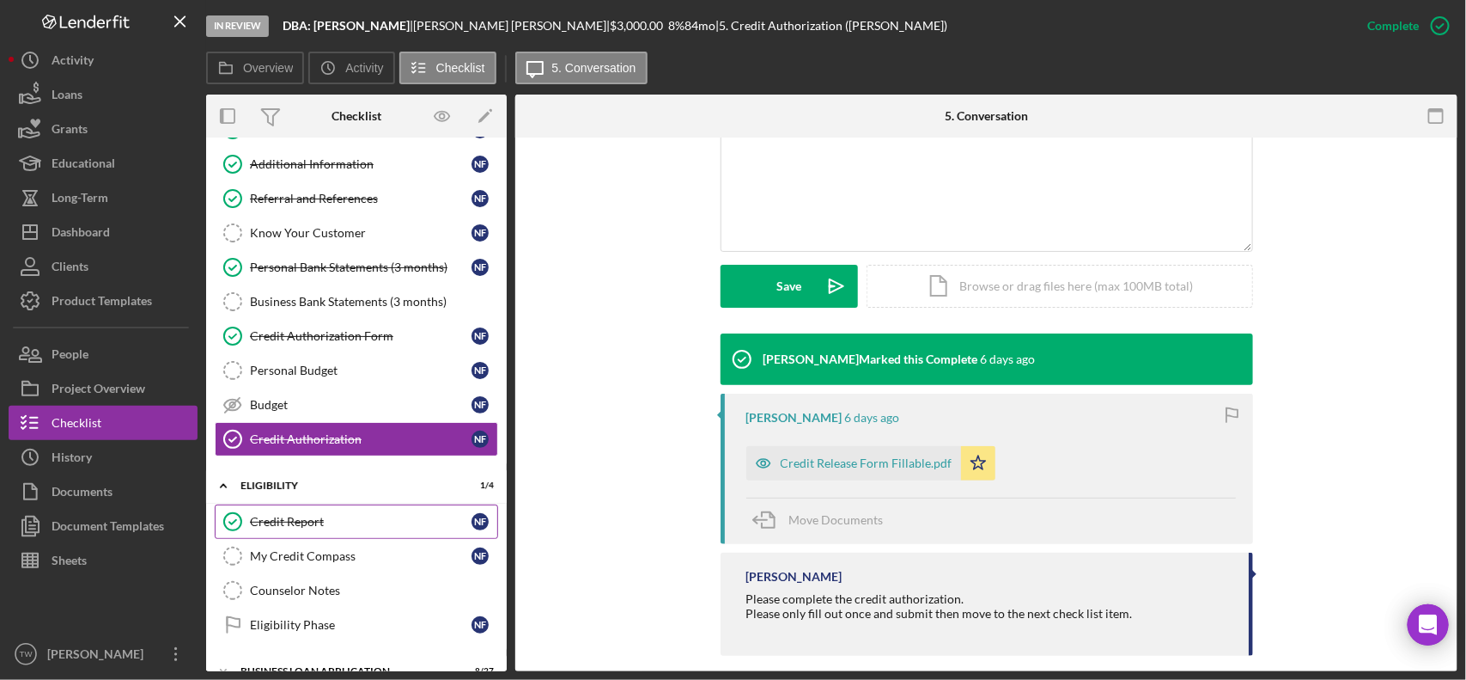
click at [345, 525] on div "Credit Report" at bounding box center [361, 522] width 222 height 14
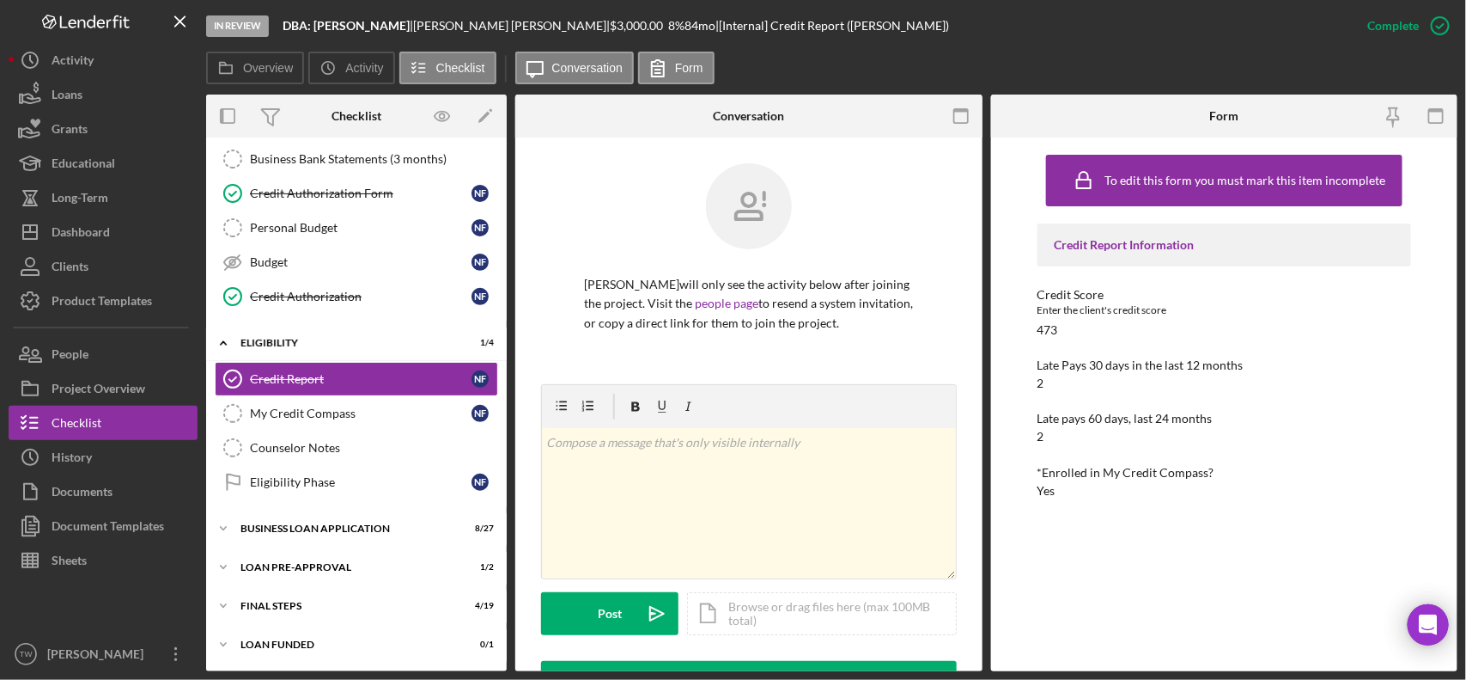
scroll to position [322, 0]
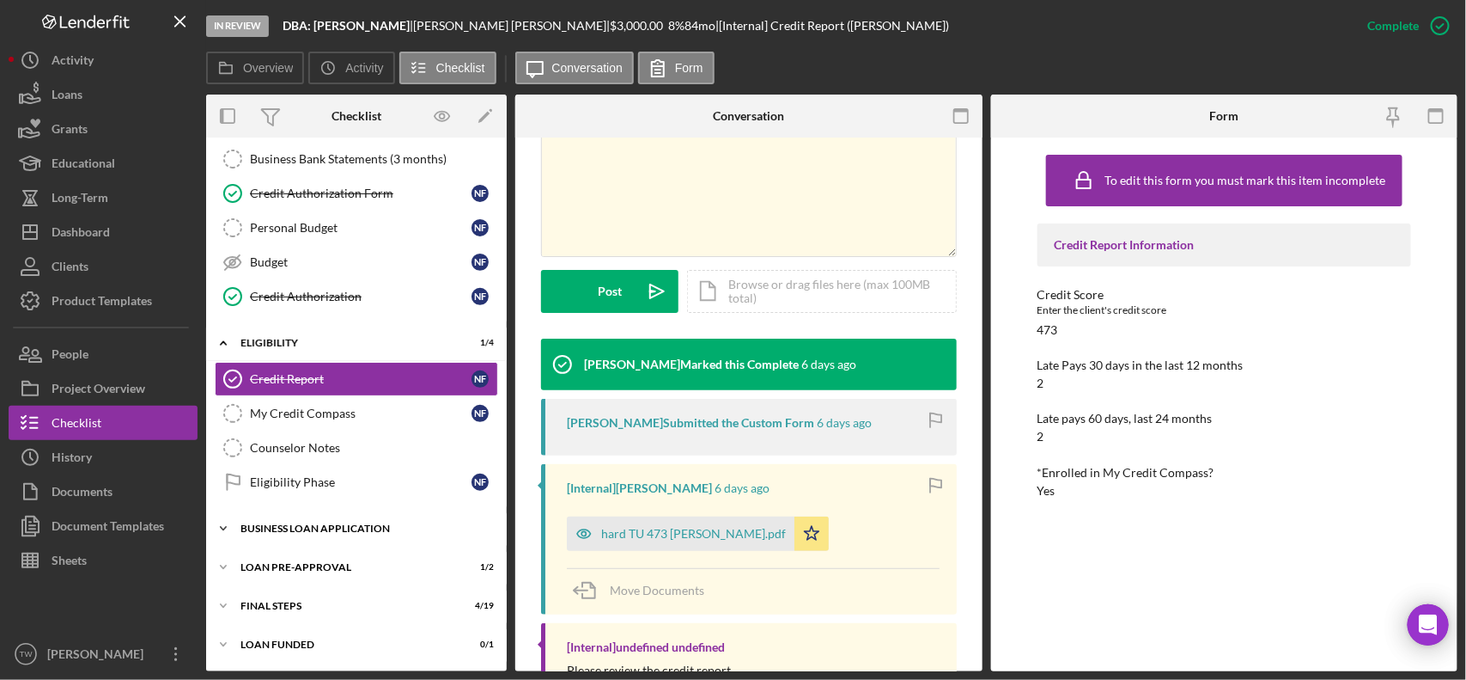
click at [322, 521] on div "Icon/Expander BUSINESS LOAN APPLICATION 8 / 27" at bounding box center [356, 528] width 301 height 34
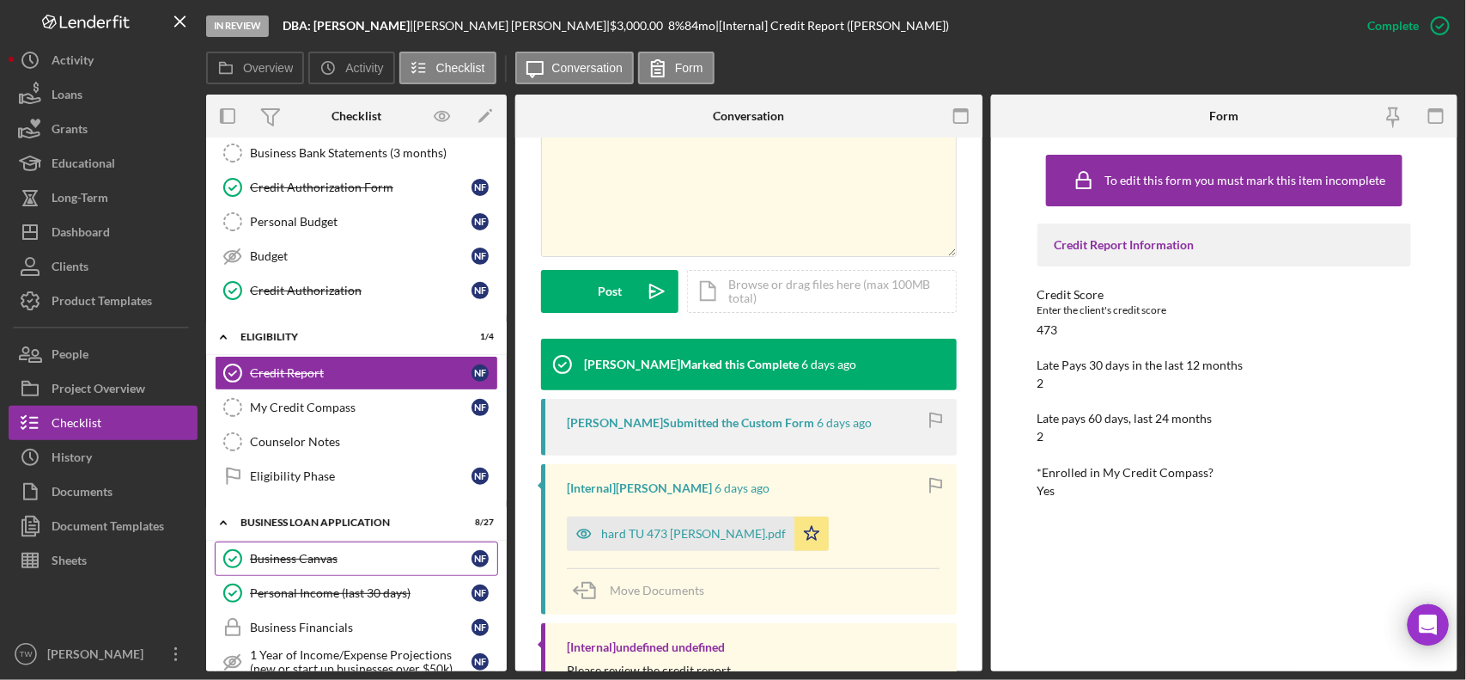
click at [331, 560] on div "Business Canvas" at bounding box center [361, 559] width 222 height 14
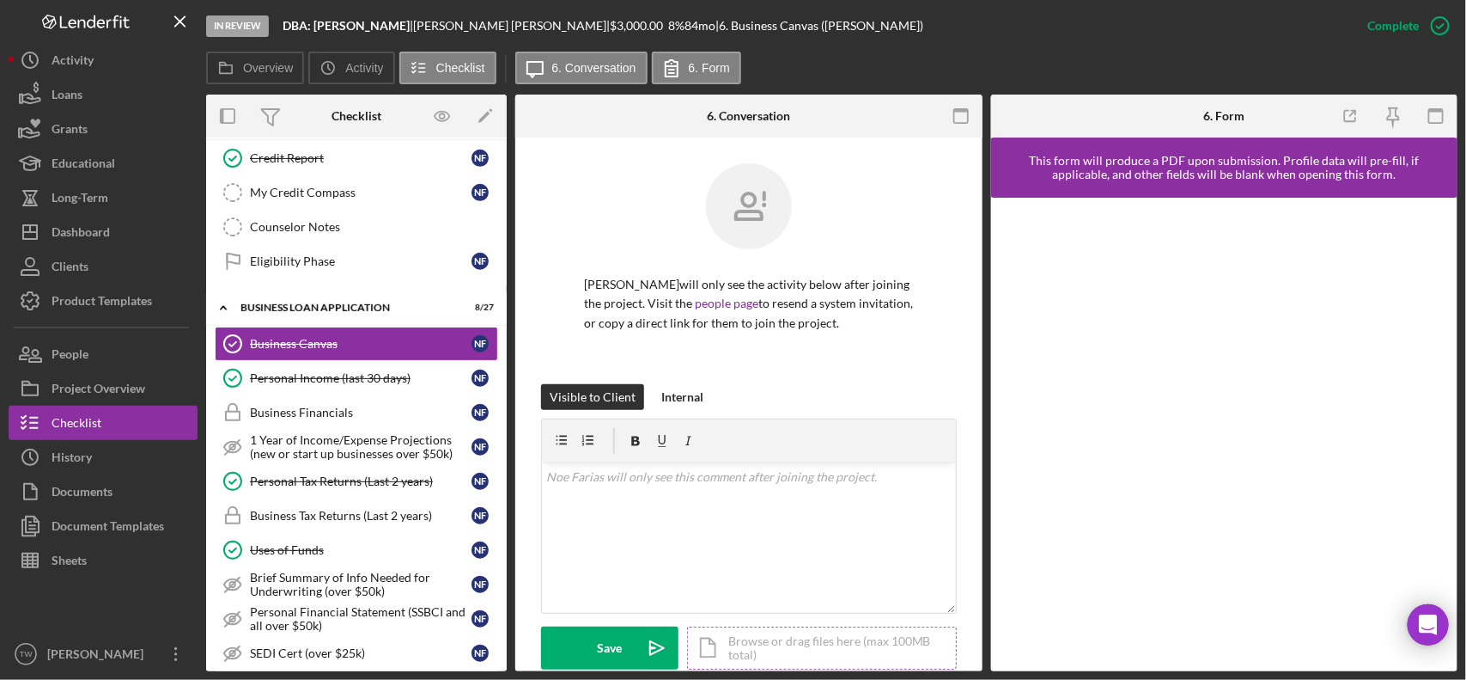
scroll to position [215, 0]
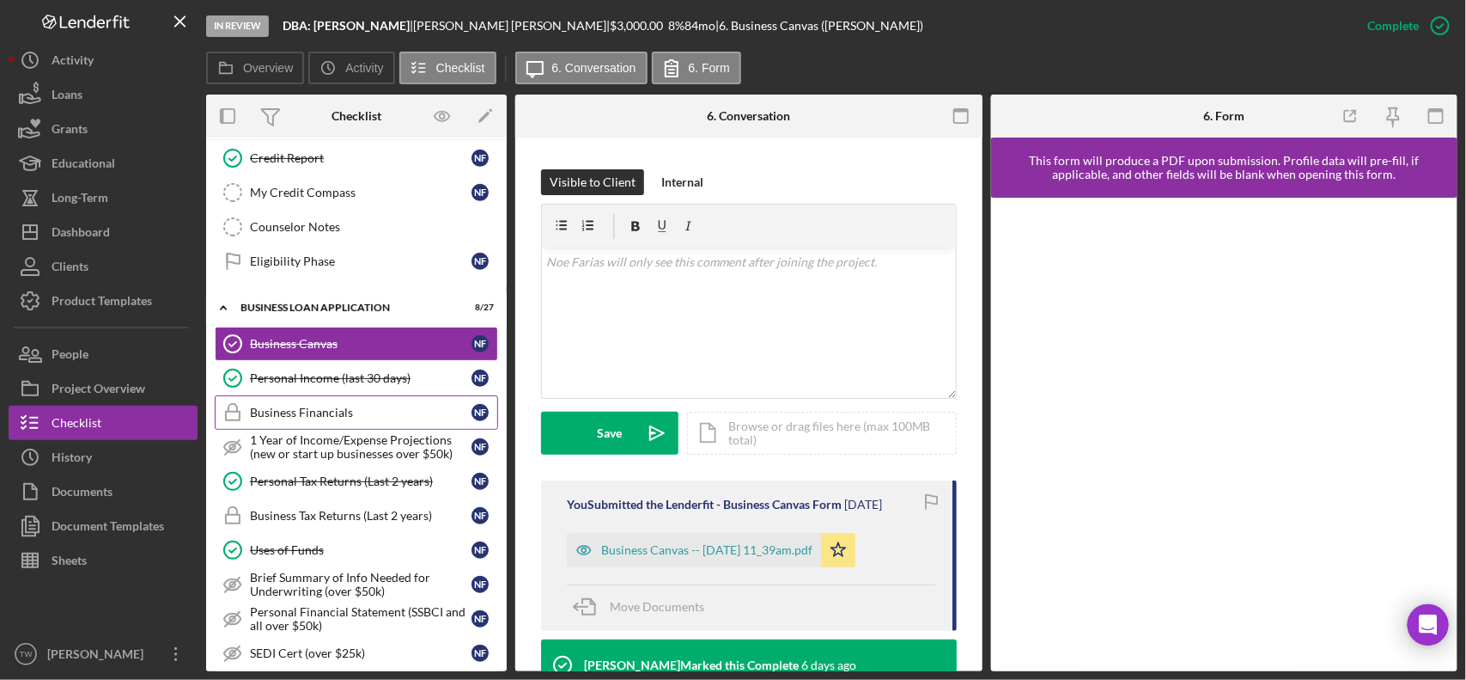
click at [322, 404] on link "Business Financials Business Financials N F" at bounding box center [356, 412] width 283 height 34
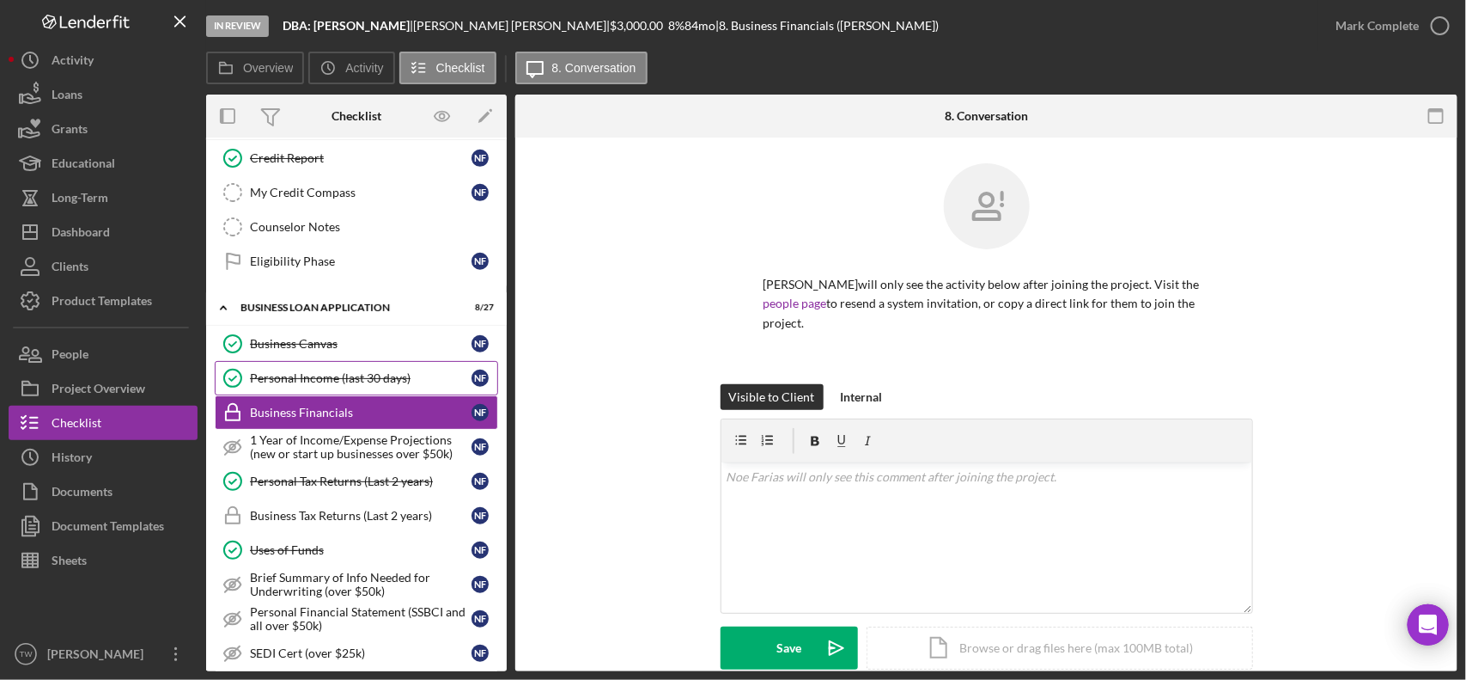
click at [332, 392] on link "Personal Income (last 30 days) Personal Income (last 30 days) N F" at bounding box center [356, 378] width 283 height 34
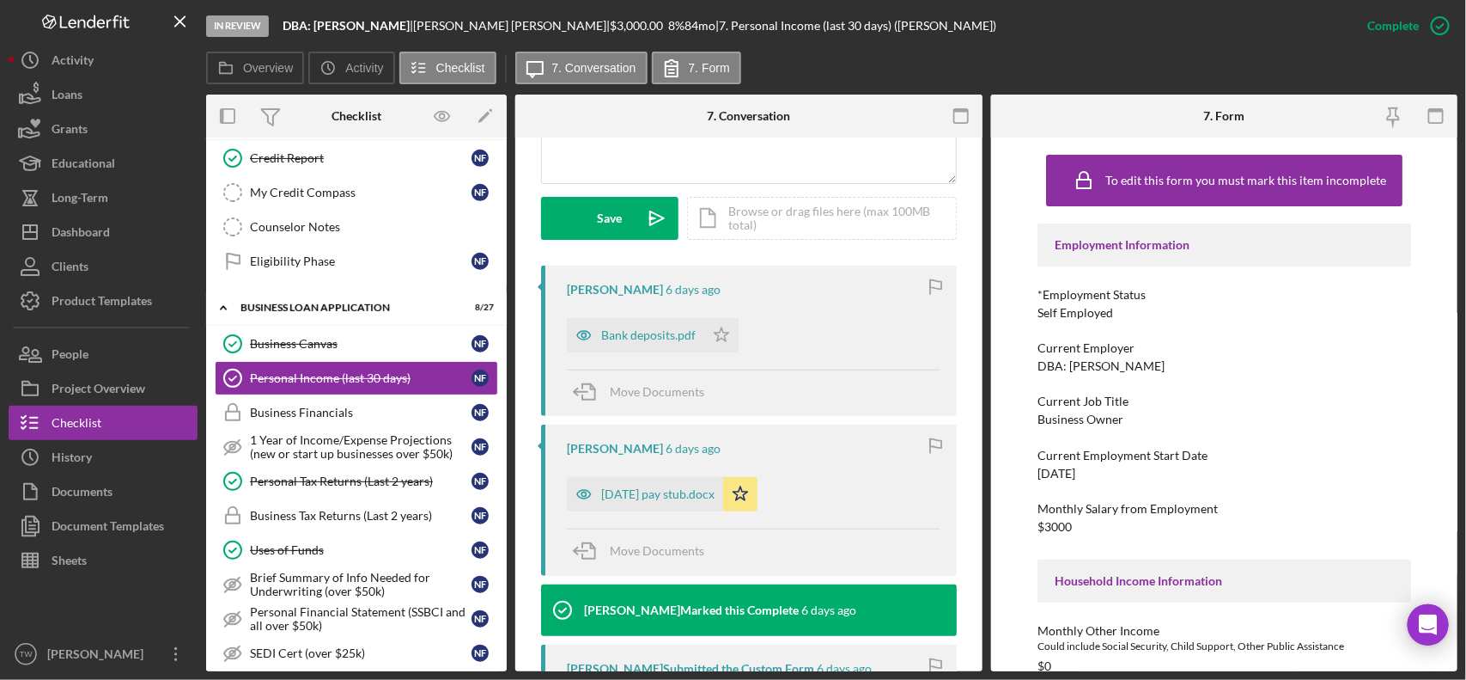
scroll to position [644, 0]
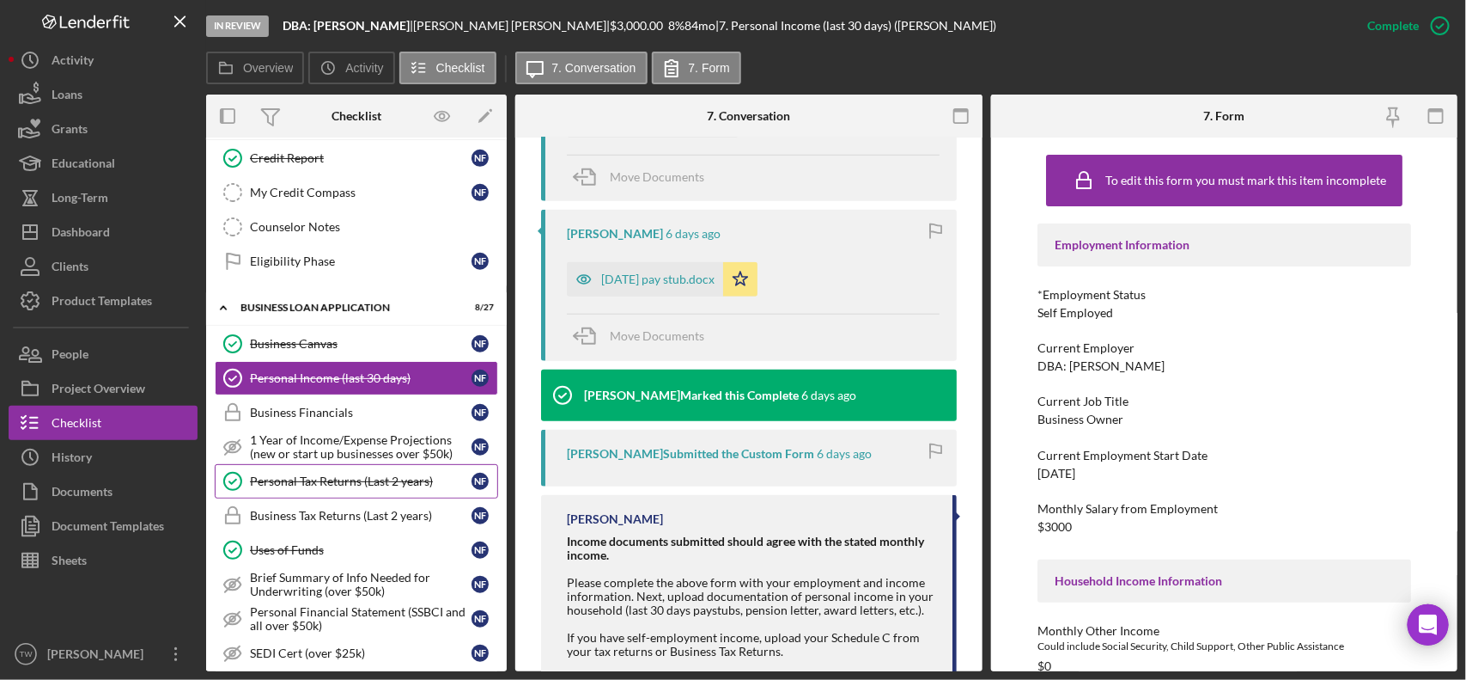
click at [335, 498] on link "Personal Tax Returns (Last 2 years) Personal Tax Returns (Last 2 years) N F" at bounding box center [356, 481] width 283 height 34
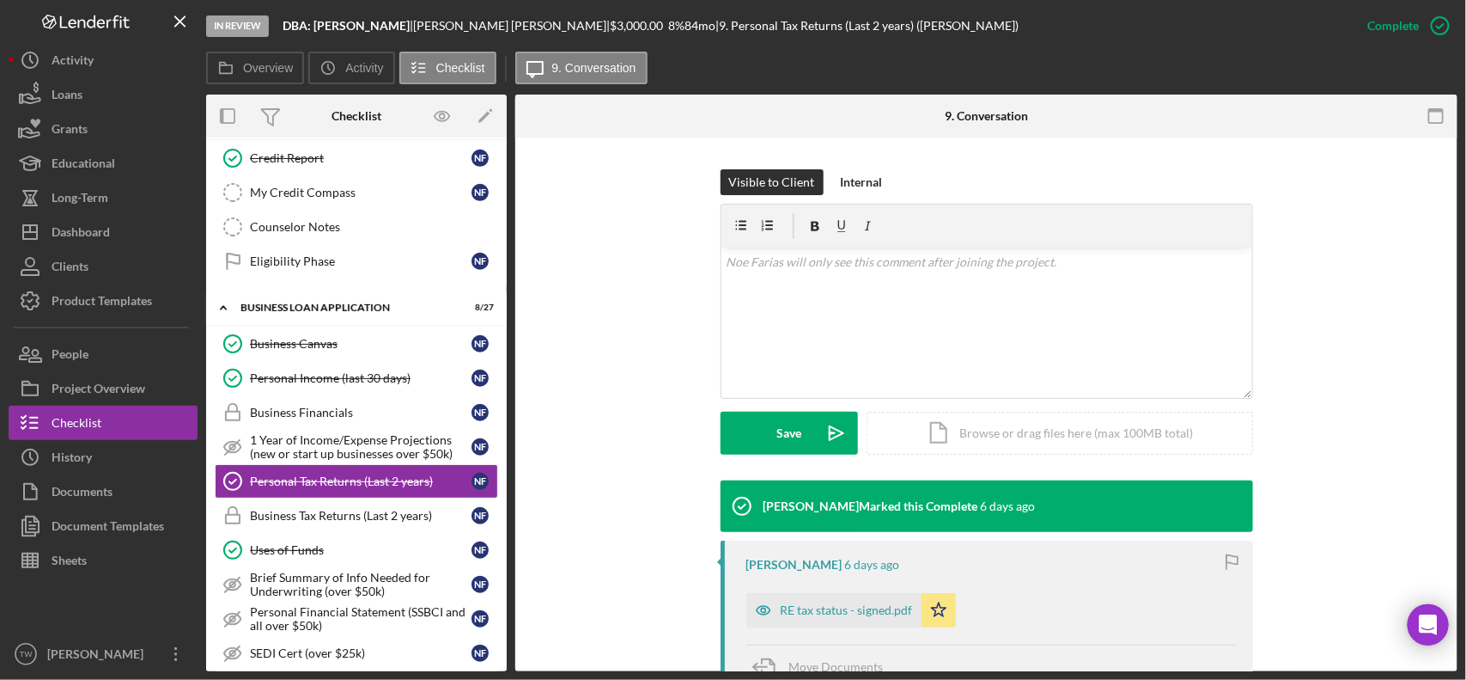
scroll to position [335, 0]
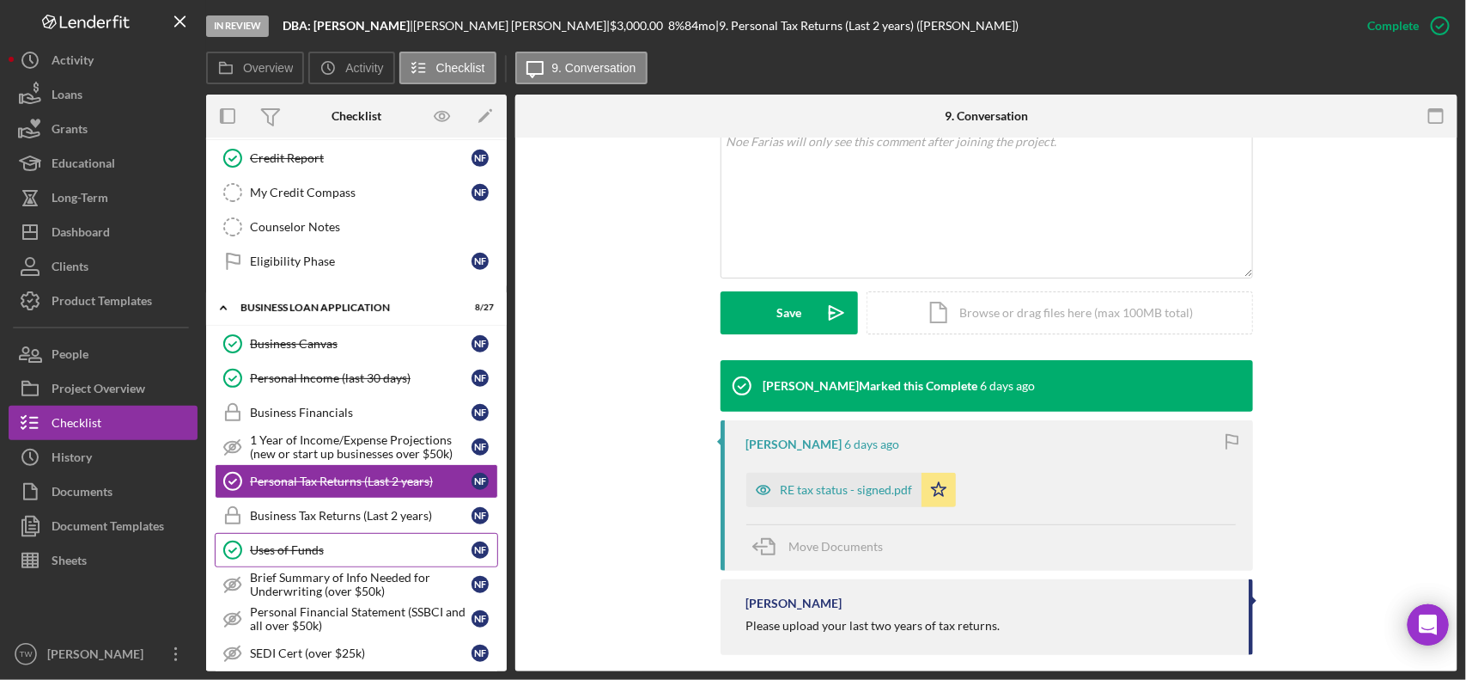
click at [345, 557] on div "Uses of Funds" at bounding box center [361, 550] width 222 height 14
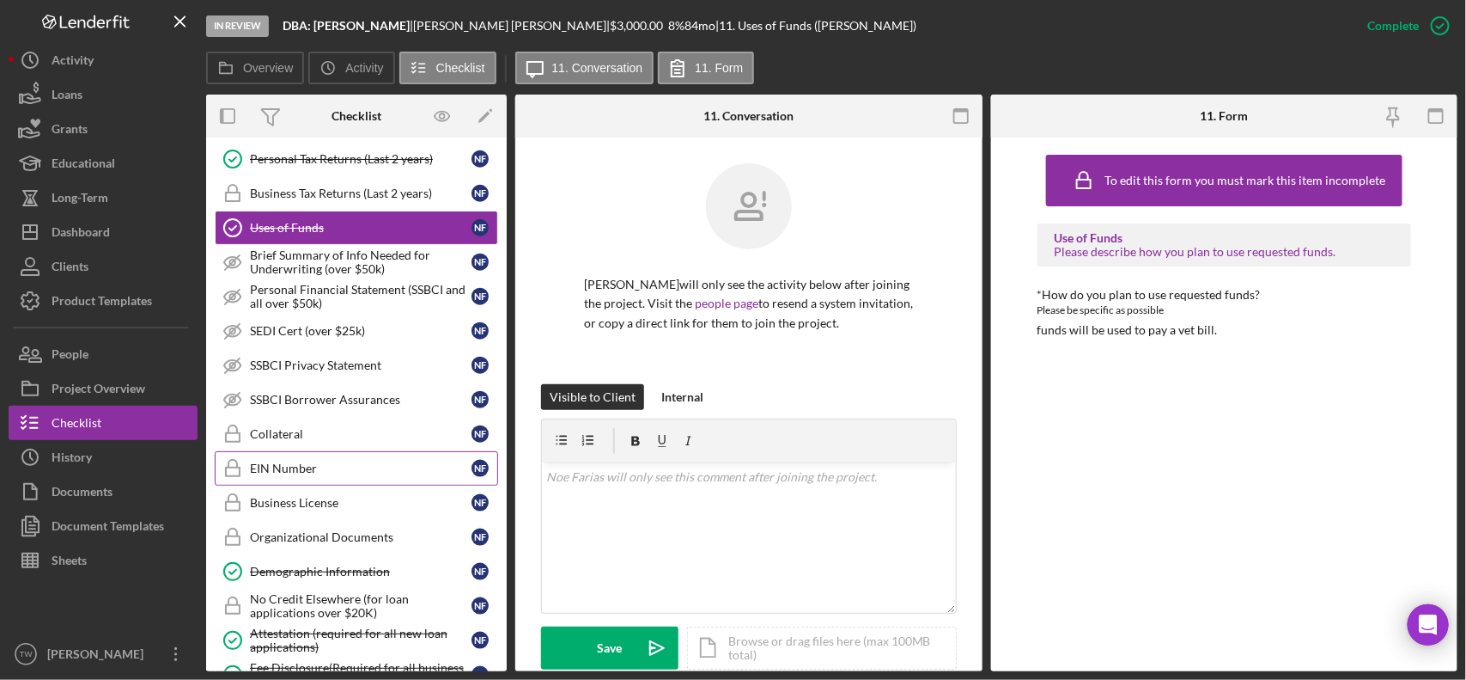
scroll to position [896, 0]
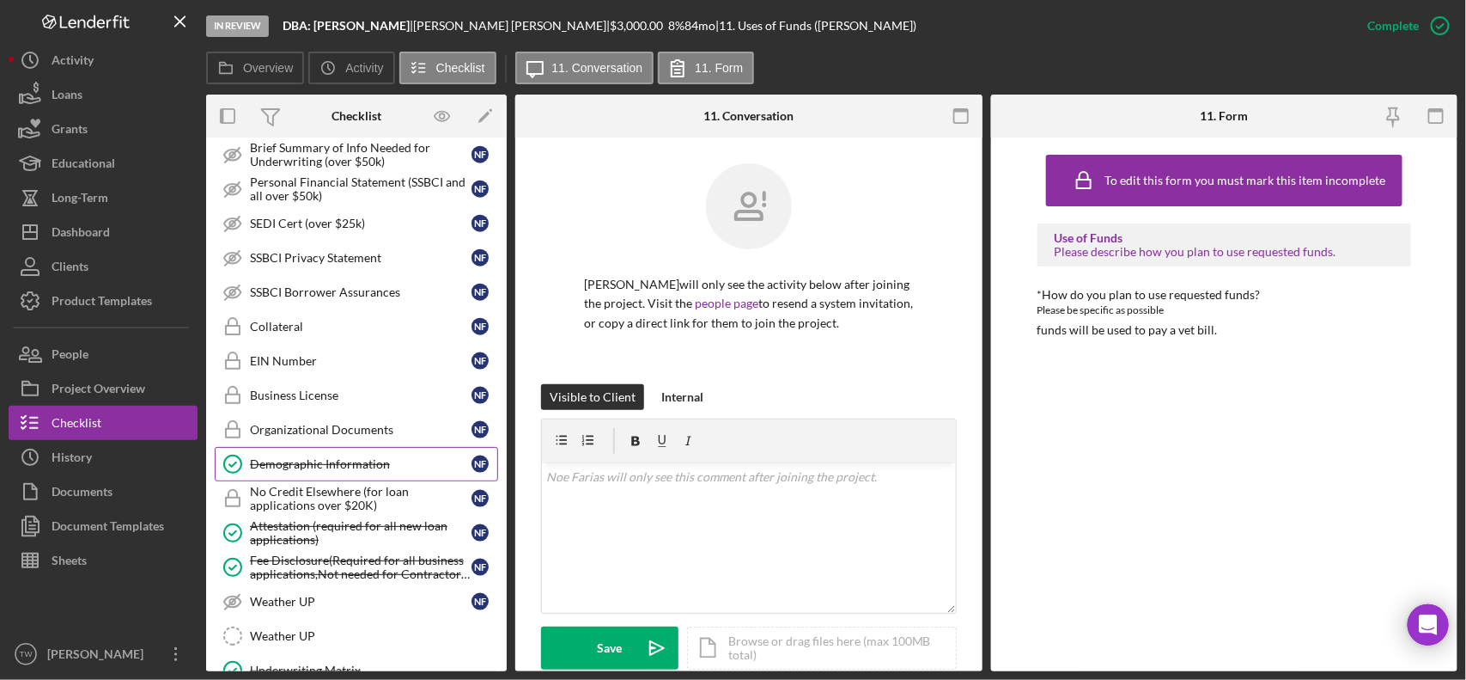
click at [333, 471] on div "Demographic Information" at bounding box center [361, 464] width 222 height 14
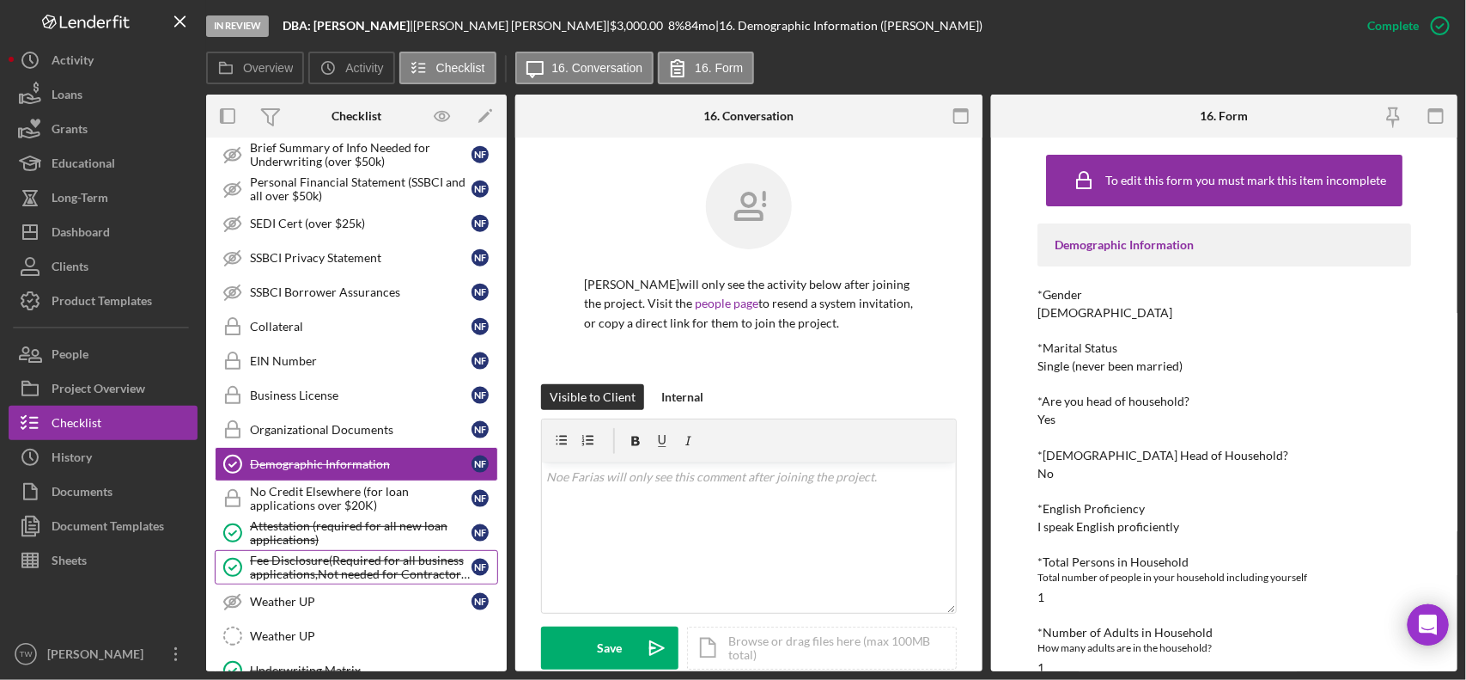
scroll to position [1003, 0]
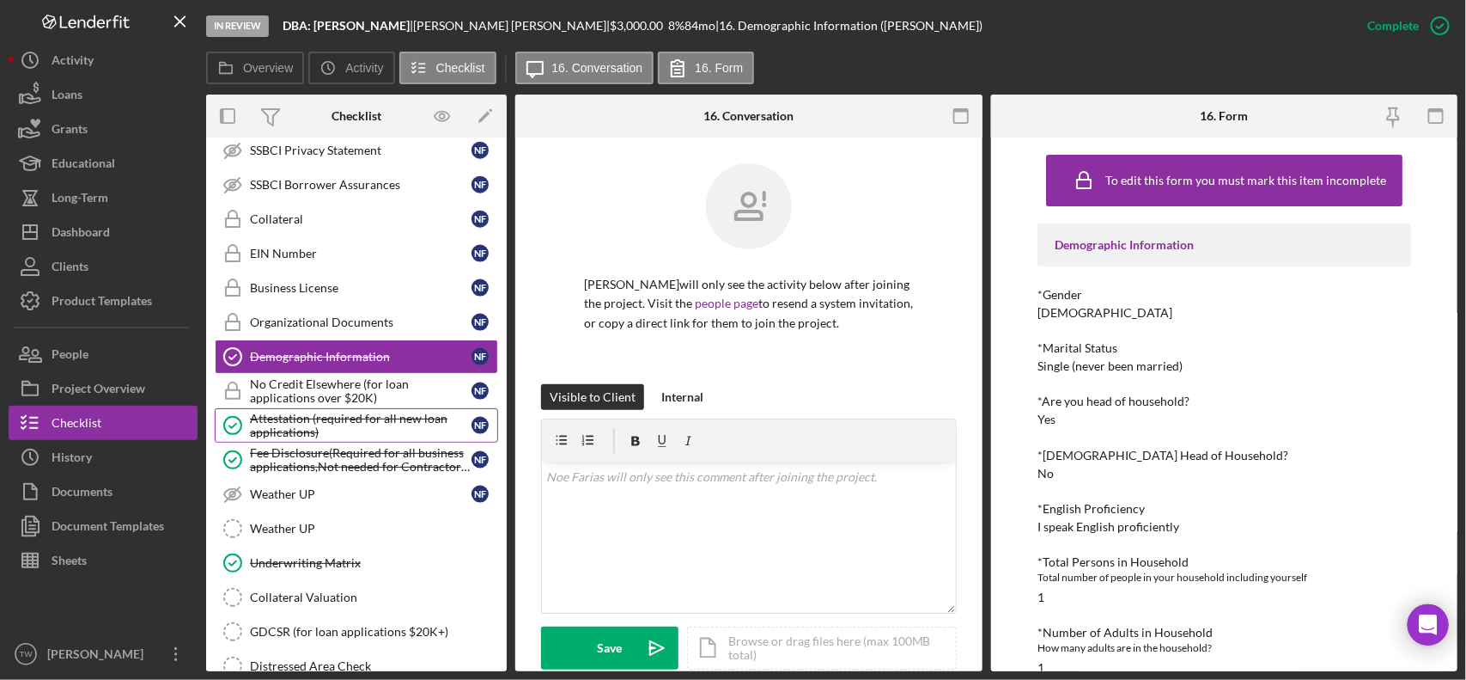
click at [341, 432] on div "Attestation (required for all new loan applications)" at bounding box center [361, 424] width 222 height 27
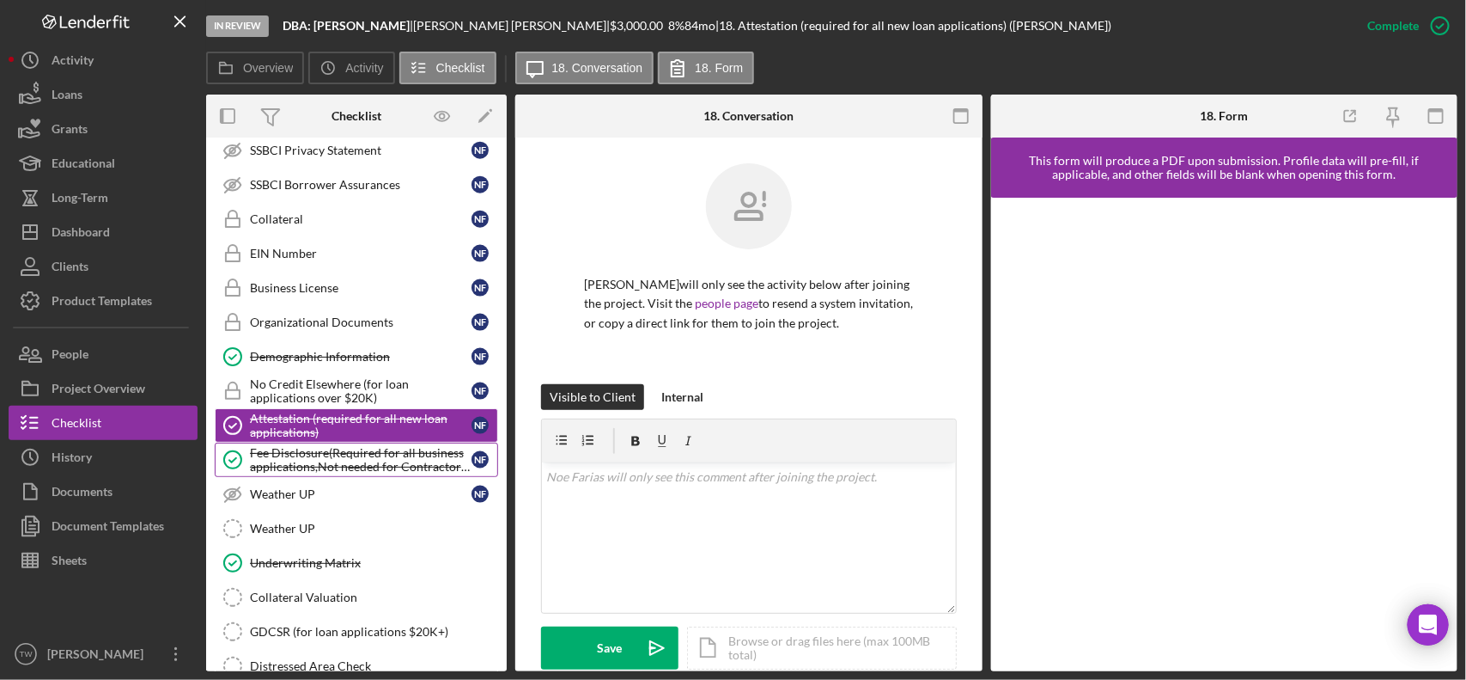
click at [342, 460] on div "Fee Disclosure(Required for all business applications,Not needed for Contractor…" at bounding box center [361, 459] width 222 height 27
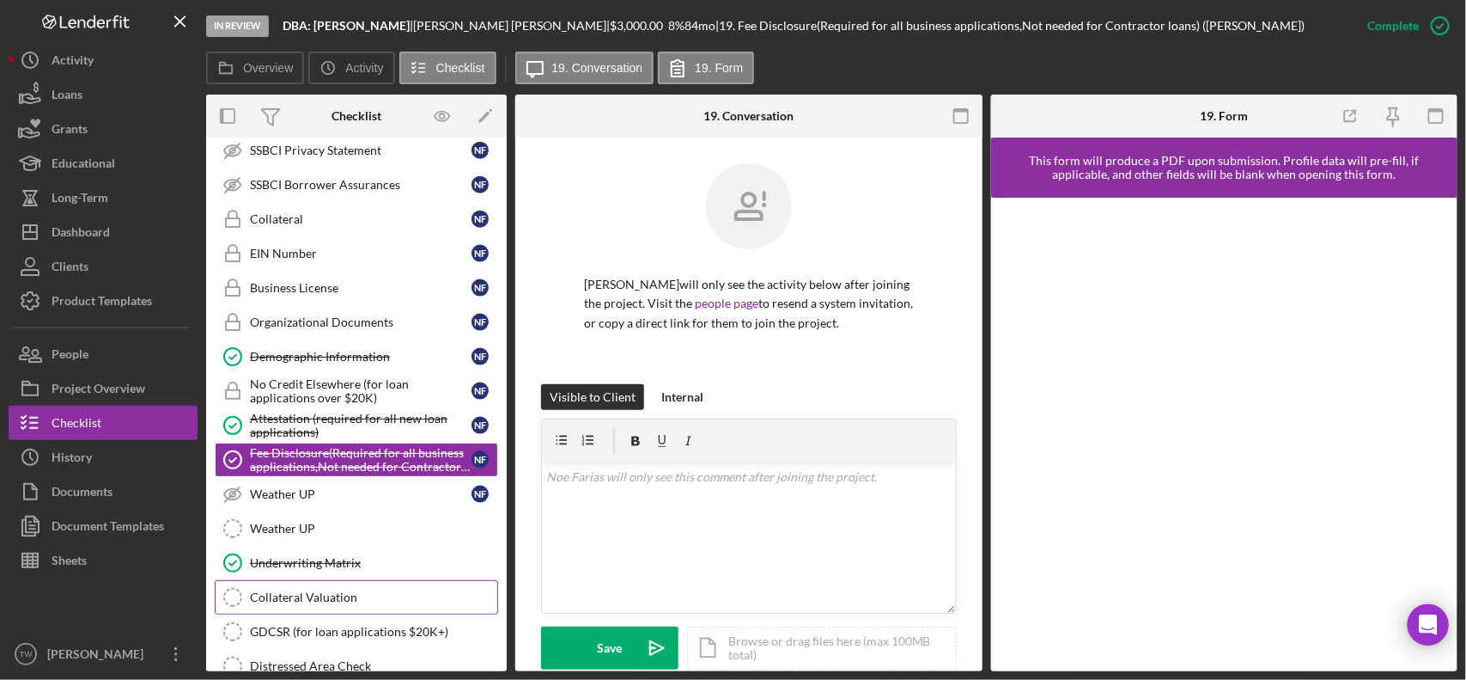
scroll to position [1200, 0]
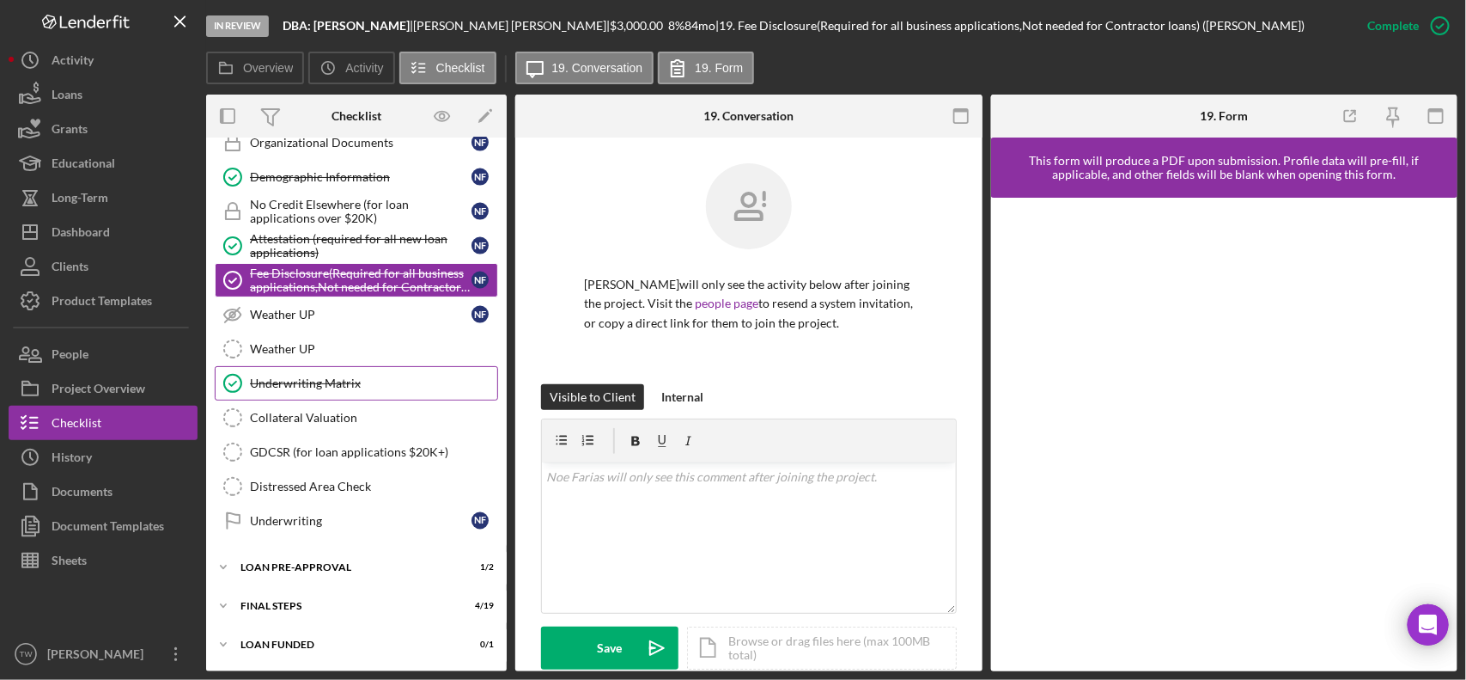
click at [348, 387] on div "Underwriting Matrix" at bounding box center [373, 383] width 247 height 14
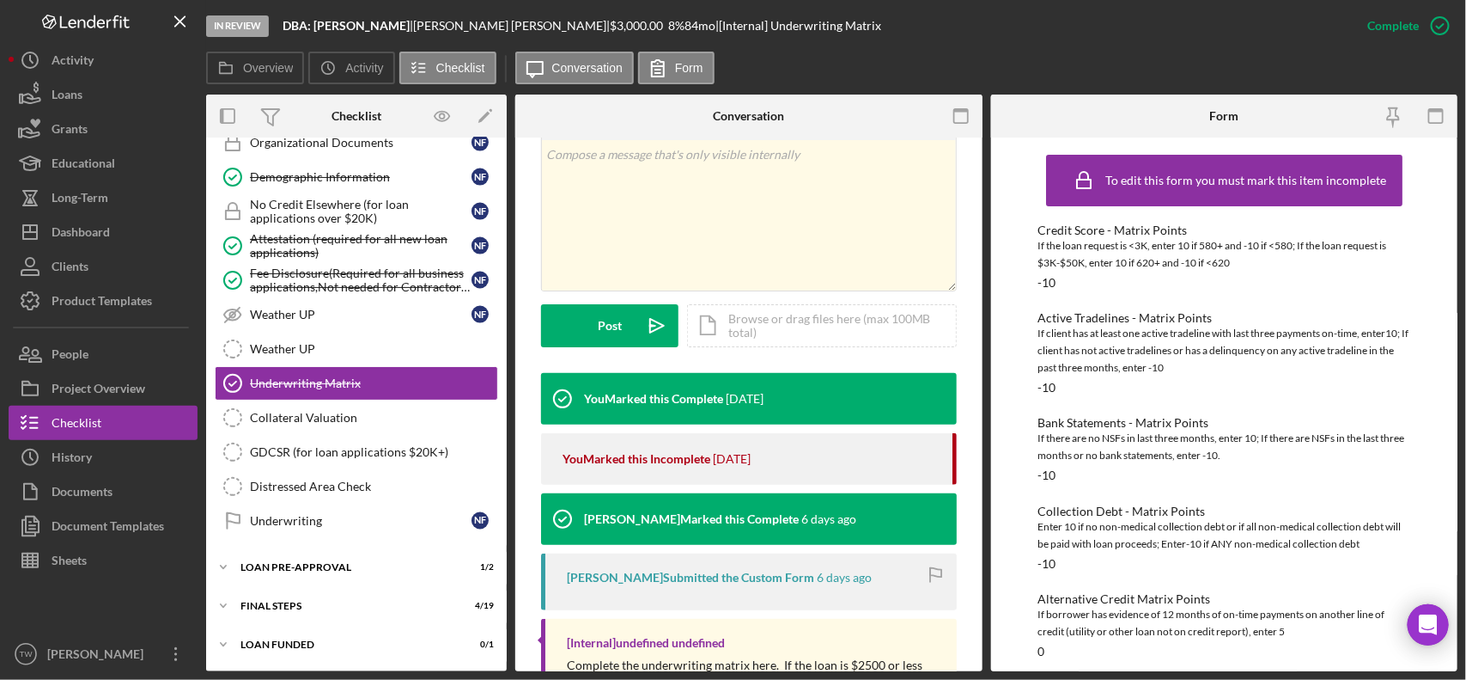
scroll to position [448, 0]
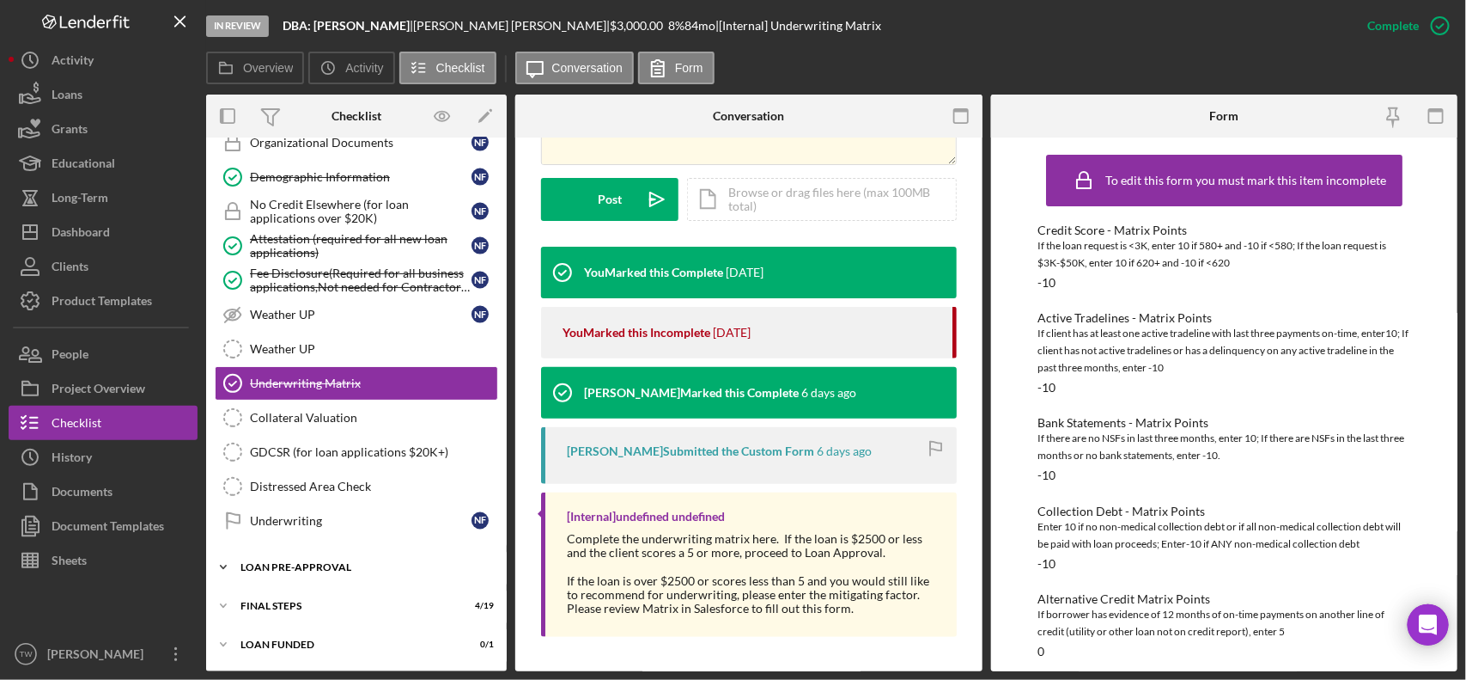
click at [324, 569] on div "LOAN PRE-APPROVAL" at bounding box center [363, 567] width 245 height 10
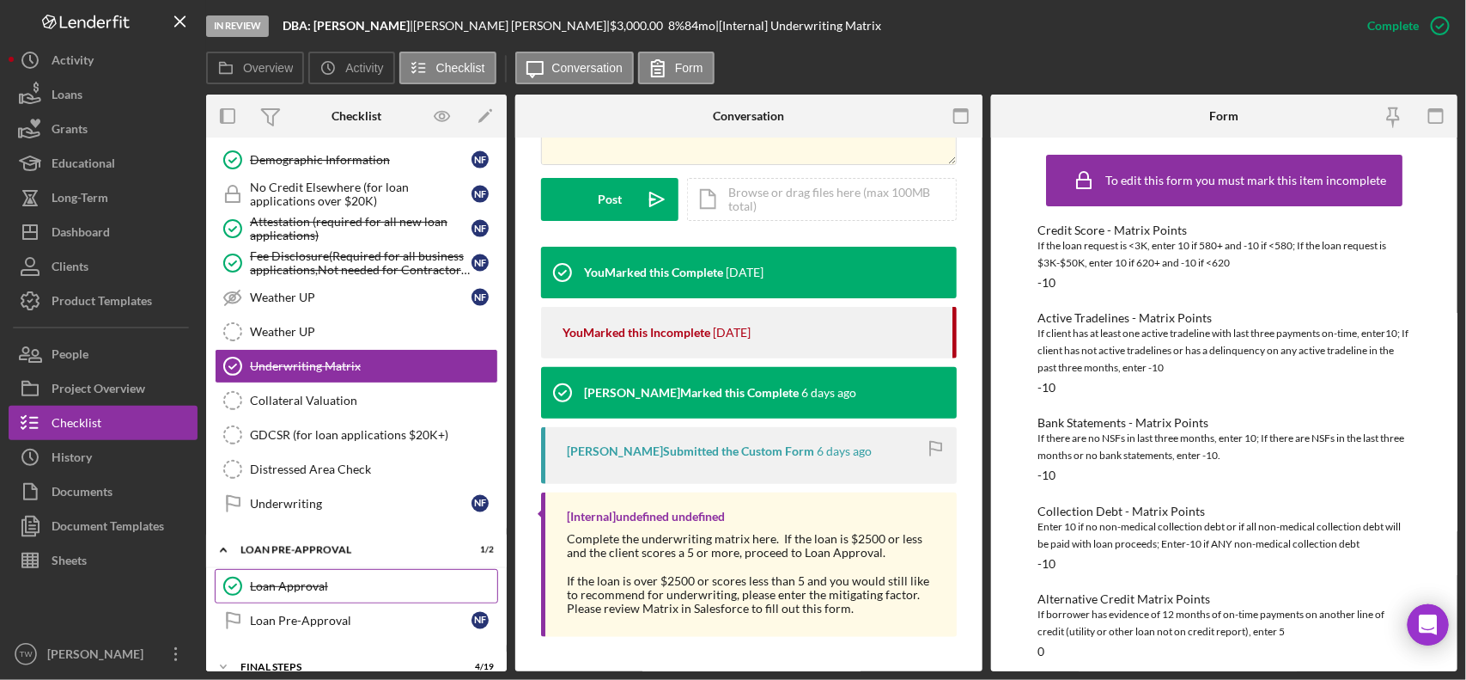
click at [282, 593] on div "Loan Approval" at bounding box center [373, 586] width 247 height 14
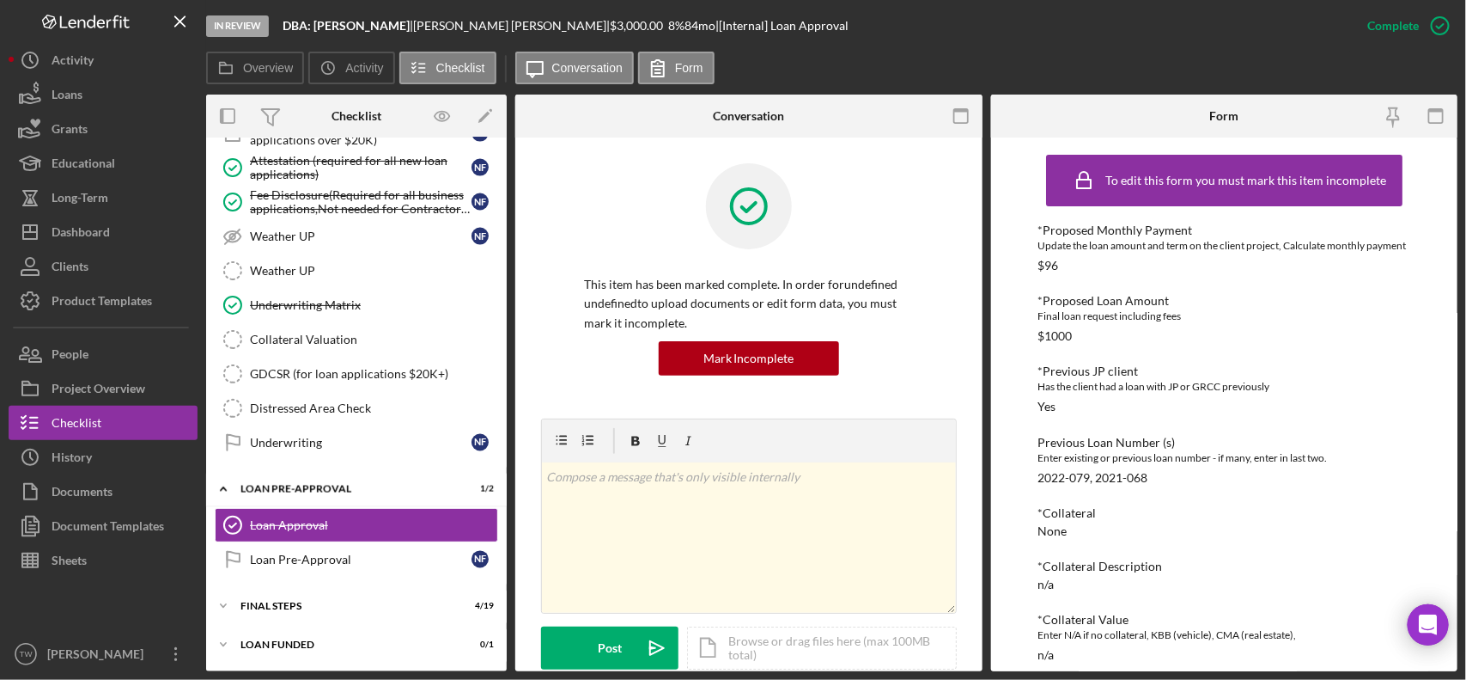
scroll to position [322, 0]
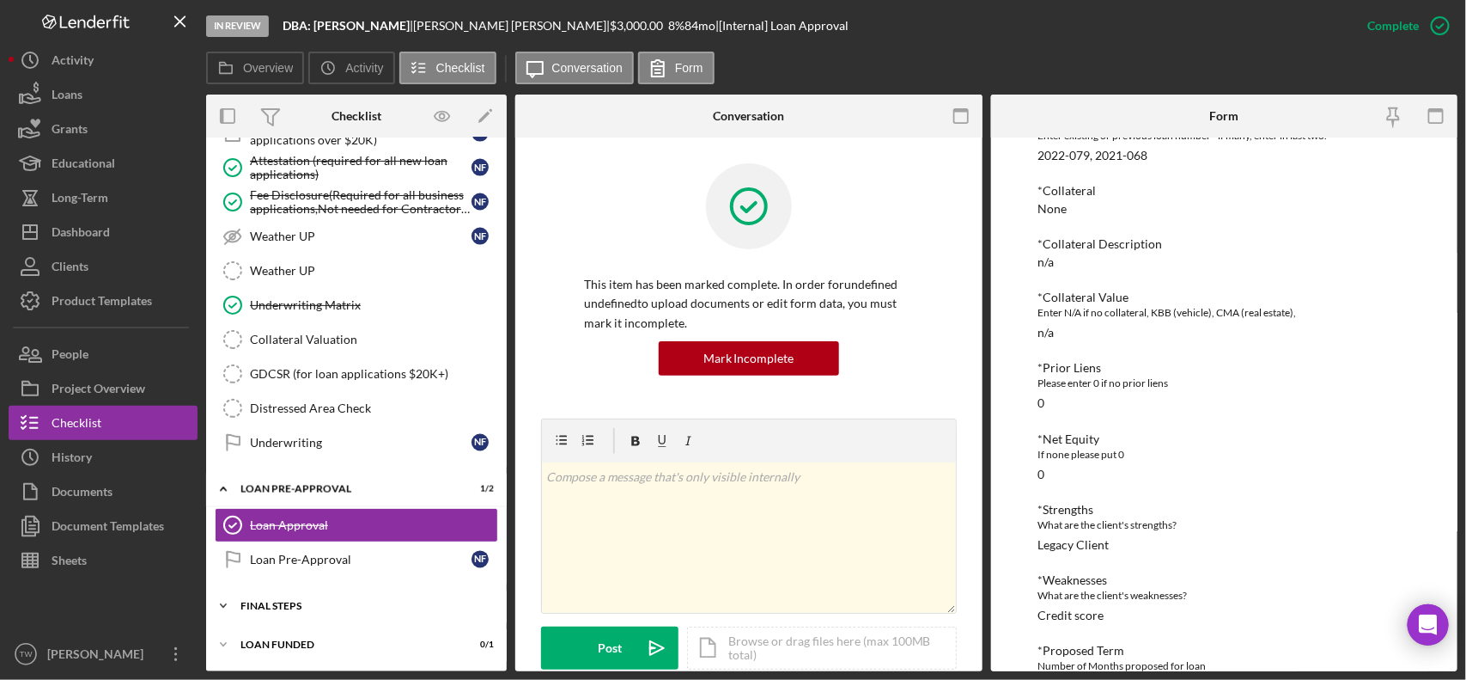
click at [308, 613] on div "Icon/Expander FINAL STEPS 4 / 19" at bounding box center [356, 605] width 301 height 34
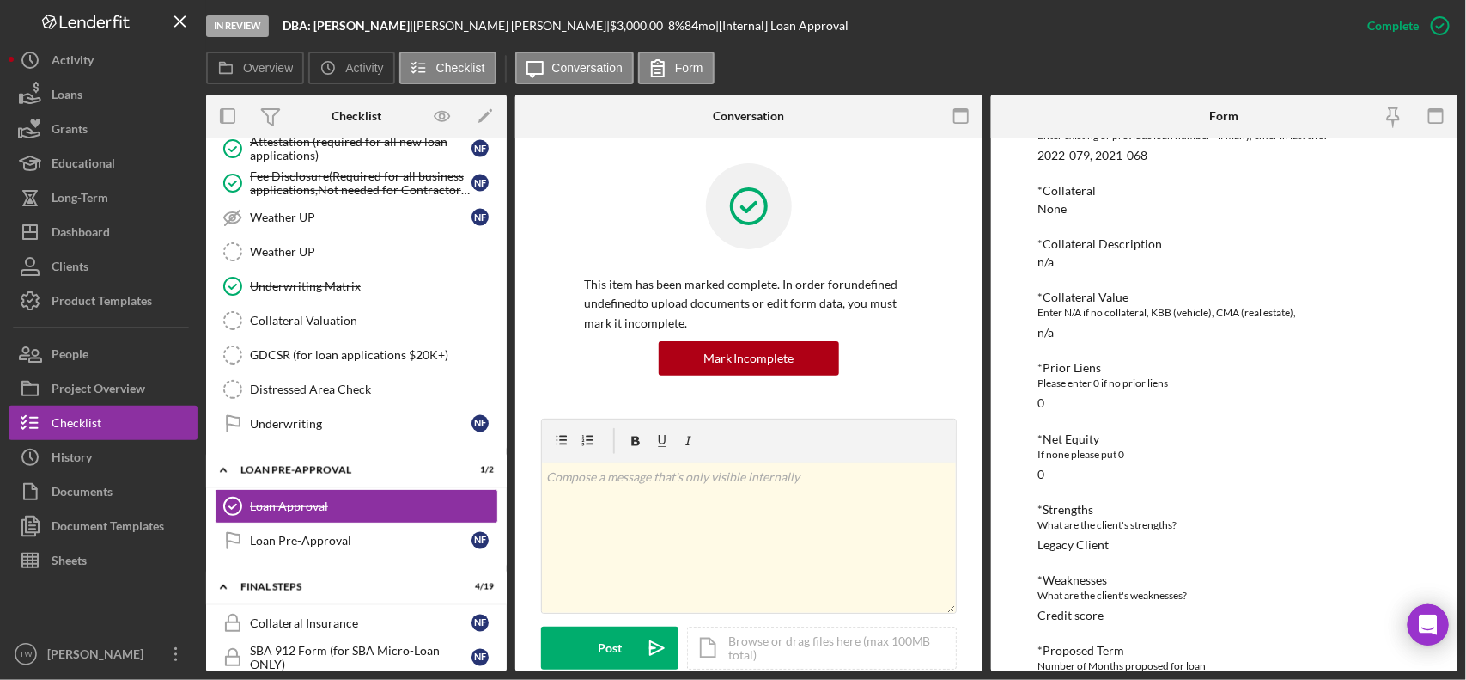
scroll to position [1495, 0]
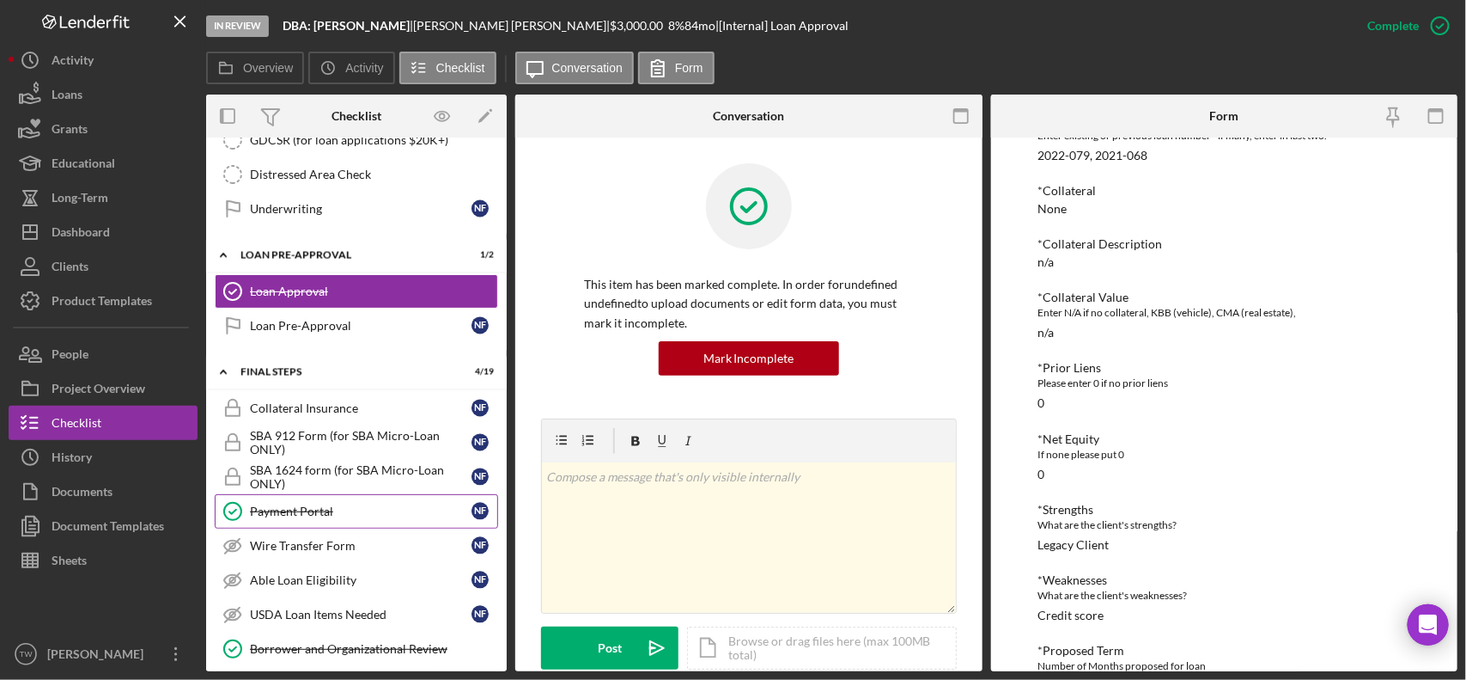
click at [323, 518] on div "Payment Portal" at bounding box center [361, 511] width 222 height 14
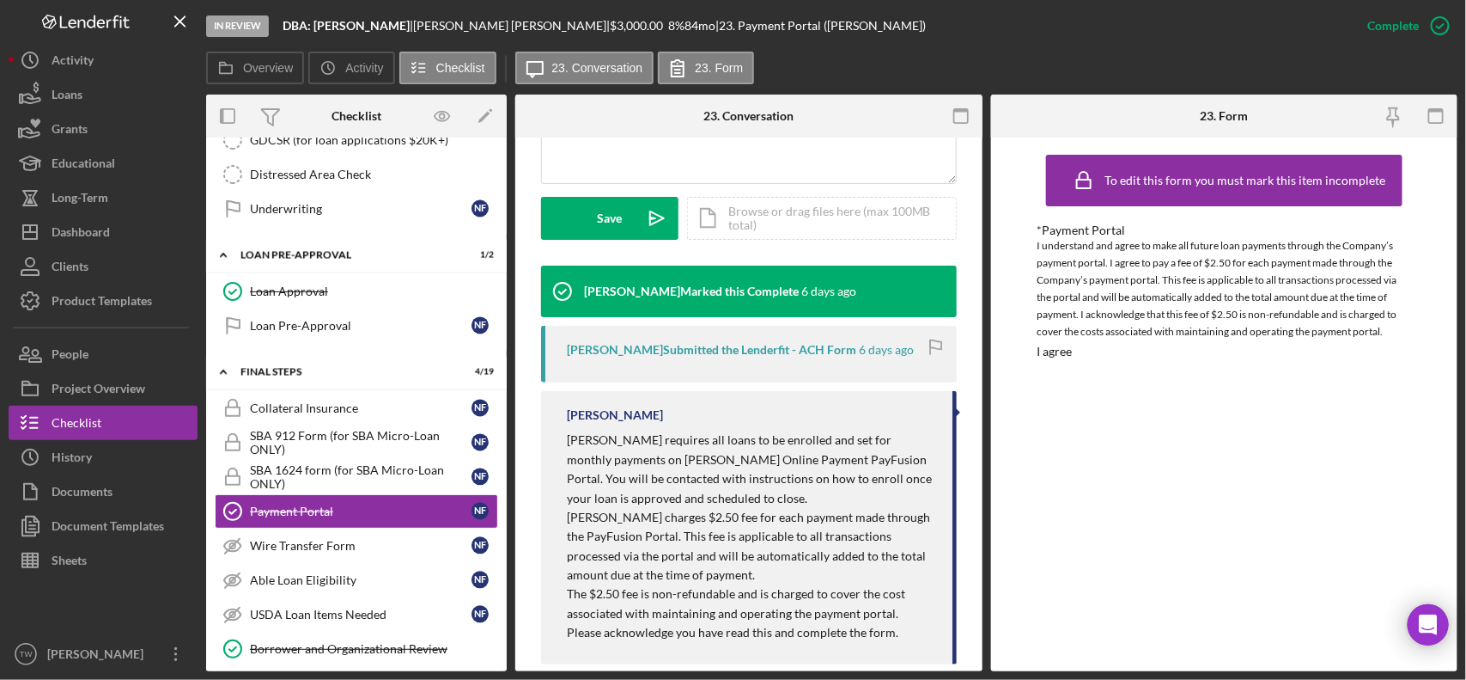
scroll to position [1710, 0]
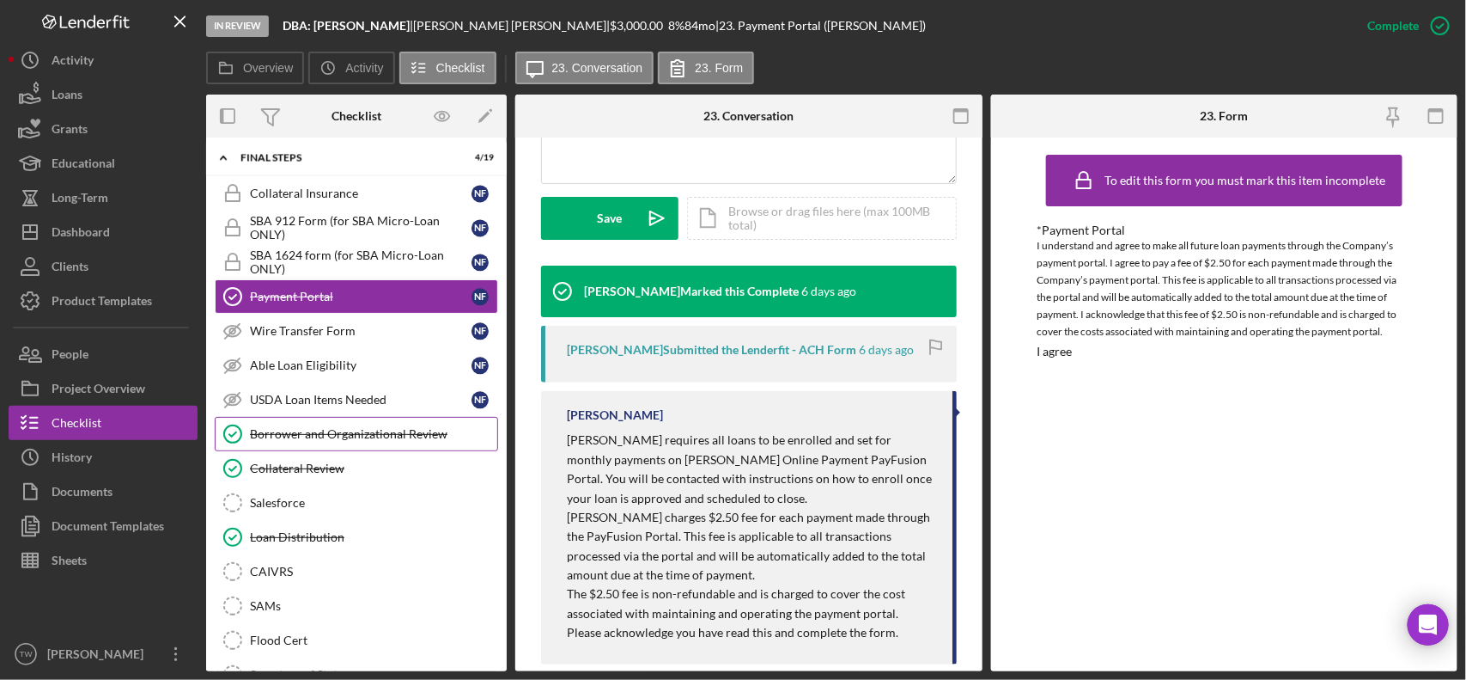
click at [314, 448] on link "Borrower and Organizational Review Borrower and Organizational Review" at bounding box center [356, 434] width 283 height 34
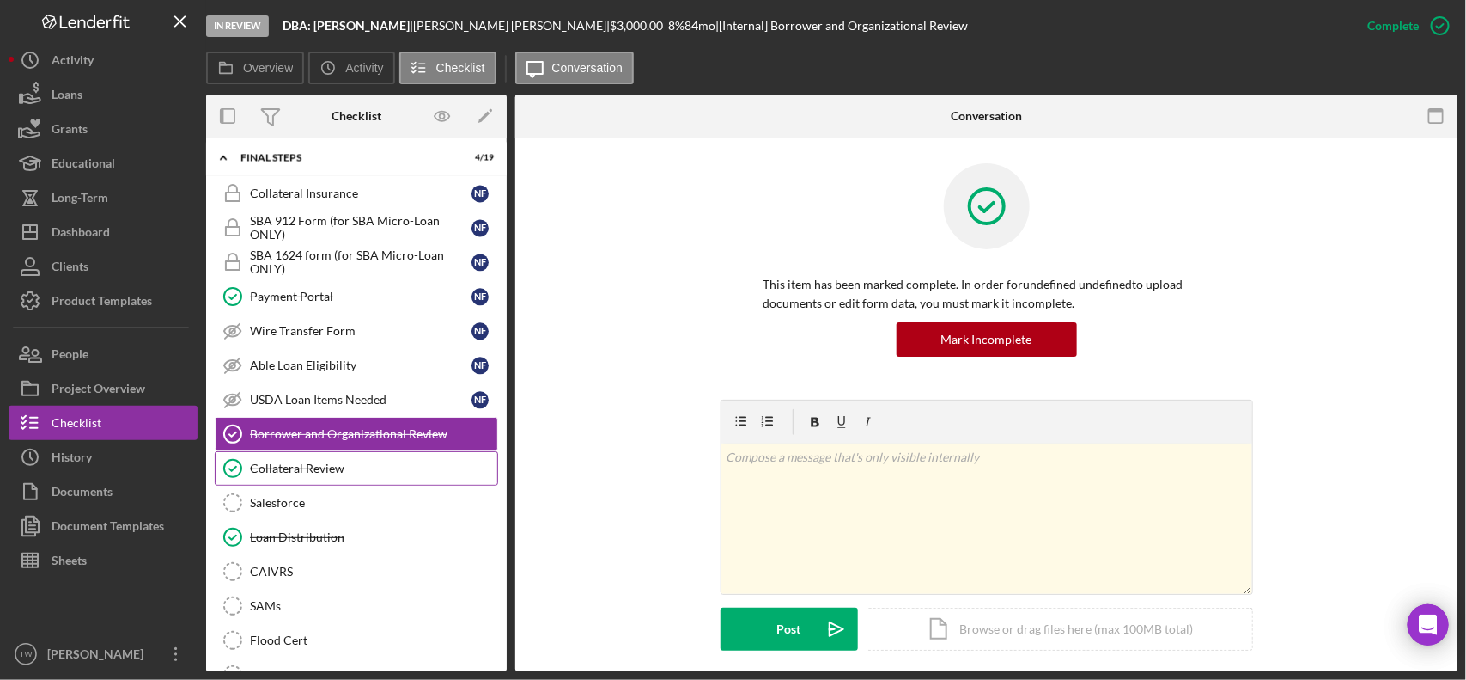
click at [277, 475] on div "Collateral Review" at bounding box center [373, 468] width 247 height 14
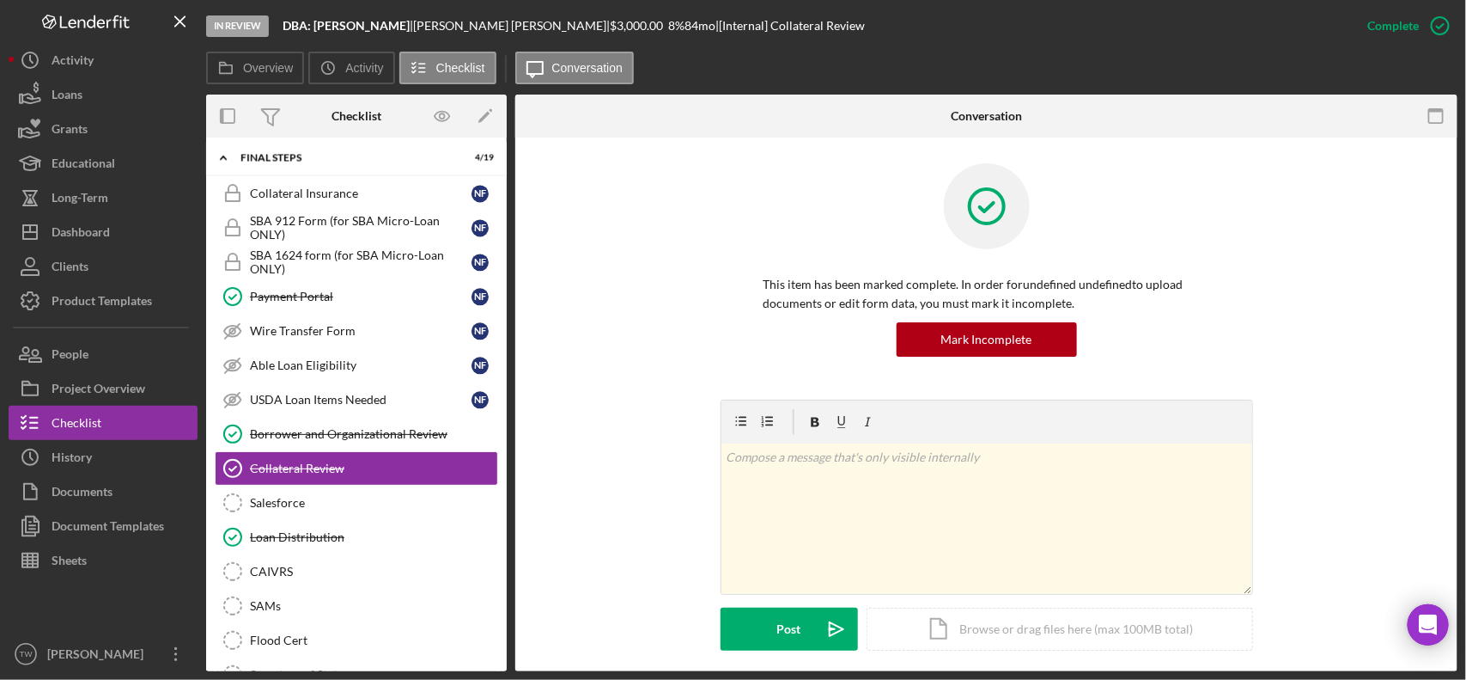
scroll to position [378, 0]
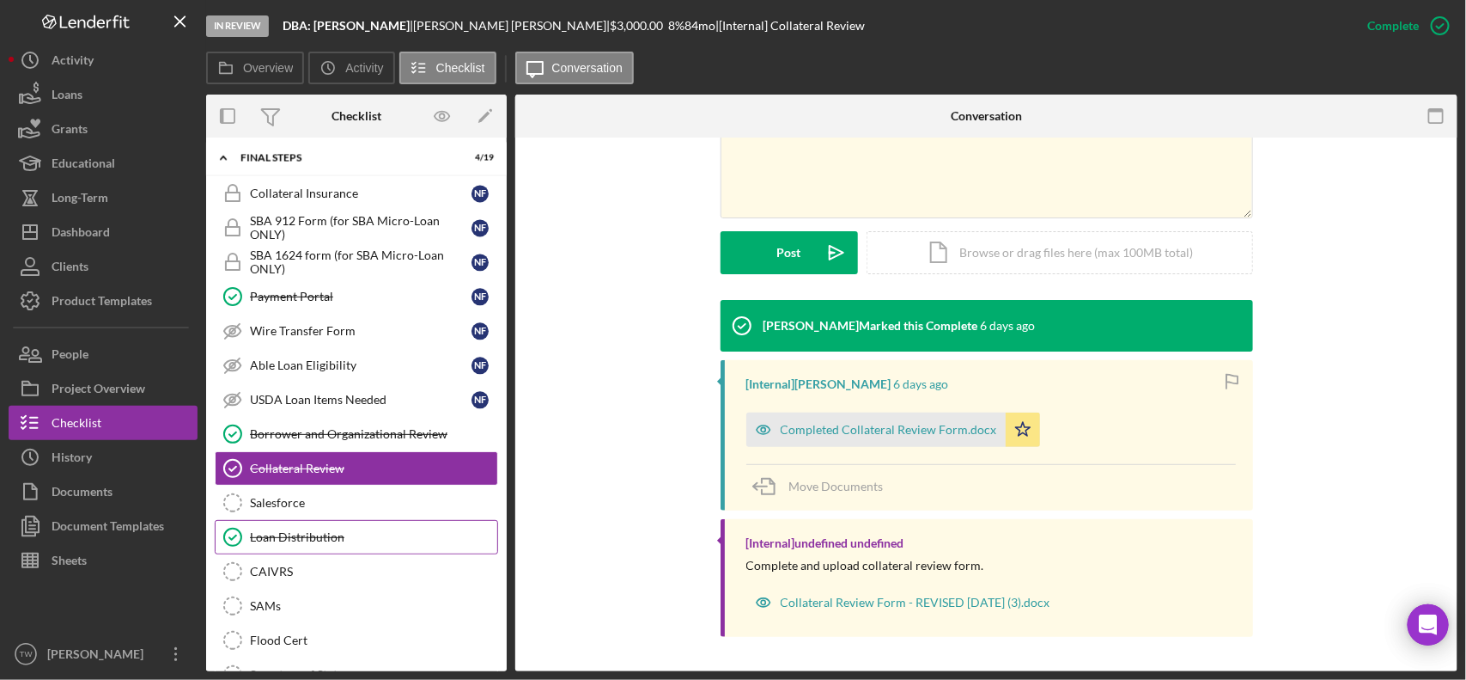
click at [325, 544] on div "Loan Distribution" at bounding box center [373, 537] width 247 height 14
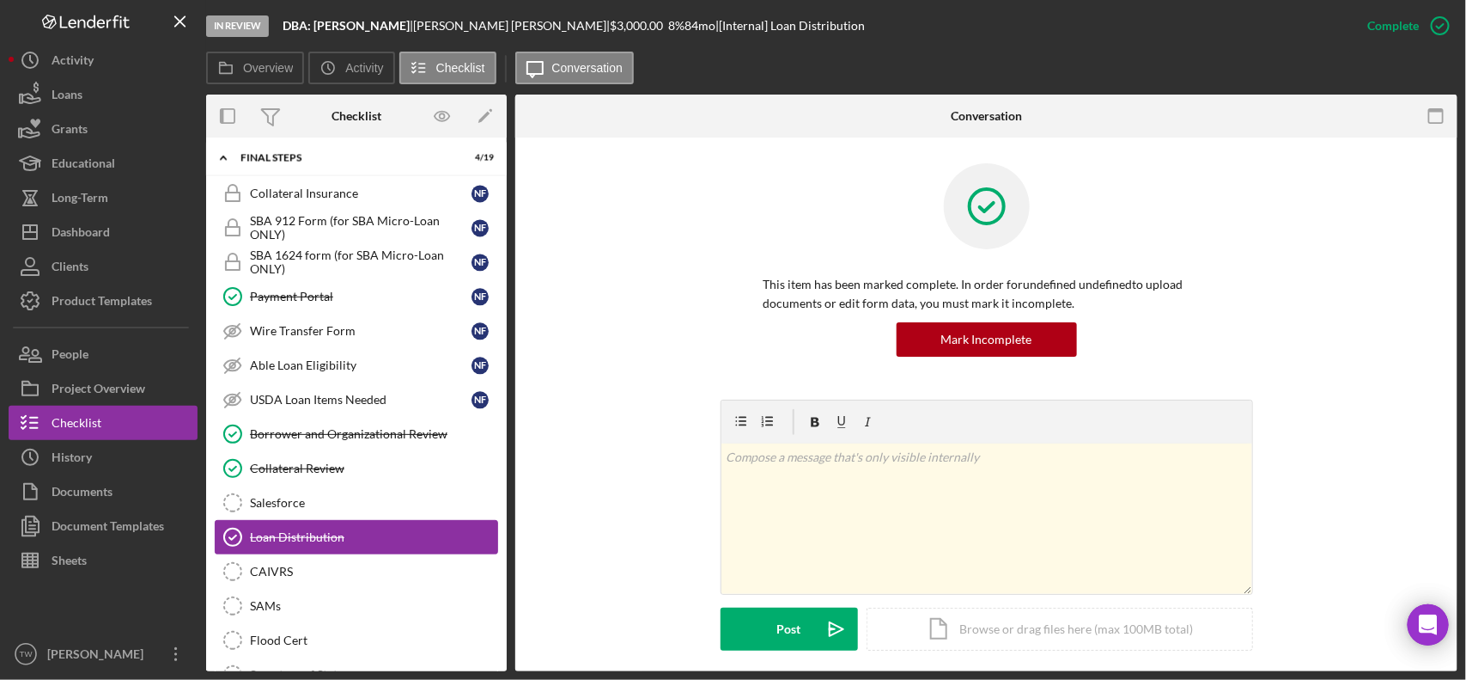
scroll to position [1951, 0]
